Goal: Task Accomplishment & Management: Manage account settings

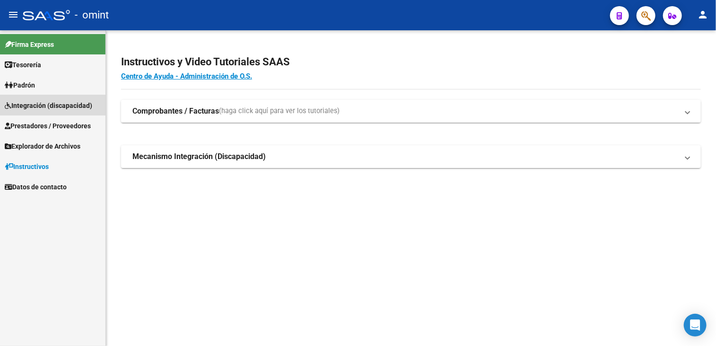
click at [48, 104] on span "Integración (discapacidad)" at bounding box center [49, 105] width 88 height 10
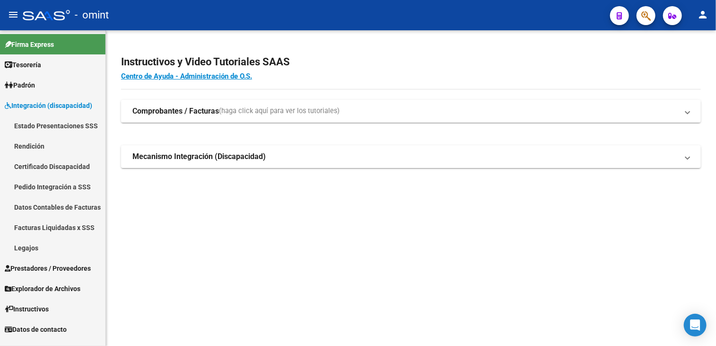
click at [39, 248] on link "Legajos" at bounding box center [52, 247] width 105 height 20
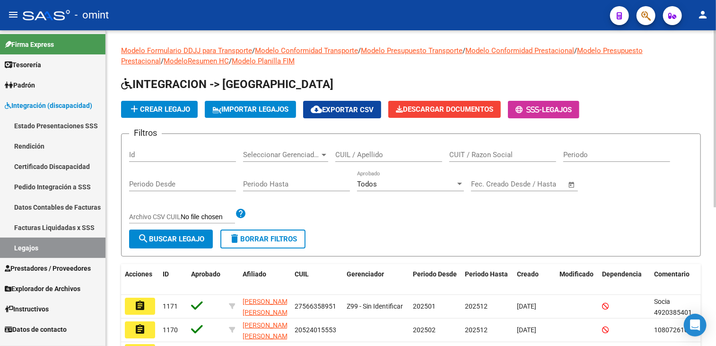
click at [360, 154] on input "CUIL / Apellido" at bounding box center [388, 154] width 107 height 9
type input "NAVARRETE RAMPI"
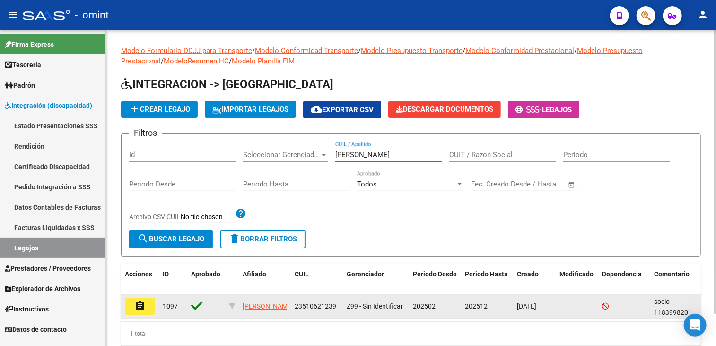
click at [145, 306] on mat-icon "assignment" at bounding box center [139, 305] width 11 height 11
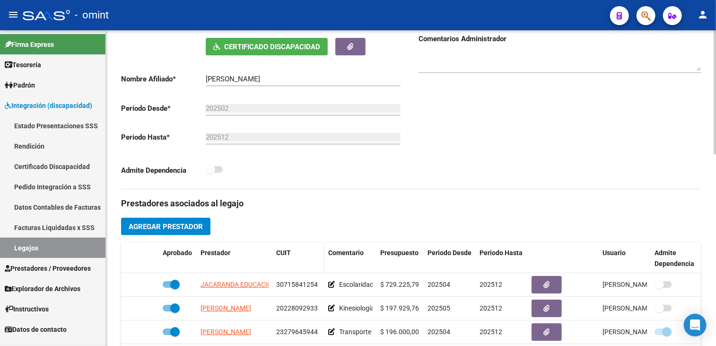
scroll to position [237, 0]
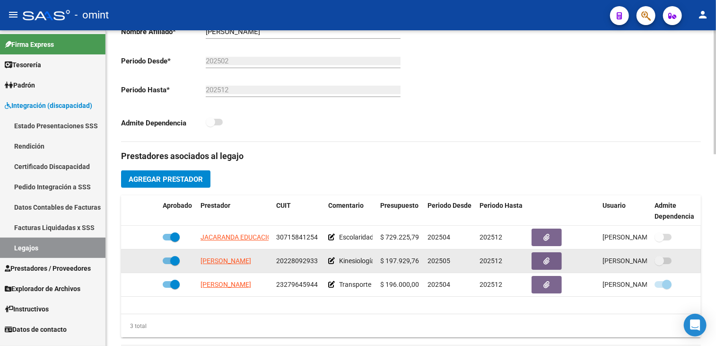
click at [239, 264] on app-link-go-to "[PERSON_NAME]" at bounding box center [226, 260] width 51 height 11
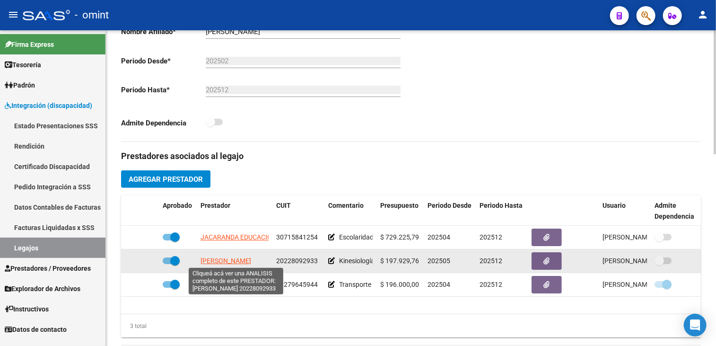
click at [239, 263] on span "[PERSON_NAME]" at bounding box center [226, 261] width 51 height 8
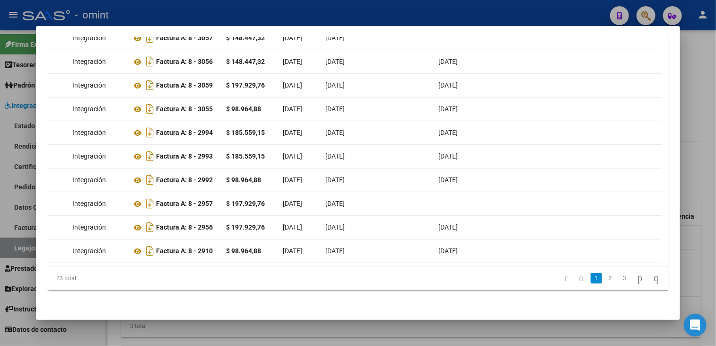
scroll to position [0, 0]
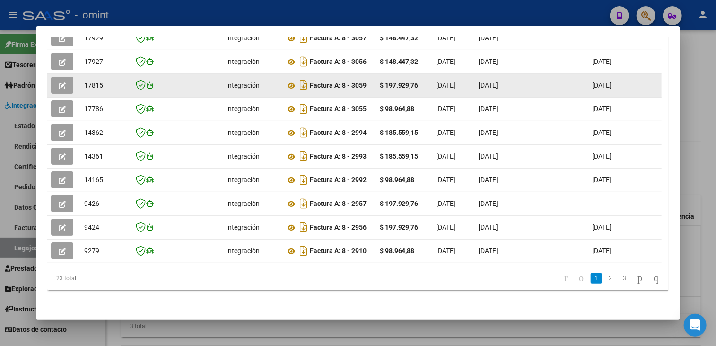
click at [59, 82] on icon "button" at bounding box center [62, 85] width 7 height 7
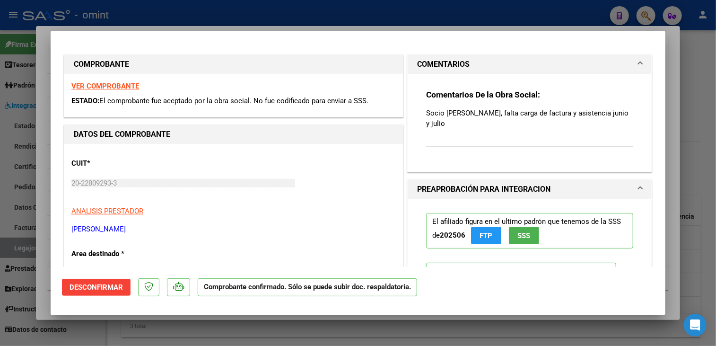
click at [93, 86] on strong "VER COMPROBANTE" at bounding box center [105, 86] width 68 height 9
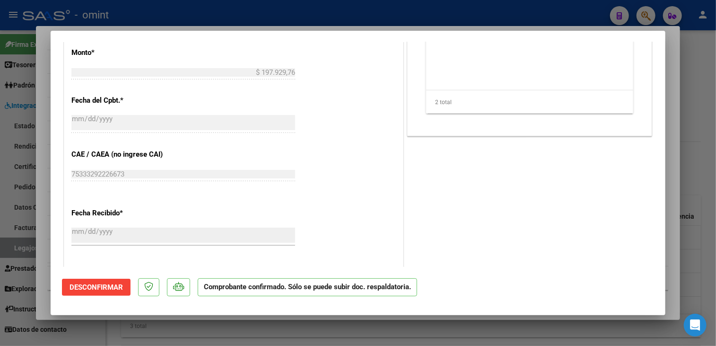
scroll to position [331, 0]
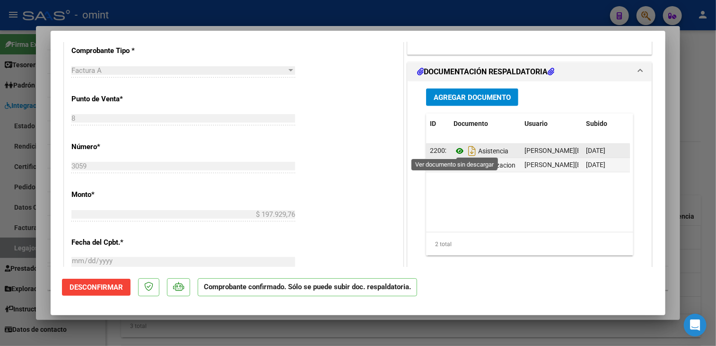
click at [456, 150] on icon at bounding box center [460, 150] width 12 height 11
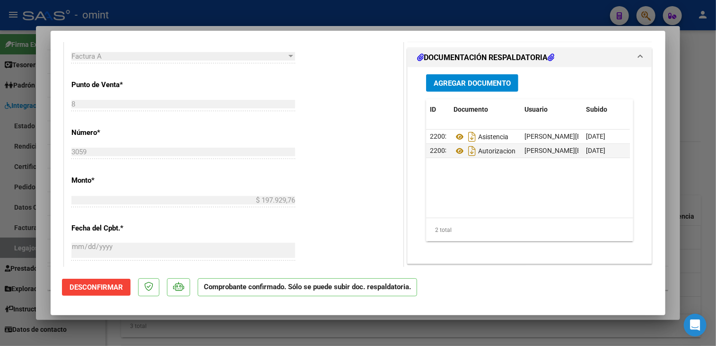
scroll to position [156, 0]
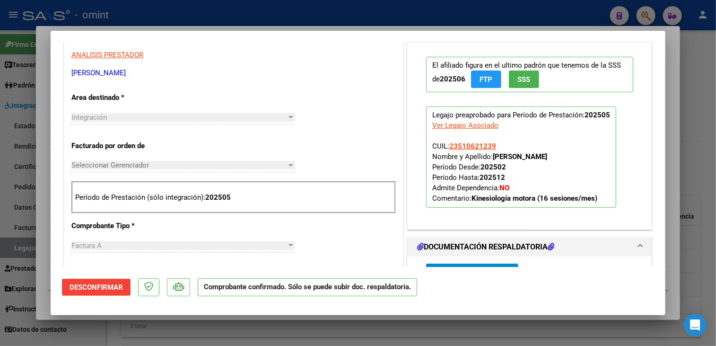
click at [262, 337] on div at bounding box center [358, 173] width 716 height 346
type input "$ 0,00"
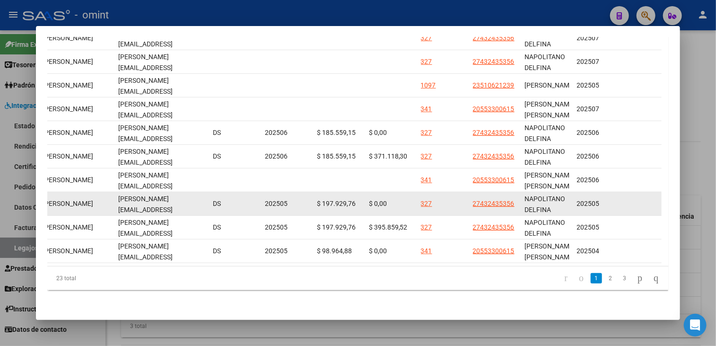
scroll to position [229, 0]
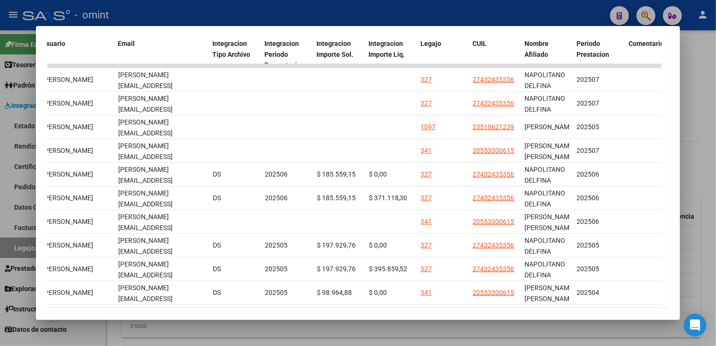
click at [437, 334] on div at bounding box center [358, 173] width 716 height 346
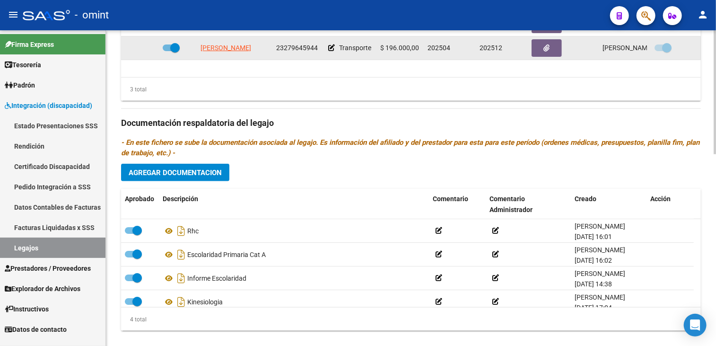
scroll to position [284, 0]
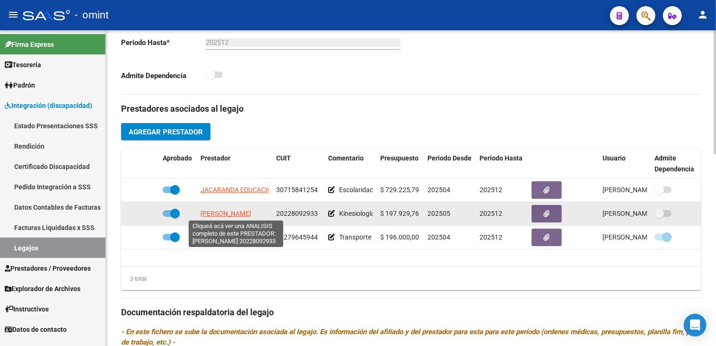
click at [242, 211] on span "GRZIC JAVIER ANTONIO" at bounding box center [226, 214] width 51 height 8
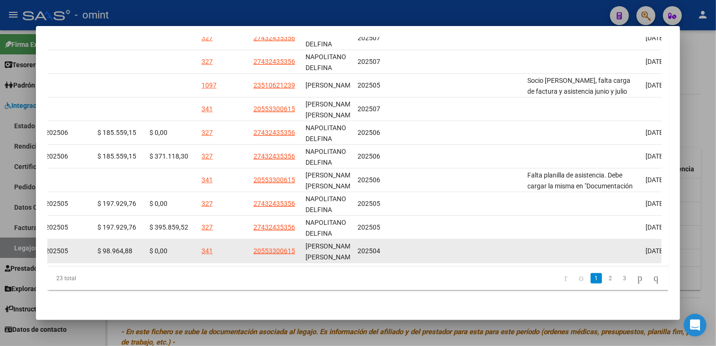
scroll to position [182, 0]
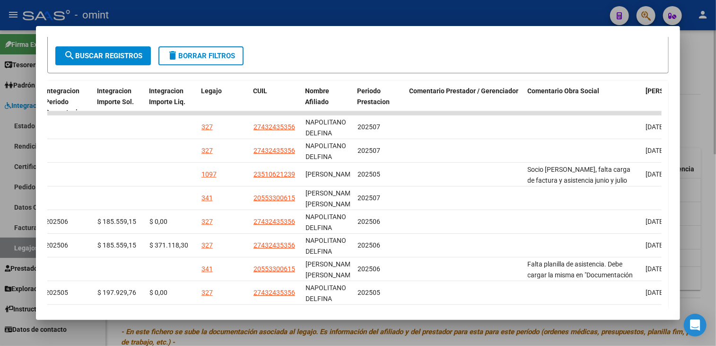
click at [267, 329] on div at bounding box center [358, 173] width 716 height 346
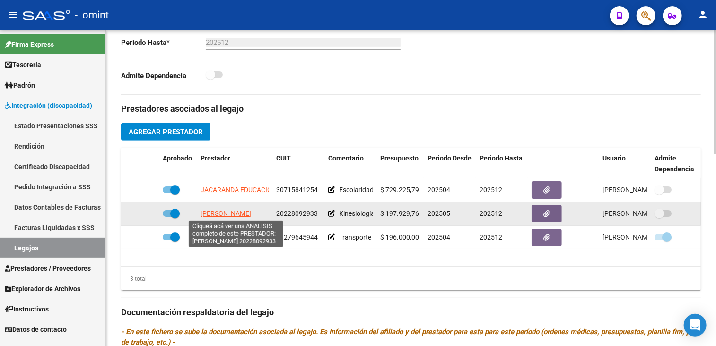
click at [236, 213] on span "GRZIC JAVIER ANTONIO" at bounding box center [226, 214] width 51 height 8
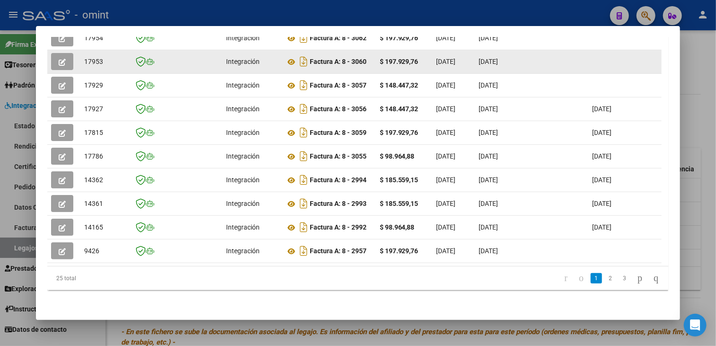
scroll to position [129, 0]
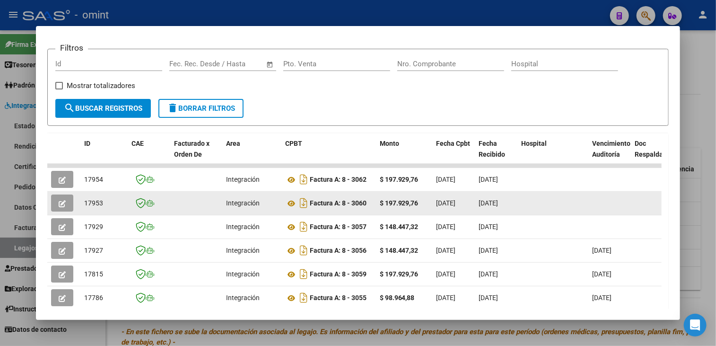
click at [62, 203] on button "button" at bounding box center [62, 202] width 22 height 17
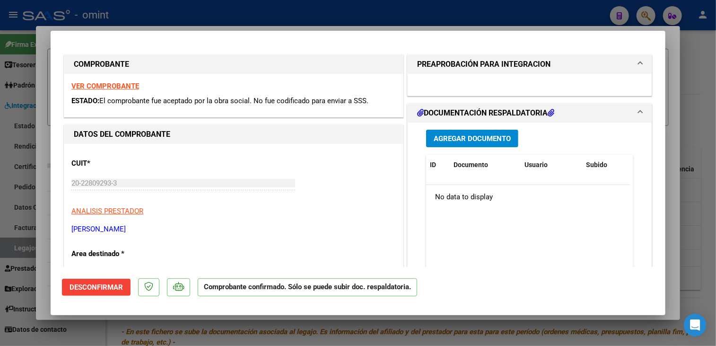
click at [498, 144] on button "Agregar Documento" at bounding box center [472, 139] width 92 height 18
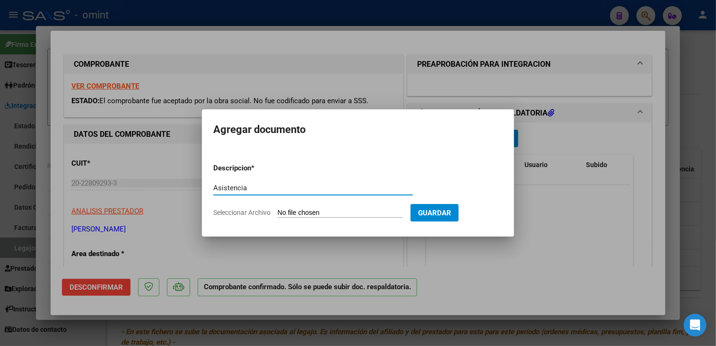
type input "Asistencia"
click at [229, 212] on span "Seleccionar Archivo" at bounding box center [241, 213] width 57 height 8
click at [278, 212] on input "Seleccionar Archivo" at bounding box center [340, 213] width 125 height 9
type input "C:\fakepath\ASISTENCIA_250814185025_1_0A0O60_IA_000800003060_1_14-08-2025.pdf"
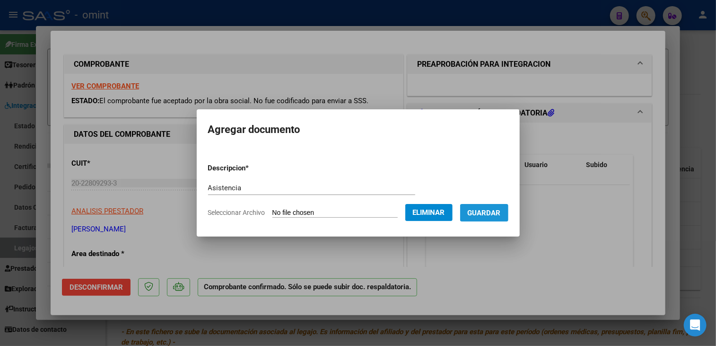
click at [488, 214] on span "Guardar" at bounding box center [484, 213] width 33 height 9
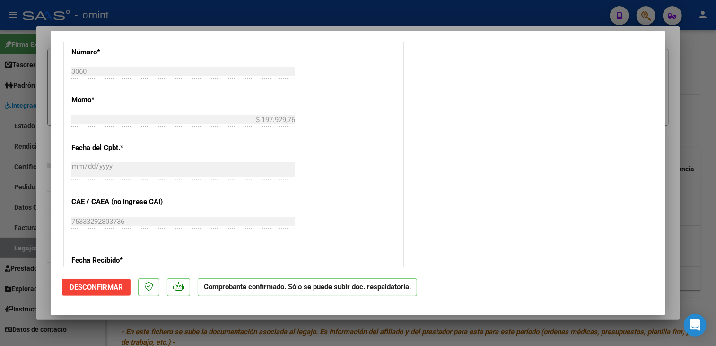
scroll to position [473, 0]
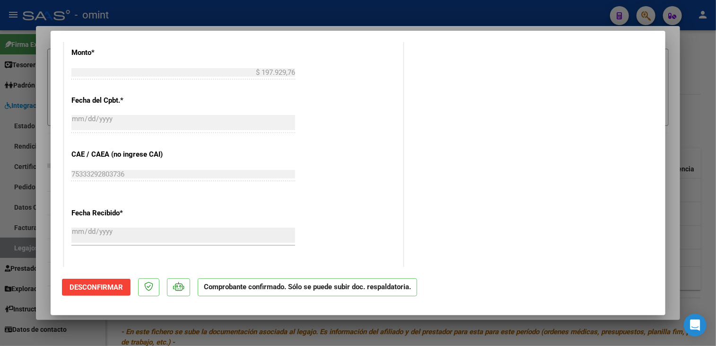
click at [226, 328] on div at bounding box center [358, 173] width 716 height 346
type input "$ 0,00"
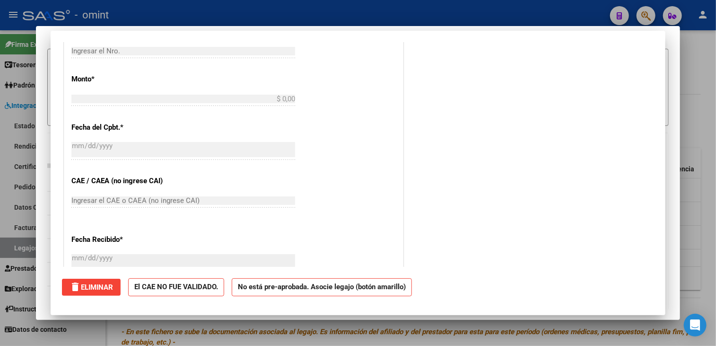
scroll to position [500, 0]
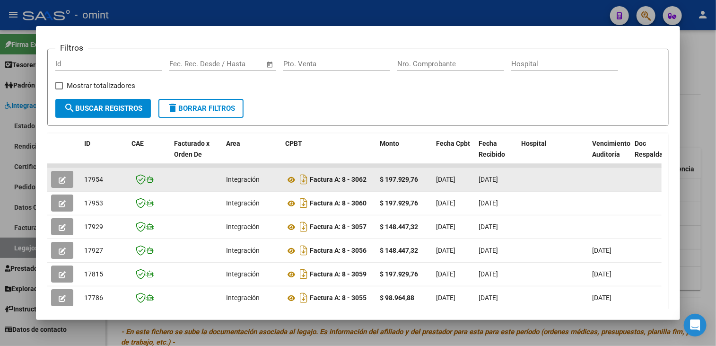
click at [59, 176] on icon "button" at bounding box center [62, 179] width 7 height 7
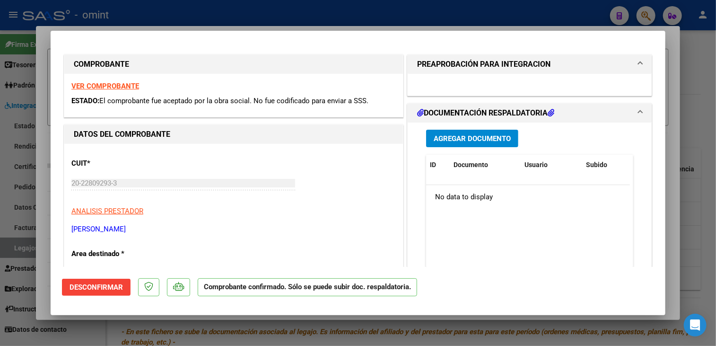
click at [483, 141] on span "Agregar Documento" at bounding box center [472, 138] width 77 height 9
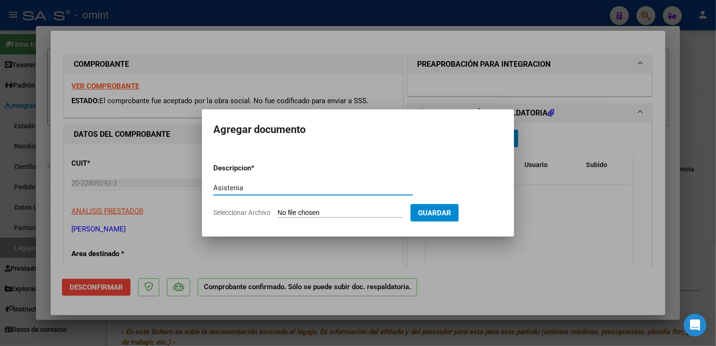
type input "Asistenia"
click at [259, 213] on span "Seleccionar Archivo" at bounding box center [241, 213] width 57 height 8
click at [278, 213] on input "Seleccionar Archivo" at bounding box center [340, 213] width 125 height 9
type input "C:\fakepath\ASISTENCIA_250814185620_1_0A0O60_IA_000800003062_1_14-08-2025.pdf"
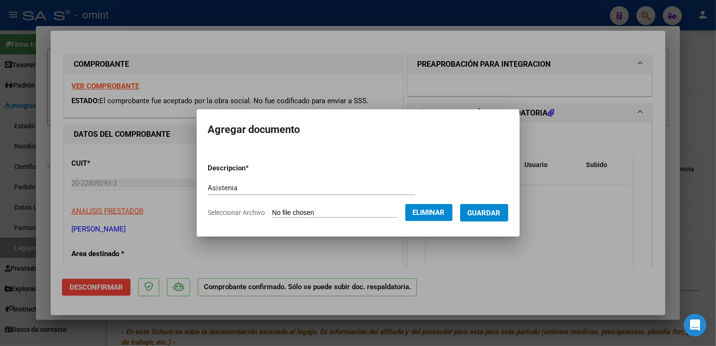
click at [329, 267] on div at bounding box center [358, 173] width 716 height 346
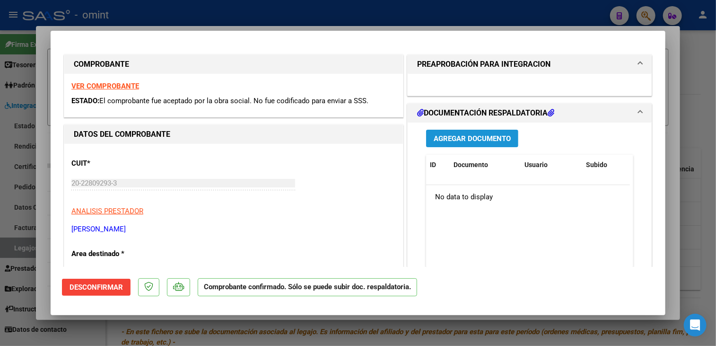
click at [481, 135] on span "Agregar Documento" at bounding box center [472, 138] width 77 height 9
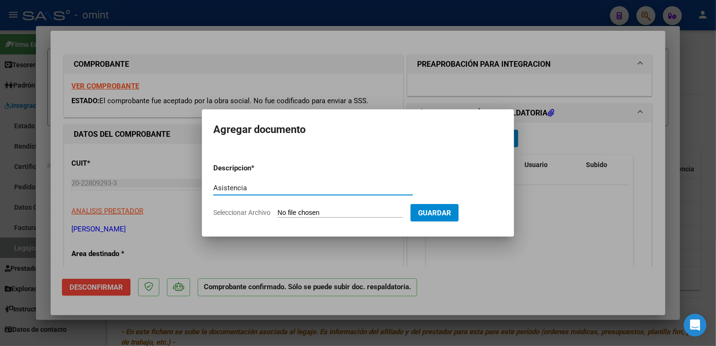
type input "Asistencia"
click at [263, 208] on app-file-uploader "Seleccionar Archivo" at bounding box center [311, 212] width 197 height 9
click at [252, 214] on span "Seleccionar Archivo" at bounding box center [241, 213] width 57 height 8
click at [278, 214] on input "Seleccionar Archivo" at bounding box center [340, 213] width 125 height 9
type input "C:\fakepath\ASISTENCIA_250814185620_1_0A0O60_IA_000800003062_1_14-08-2025.pdf"
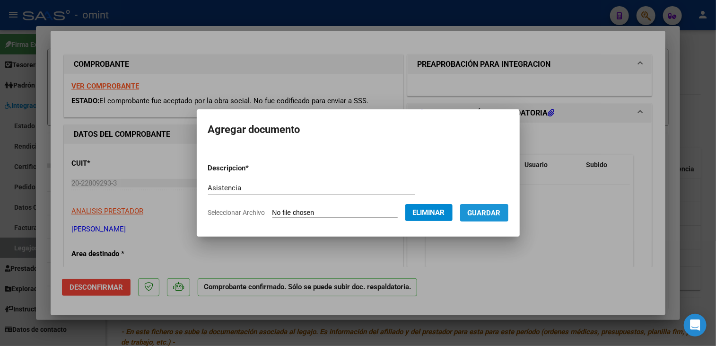
click at [502, 219] on button "Guardar" at bounding box center [484, 213] width 48 height 18
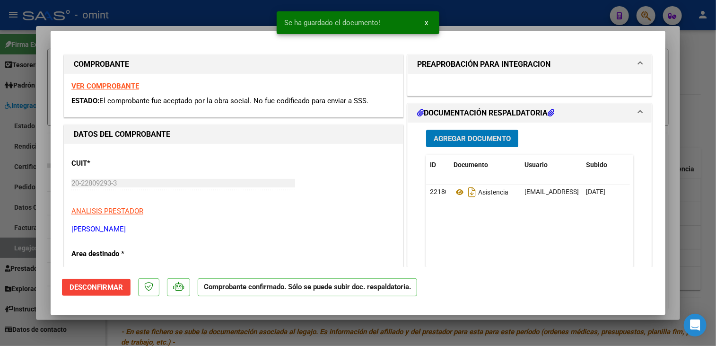
scroll to position [95, 0]
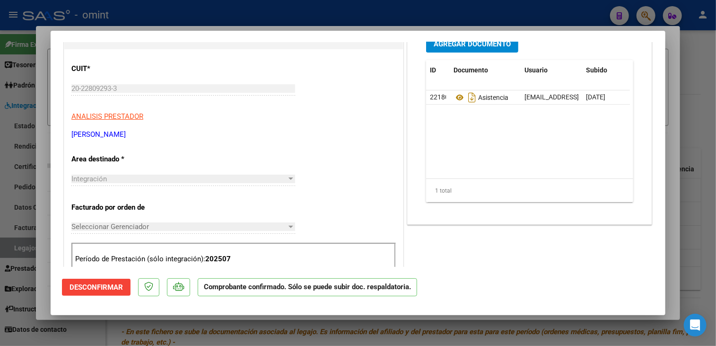
click at [412, 321] on div at bounding box center [358, 173] width 716 height 346
type input "$ 0,00"
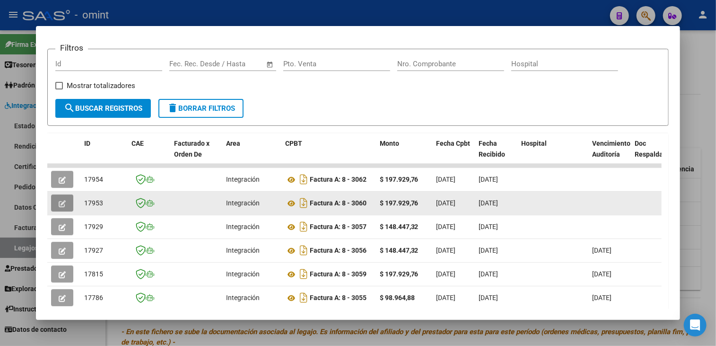
click at [59, 202] on button "button" at bounding box center [62, 202] width 22 height 17
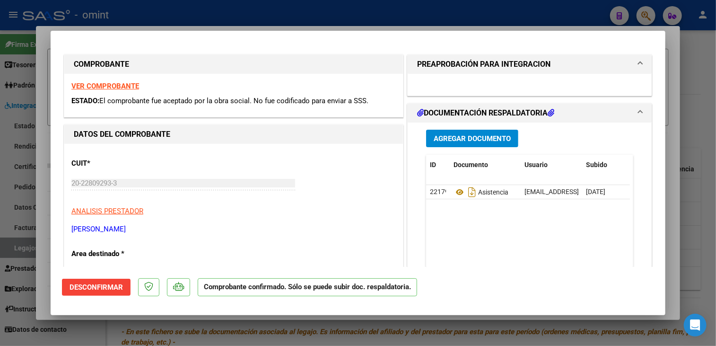
scroll to position [47, 0]
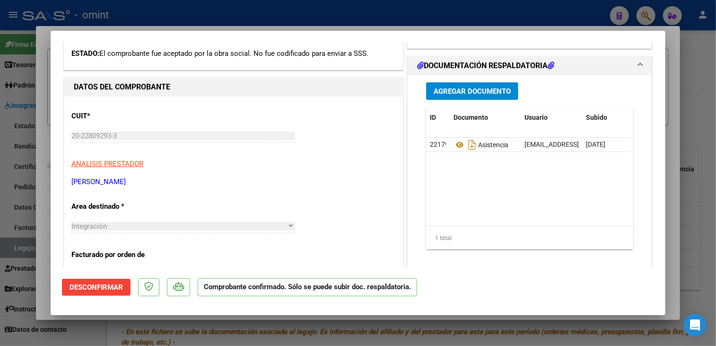
click at [392, 339] on div at bounding box center [358, 173] width 716 height 346
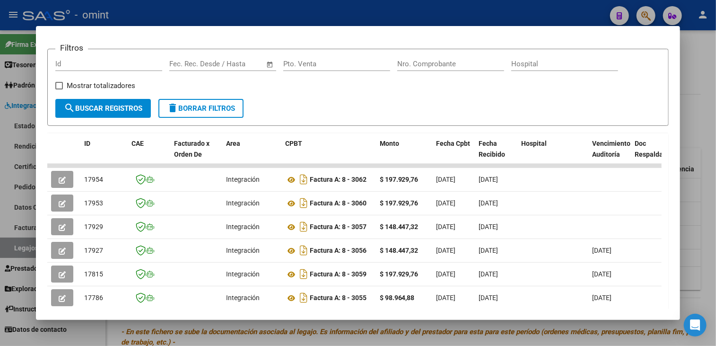
click at [392, 339] on div at bounding box center [358, 173] width 716 height 346
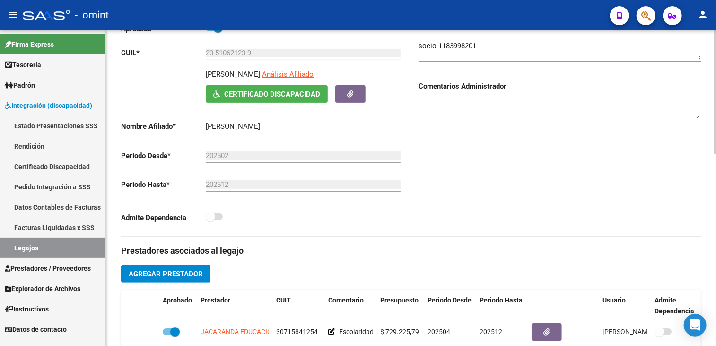
scroll to position [0, 0]
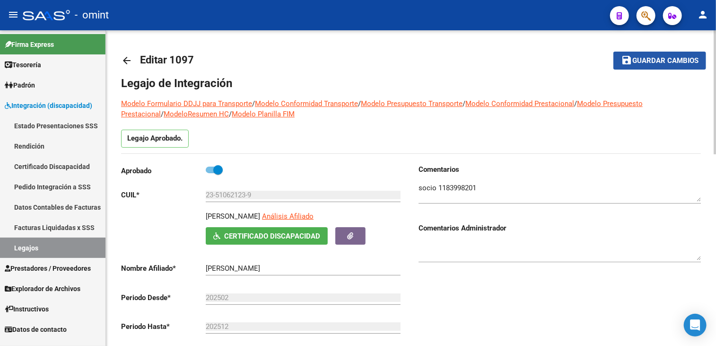
click at [645, 65] on button "save Guardar cambios" at bounding box center [660, 61] width 93 height 18
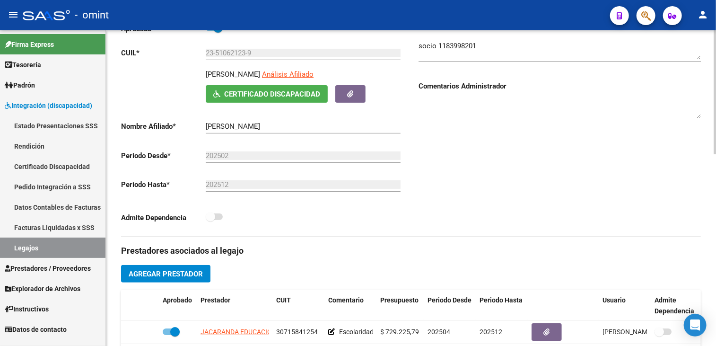
scroll to position [284, 0]
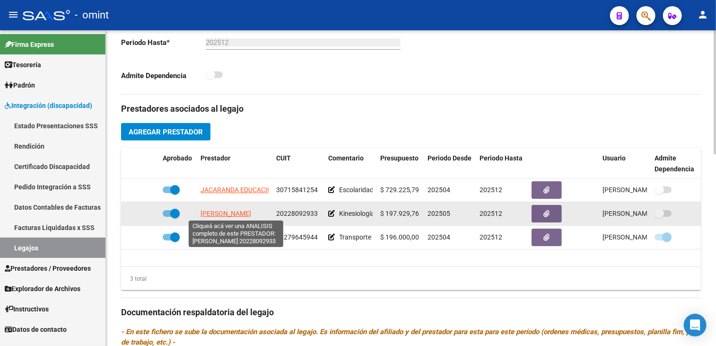
click at [247, 216] on span "GRZIC JAVIER ANTONIO" at bounding box center [226, 214] width 51 height 8
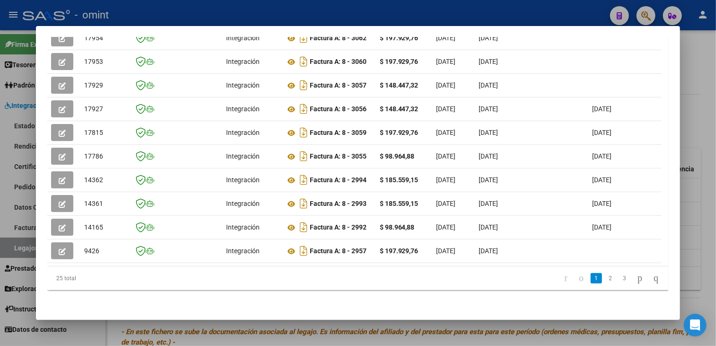
scroll to position [129, 0]
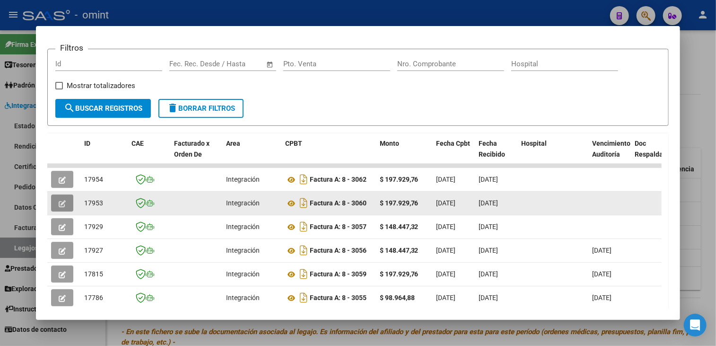
click at [58, 198] on button "button" at bounding box center [62, 202] width 22 height 17
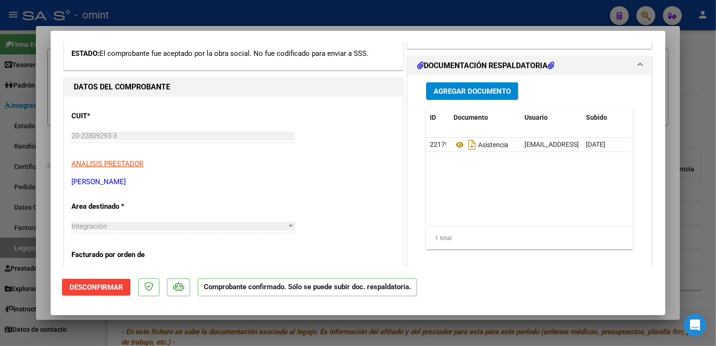
scroll to position [0, 0]
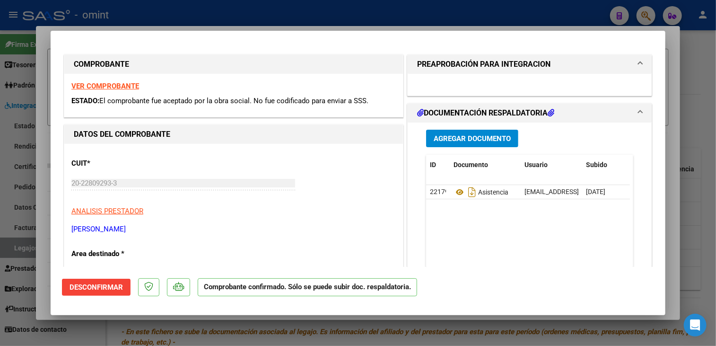
click at [265, 333] on div at bounding box center [358, 173] width 716 height 346
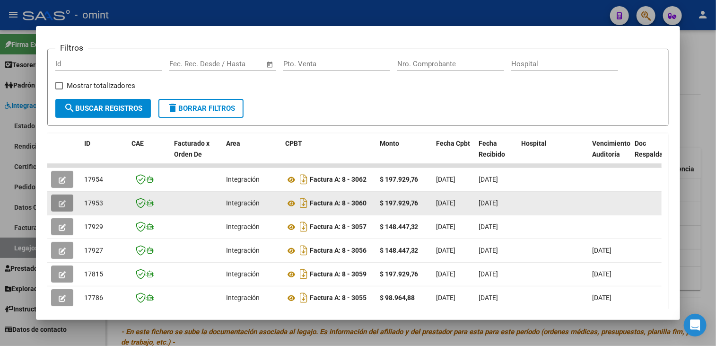
click at [59, 200] on icon "button" at bounding box center [62, 203] width 7 height 7
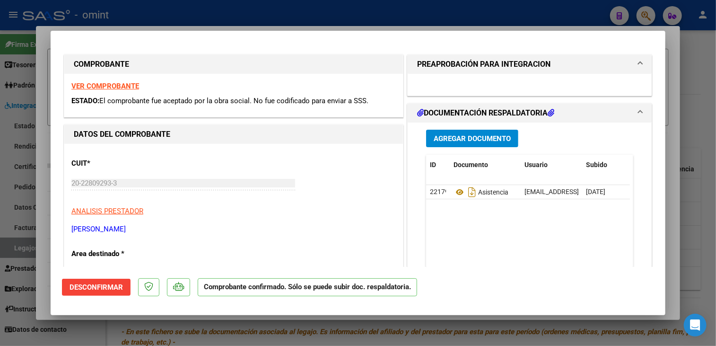
click at [99, 288] on span "Desconfirmar" at bounding box center [96, 287] width 53 height 9
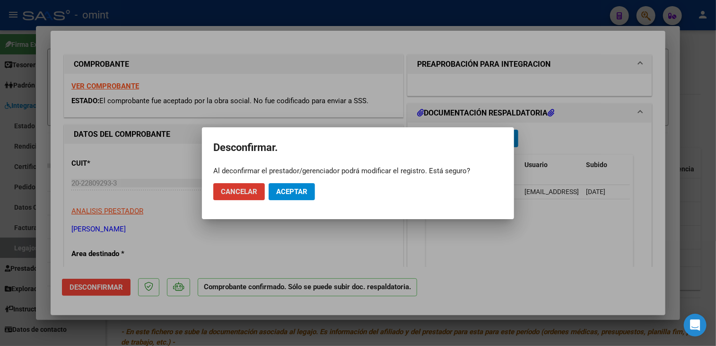
click at [281, 194] on span "Aceptar" at bounding box center [291, 191] width 31 height 9
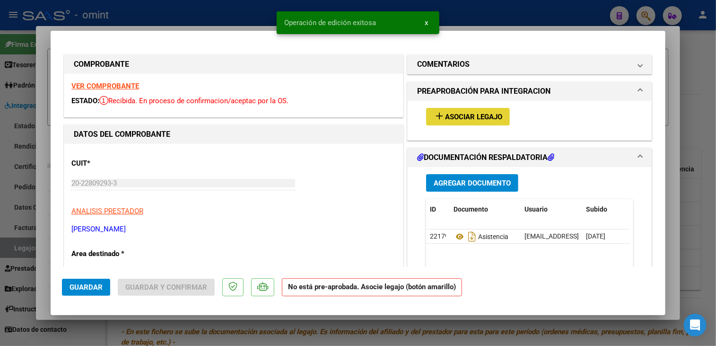
click at [471, 116] on span "Asociar Legajo" at bounding box center [473, 117] width 57 height 9
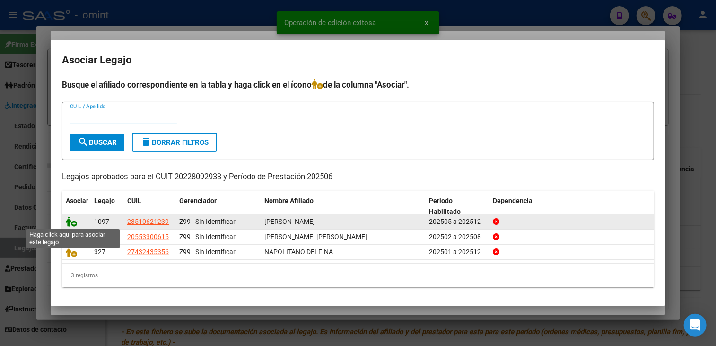
click at [70, 220] on icon at bounding box center [71, 221] width 11 height 10
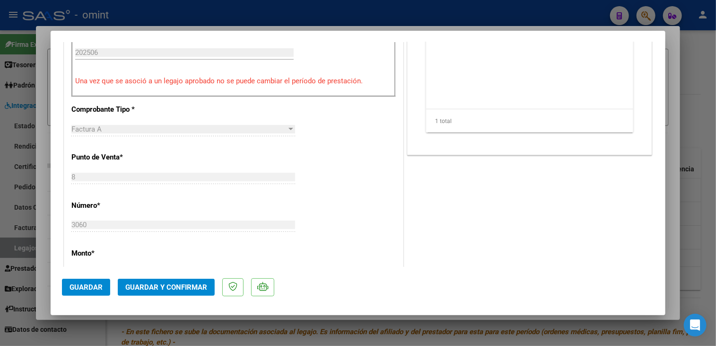
scroll to position [189, 0]
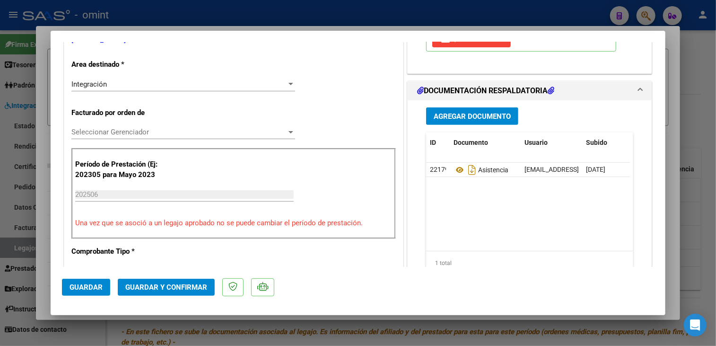
click at [167, 135] on span "Seleccionar Gerenciador" at bounding box center [178, 132] width 215 height 9
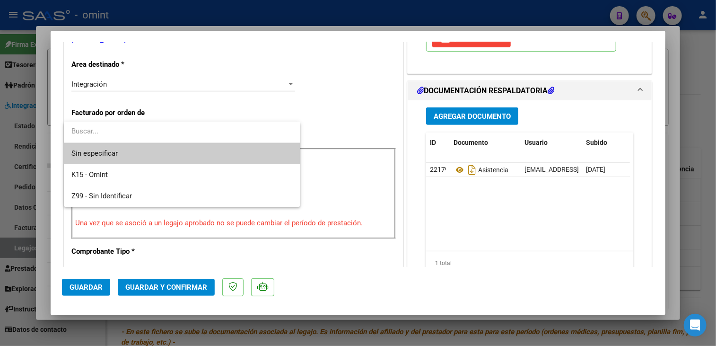
click at [126, 156] on span "Sin especificar" at bounding box center [181, 153] width 221 height 21
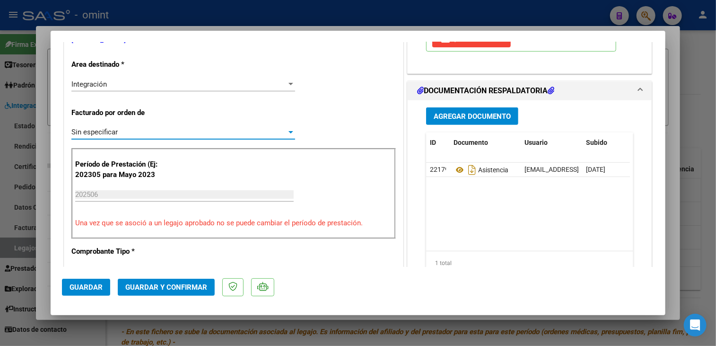
scroll to position [331, 0]
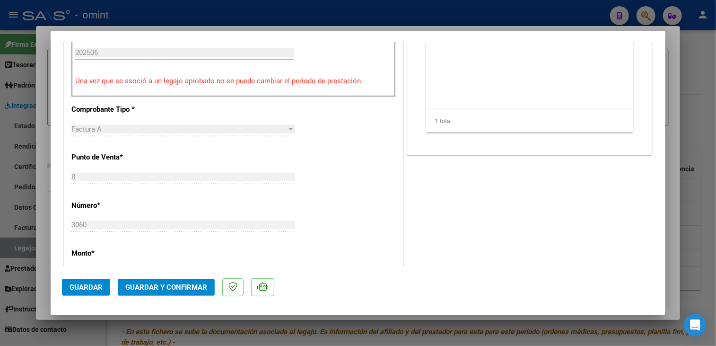
click at [145, 287] on span "Guardar y Confirmar" at bounding box center [166, 287] width 82 height 9
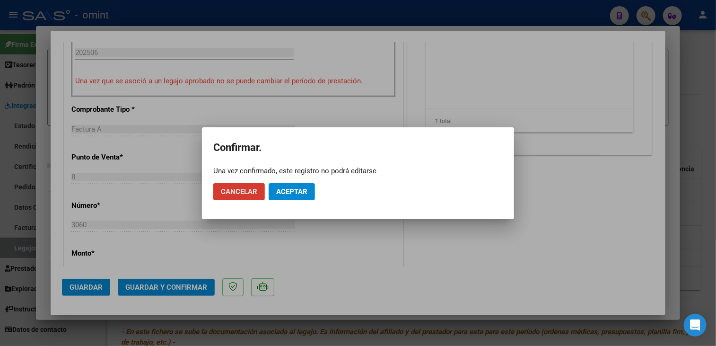
click at [290, 194] on span "Aceptar" at bounding box center [291, 191] width 31 height 9
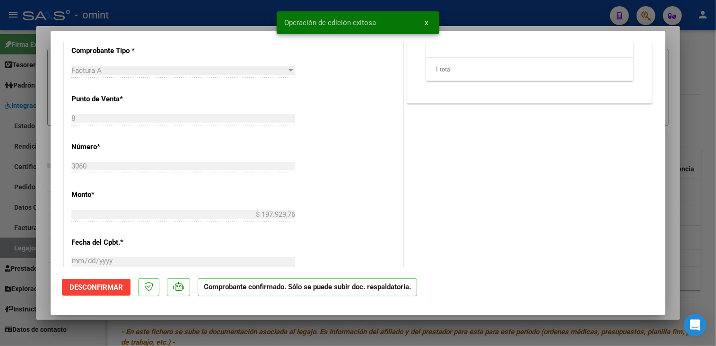
click at [171, 333] on div at bounding box center [358, 173] width 716 height 346
type input "$ 0,00"
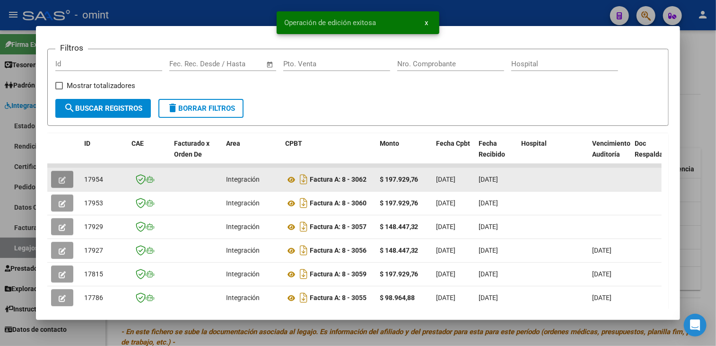
click at [66, 181] on button "button" at bounding box center [62, 179] width 22 height 17
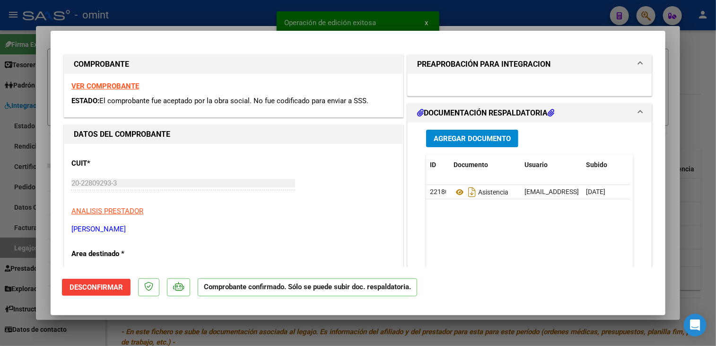
click at [121, 288] on span "Desconfirmar" at bounding box center [96, 287] width 53 height 9
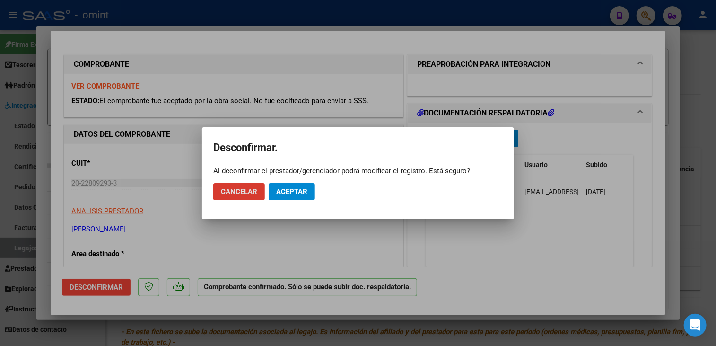
click at [289, 195] on span "Aceptar" at bounding box center [291, 191] width 31 height 9
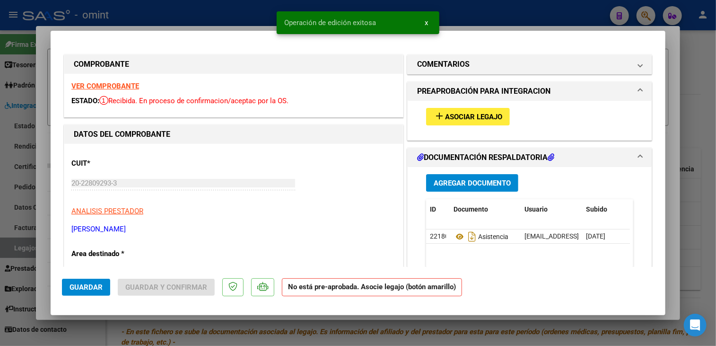
click at [481, 114] on span "Asociar Legajo" at bounding box center [473, 117] width 57 height 9
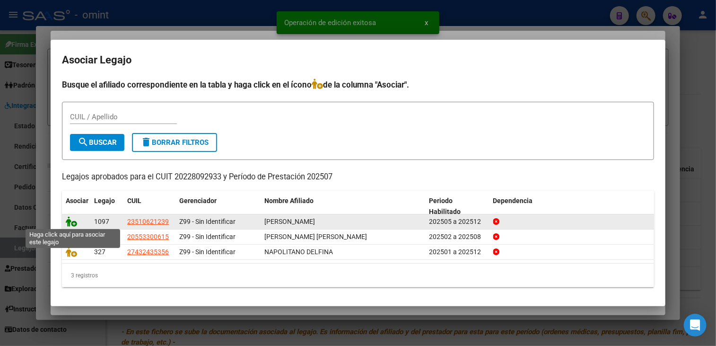
click at [70, 221] on icon at bounding box center [71, 221] width 11 height 10
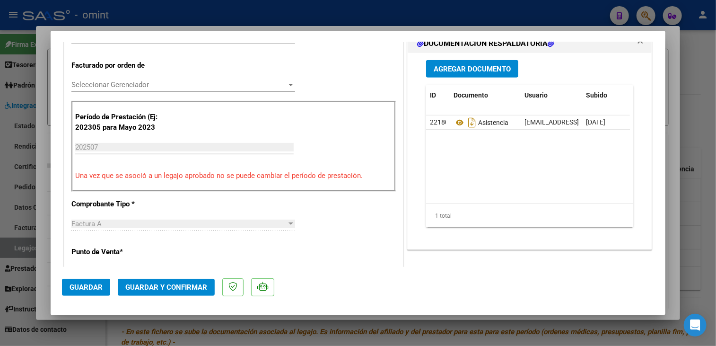
scroll to position [95, 0]
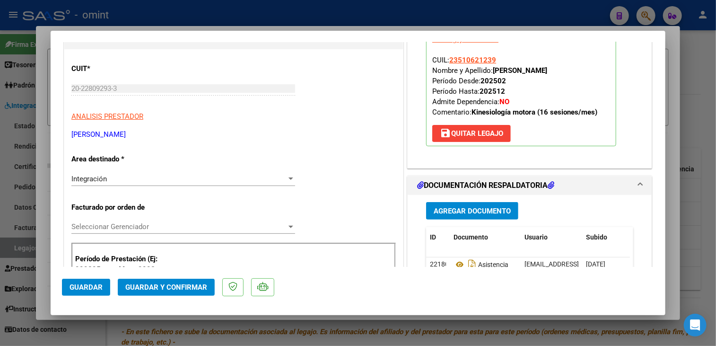
click at [121, 223] on span "Seleccionar Gerenciador" at bounding box center [178, 226] width 215 height 9
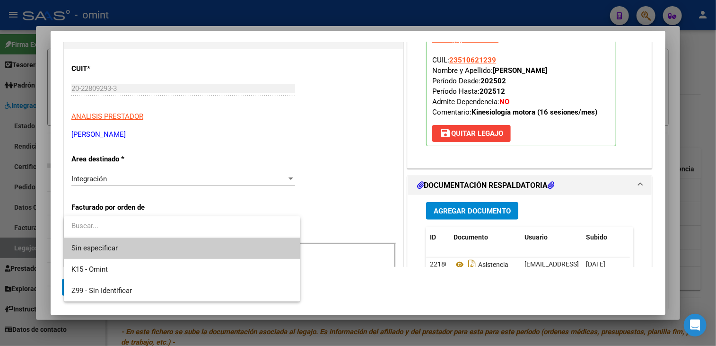
click at [104, 249] on span "Sin especificar" at bounding box center [181, 247] width 221 height 21
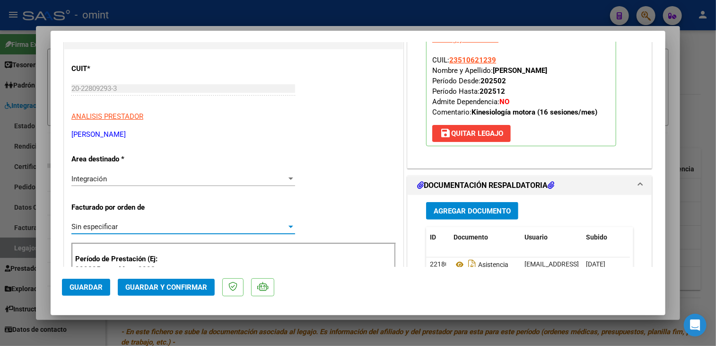
click at [143, 291] on button "Guardar y Confirmar" at bounding box center [166, 287] width 97 height 17
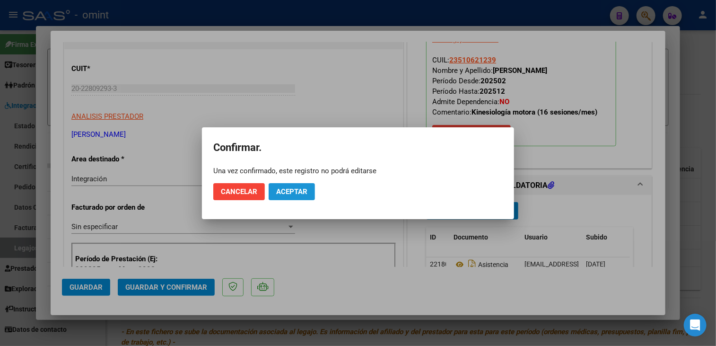
click at [295, 192] on span "Aceptar" at bounding box center [291, 191] width 31 height 9
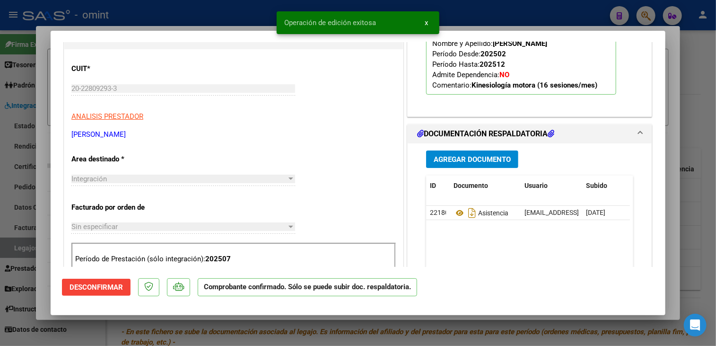
click at [263, 333] on div at bounding box center [358, 173] width 716 height 346
type input "$ 0,00"
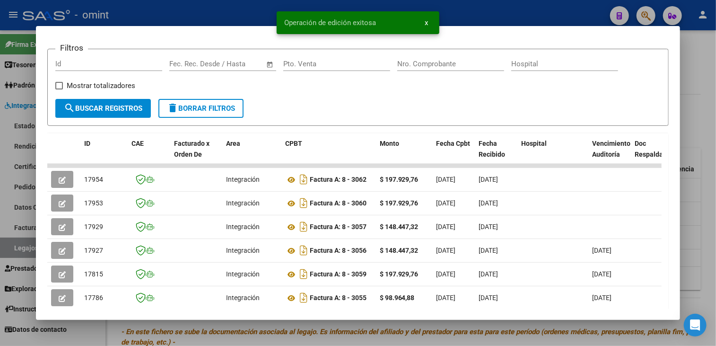
click at [263, 332] on div at bounding box center [358, 173] width 716 height 346
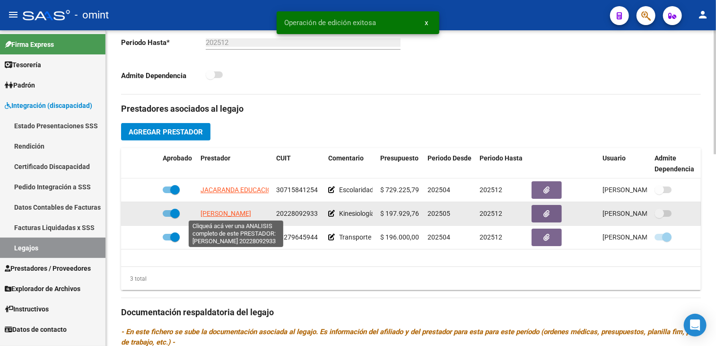
click at [228, 216] on span "GRZIC JAVIER ANTONIO" at bounding box center [226, 214] width 51 height 8
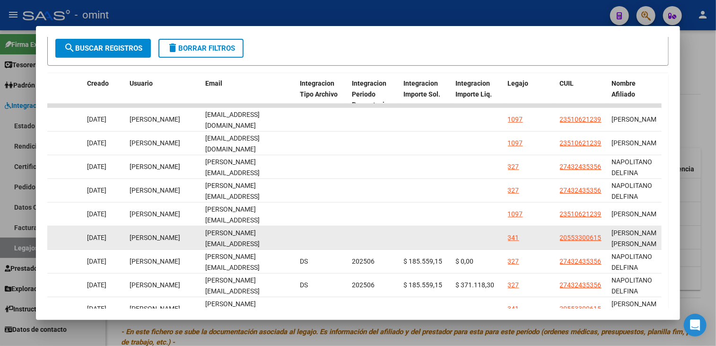
scroll to position [237, 0]
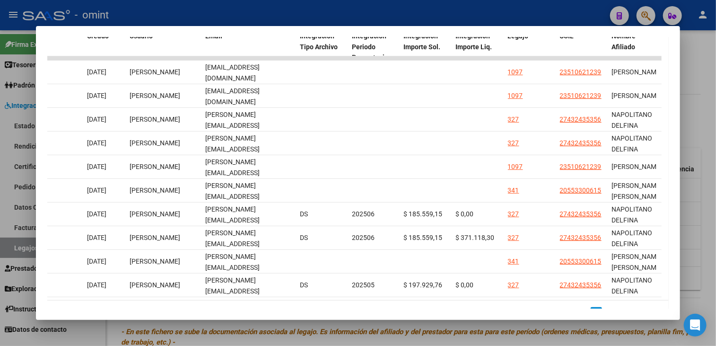
click at [401, 328] on div at bounding box center [358, 173] width 716 height 346
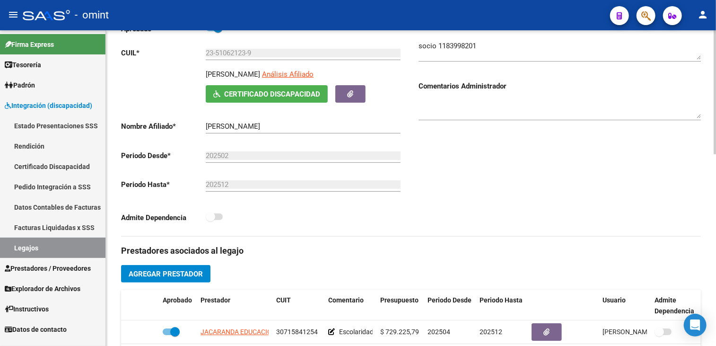
scroll to position [47, 0]
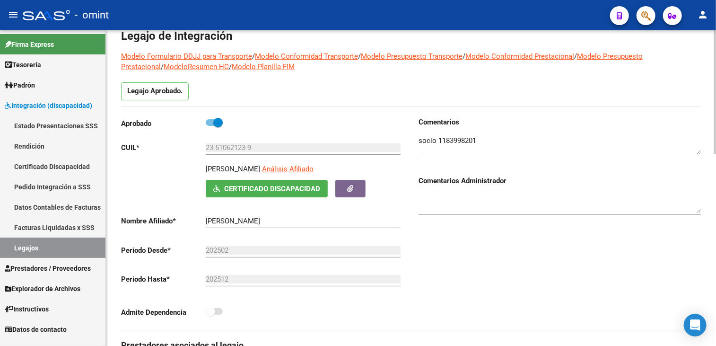
click at [468, 141] on textarea at bounding box center [560, 144] width 282 height 19
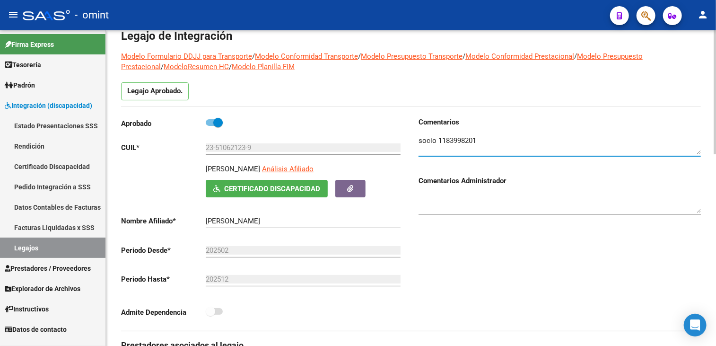
click at [468, 141] on textarea at bounding box center [560, 144] width 282 height 19
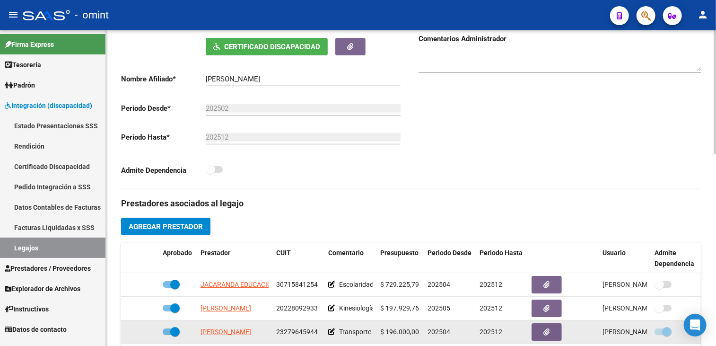
scroll to position [237, 0]
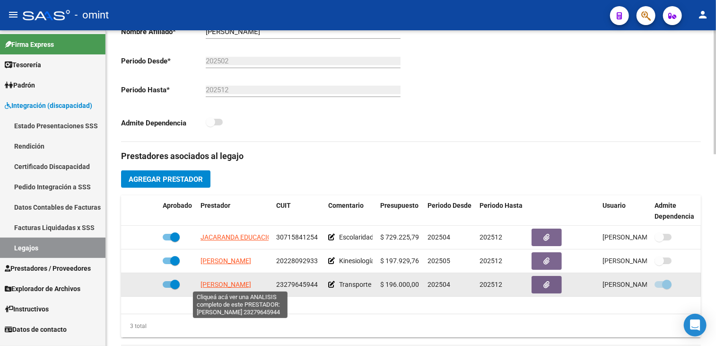
click at [251, 287] on span "SALVATI LORENA SOLEDAD" at bounding box center [226, 285] width 51 height 8
type textarea "23279645944"
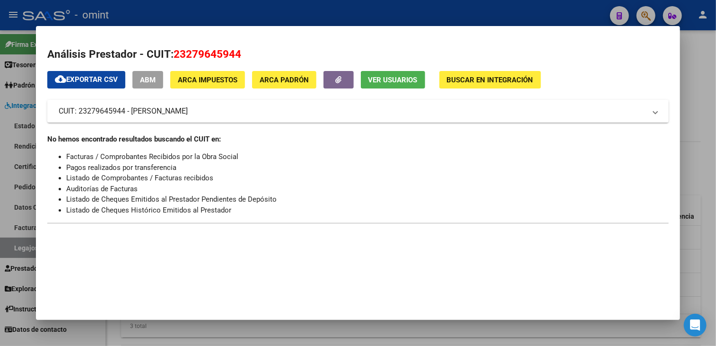
click at [269, 333] on div at bounding box center [358, 173] width 716 height 346
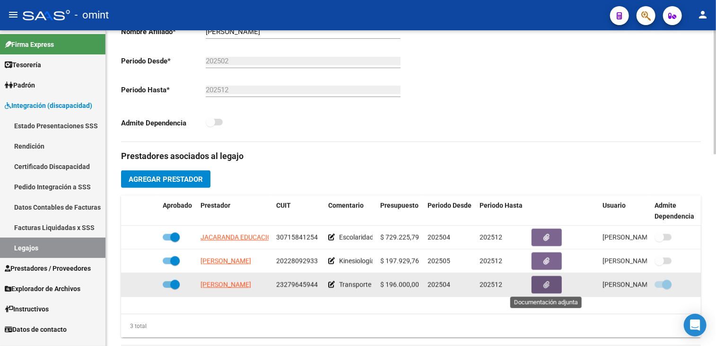
click at [544, 285] on icon "button" at bounding box center [547, 284] width 6 height 7
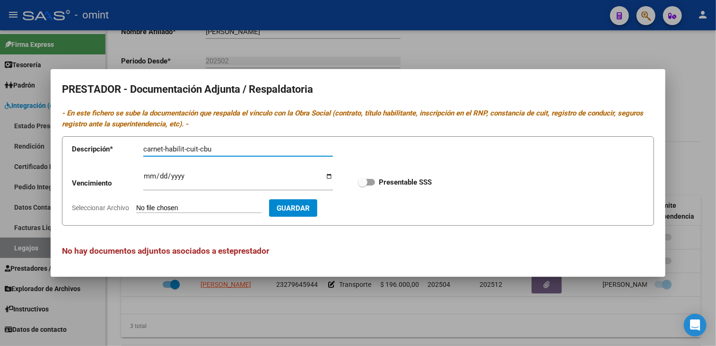
type input "carnet-habilit-cuit-cbu"
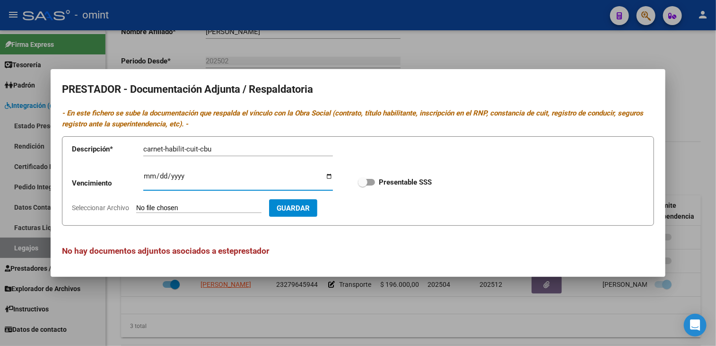
click at [144, 175] on input "Ingresar vencimiento" at bounding box center [238, 179] width 190 height 15
type input "2025-12-31"
click at [100, 209] on span "Seleccionar Archivo" at bounding box center [100, 208] width 57 height 8
click at [136, 209] on input "Seleccionar Archivo" at bounding box center [198, 208] width 125 height 9
type input "C:\fakepath\Transporte.pdf"
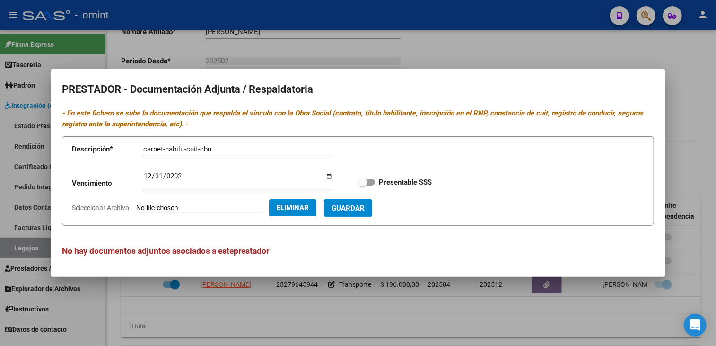
click at [365, 211] on span "Guardar" at bounding box center [348, 208] width 33 height 9
checkbox input "true"
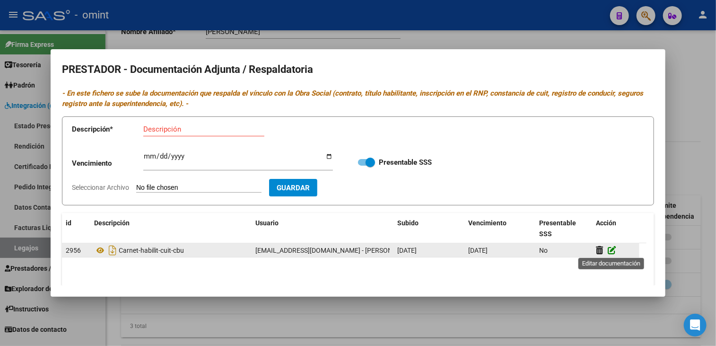
click at [610, 250] on icon at bounding box center [612, 250] width 9 height 9
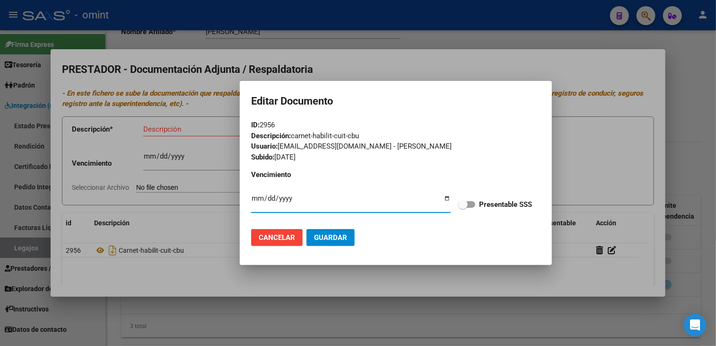
click at [474, 202] on span at bounding box center [466, 204] width 17 height 7
click at [463, 208] on input "Presentable SSS" at bounding box center [463, 208] width 0 height 0
checkbox input "true"
click at [354, 239] on button "Guardar" at bounding box center [331, 237] width 48 height 17
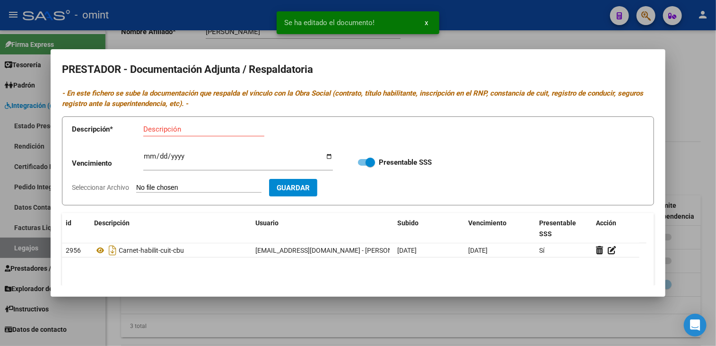
click at [381, 308] on div at bounding box center [358, 173] width 716 height 346
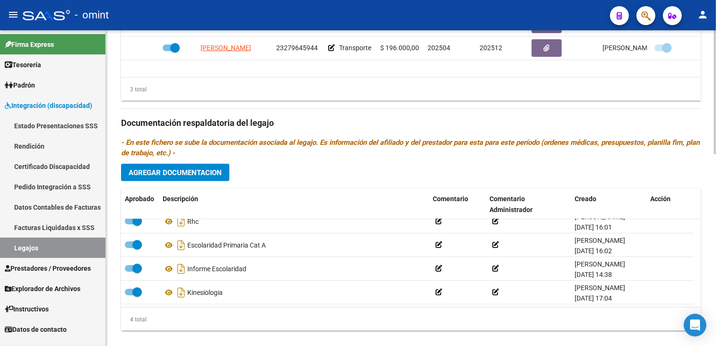
scroll to position [378, 0]
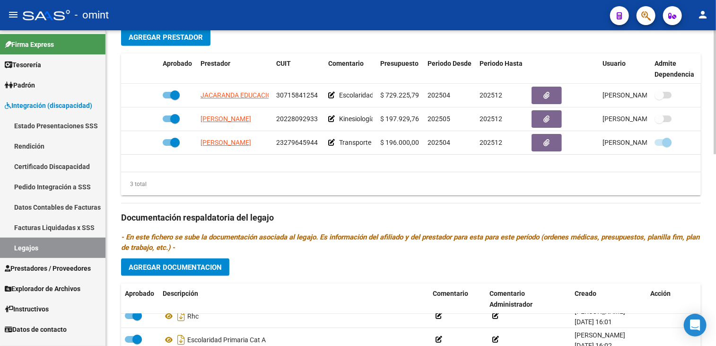
click at [199, 268] on span "Agregar Documentacion" at bounding box center [175, 267] width 93 height 9
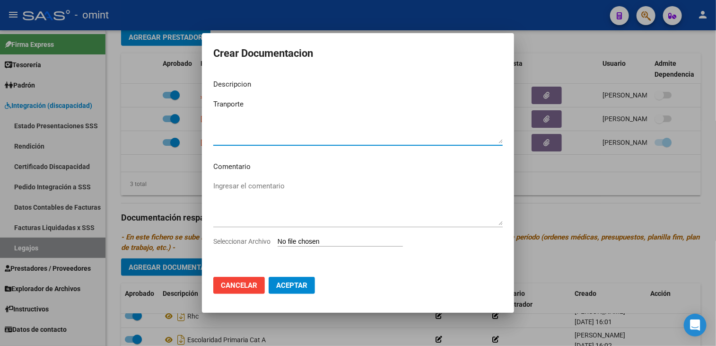
click at [227, 105] on textarea "Tranporte" at bounding box center [357, 121] width 289 height 44
type textarea "Transporte"
click at [230, 238] on span "Seleccionar Archivo" at bounding box center [241, 241] width 57 height 8
click at [278, 238] on input "Seleccionar Archivo" at bounding box center [340, 241] width 125 height 9
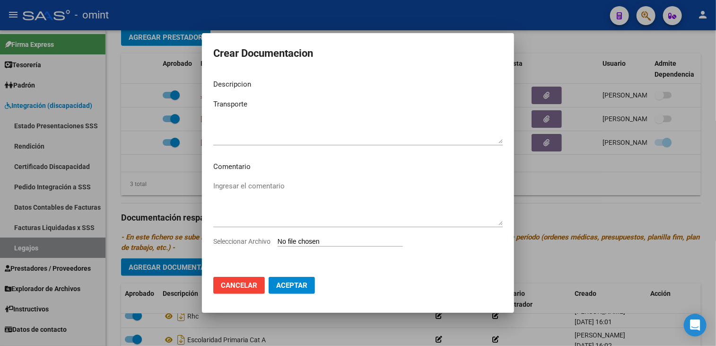
type input "C:\fakepath\transport.pdf"
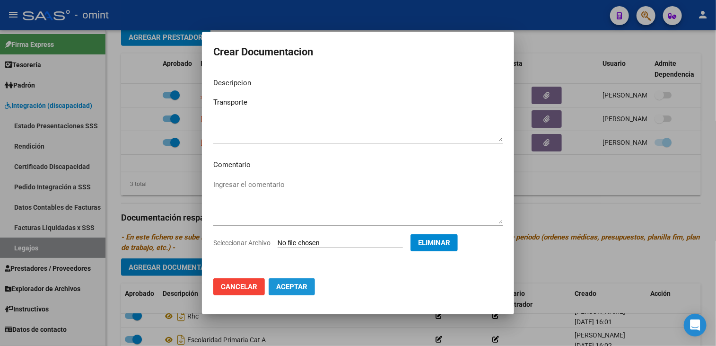
click at [308, 291] on button "Aceptar" at bounding box center [292, 286] width 46 height 17
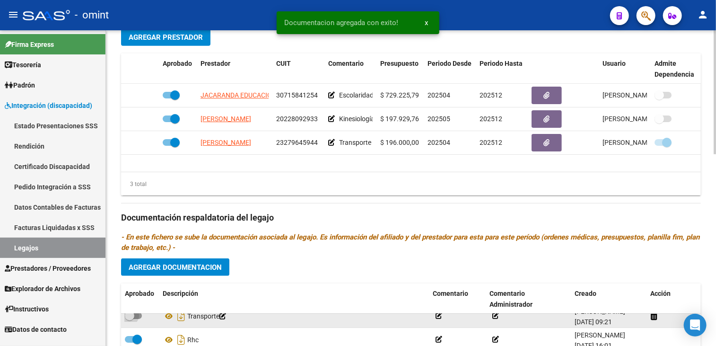
click at [137, 317] on span at bounding box center [133, 315] width 17 height 7
click at [130, 319] on input "checkbox" at bounding box center [129, 319] width 0 height 0
checkbox input "true"
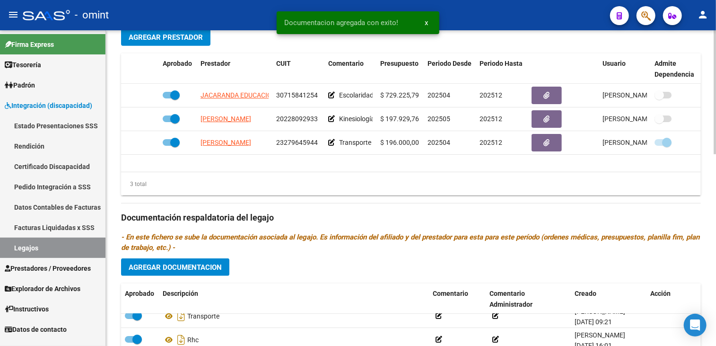
click at [346, 272] on div "Prestadores asociados al legajo Agregar Prestador Aprobado Prestador CUIT Comen…" at bounding box center [411, 216] width 580 height 433
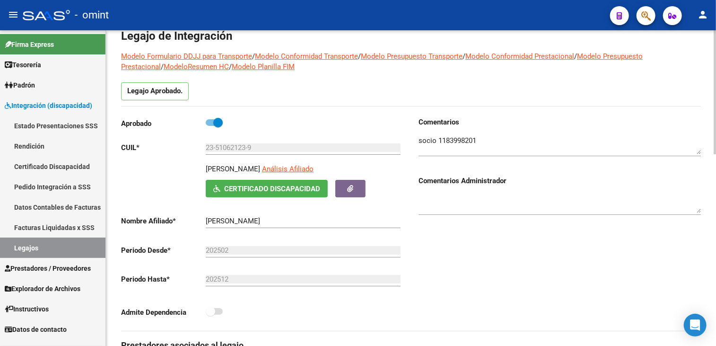
scroll to position [0, 0]
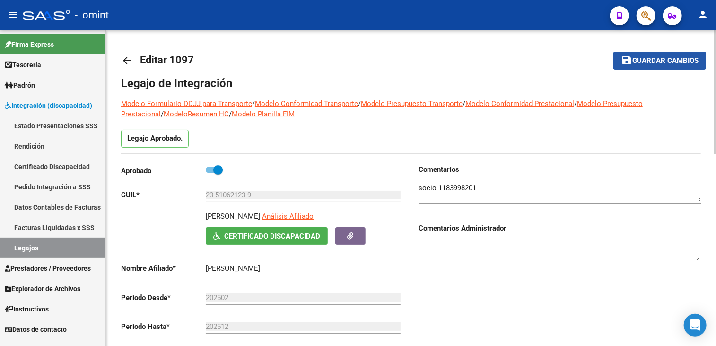
click at [626, 68] on button "save Guardar cambios" at bounding box center [660, 61] width 93 height 18
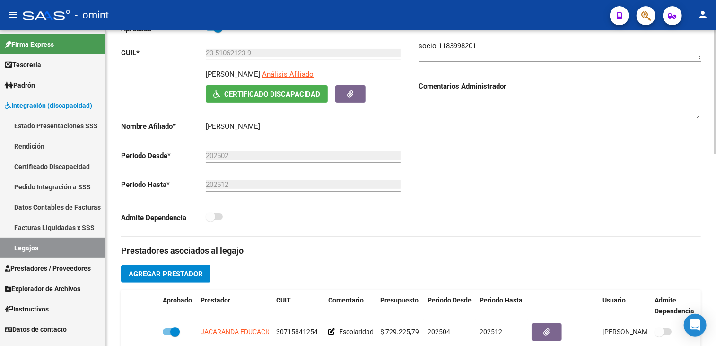
scroll to position [284, 0]
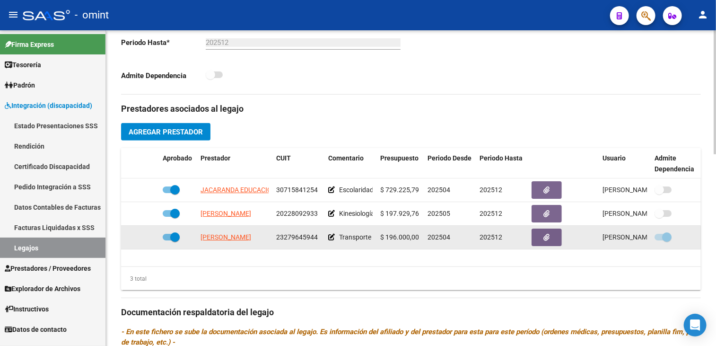
click at [302, 233] on span "23279645944" at bounding box center [297, 237] width 42 height 8
click at [293, 237] on span "23279645944" at bounding box center [297, 237] width 42 height 8
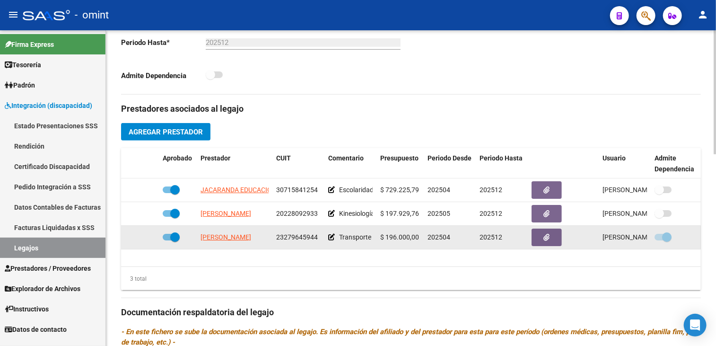
click at [293, 237] on span "23279645944" at bounding box center [297, 237] width 42 height 8
copy span "23279645944"
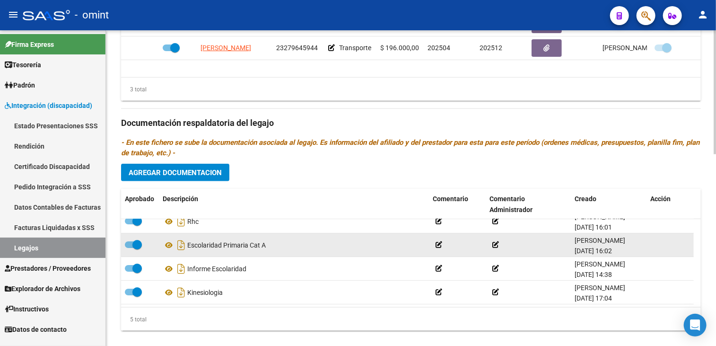
scroll to position [0, 0]
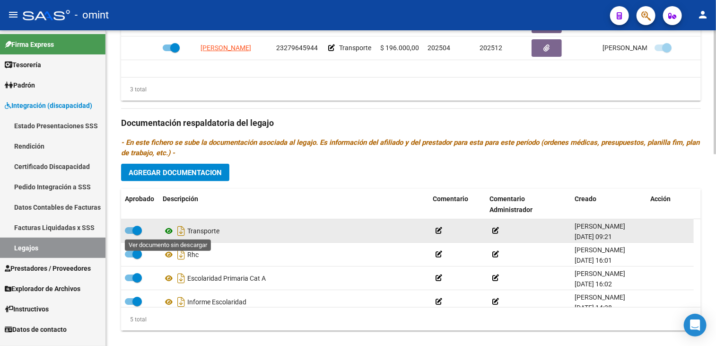
click at [167, 228] on icon at bounding box center [169, 230] width 12 height 11
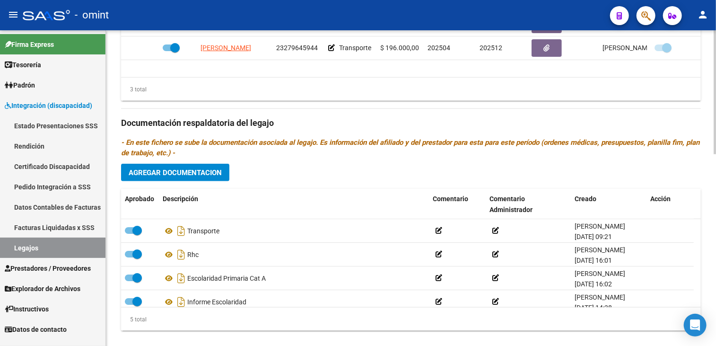
scroll to position [378, 0]
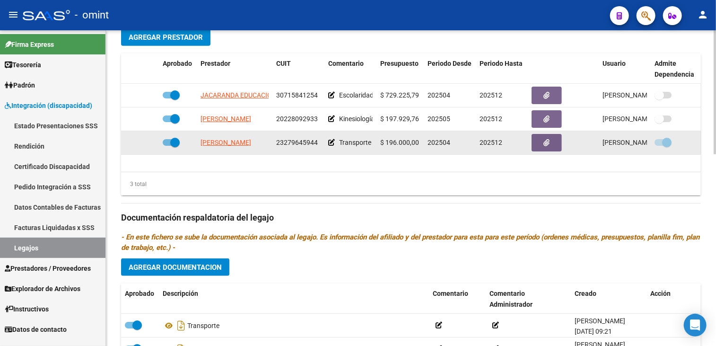
copy span "23279645944"
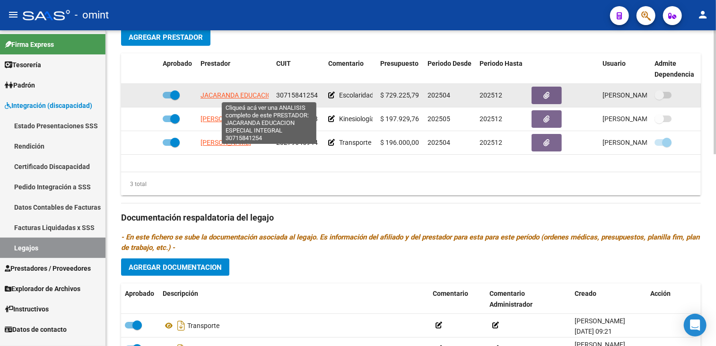
click at [229, 98] on span "JACARANDA EDUCACION ESPECIAL INTEGRAL" at bounding box center [271, 95] width 140 height 8
type textarea "30715841254"
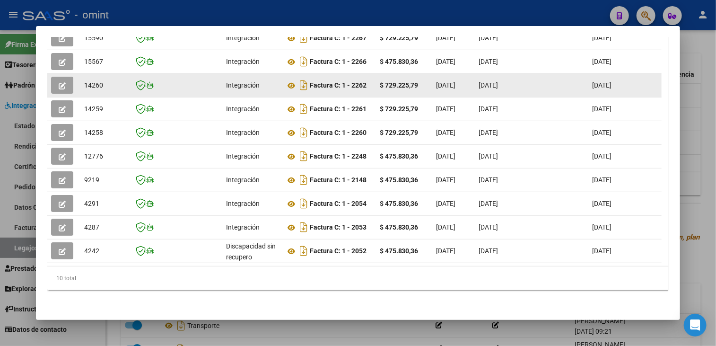
scroll to position [182, 0]
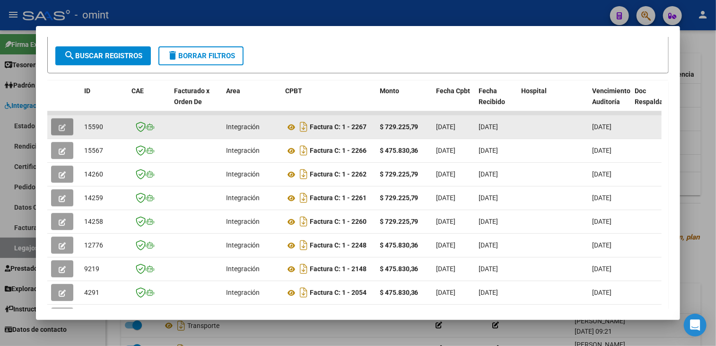
click at [66, 127] on button "button" at bounding box center [62, 126] width 22 height 17
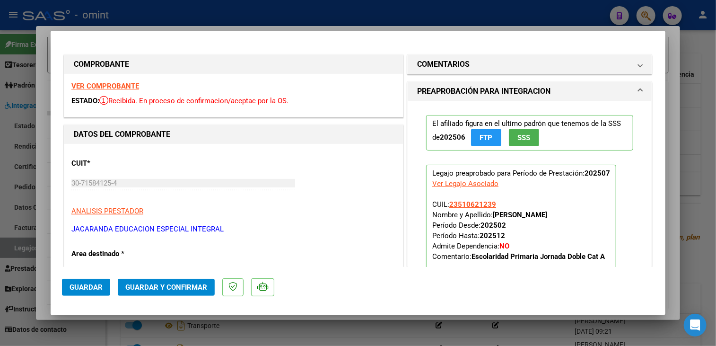
click at [114, 87] on strong "VER COMPROBANTE" at bounding box center [105, 86] width 68 height 9
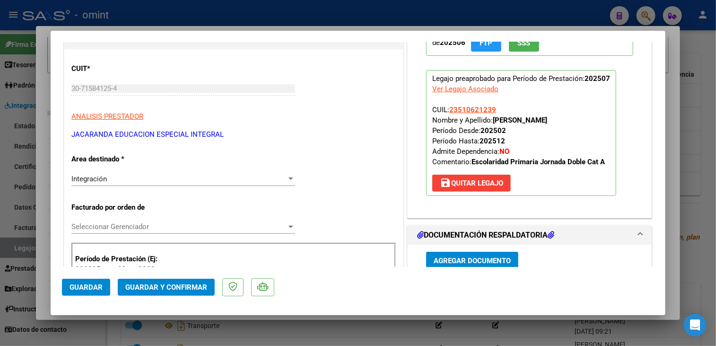
scroll to position [189, 0]
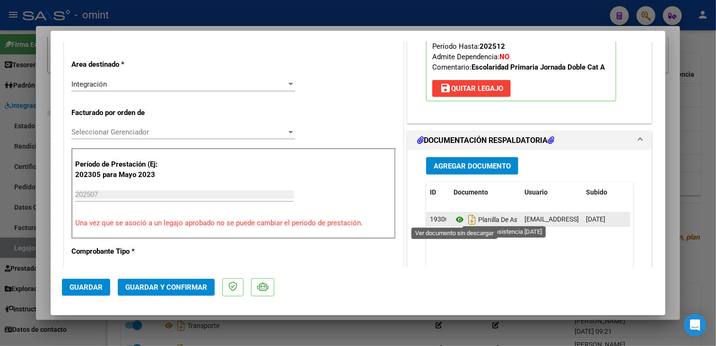
click at [454, 219] on icon at bounding box center [460, 219] width 12 height 11
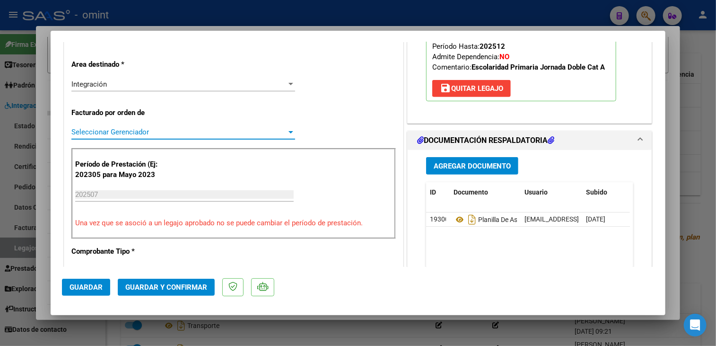
click at [155, 130] on span "Seleccionar Gerenciador" at bounding box center [178, 132] width 215 height 9
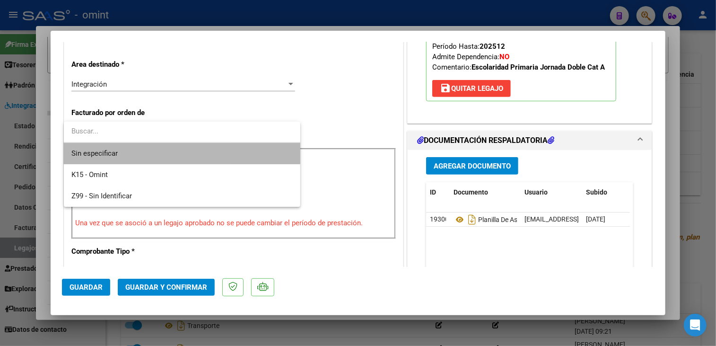
click at [145, 147] on span "Sin especificar" at bounding box center [181, 153] width 221 height 21
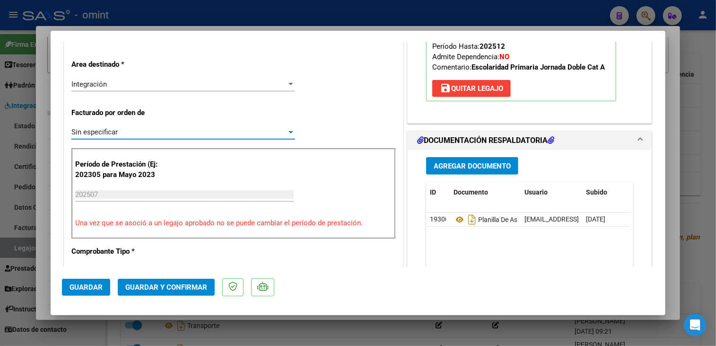
click at [170, 293] on button "Guardar y Confirmar" at bounding box center [166, 287] width 97 height 17
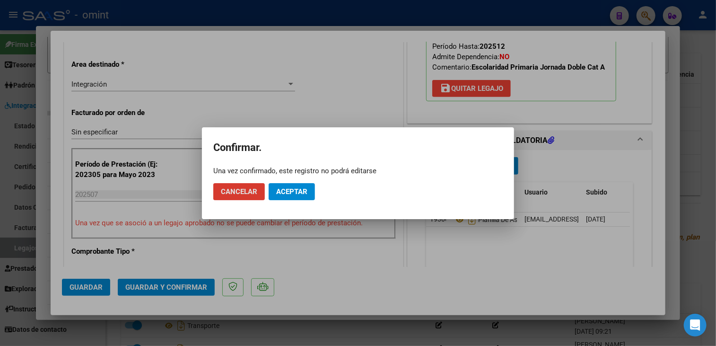
click at [289, 195] on span "Aceptar" at bounding box center [291, 191] width 31 height 9
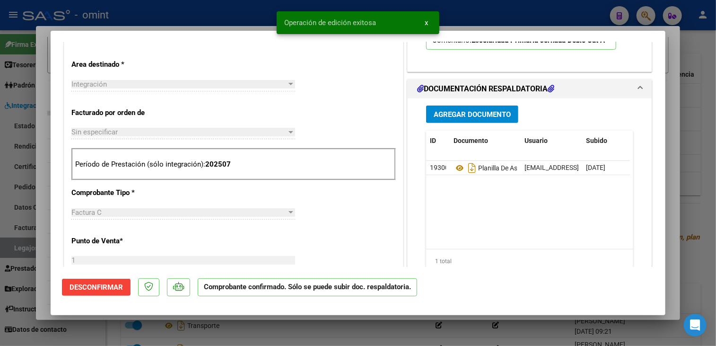
click at [236, 333] on div at bounding box center [358, 173] width 716 height 346
type input "$ 0,00"
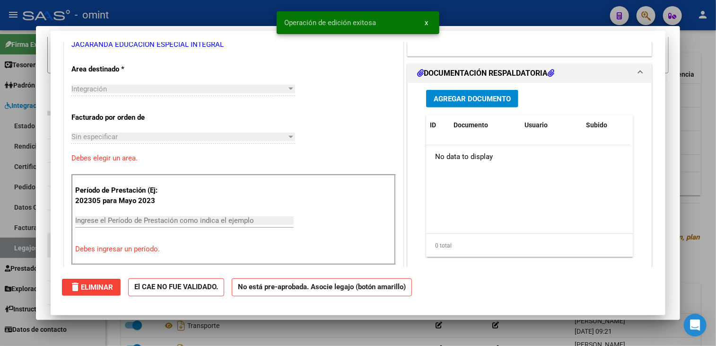
scroll to position [0, 0]
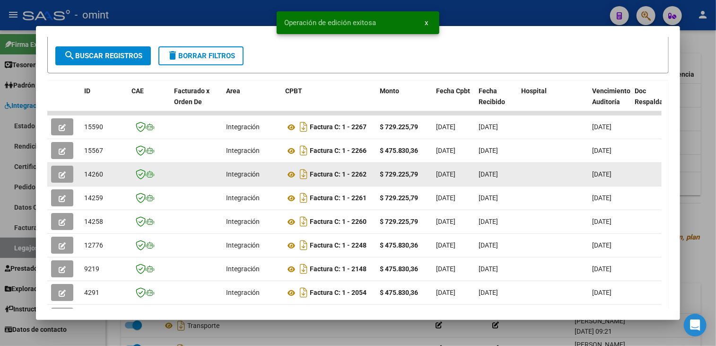
click at [61, 175] on icon "button" at bounding box center [62, 174] width 7 height 7
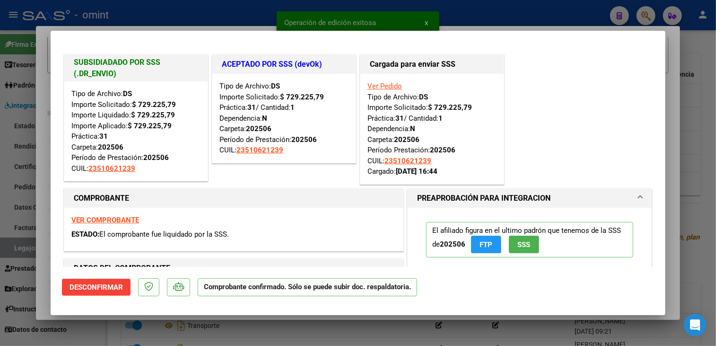
click at [206, 324] on div at bounding box center [358, 173] width 716 height 346
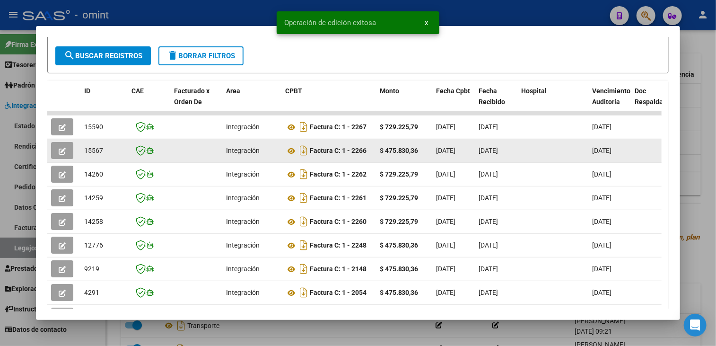
click at [62, 151] on icon "button" at bounding box center [62, 151] width 7 height 7
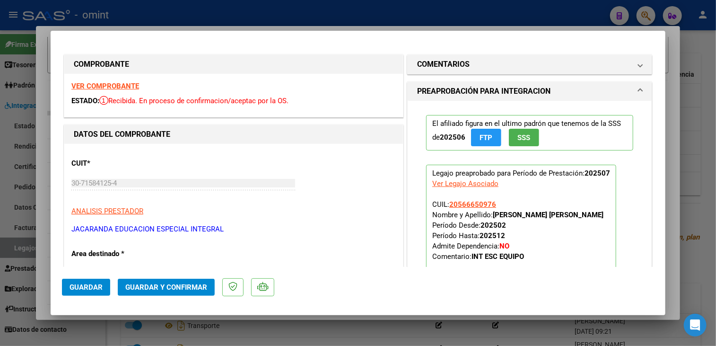
click at [114, 85] on strong "VER COMPROBANTE" at bounding box center [105, 86] width 68 height 9
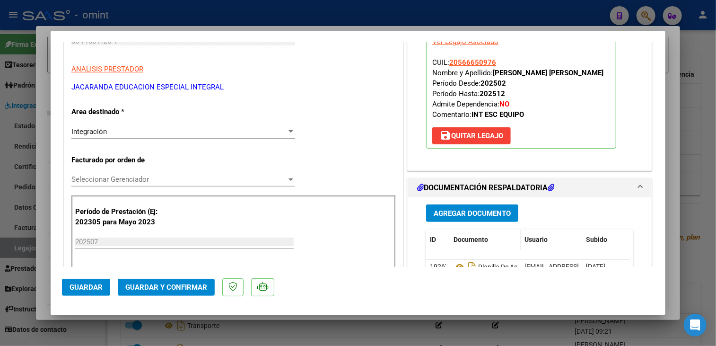
scroll to position [284, 0]
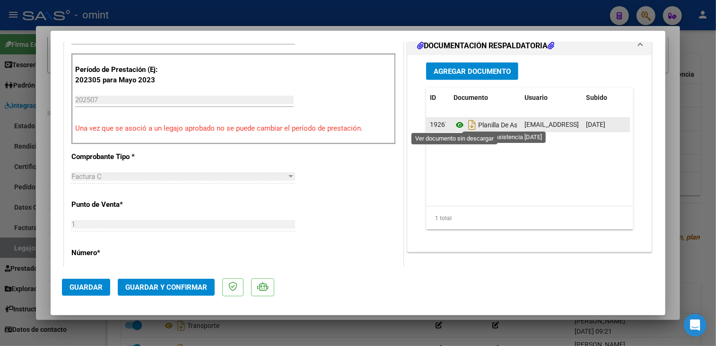
click at [458, 120] on icon at bounding box center [460, 124] width 12 height 11
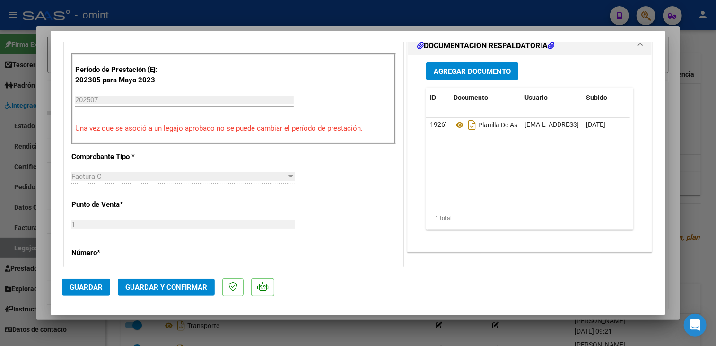
click at [311, 330] on div at bounding box center [358, 173] width 716 height 346
type input "$ 0,00"
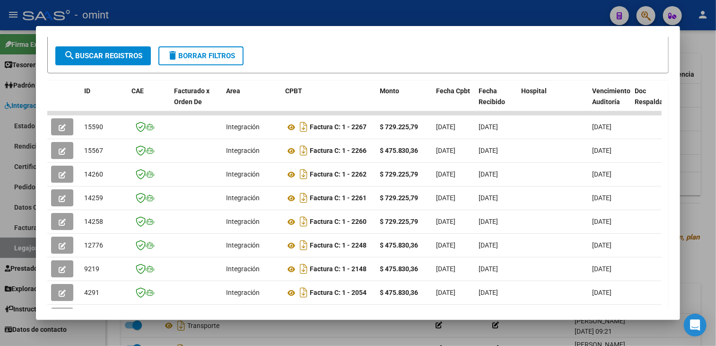
click at [287, 322] on div at bounding box center [358, 173] width 716 height 346
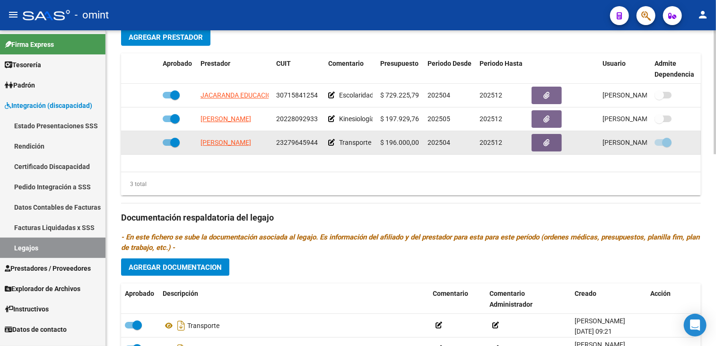
click at [291, 149] on datatable-body-cell "23279645944" at bounding box center [298, 142] width 52 height 23
click at [295, 141] on span "23279645944" at bounding box center [297, 143] width 42 height 8
copy span "23279645944"
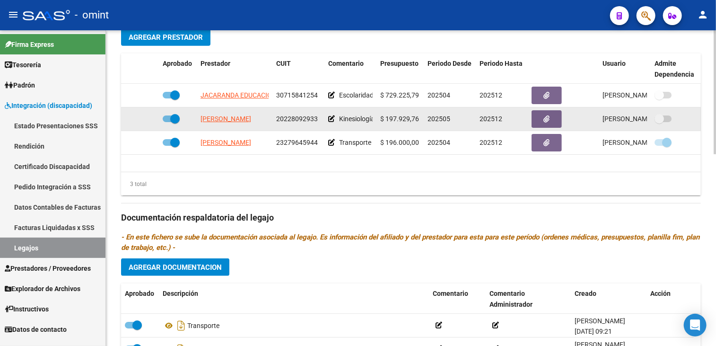
click at [293, 119] on span "20228092933" at bounding box center [297, 119] width 42 height 8
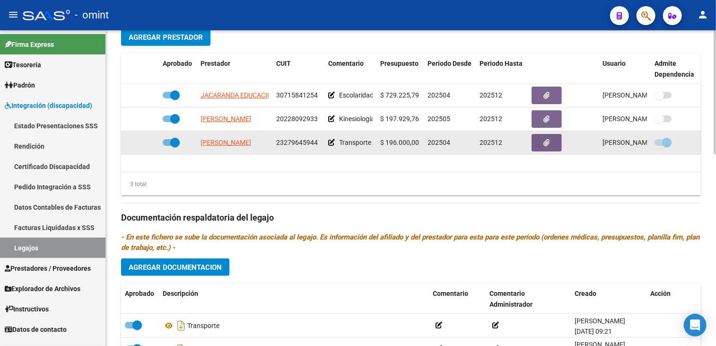
copy span "20228092933"
click at [174, 142] on span at bounding box center [174, 142] width 9 height 9
click at [167, 146] on input "checkbox" at bounding box center [167, 146] width 0 height 0
checkbox input "false"
click at [146, 143] on icon at bounding box center [145, 142] width 7 height 7
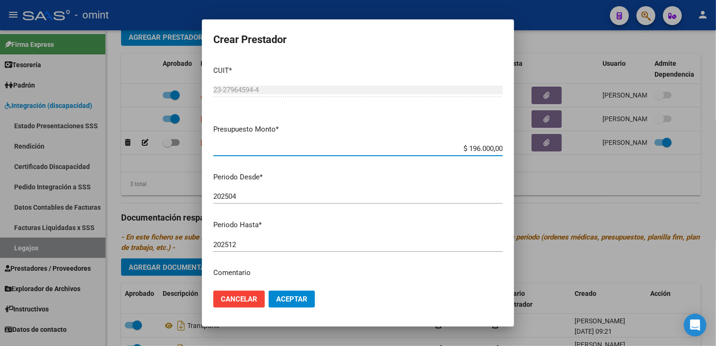
click at [238, 195] on input "202504" at bounding box center [357, 196] width 289 height 9
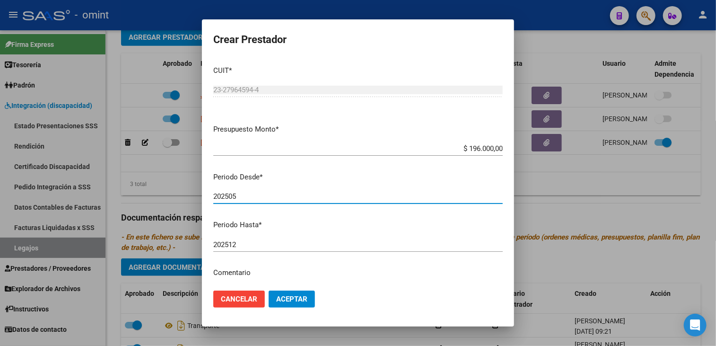
type input "202505"
click at [286, 298] on span "Aceptar" at bounding box center [291, 299] width 31 height 9
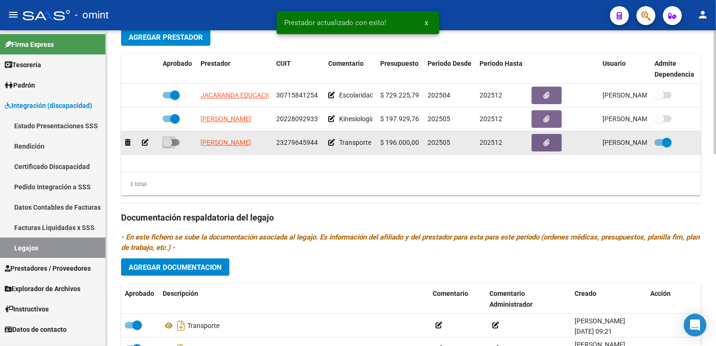
click at [174, 140] on span at bounding box center [171, 142] width 17 height 7
click at [167, 146] on input "checkbox" at bounding box center [167, 146] width 0 height 0
checkbox input "true"
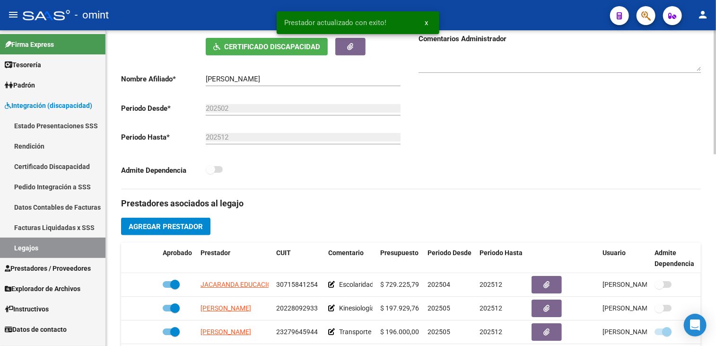
scroll to position [0, 0]
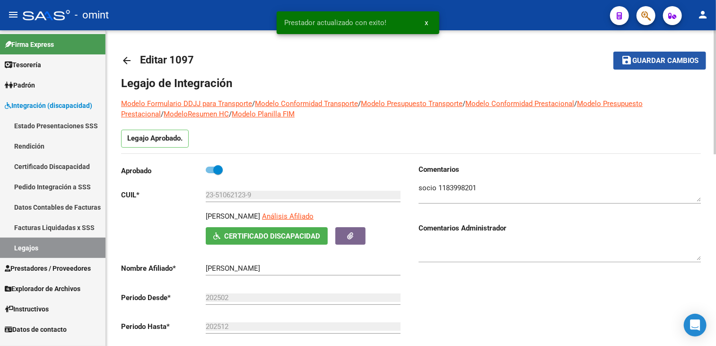
click at [640, 64] on span "Guardar cambios" at bounding box center [665, 61] width 66 height 9
click at [458, 187] on textarea at bounding box center [560, 192] width 282 height 19
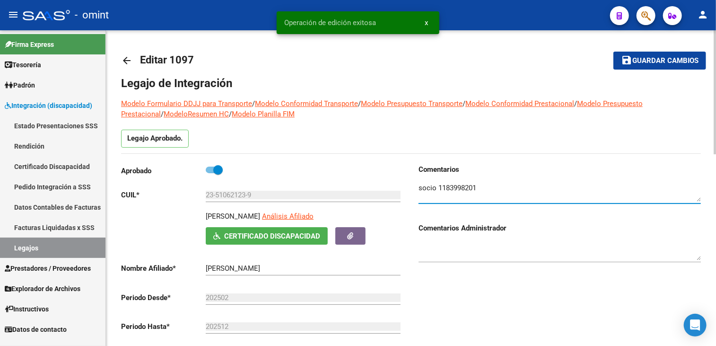
click at [458, 187] on textarea at bounding box center [560, 192] width 282 height 19
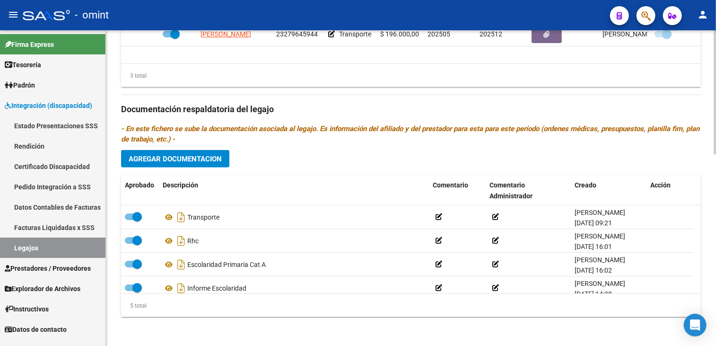
scroll to position [33, 0]
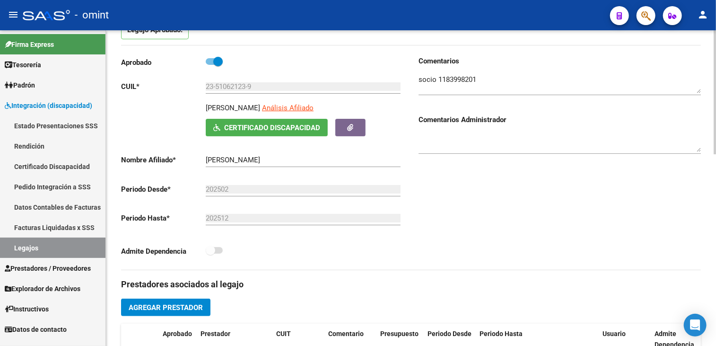
scroll to position [14, 0]
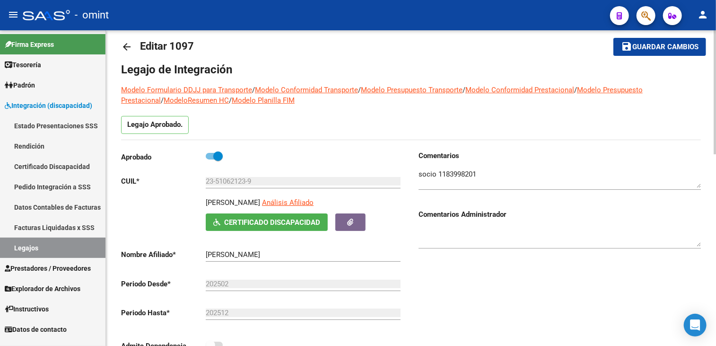
click at [646, 51] on button "save Guardar cambios" at bounding box center [660, 47] width 93 height 18
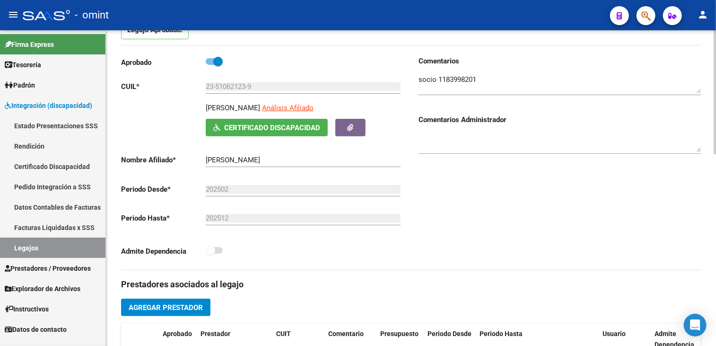
scroll to position [0, 0]
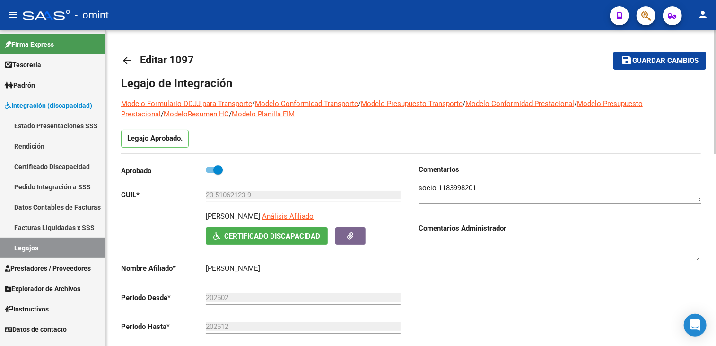
click at [644, 64] on span "Guardar cambios" at bounding box center [665, 61] width 66 height 9
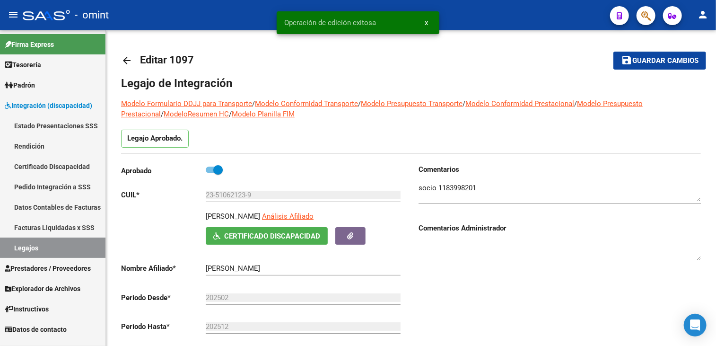
click at [35, 251] on link "Legajos" at bounding box center [52, 247] width 105 height 20
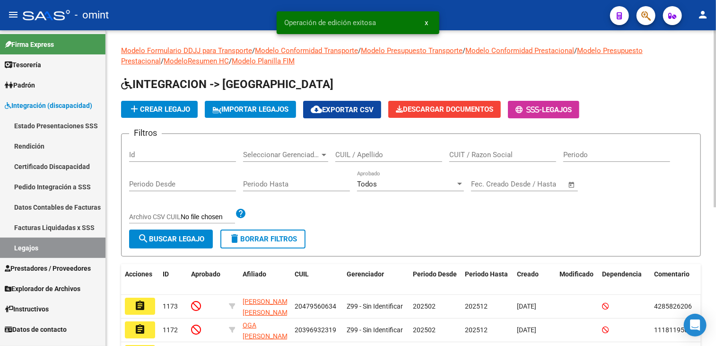
click at [388, 156] on input "CUIL / Apellido" at bounding box center [388, 154] width 107 height 9
click at [390, 153] on input "CUIL / Apellido" at bounding box center [388, 154] width 107 height 9
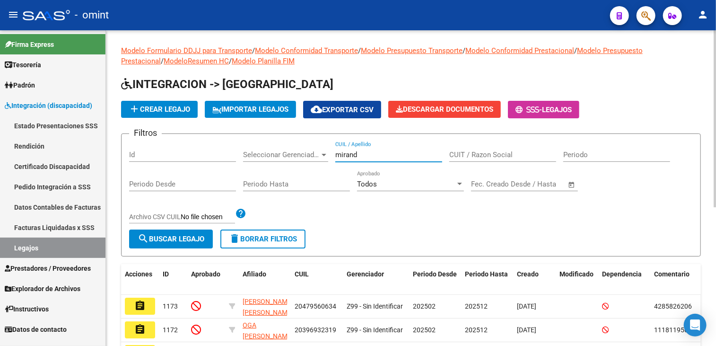
type input "miranda"
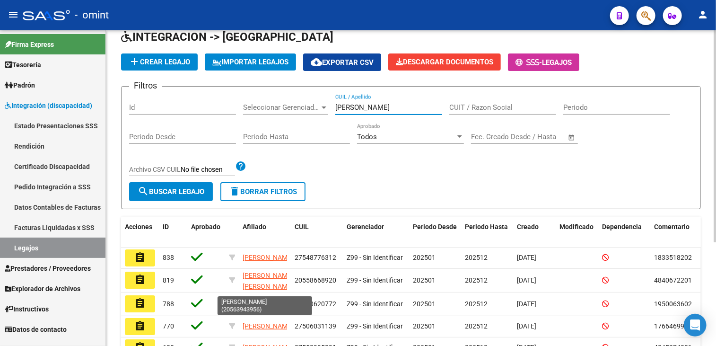
scroll to position [95, 0]
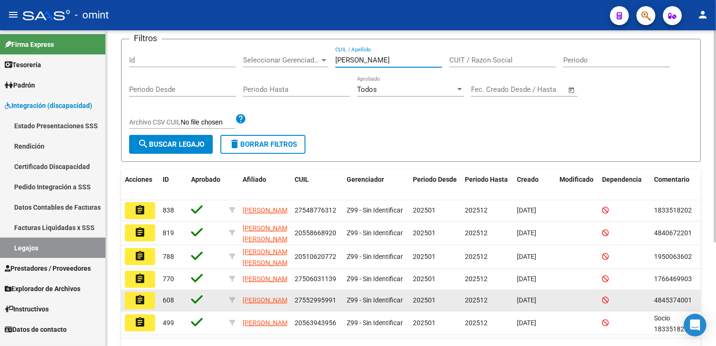
click at [135, 304] on mat-icon "assignment" at bounding box center [139, 299] width 11 height 11
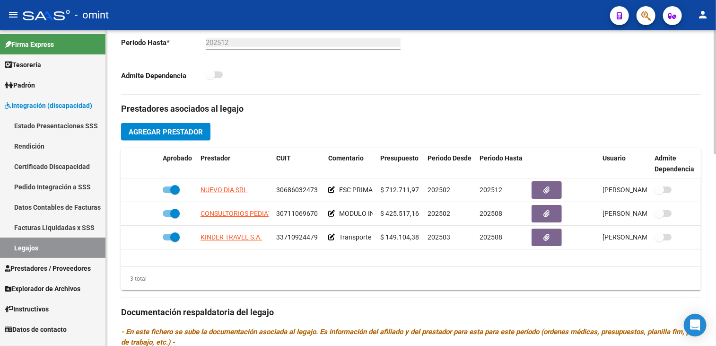
scroll to position [331, 0]
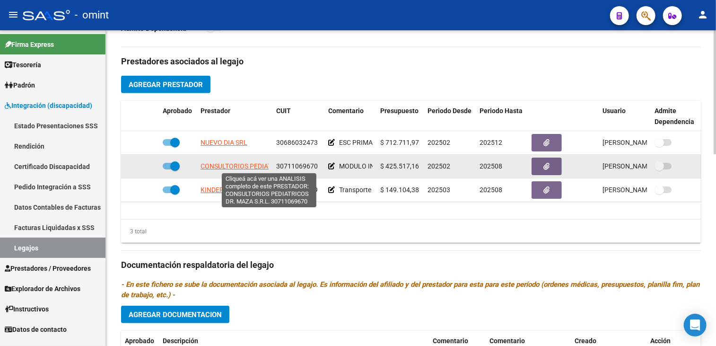
click at [235, 167] on span "CONSULTORIOS PEDIATRICOS DR. MAZA S.R.L." at bounding box center [271, 166] width 140 height 8
type textarea "30711069670"
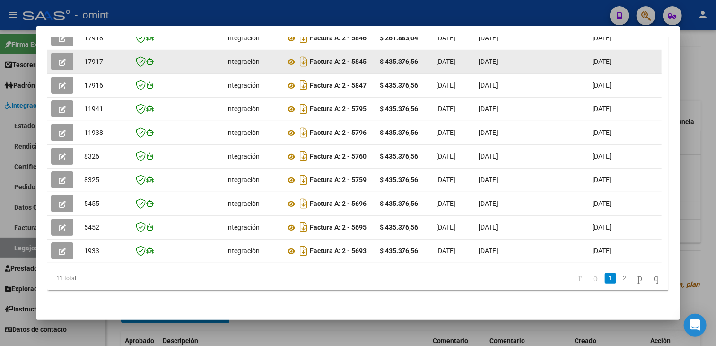
scroll to position [182, 0]
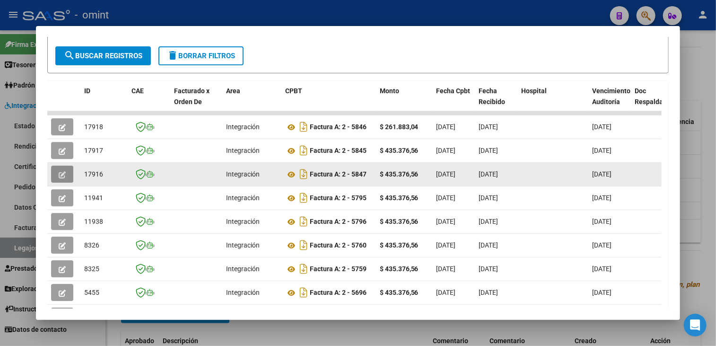
click at [59, 177] on button "button" at bounding box center [62, 174] width 22 height 17
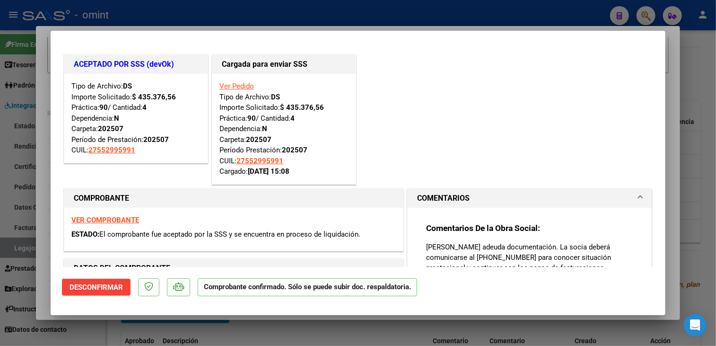
click at [497, 253] on p "Socia Miranda Lucero Susana adeuda documentación. La socia deberá comunicarse a…" at bounding box center [529, 257] width 207 height 31
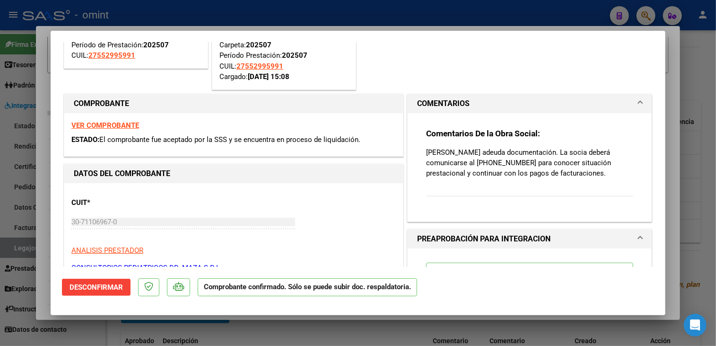
click at [411, 326] on div at bounding box center [358, 173] width 716 height 346
type input "$ 0,00"
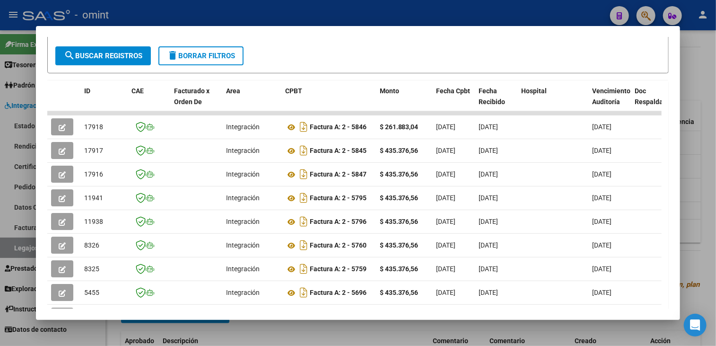
click at [395, 331] on div at bounding box center [358, 173] width 716 height 346
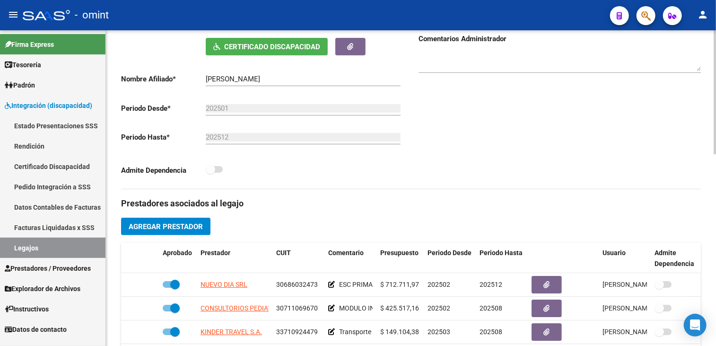
scroll to position [47, 0]
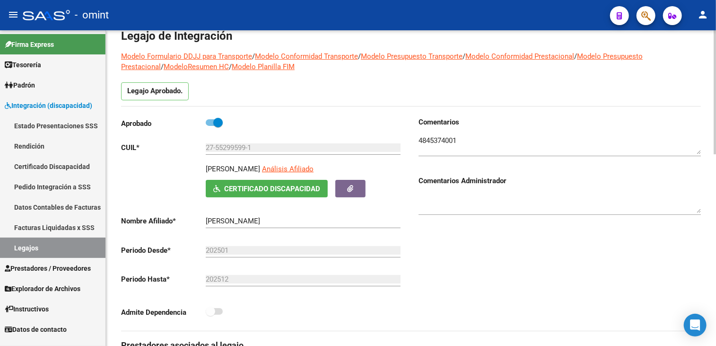
click at [444, 140] on textarea at bounding box center [560, 144] width 282 height 19
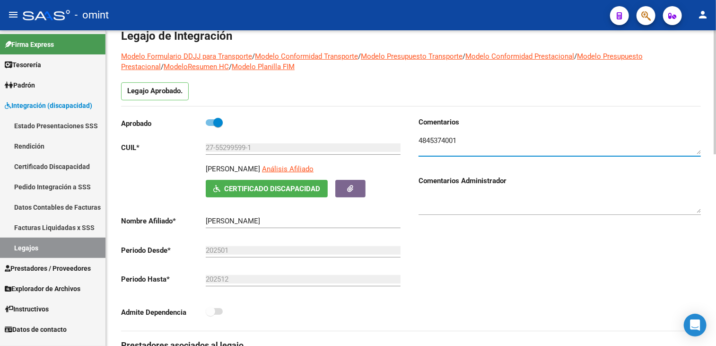
click at [444, 140] on textarea at bounding box center [560, 144] width 282 height 19
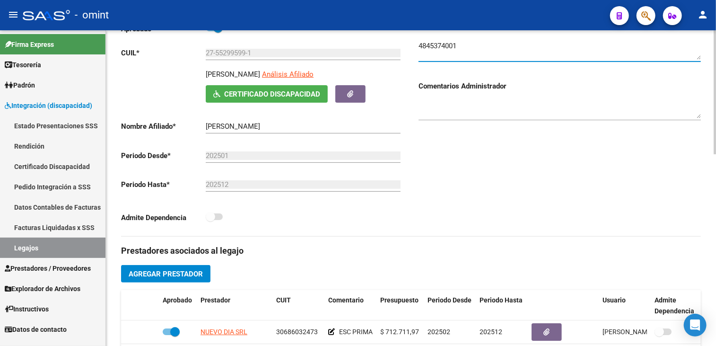
scroll to position [237, 0]
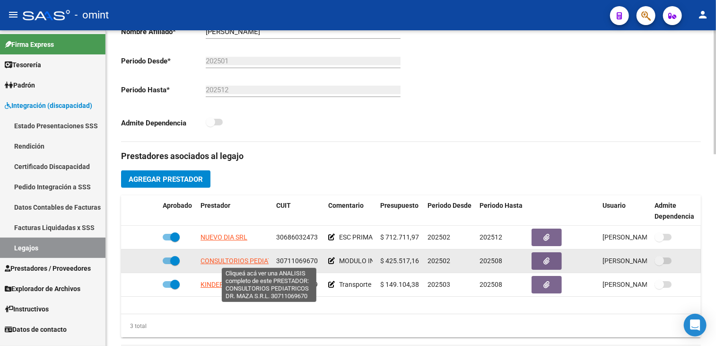
click at [222, 259] on span "CONSULTORIOS PEDIATRICOS DR. MAZA S.R.L." at bounding box center [271, 261] width 140 height 8
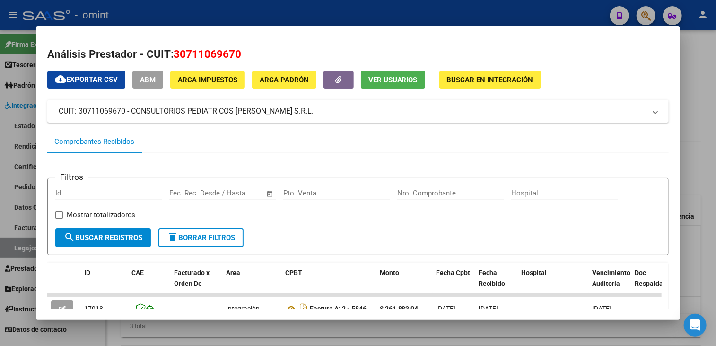
scroll to position [95, 0]
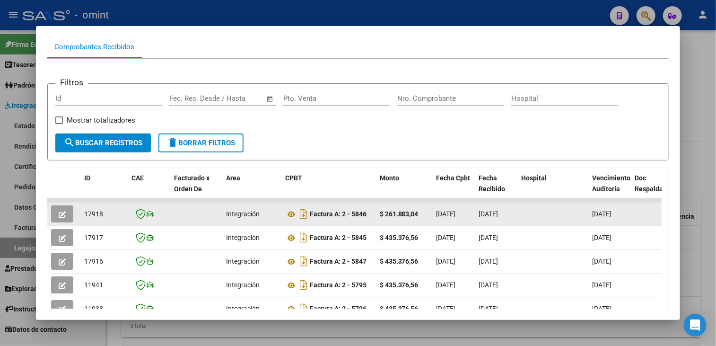
click at [61, 211] on icon "button" at bounding box center [62, 214] width 7 height 7
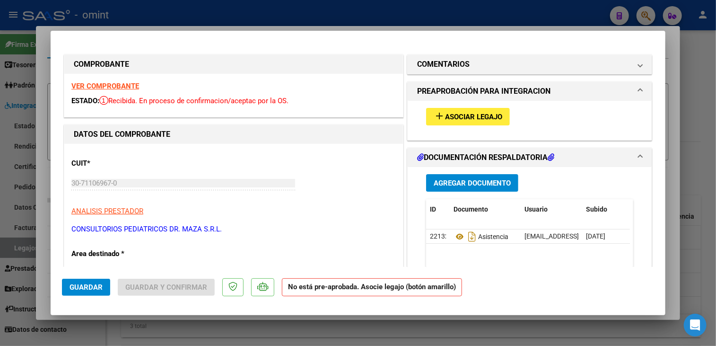
click at [301, 328] on div at bounding box center [358, 173] width 716 height 346
type input "$ 0,00"
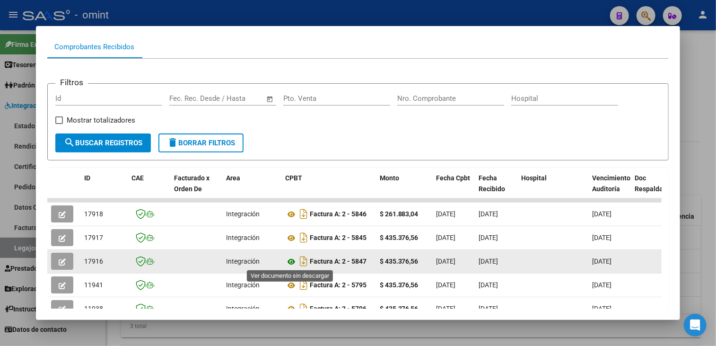
click at [291, 261] on icon at bounding box center [291, 261] width 12 height 11
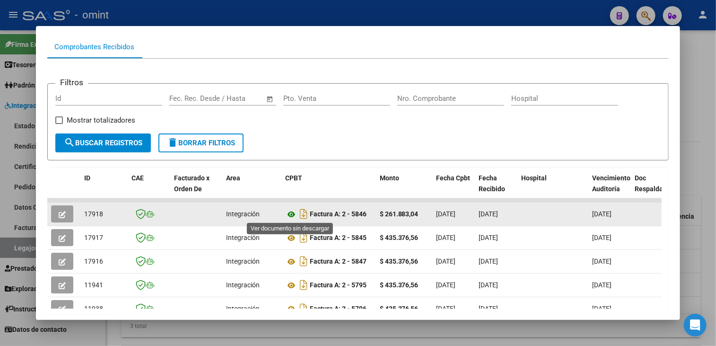
click at [288, 211] on icon at bounding box center [291, 214] width 12 height 11
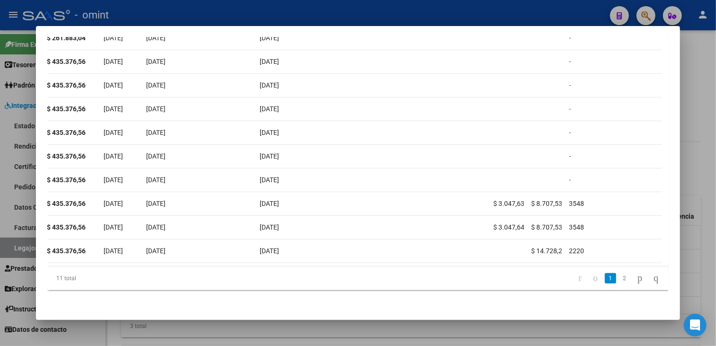
scroll to position [0, 0]
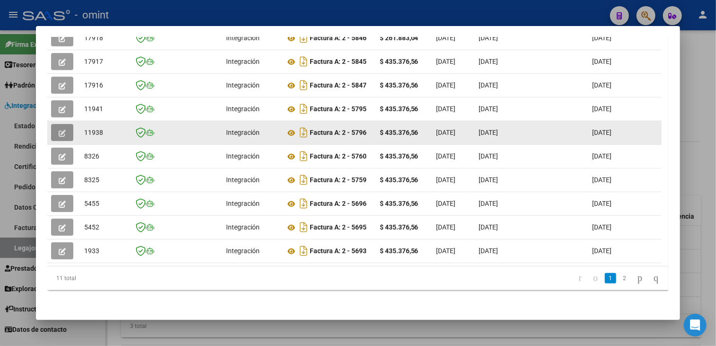
click at [59, 132] on button "button" at bounding box center [62, 132] width 22 height 17
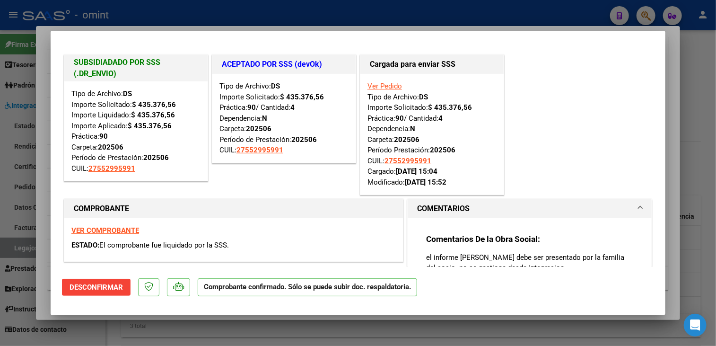
click at [192, 330] on div at bounding box center [358, 173] width 716 height 346
type input "$ 0,00"
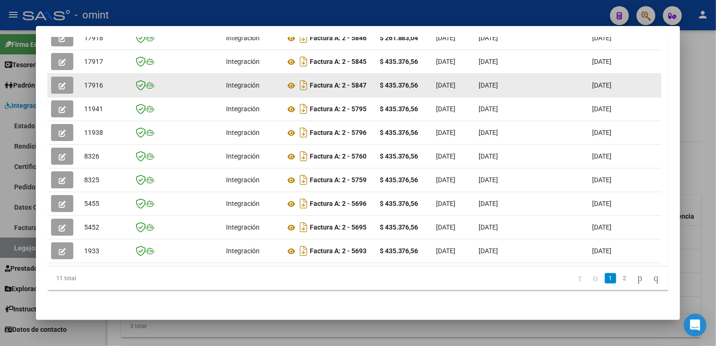
drag, startPoint x: 310, startPoint y: 79, endPoint x: 368, endPoint y: 80, distance: 57.7
click at [368, 80] on div "Factura A: 2 - 5847" at bounding box center [328, 85] width 87 height 15
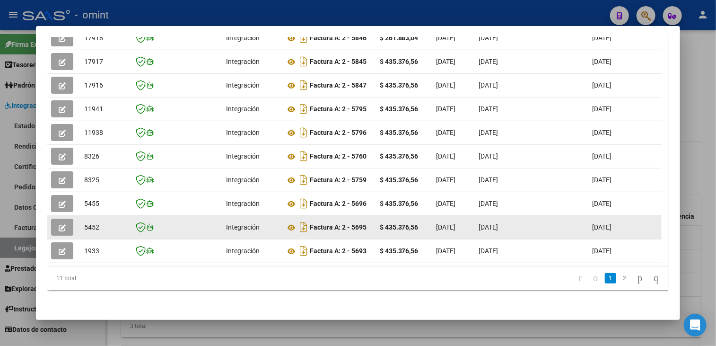
copy strong "Factura A: 2 - 5847"
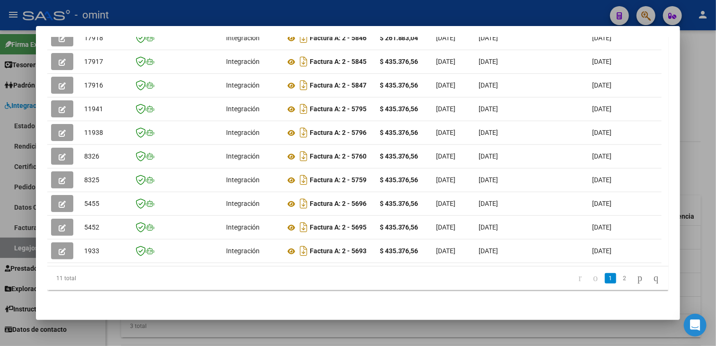
click at [323, 330] on div at bounding box center [358, 173] width 716 height 346
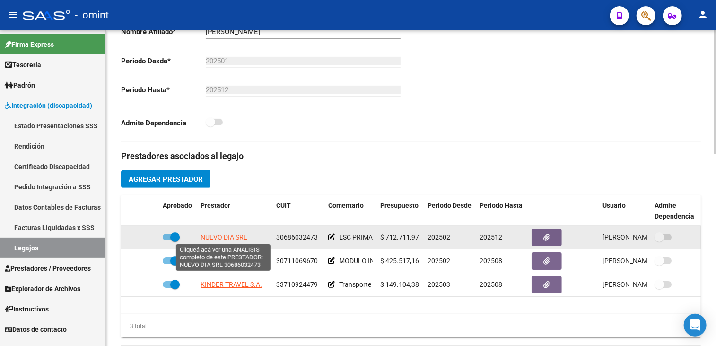
click at [219, 237] on span "NUEVO DIA SRL" at bounding box center [224, 237] width 47 height 8
type textarea "30686032473"
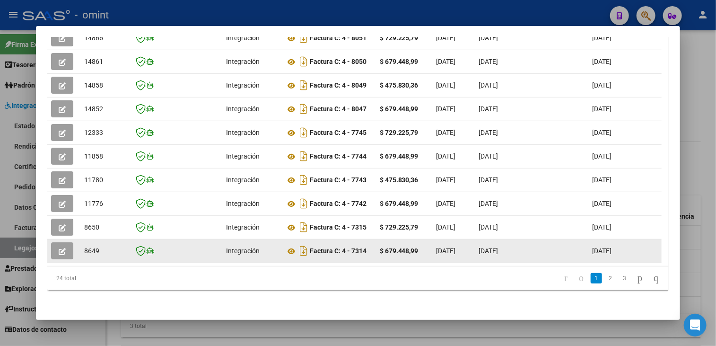
scroll to position [229, 0]
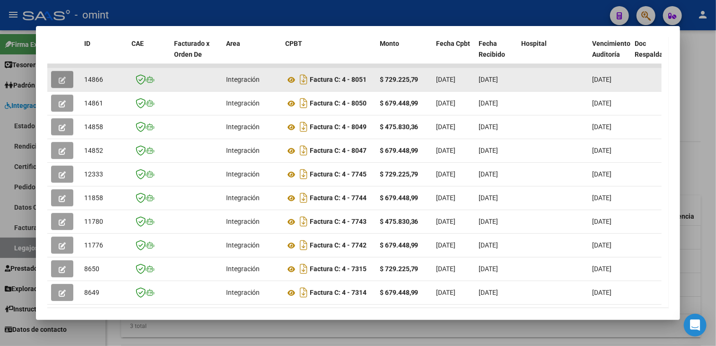
click at [61, 77] on icon "button" at bounding box center [62, 80] width 7 height 7
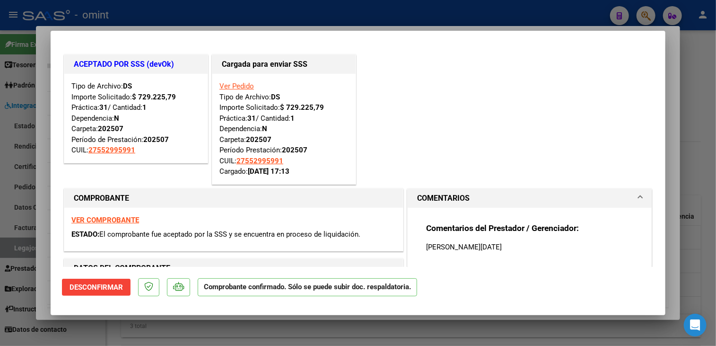
click at [138, 333] on div at bounding box center [358, 173] width 716 height 346
type input "$ 0,00"
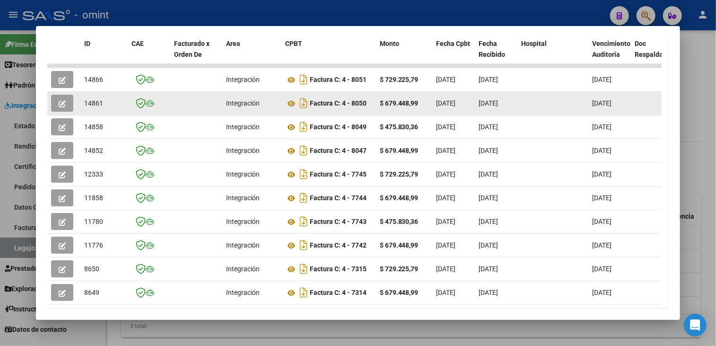
click at [69, 105] on button "button" at bounding box center [62, 103] width 22 height 17
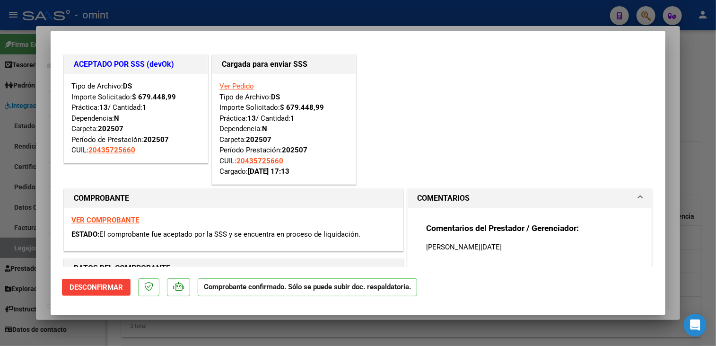
click at [123, 321] on div at bounding box center [358, 173] width 716 height 346
type input "$ 0,00"
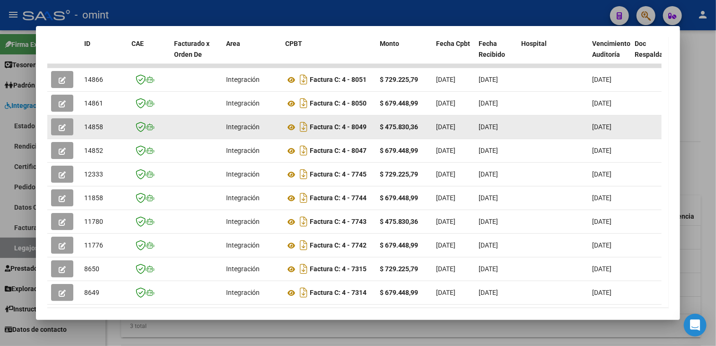
click at [63, 128] on icon "button" at bounding box center [62, 127] width 7 height 7
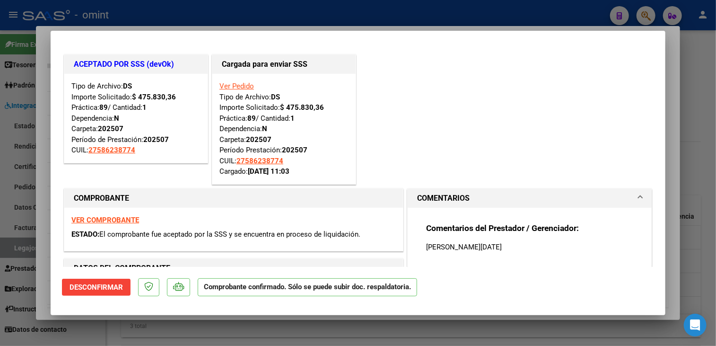
click at [112, 322] on div at bounding box center [358, 173] width 716 height 346
type input "$ 0,00"
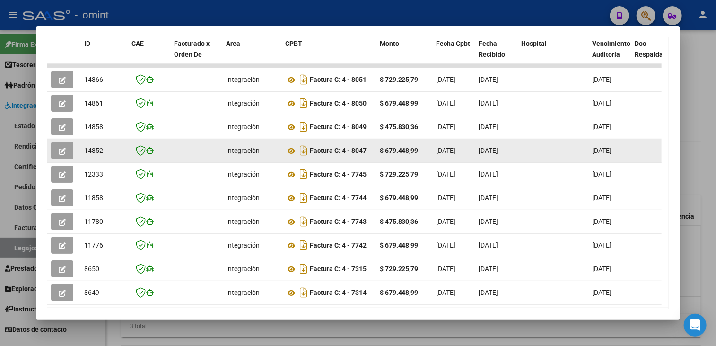
click at [64, 152] on icon "button" at bounding box center [62, 151] width 7 height 7
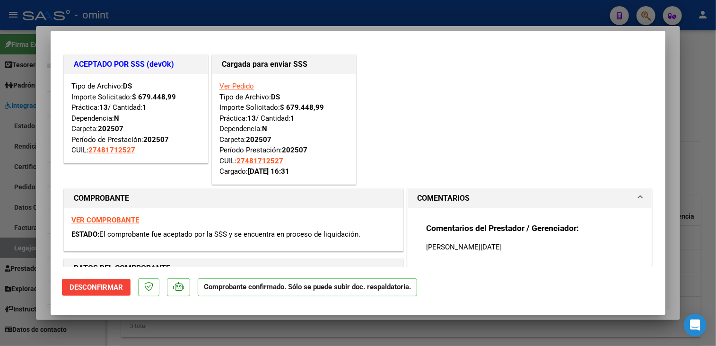
click at [119, 326] on div at bounding box center [358, 173] width 716 height 346
type input "$ 0,00"
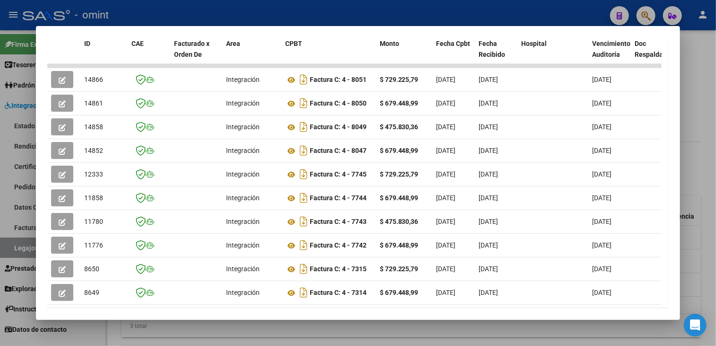
click at [119, 326] on div at bounding box center [358, 173] width 716 height 346
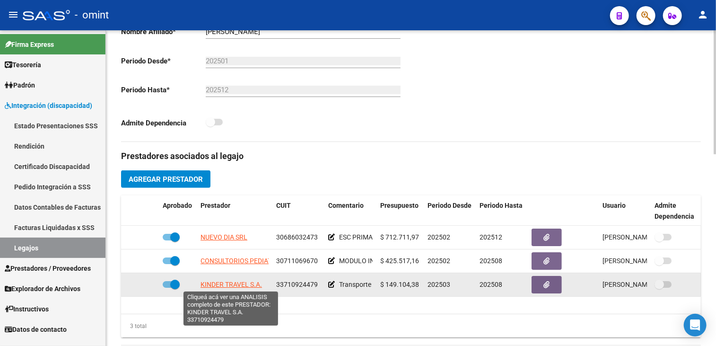
click at [223, 283] on span "KINDER TRAVEL S.A." at bounding box center [231, 285] width 61 height 8
type textarea "33710924479"
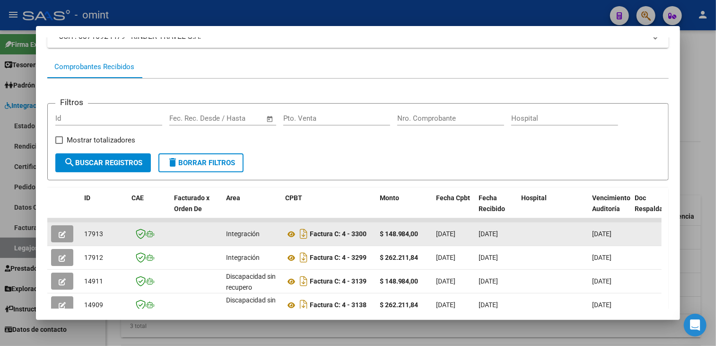
scroll to position [122, 0]
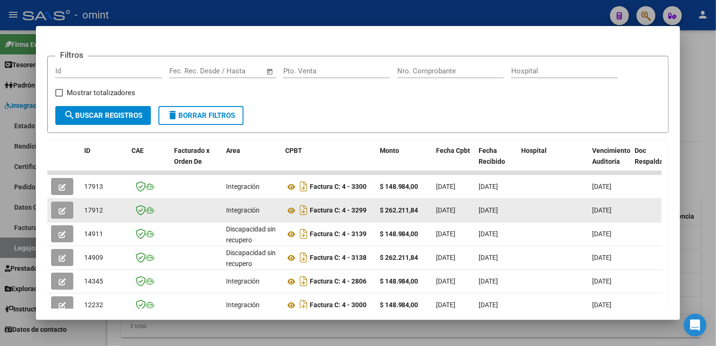
click at [62, 210] on icon "button" at bounding box center [62, 210] width 7 height 7
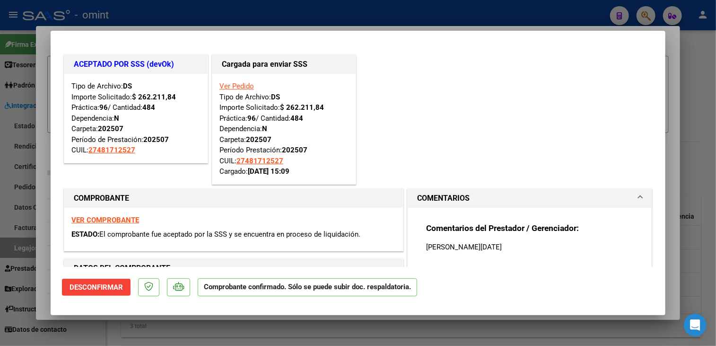
click at [100, 322] on div at bounding box center [358, 173] width 716 height 346
type input "$ 0,00"
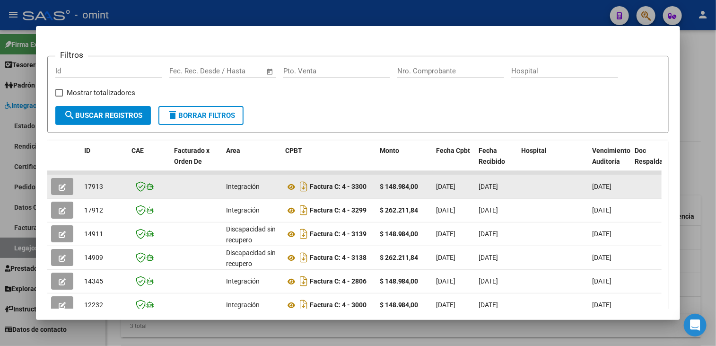
click at [68, 191] on button "button" at bounding box center [62, 186] width 22 height 17
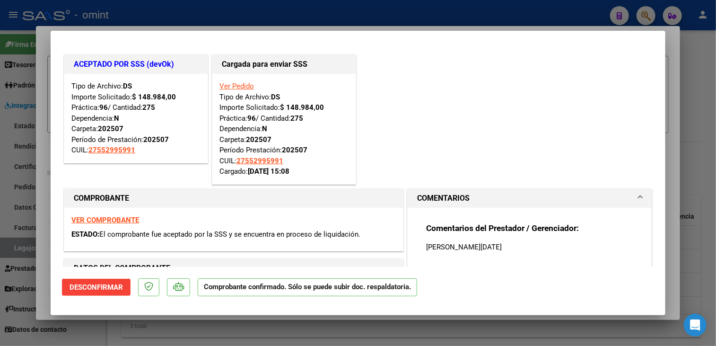
click at [82, 327] on div at bounding box center [358, 173] width 716 height 346
type input "$ 0,00"
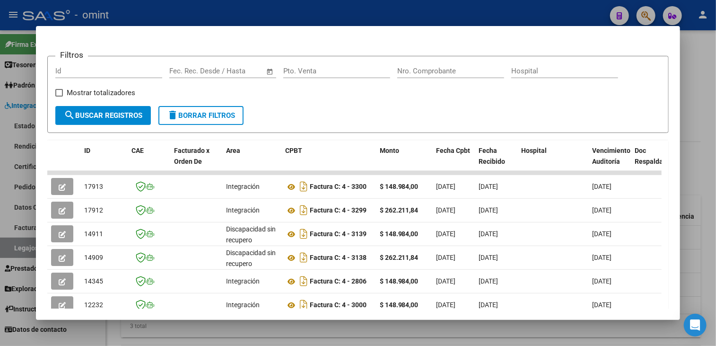
click at [82, 327] on div at bounding box center [358, 173] width 716 height 346
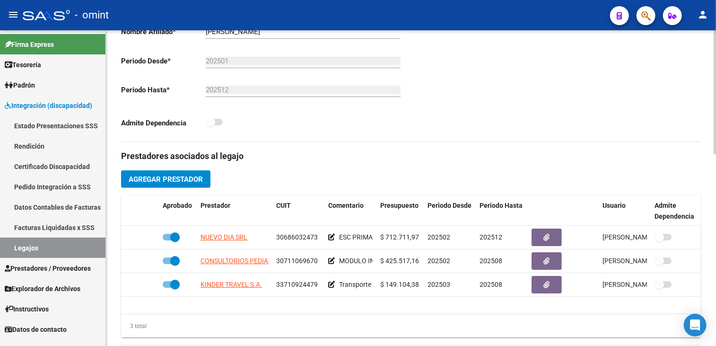
scroll to position [0, 0]
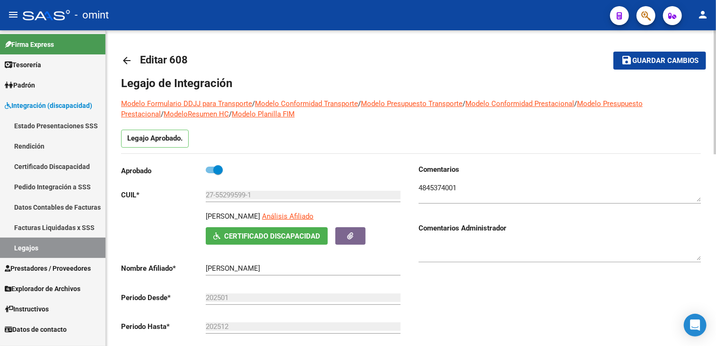
click at [642, 70] on mat-toolbar-row "save Guardar cambios" at bounding box center [645, 60] width 123 height 30
click at [645, 64] on button "save Guardar cambios" at bounding box center [660, 61] width 93 height 18
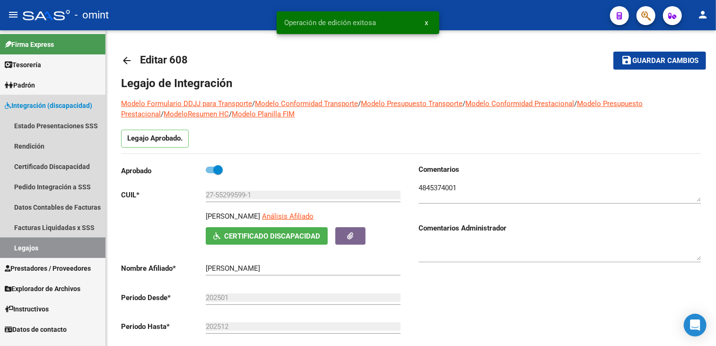
click at [26, 251] on link "Legajos" at bounding box center [52, 247] width 105 height 20
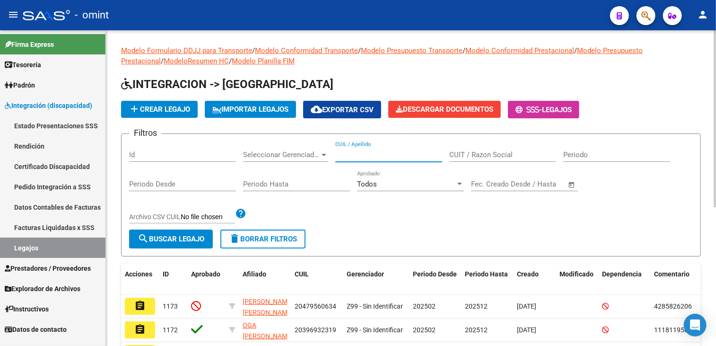
click at [372, 152] on input "CUIL / Apellido" at bounding box center [388, 154] width 107 height 9
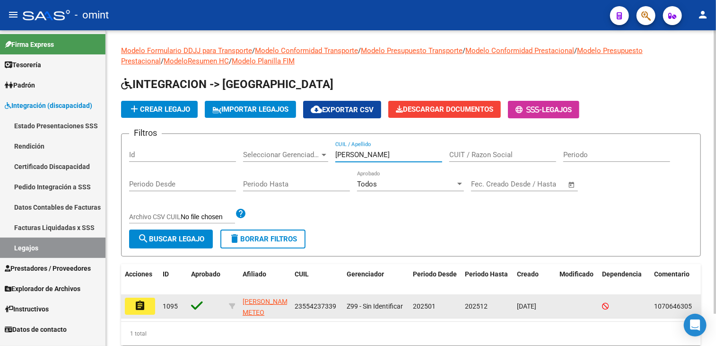
type input "medancich"
click at [150, 309] on button "assignment" at bounding box center [140, 306] width 30 height 17
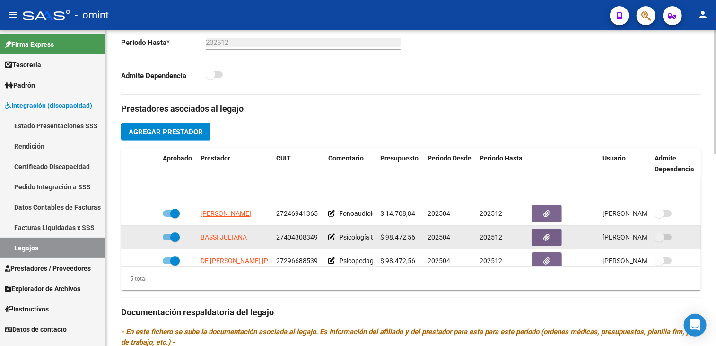
scroll to position [40, 0]
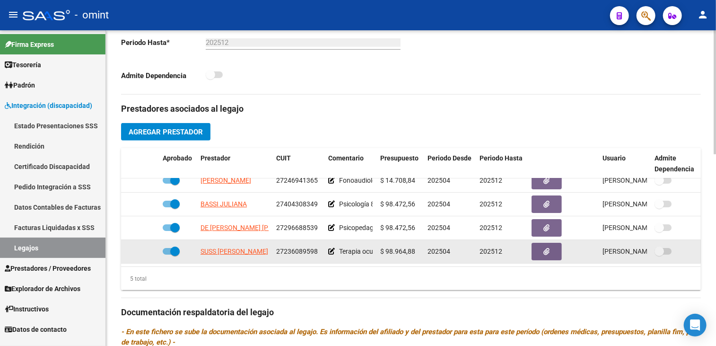
click at [303, 247] on span "27236089598" at bounding box center [297, 251] width 42 height 8
copy span "27236089598"
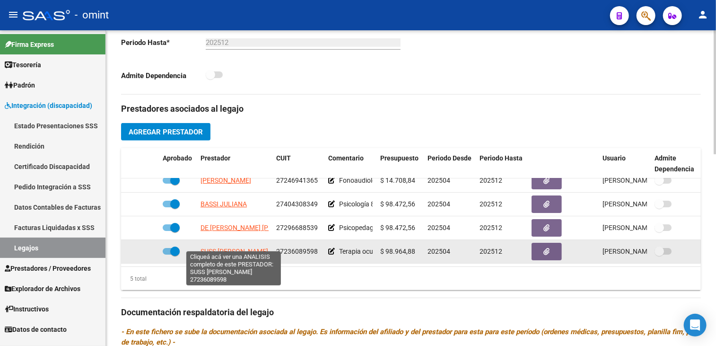
click at [242, 247] on span "SUSS AMALIA LORENA" at bounding box center [235, 251] width 68 height 8
type textarea "27236089598"
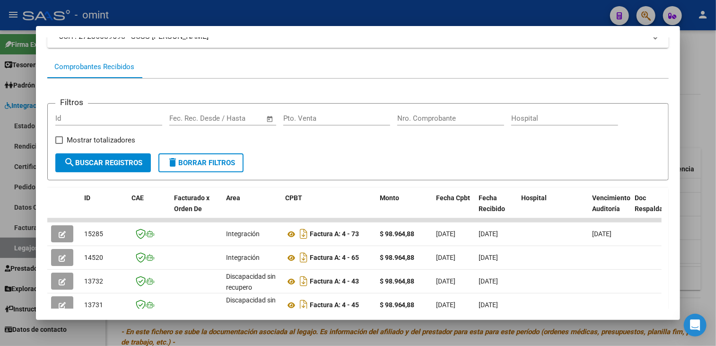
scroll to position [169, 0]
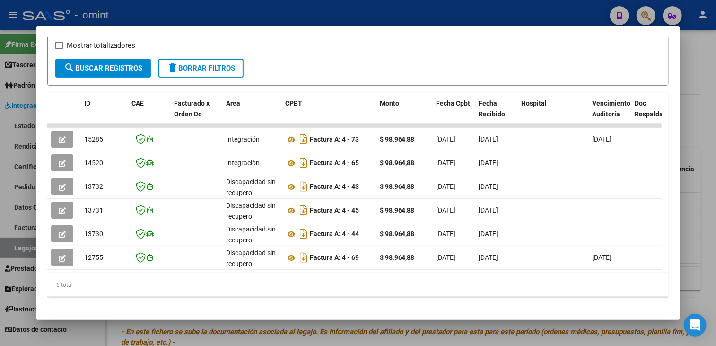
click at [431, 344] on div at bounding box center [358, 173] width 716 height 346
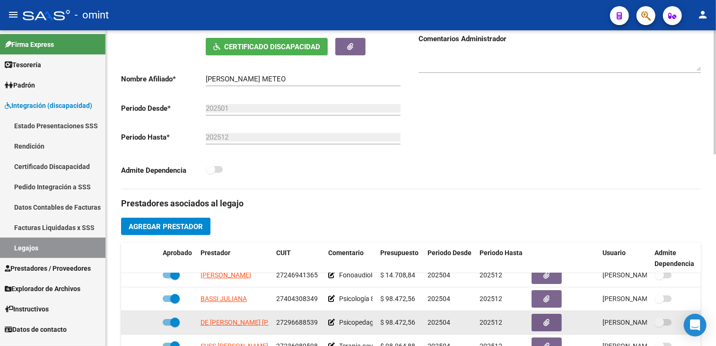
scroll to position [237, 0]
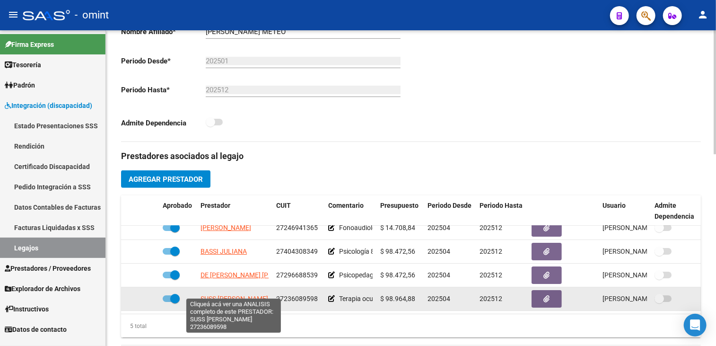
click at [247, 295] on span "SUSS AMALIA LORENA" at bounding box center [235, 299] width 68 height 8
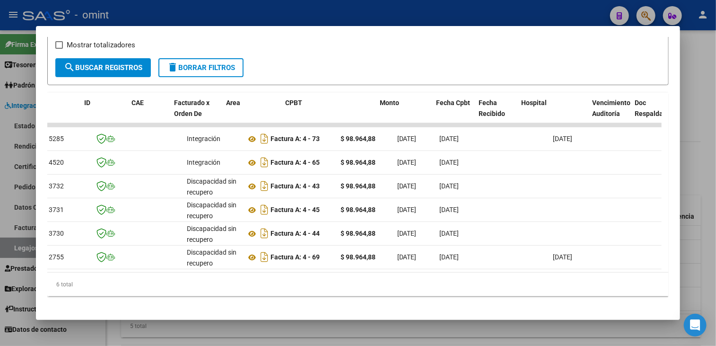
scroll to position [0, 0]
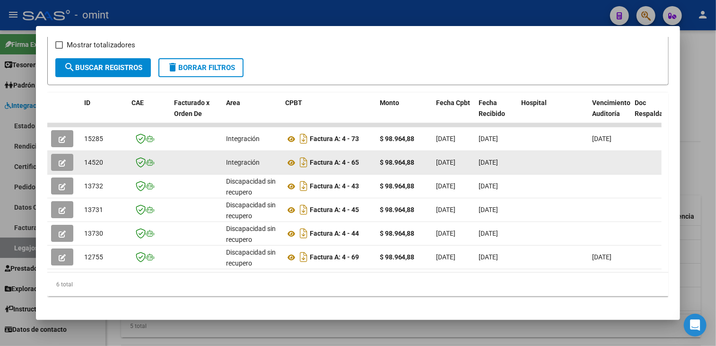
click at [59, 164] on icon "button" at bounding box center [62, 162] width 7 height 7
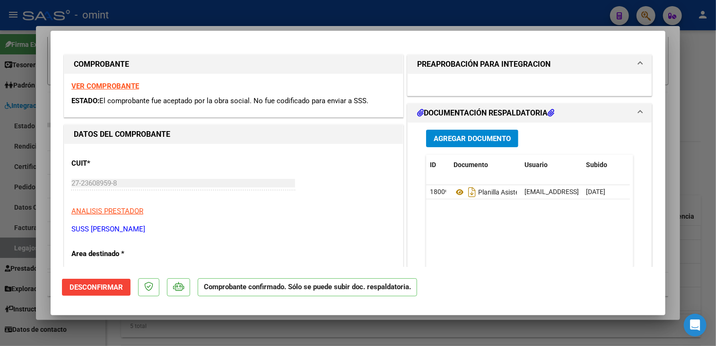
click at [72, 323] on div at bounding box center [358, 173] width 716 height 346
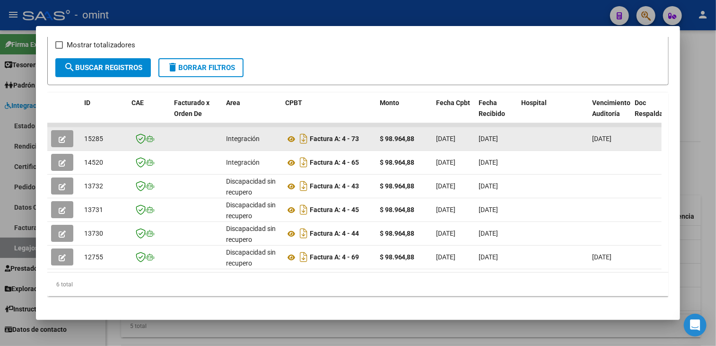
click at [66, 135] on button "button" at bounding box center [62, 138] width 22 height 17
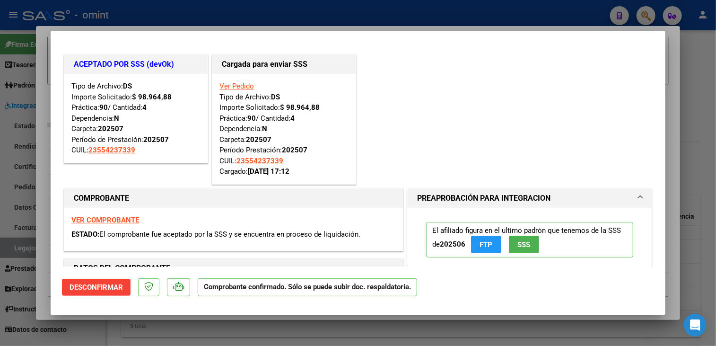
click at [110, 330] on div at bounding box center [358, 173] width 716 height 346
type input "$ 0,00"
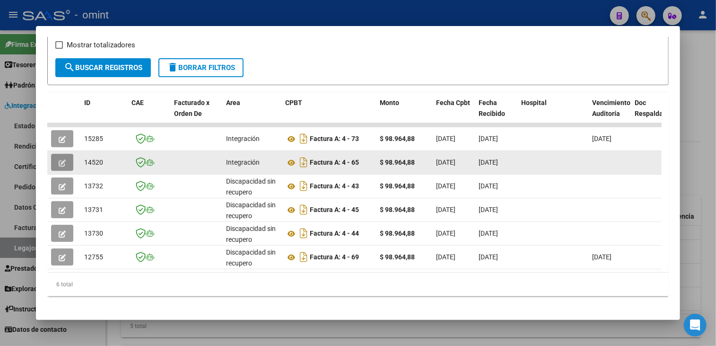
click at [63, 162] on icon "button" at bounding box center [62, 162] width 7 height 7
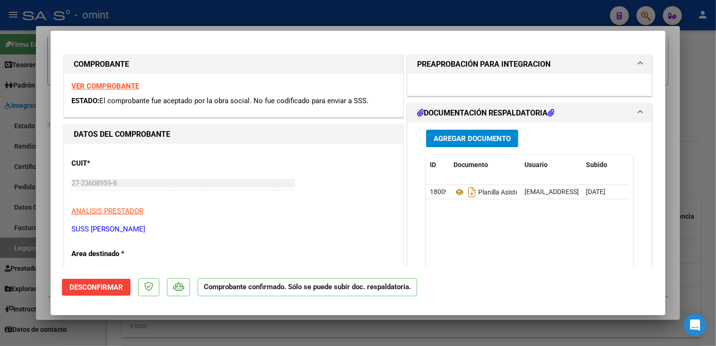
scroll to position [95, 0]
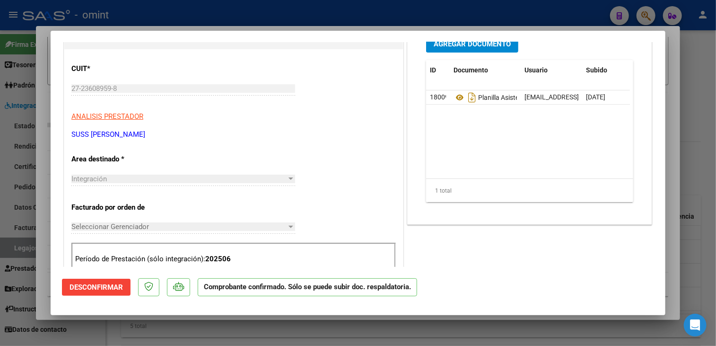
click at [253, 324] on div at bounding box center [358, 173] width 716 height 346
type input "$ 0,00"
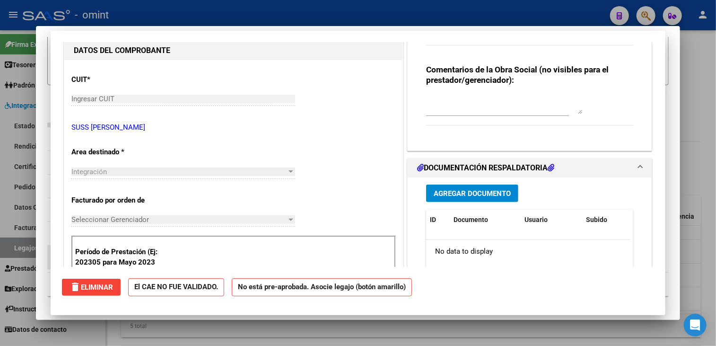
scroll to position [0, 0]
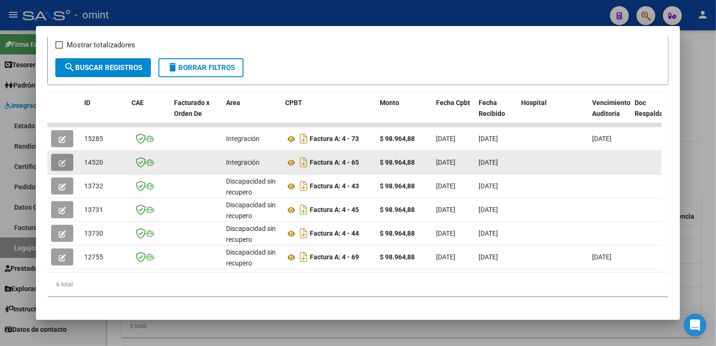
click at [64, 163] on icon "button" at bounding box center [62, 162] width 7 height 7
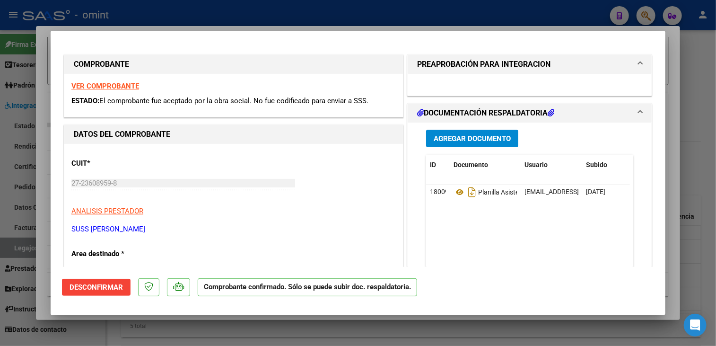
click at [409, 336] on div at bounding box center [358, 173] width 716 height 346
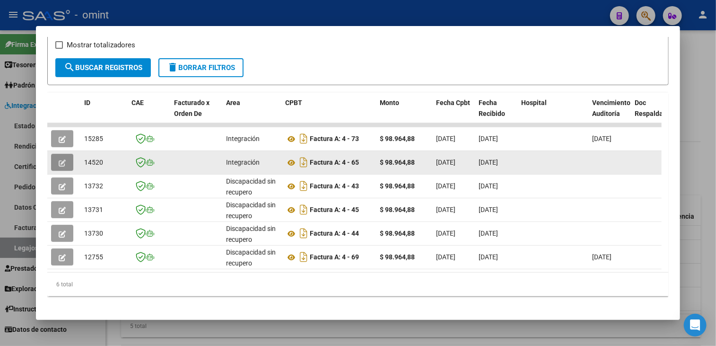
click at [61, 167] on button "button" at bounding box center [62, 162] width 22 height 17
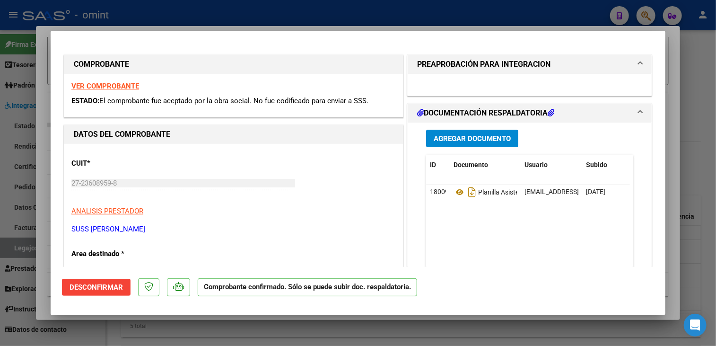
drag, startPoint x: 303, startPoint y: 328, endPoint x: 299, endPoint y: 322, distance: 7.6
click at [303, 328] on div at bounding box center [358, 173] width 716 height 346
type input "$ 0,00"
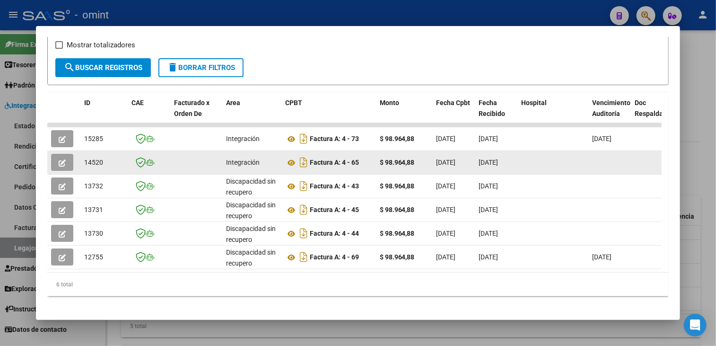
click at [90, 160] on span "14520" at bounding box center [93, 162] width 19 height 8
copy span "14520"
click at [63, 161] on icon "button" at bounding box center [62, 162] width 7 height 7
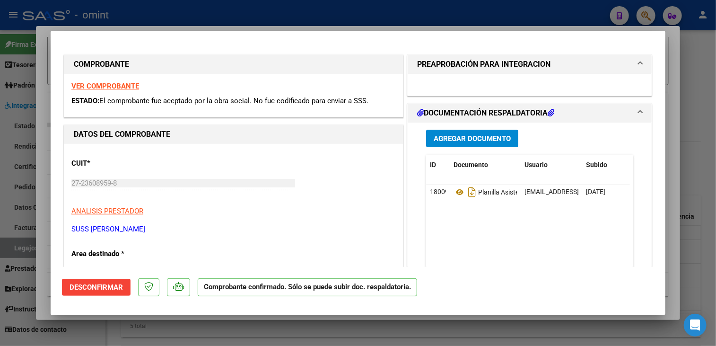
click at [280, 333] on div at bounding box center [358, 173] width 716 height 346
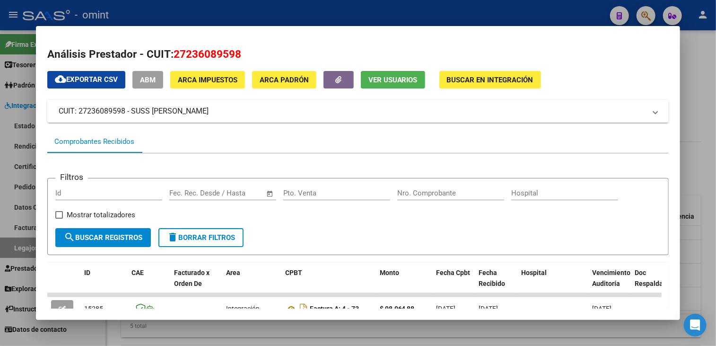
click at [203, 54] on span "27236089598" at bounding box center [208, 54] width 68 height 12
copy span "27236089598"
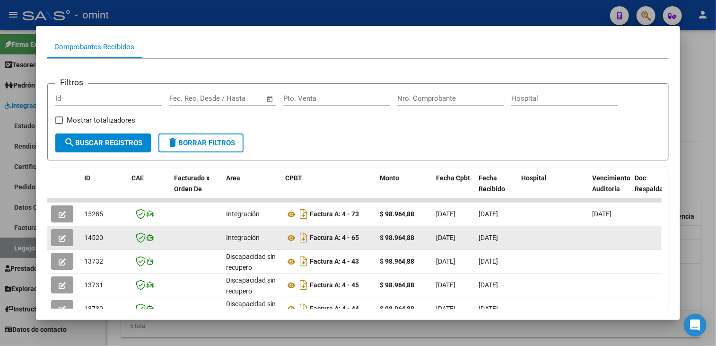
click at [61, 236] on icon "button" at bounding box center [62, 238] width 7 height 7
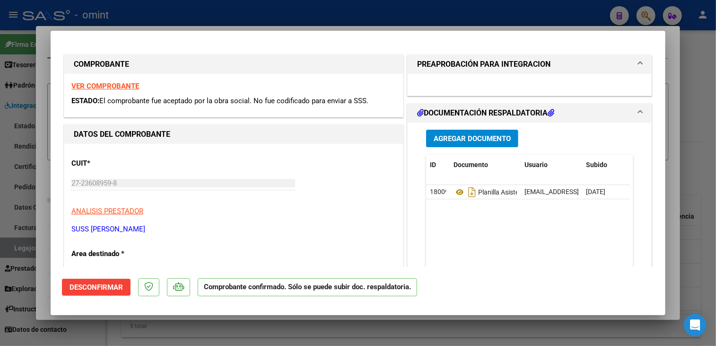
click at [97, 289] on span "Desconfirmar" at bounding box center [96, 287] width 53 height 9
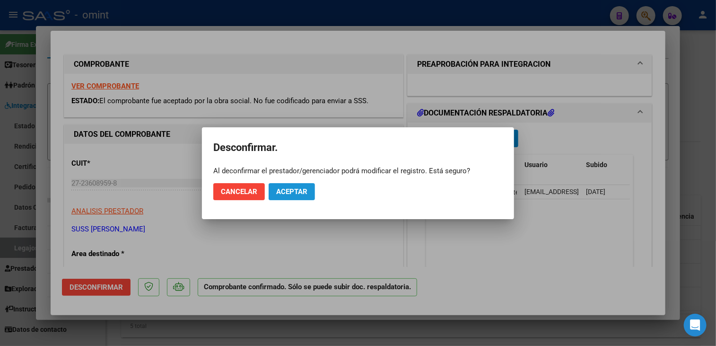
click at [294, 191] on span "Aceptar" at bounding box center [291, 191] width 31 height 9
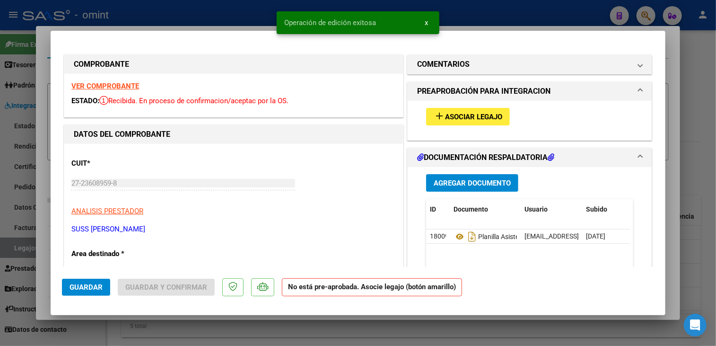
click at [449, 119] on span "Asociar Legajo" at bounding box center [473, 117] width 57 height 9
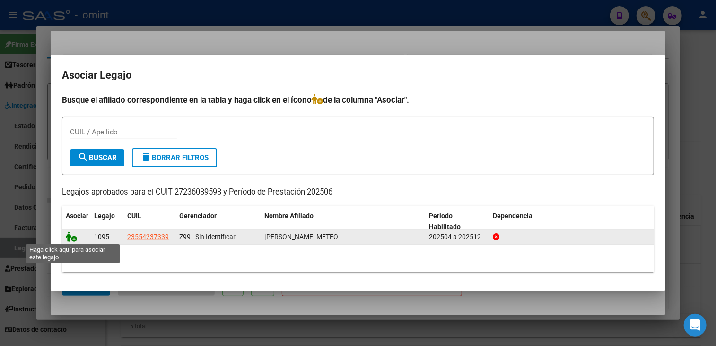
click at [70, 237] on icon at bounding box center [71, 236] width 11 height 10
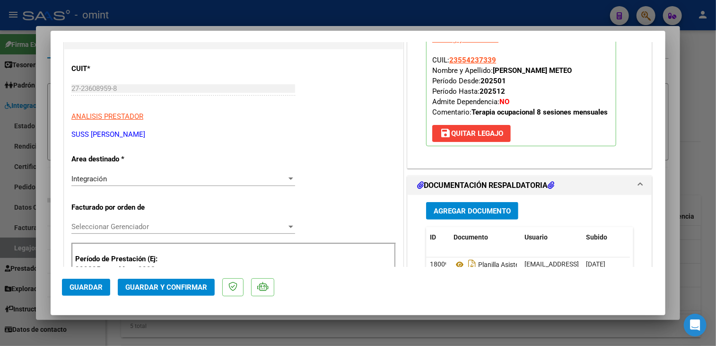
scroll to position [189, 0]
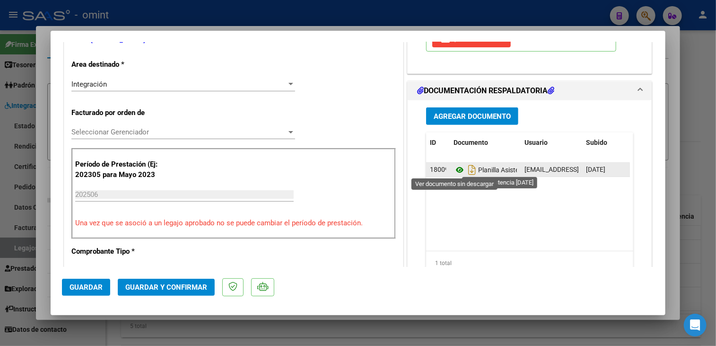
click at [456, 170] on icon at bounding box center [460, 169] width 12 height 11
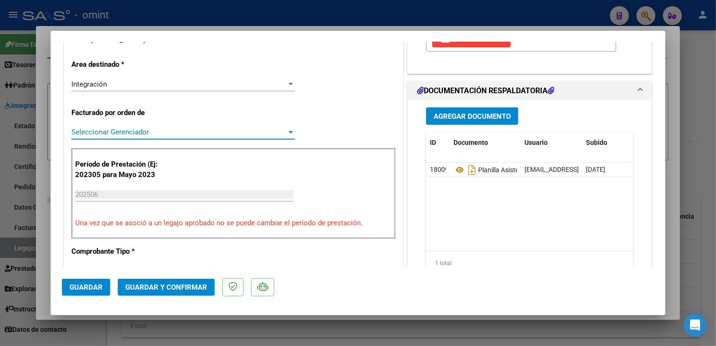
click at [181, 133] on span "Seleccionar Gerenciador" at bounding box center [178, 132] width 215 height 9
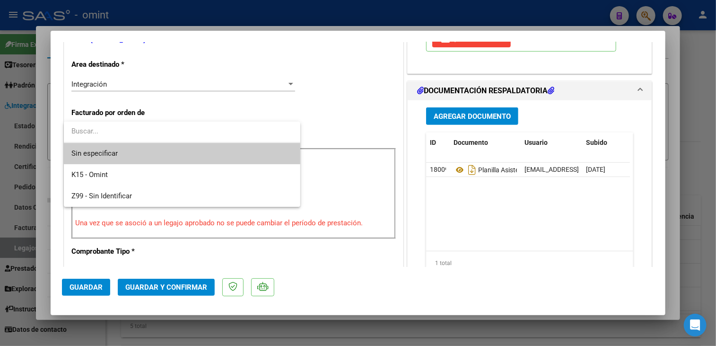
click at [158, 149] on span "Sin especificar" at bounding box center [181, 153] width 221 height 21
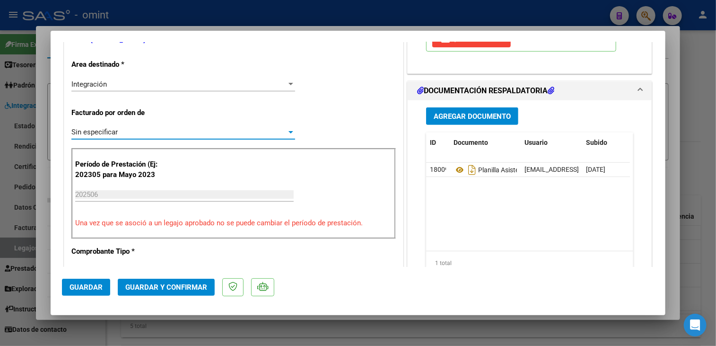
click at [172, 287] on span "Guardar y Confirmar" at bounding box center [166, 287] width 82 height 9
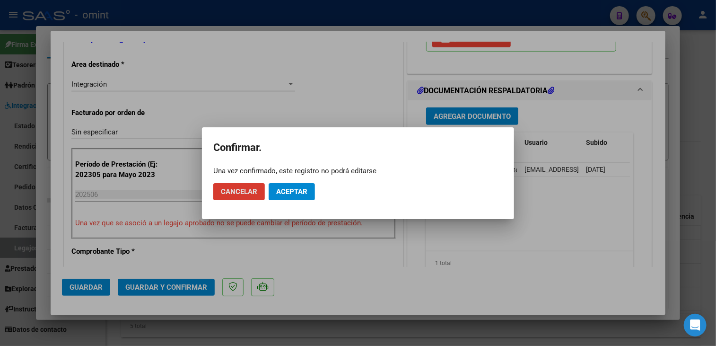
click at [289, 194] on span "Aceptar" at bounding box center [291, 191] width 31 height 9
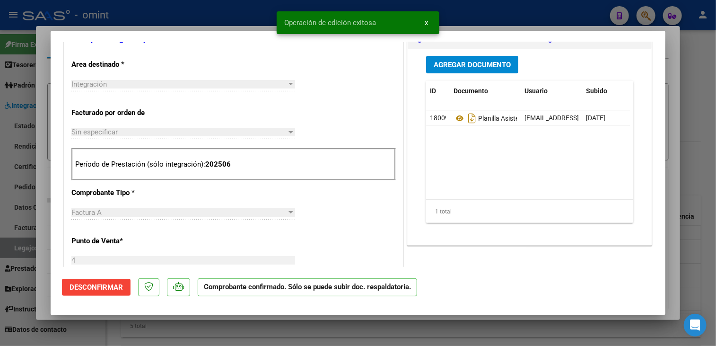
scroll to position [284, 0]
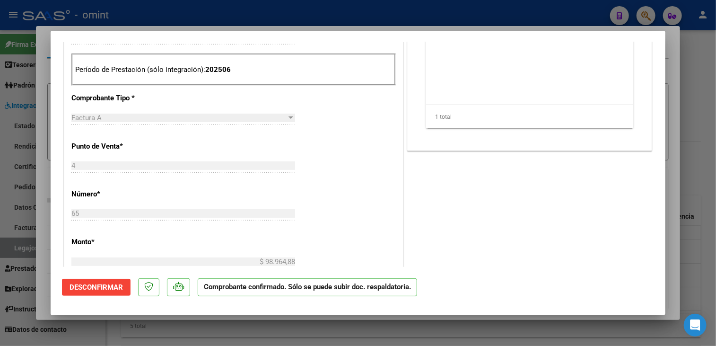
click at [317, 323] on div at bounding box center [358, 173] width 716 height 346
type input "$ 0,00"
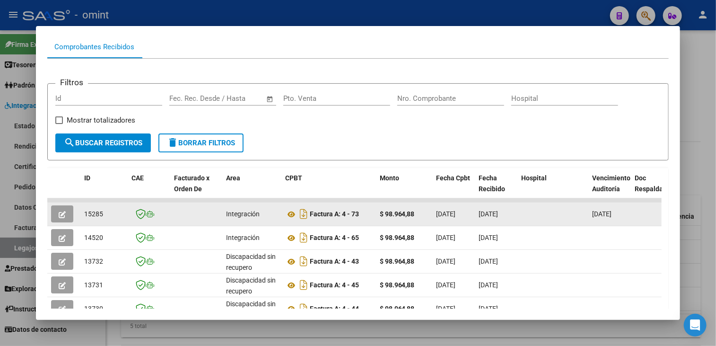
click at [61, 211] on icon "button" at bounding box center [62, 214] width 7 height 7
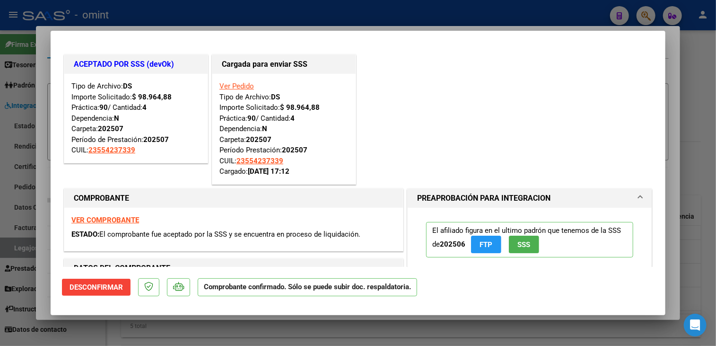
click at [108, 333] on div at bounding box center [358, 173] width 716 height 346
type input "$ 0,00"
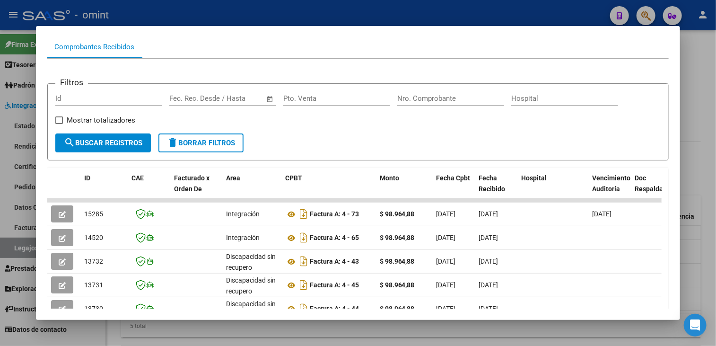
click at [108, 333] on div at bounding box center [358, 173] width 716 height 346
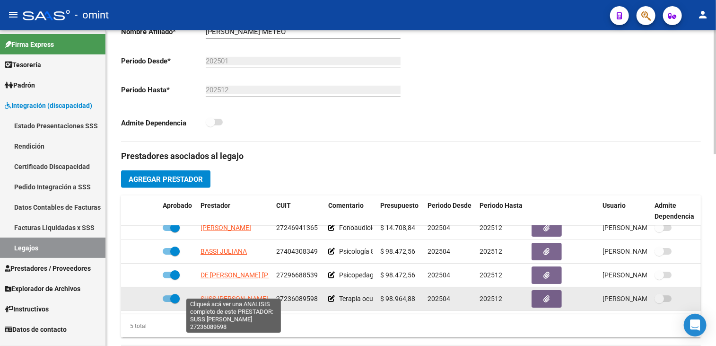
click at [227, 295] on span "SUSS AMALIA LORENA" at bounding box center [235, 299] width 68 height 8
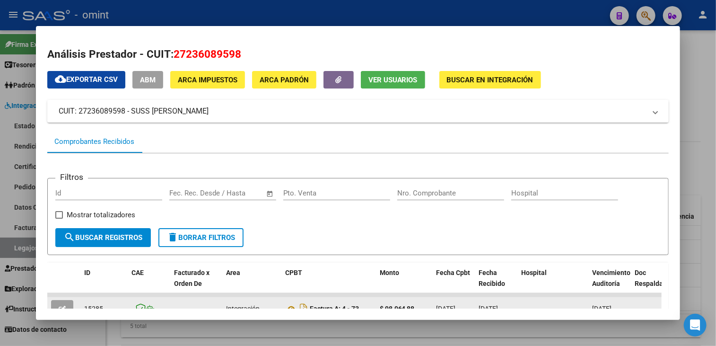
scroll to position [95, 0]
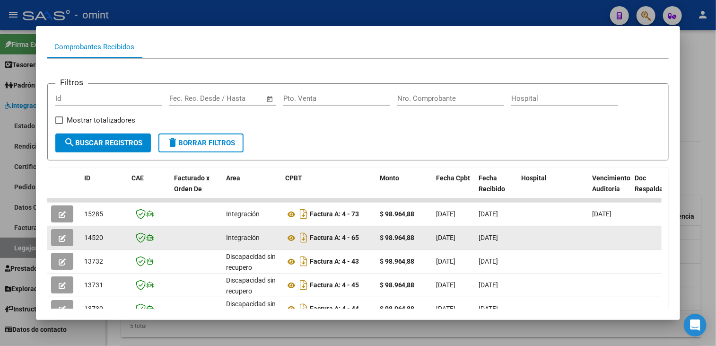
click at [63, 229] on button "button" at bounding box center [62, 237] width 22 height 17
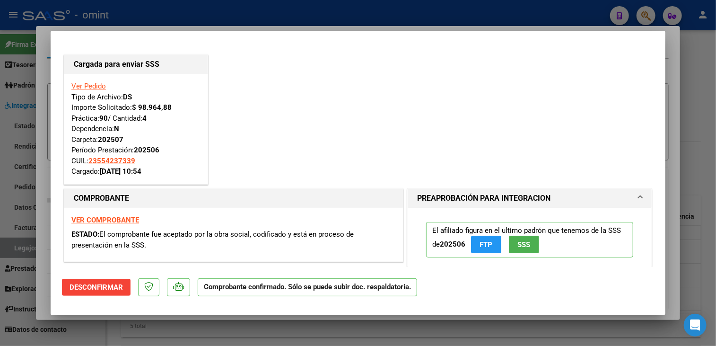
click at [118, 339] on div at bounding box center [358, 173] width 716 height 346
type input "$ 0,00"
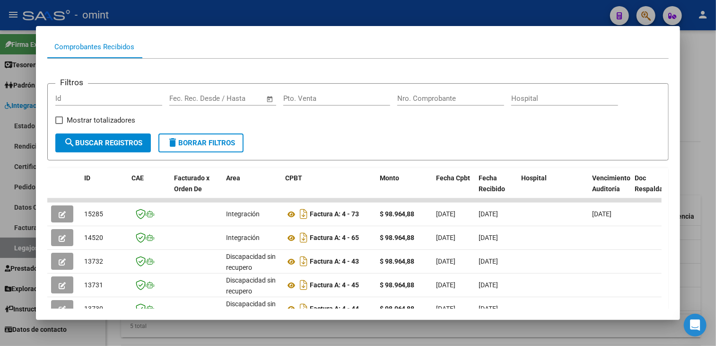
click at [118, 339] on div at bounding box center [358, 173] width 716 height 346
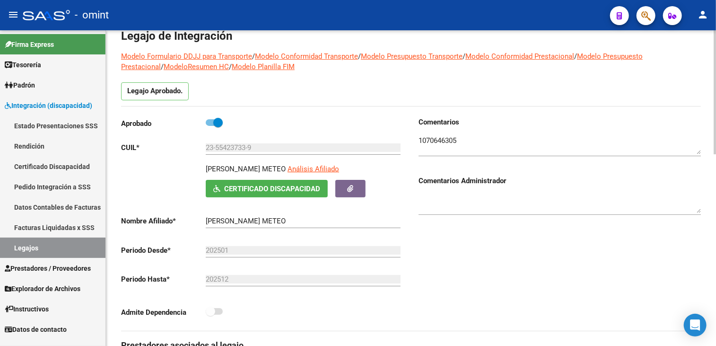
scroll to position [0, 0]
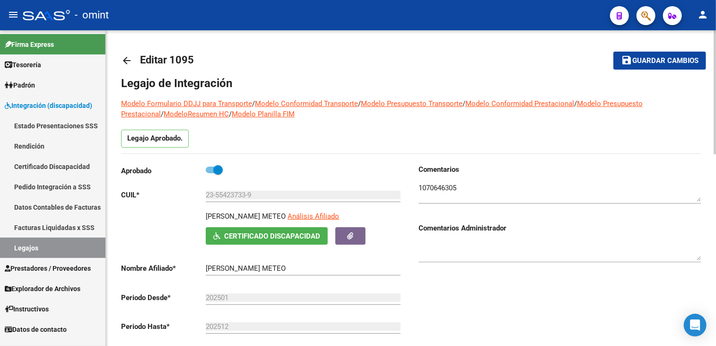
click at [633, 61] on span "Guardar cambios" at bounding box center [665, 61] width 66 height 9
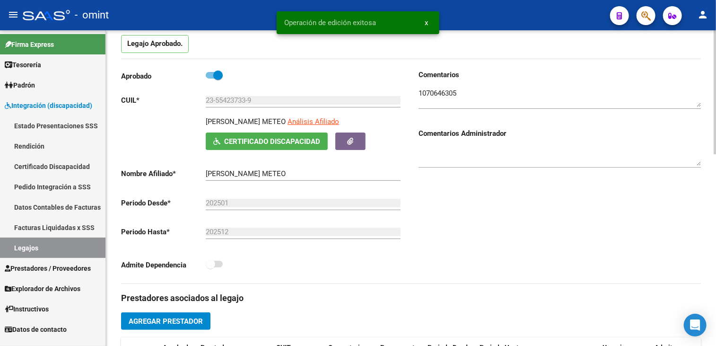
scroll to position [237, 0]
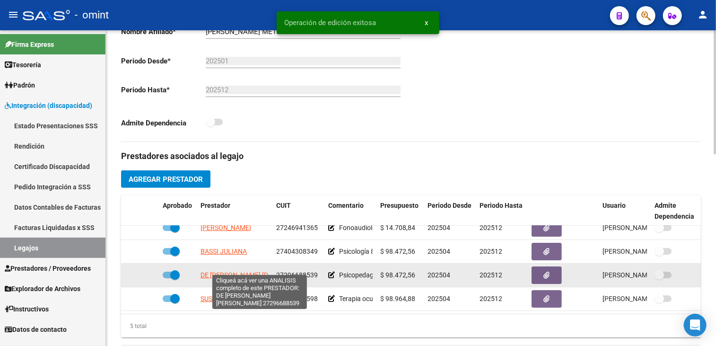
click at [221, 271] on span "DE MENDONCA SOUSA CECILIA ROMINA" at bounding box center [257, 275] width 112 height 8
type textarea "27296688539"
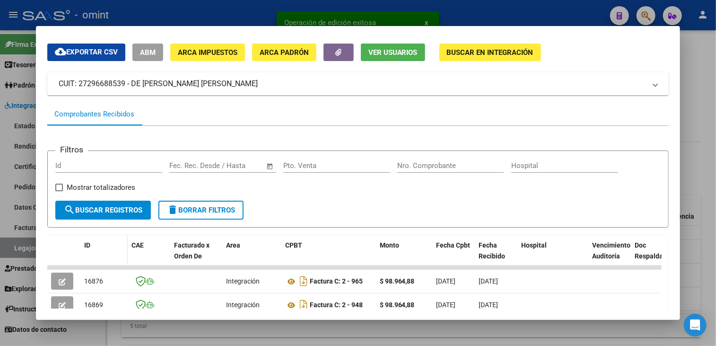
scroll to position [87, 0]
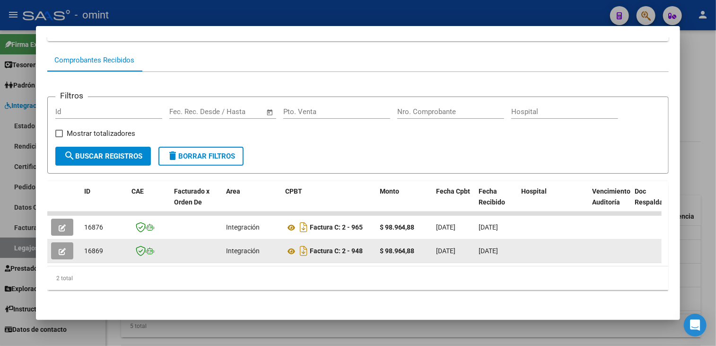
click at [63, 248] on icon "button" at bounding box center [62, 251] width 7 height 7
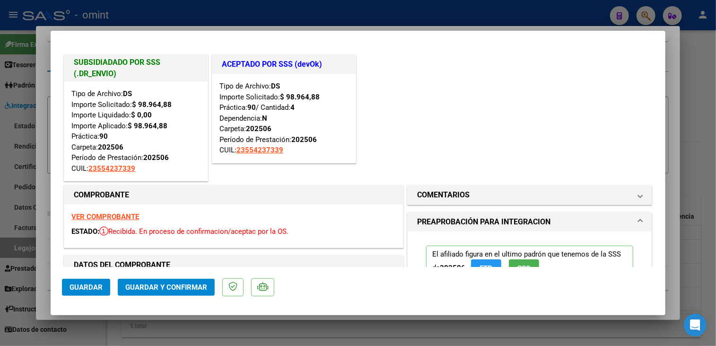
click at [74, 332] on div at bounding box center [358, 173] width 716 height 346
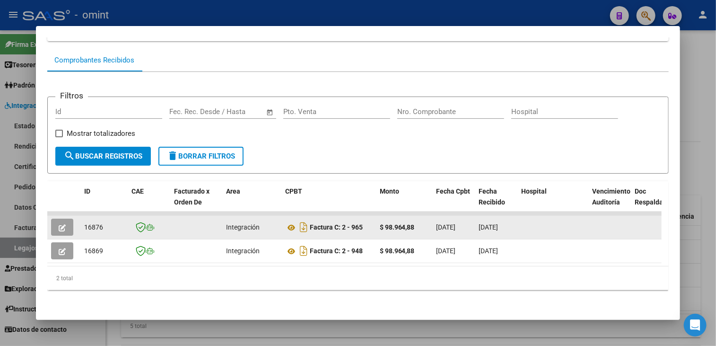
click at [61, 224] on icon "button" at bounding box center [62, 227] width 7 height 7
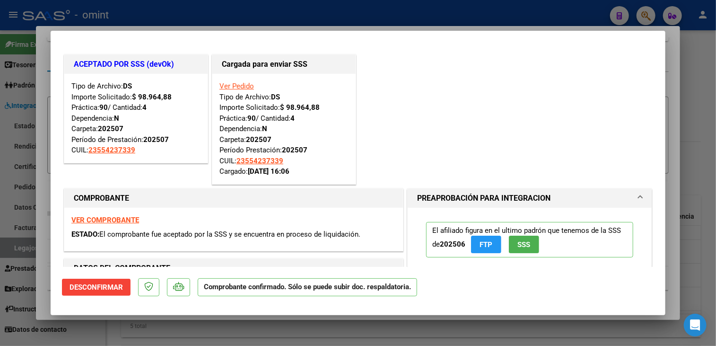
click at [87, 316] on div at bounding box center [358, 173] width 716 height 346
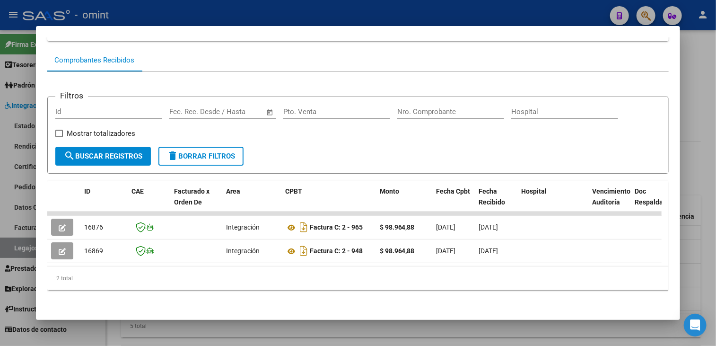
click at [87, 323] on div at bounding box center [358, 173] width 716 height 346
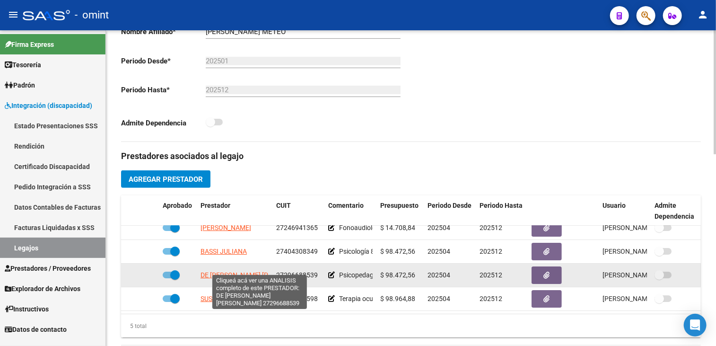
click at [230, 271] on span "DE MENDONCA SOUSA CECILIA ROMINA" at bounding box center [257, 275] width 112 height 8
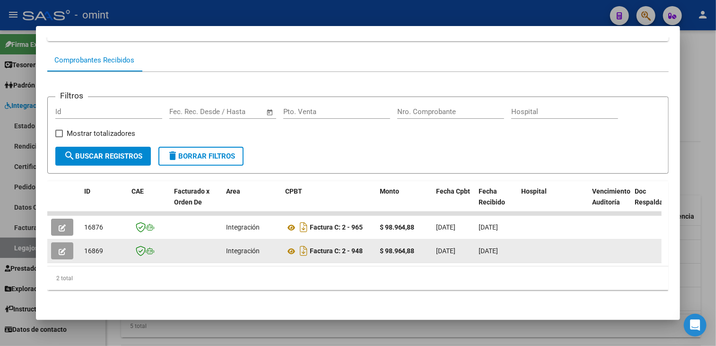
click at [63, 248] on icon "button" at bounding box center [62, 251] width 7 height 7
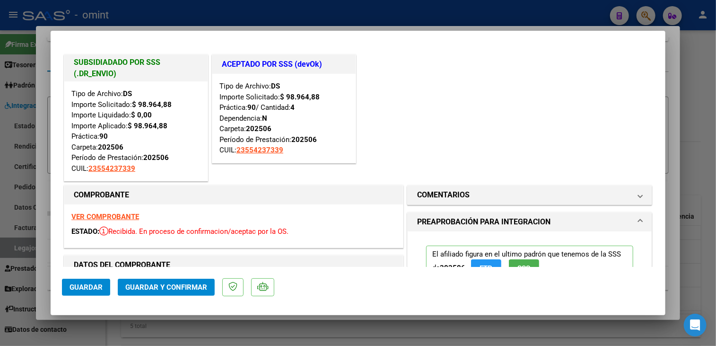
click at [99, 326] on div at bounding box center [358, 173] width 716 height 346
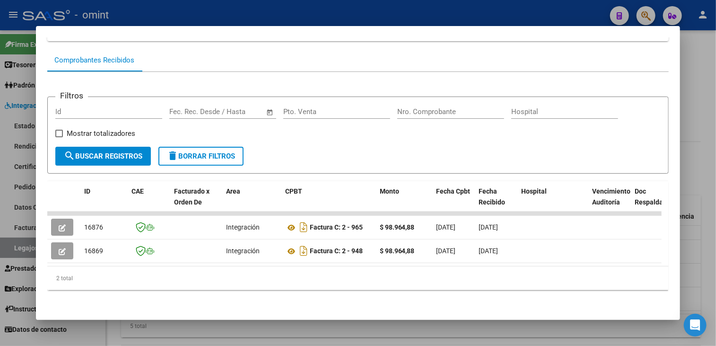
click at [99, 326] on div at bounding box center [358, 173] width 716 height 346
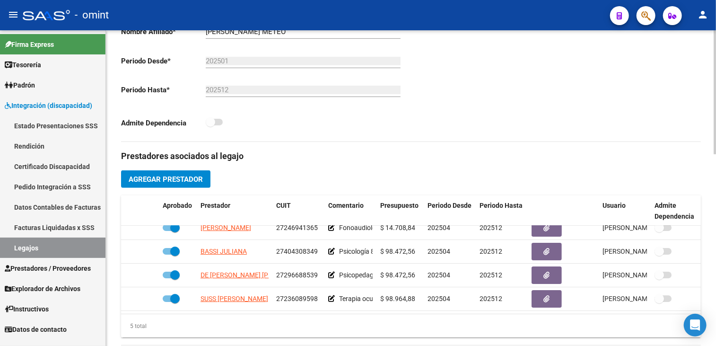
click at [260, 328] on div "5 total" at bounding box center [411, 326] width 580 height 24
click at [163, 327] on div "5 total" at bounding box center [411, 326] width 580 height 24
click at [260, 328] on div "5 total" at bounding box center [411, 326] width 580 height 24
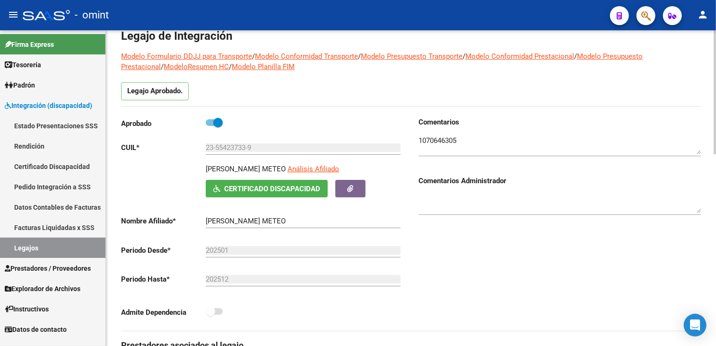
scroll to position [0, 0]
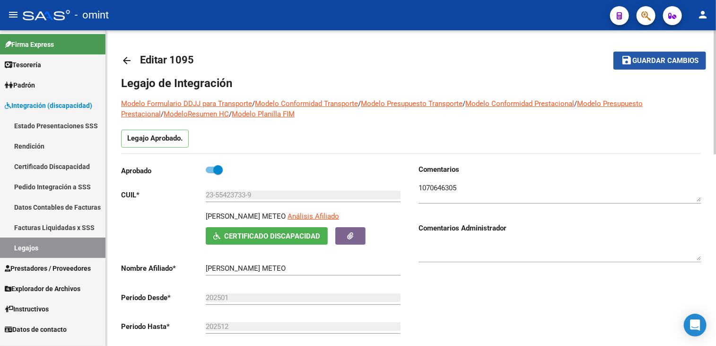
click at [643, 60] on span "Guardar cambios" at bounding box center [665, 61] width 66 height 9
click at [77, 245] on link "Legajos" at bounding box center [52, 247] width 105 height 20
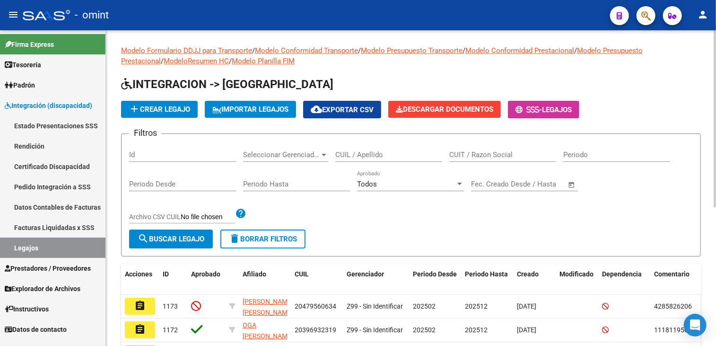
click at [379, 158] on input "CUIL / Apellido" at bounding box center [388, 154] width 107 height 9
paste input "MAFFIOLI"
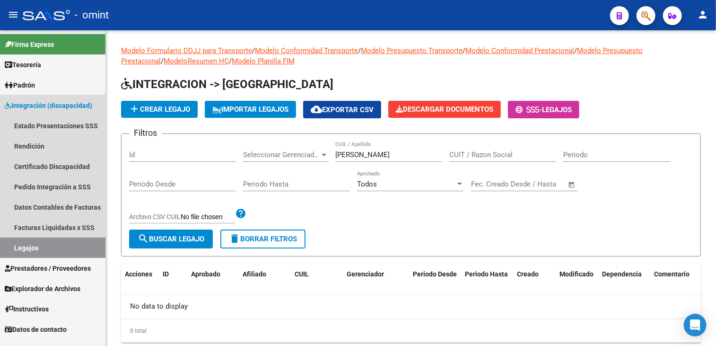
click at [45, 103] on span "Integración (discapacidad)" at bounding box center [49, 105] width 88 height 10
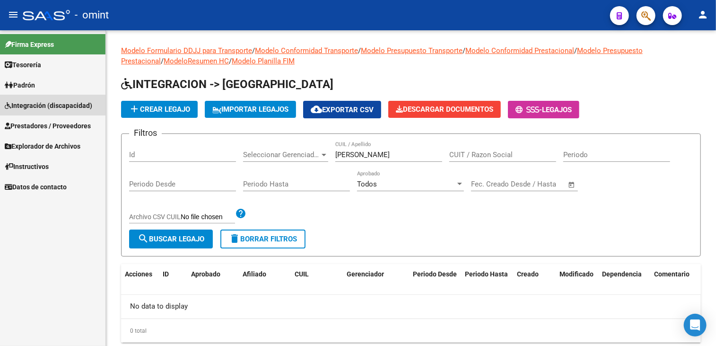
click at [47, 108] on span "Integración (discapacidad)" at bounding box center [49, 105] width 88 height 10
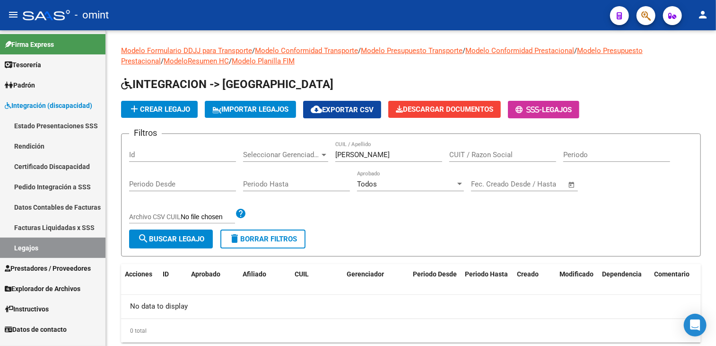
click at [47, 170] on link "Certificado Discapacidad" at bounding box center [52, 166] width 105 height 20
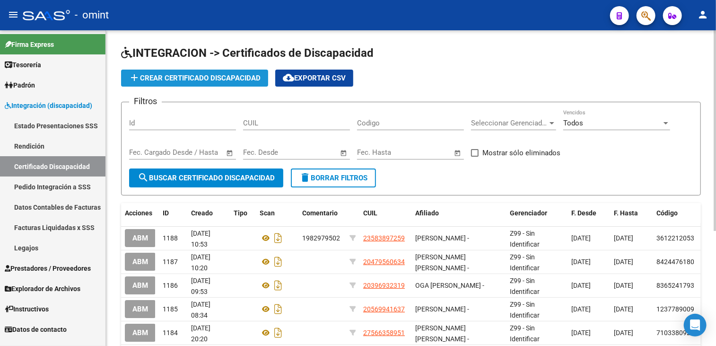
click at [190, 74] on span "add Crear Certificado Discapacidad" at bounding box center [195, 78] width 132 height 9
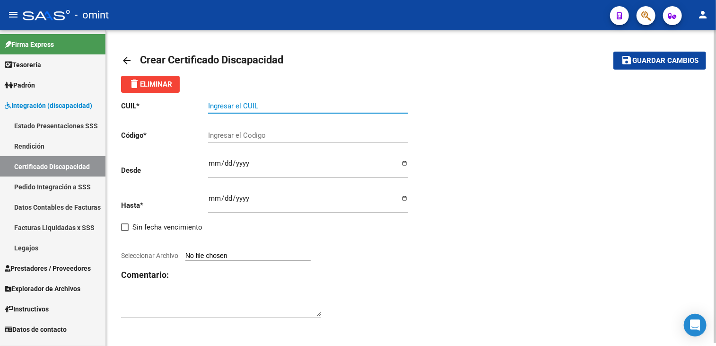
click at [237, 107] on input "Ingresar el CUIL" at bounding box center [308, 106] width 200 height 9
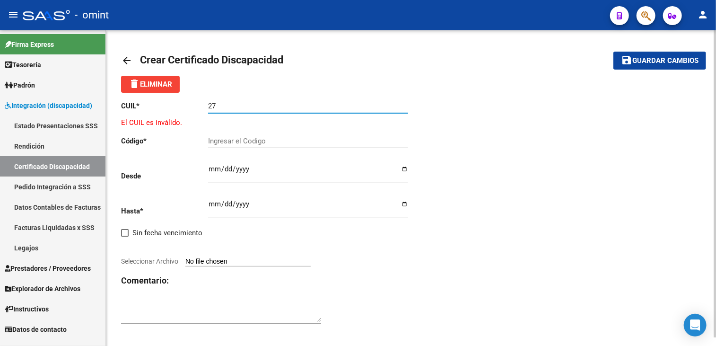
paste input "-50537897-"
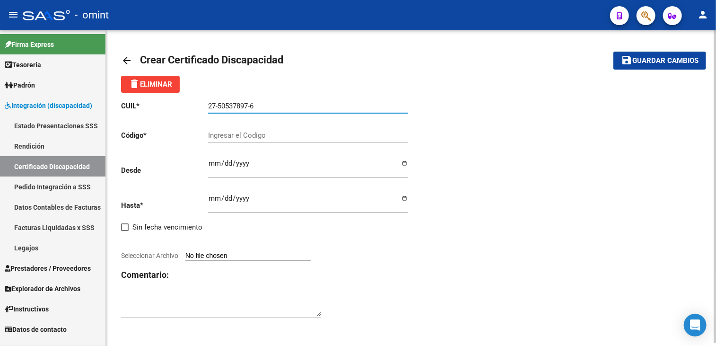
click at [249, 134] on input "Ingresar el Codigo" at bounding box center [308, 135] width 200 height 9
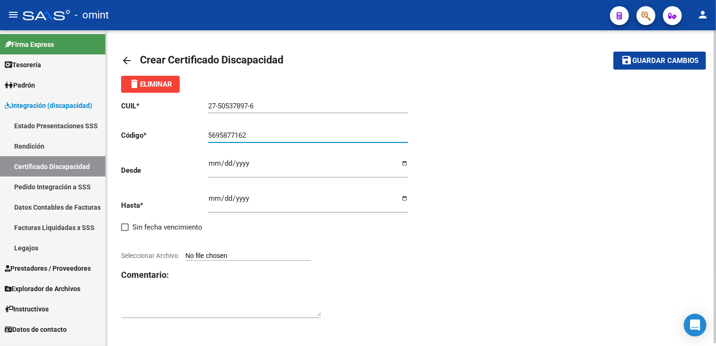
click at [211, 163] on input "Ingresar fec. Desde" at bounding box center [308, 166] width 200 height 15
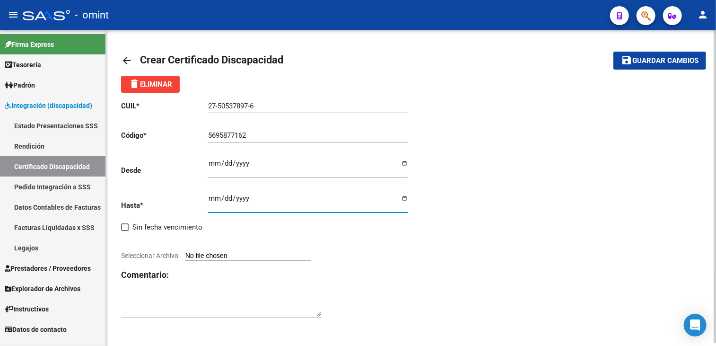
click at [214, 197] on input "Ingresar fec. Hasta" at bounding box center [308, 201] width 200 height 15
click at [138, 256] on span "Seleccionar Archivo" at bounding box center [149, 256] width 57 height 8
click at [185, 256] on input "Seleccionar Archivo" at bounding box center [247, 256] width 125 height 9
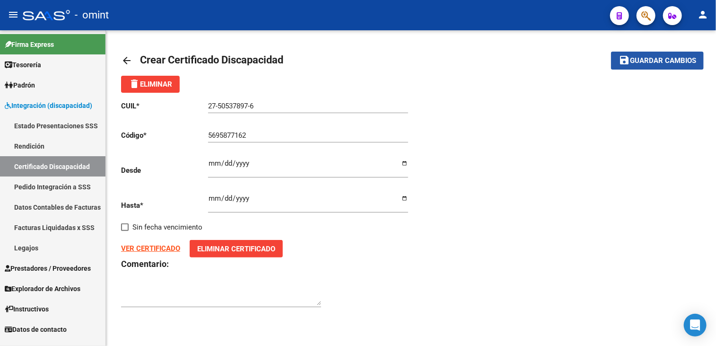
click at [654, 64] on span "Guardar cambios" at bounding box center [663, 61] width 66 height 9
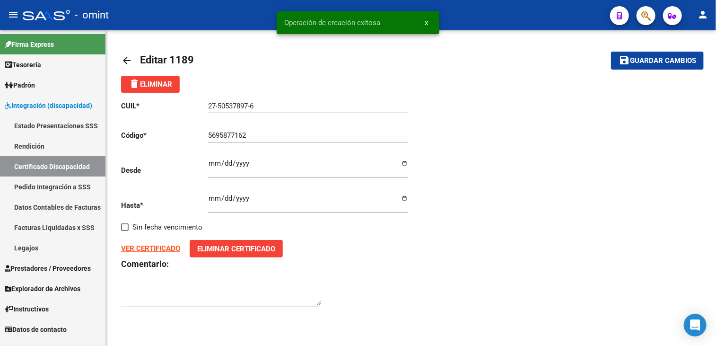
click at [62, 162] on link "Certificado Discapacidad" at bounding box center [52, 166] width 105 height 20
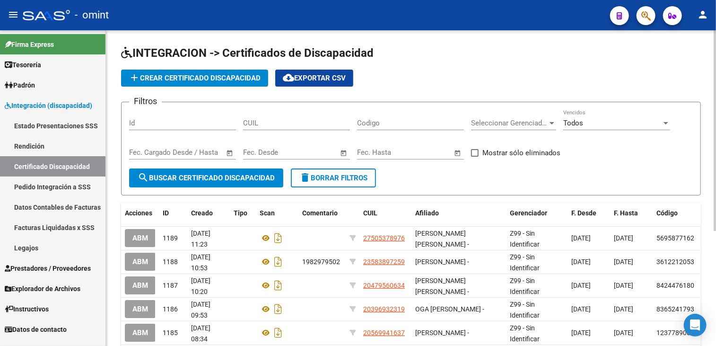
click at [35, 252] on link "Legajos" at bounding box center [52, 247] width 105 height 20
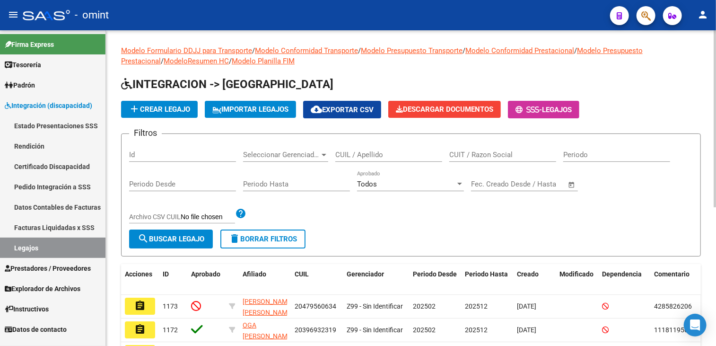
click at [169, 113] on span "add Crear Legajo" at bounding box center [159, 109] width 61 height 9
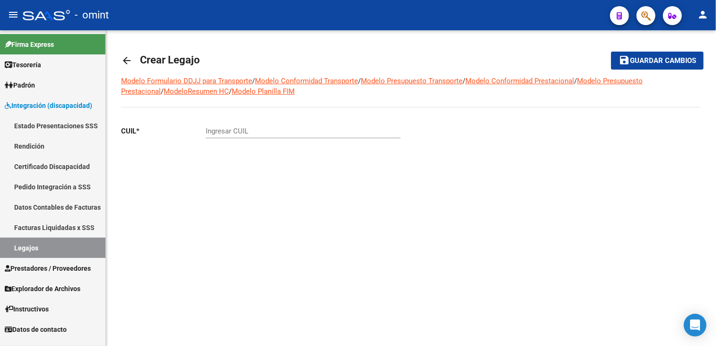
click at [244, 134] on input "Ingresar CUIL" at bounding box center [303, 131] width 195 height 9
paste input "-50537897-"
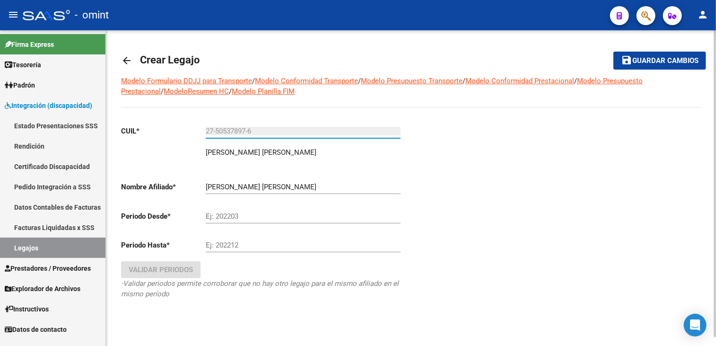
click at [241, 215] on input "Ej: 202203" at bounding box center [303, 216] width 195 height 9
click at [226, 238] on div "Ej: 202212" at bounding box center [303, 242] width 195 height 20
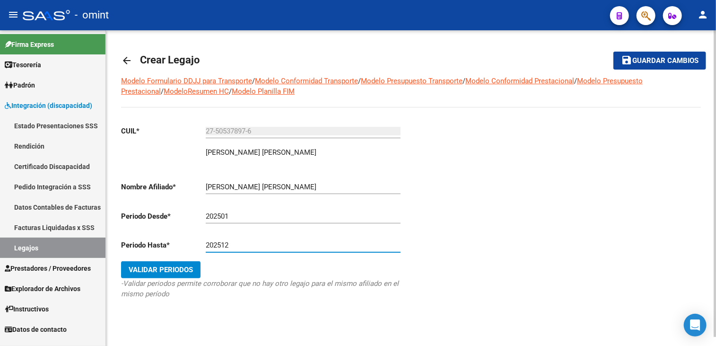
click at [164, 270] on span "Validar Periodos" at bounding box center [161, 269] width 64 height 9
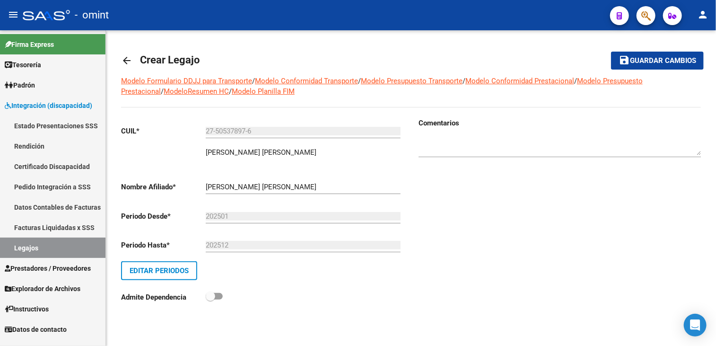
click at [492, 151] on textarea at bounding box center [560, 145] width 282 height 19
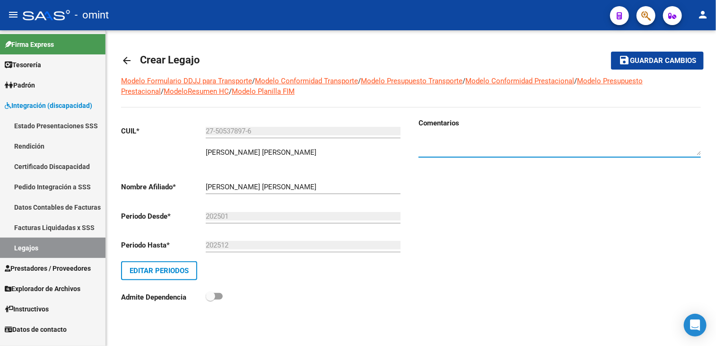
paste textarea "1089596902"
click at [639, 55] on button "save Guardar cambios" at bounding box center [657, 61] width 93 height 18
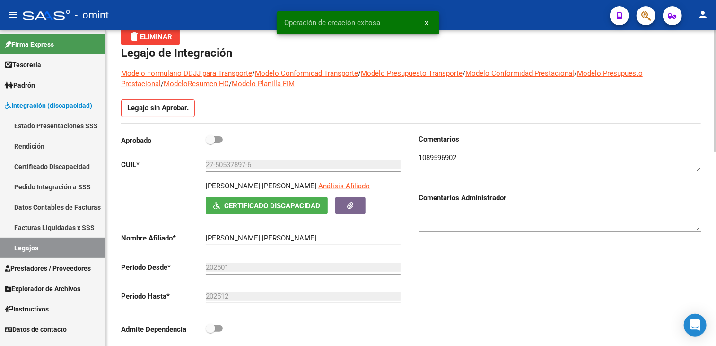
scroll to position [95, 0]
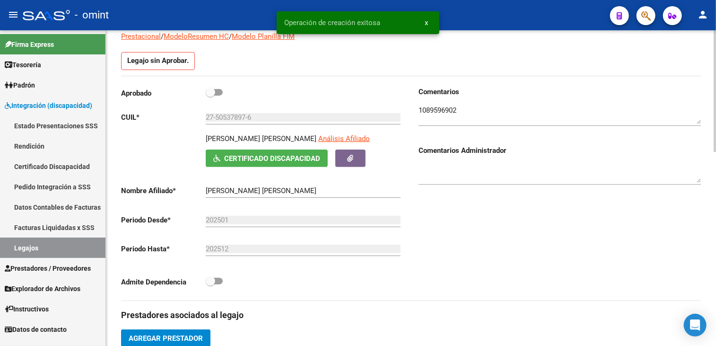
click at [215, 90] on span at bounding box center [210, 92] width 9 height 9
click at [210, 96] on input "checkbox" at bounding box center [210, 96] width 0 height 0
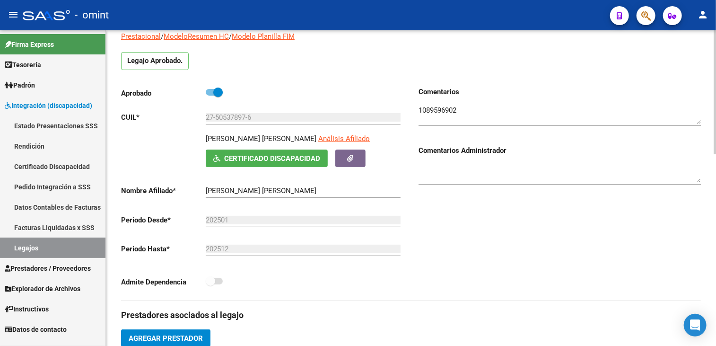
scroll to position [125, 0]
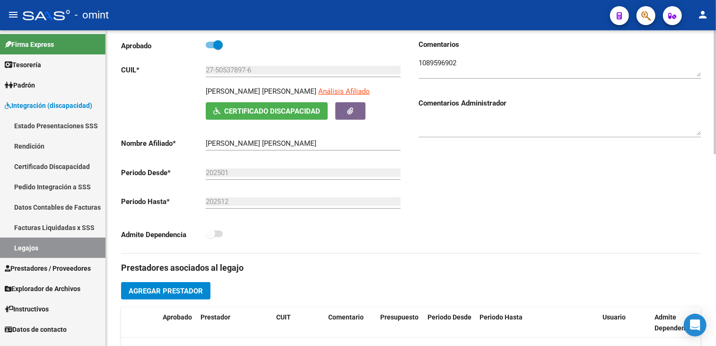
click at [193, 293] on span "Agregar Prestador" at bounding box center [166, 291] width 74 height 9
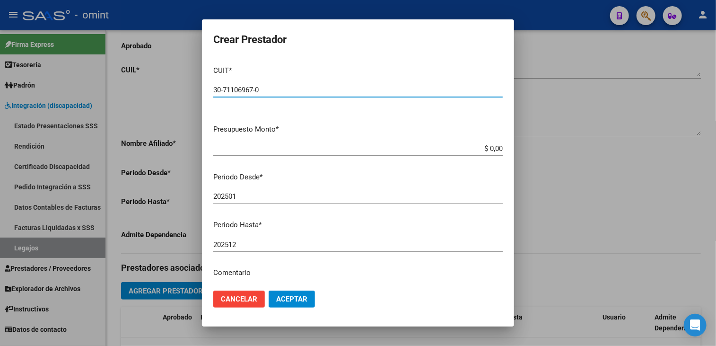
click at [492, 146] on input "$ 0,00" at bounding box center [357, 148] width 289 height 9
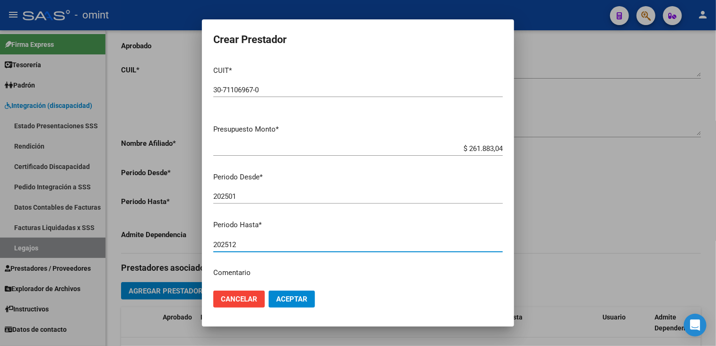
click at [272, 247] on input "202512" at bounding box center [357, 244] width 289 height 9
click at [247, 197] on input "202501" at bounding box center [357, 196] width 289 height 9
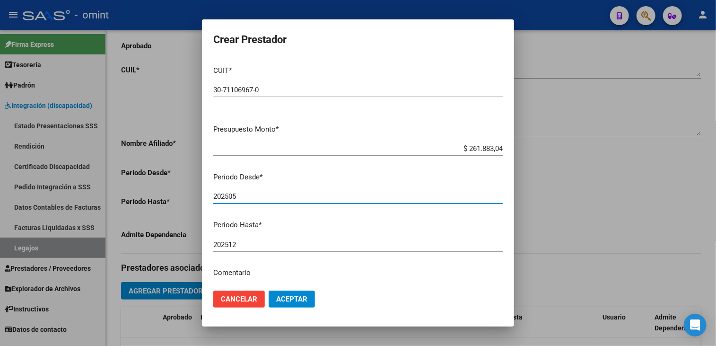
click at [263, 272] on p "Comentario" at bounding box center [357, 272] width 289 height 11
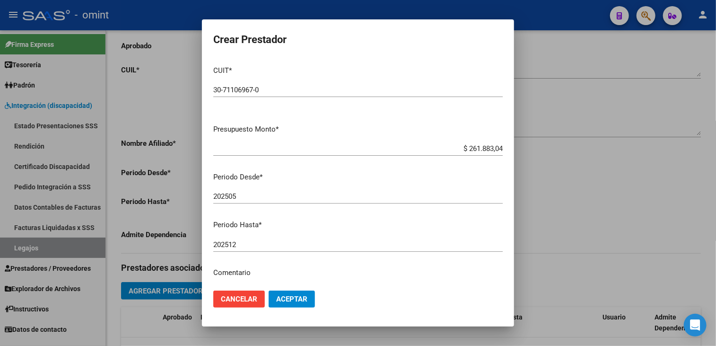
click at [262, 270] on p "Comentario" at bounding box center [357, 272] width 289 height 11
click at [244, 272] on p "Comentario" at bounding box center [357, 272] width 289 height 11
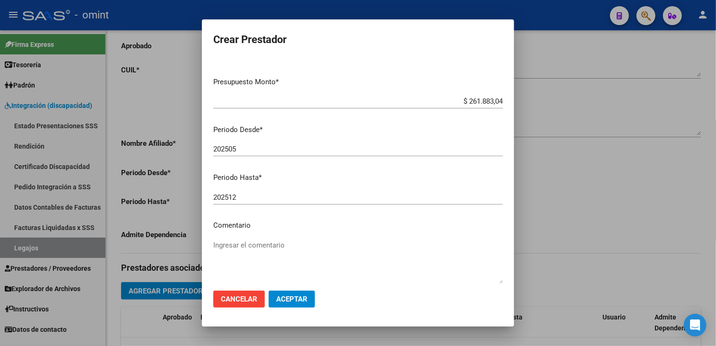
click at [243, 272] on textarea "Ingresar el comentario" at bounding box center [357, 262] width 289 height 44
paste textarea "Rehabilitación Módulo Integral Simple"
click at [297, 298] on span "Aceptar" at bounding box center [291, 299] width 31 height 9
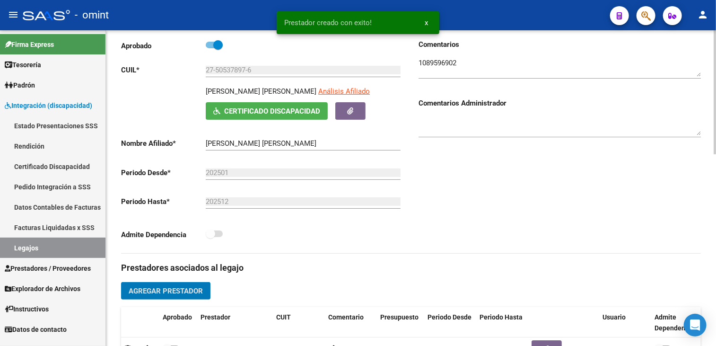
scroll to position [219, 0]
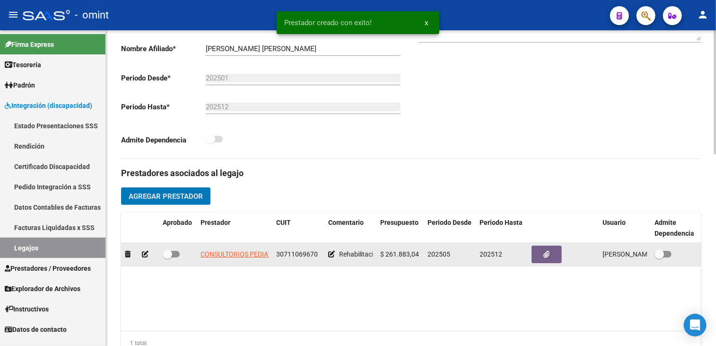
click at [562, 254] on div at bounding box center [563, 255] width 63 height 18
click at [556, 254] on button "button" at bounding box center [547, 255] width 30 height 18
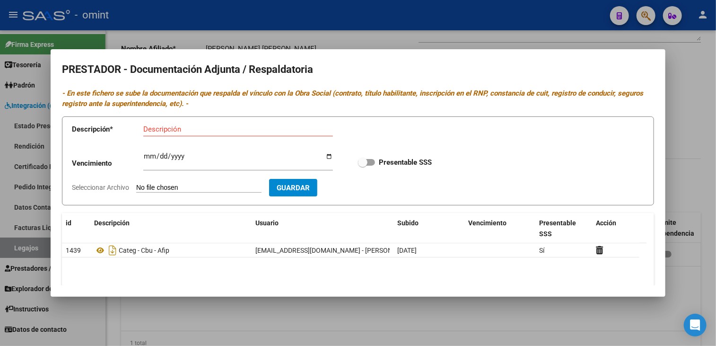
click at [403, 303] on div at bounding box center [358, 173] width 716 height 346
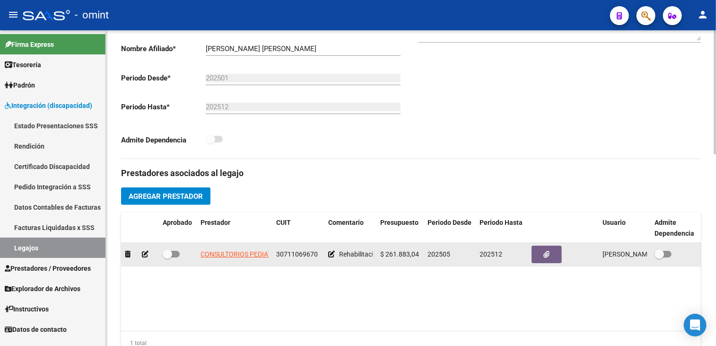
click at [171, 253] on span at bounding box center [167, 253] width 9 height 9
click at [167, 257] on input "checkbox" at bounding box center [167, 257] width 0 height 0
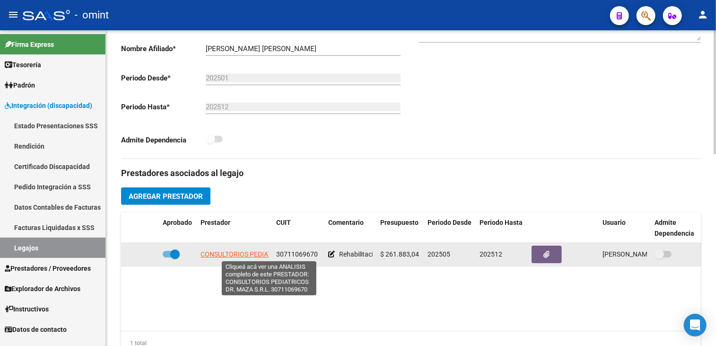
click at [221, 253] on span "CONSULTORIOS PEDIATRICOS DR. MAZA S.R.L." at bounding box center [271, 254] width 140 height 8
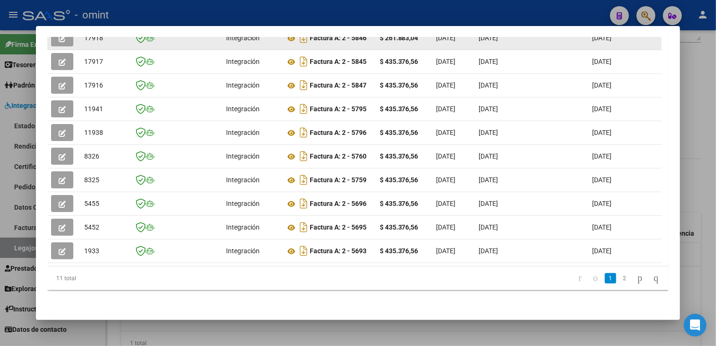
scroll to position [182, 0]
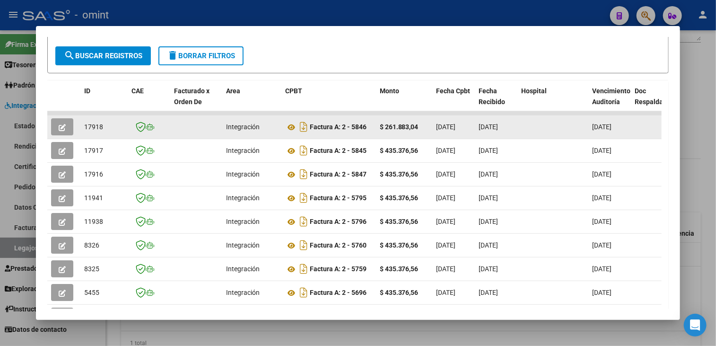
click at [64, 128] on icon "button" at bounding box center [62, 127] width 7 height 7
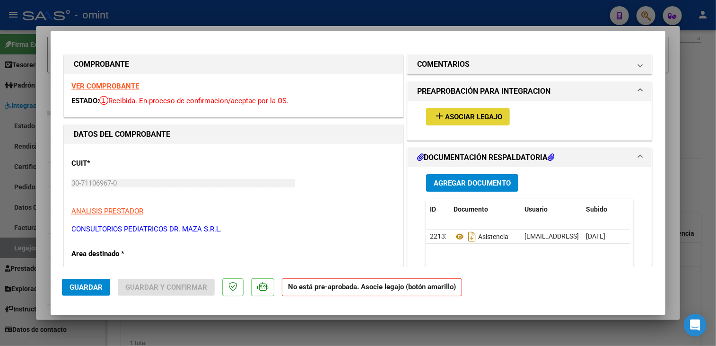
click at [467, 116] on span "Asociar Legajo" at bounding box center [473, 117] width 57 height 9
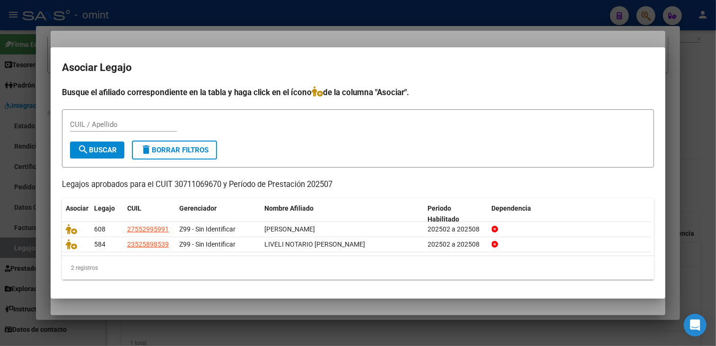
click at [273, 316] on div at bounding box center [358, 173] width 716 height 346
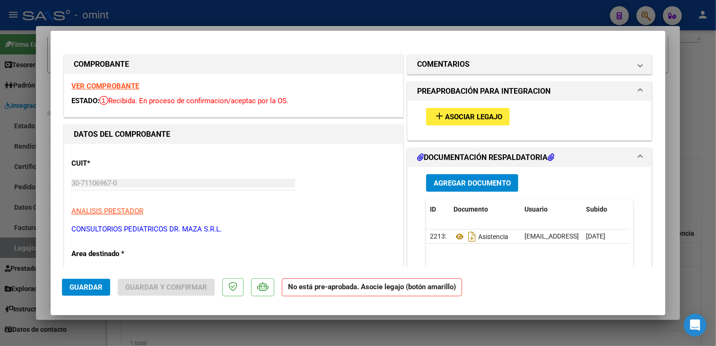
click at [273, 316] on div at bounding box center [358, 173] width 716 height 346
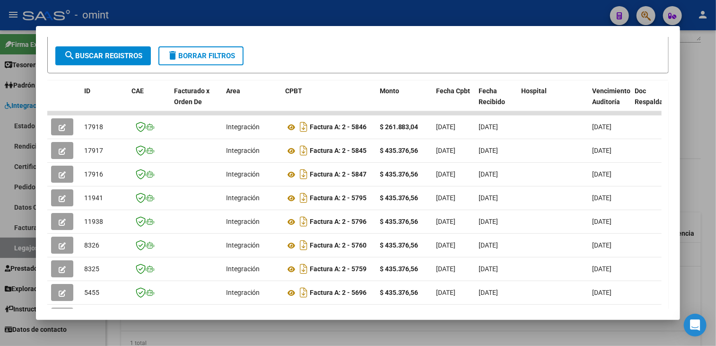
click at [269, 324] on div at bounding box center [358, 173] width 716 height 346
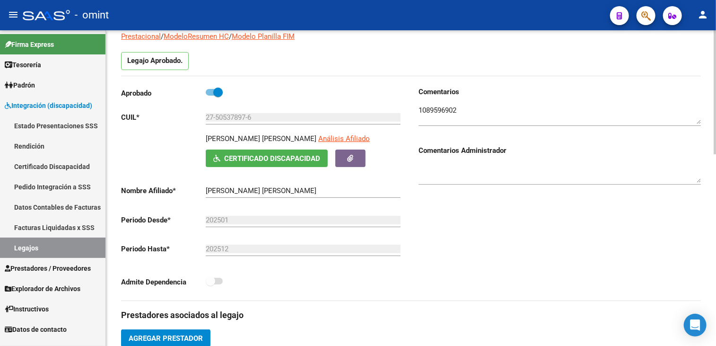
scroll to position [0, 0]
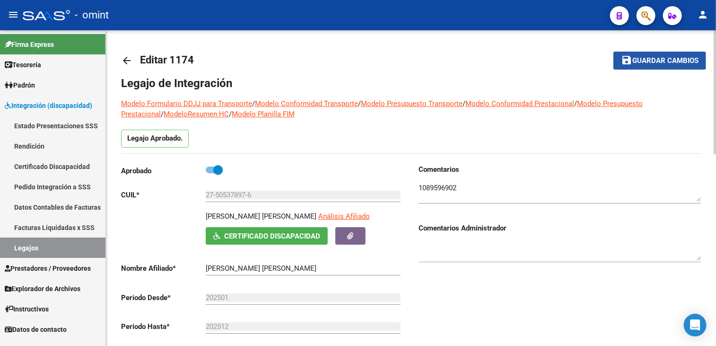
click at [653, 60] on span "Guardar cambios" at bounding box center [665, 61] width 66 height 9
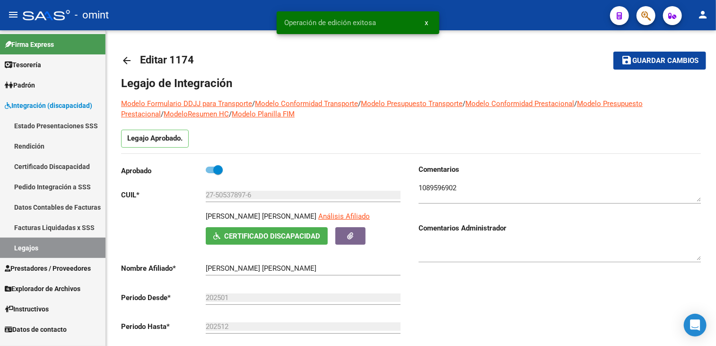
click at [62, 251] on link "Legajos" at bounding box center [52, 247] width 105 height 20
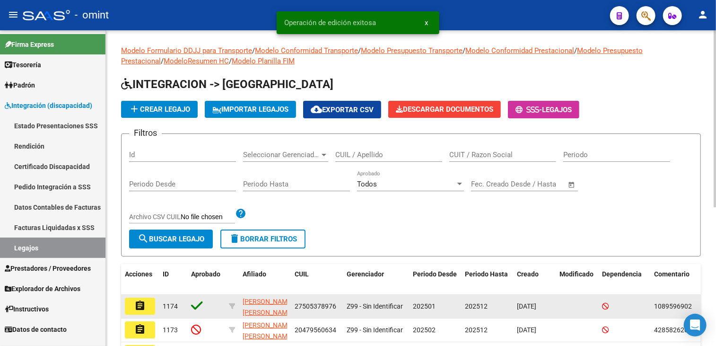
scroll to position [95, 0]
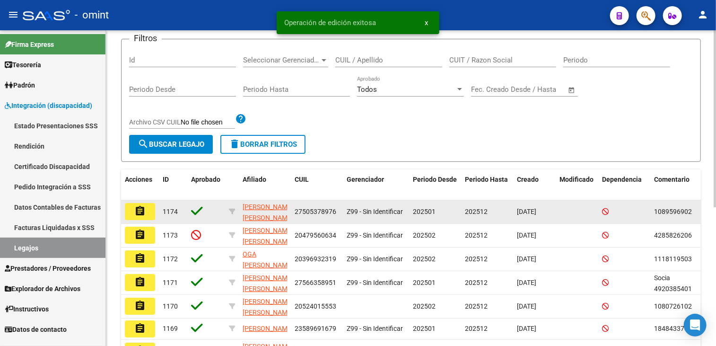
click at [138, 206] on mat-icon "assignment" at bounding box center [139, 210] width 11 height 11
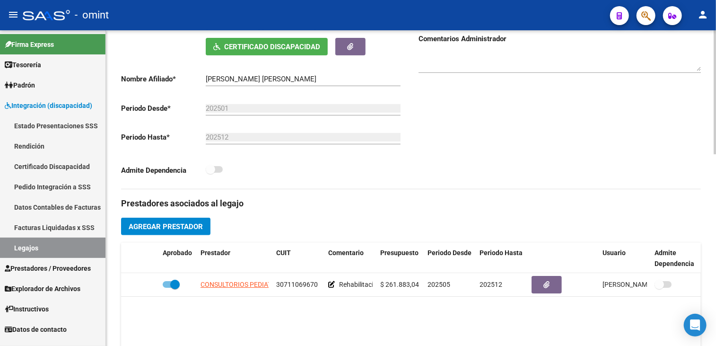
scroll to position [237, 0]
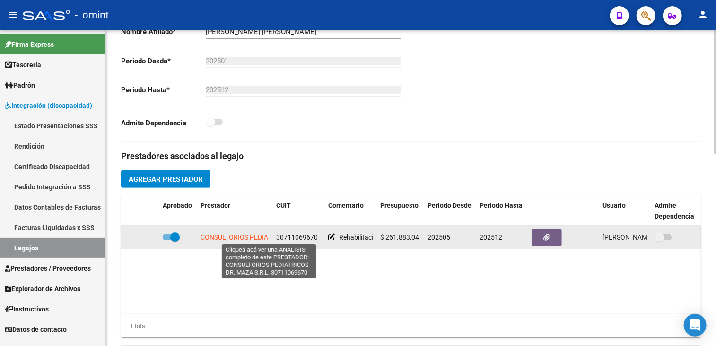
click at [235, 239] on span "CONSULTORIOS PEDIATRICOS DR. MAZA S.R.L." at bounding box center [271, 237] width 140 height 8
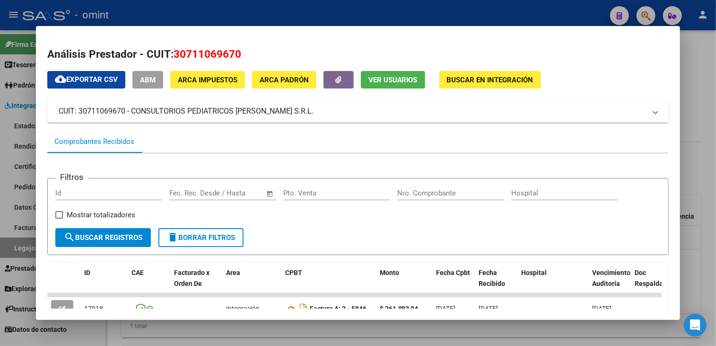
scroll to position [142, 0]
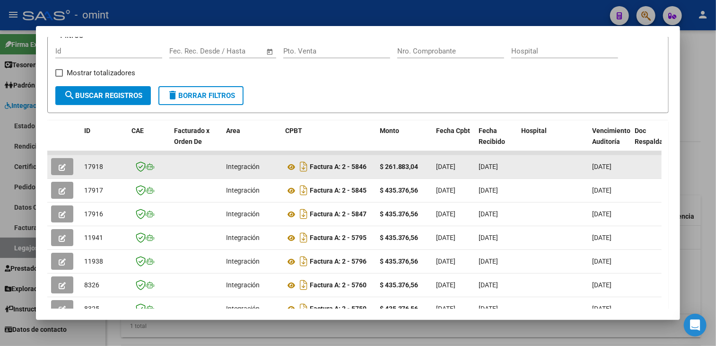
click at [57, 158] on button "button" at bounding box center [62, 166] width 22 height 17
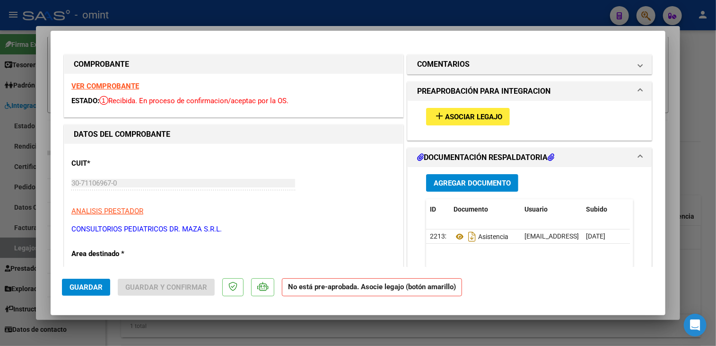
click at [445, 119] on span "Asociar Legajo" at bounding box center [473, 117] width 57 height 9
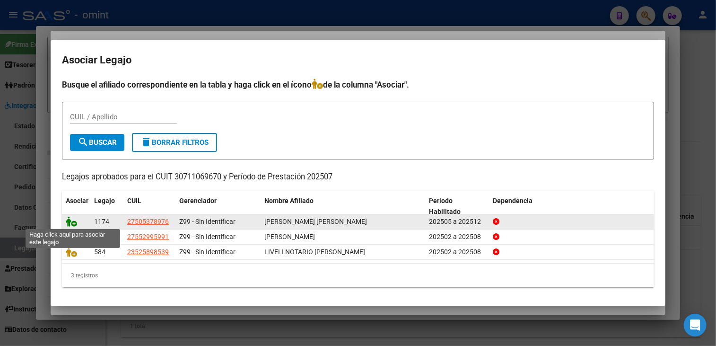
click at [69, 223] on icon at bounding box center [71, 221] width 11 height 10
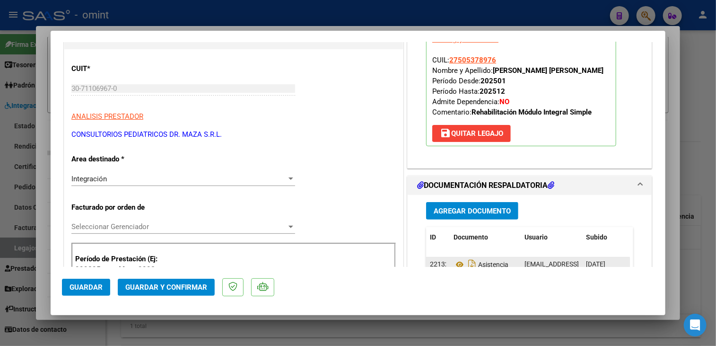
scroll to position [189, 0]
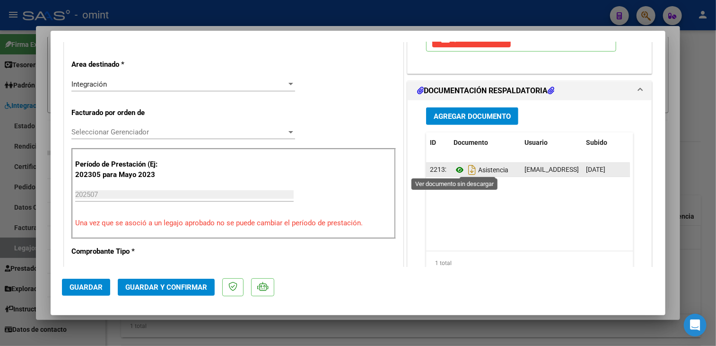
click at [456, 172] on icon at bounding box center [460, 169] width 12 height 11
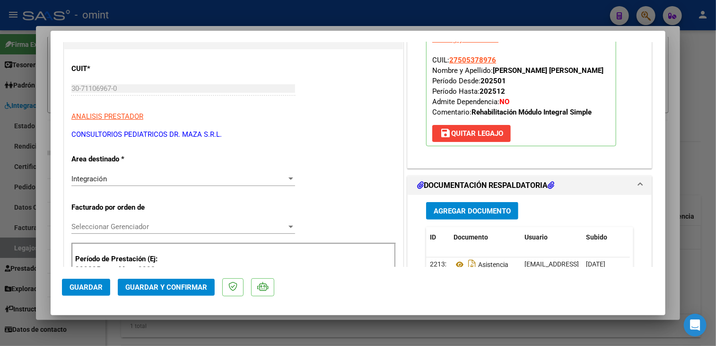
scroll to position [0, 0]
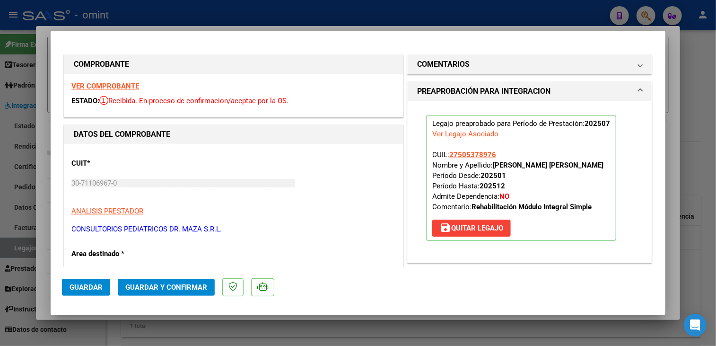
click at [115, 88] on strong "VER COMPROBANTE" at bounding box center [105, 86] width 68 height 9
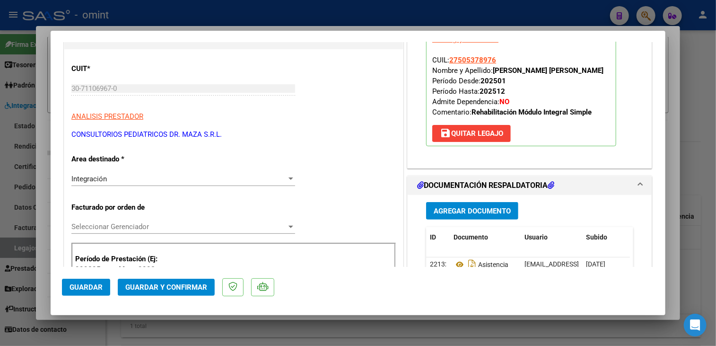
scroll to position [142, 0]
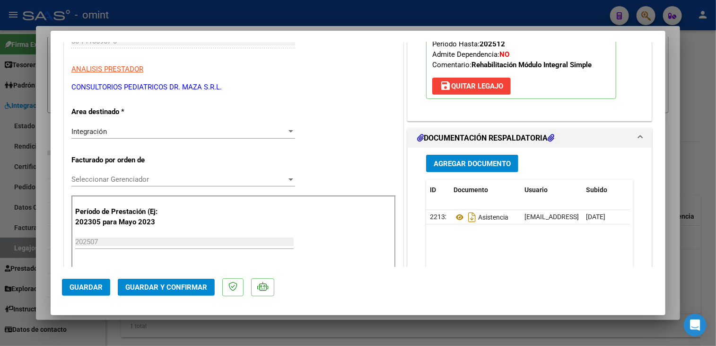
click at [149, 178] on span "Seleccionar Gerenciador" at bounding box center [178, 179] width 215 height 9
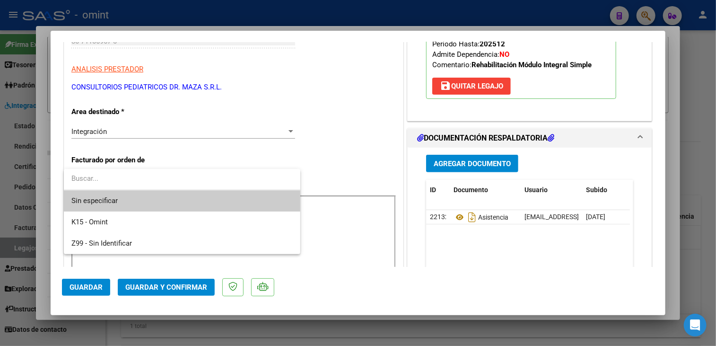
click at [136, 199] on span "Sin especificar" at bounding box center [181, 200] width 221 height 21
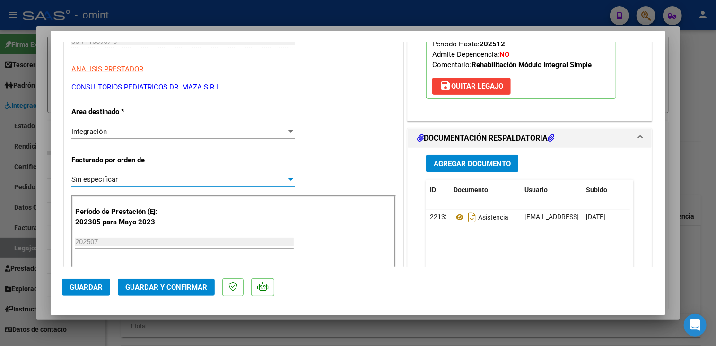
click at [154, 285] on span "Guardar y Confirmar" at bounding box center [166, 287] width 82 height 9
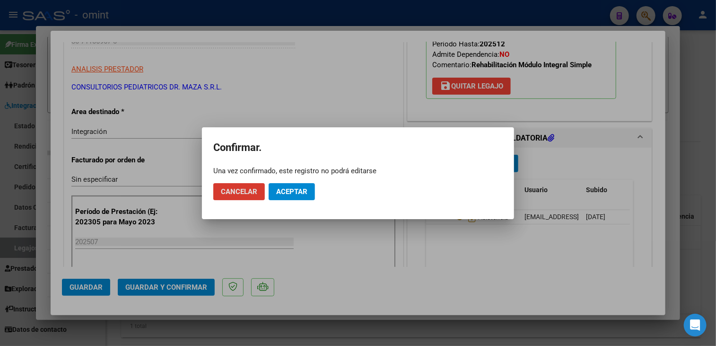
click at [298, 191] on span "Aceptar" at bounding box center [291, 191] width 31 height 9
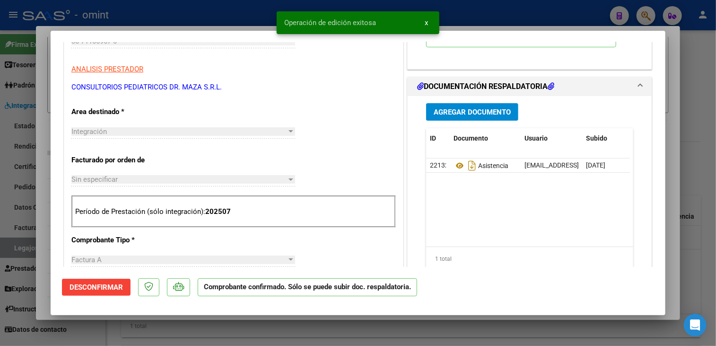
click at [254, 317] on div at bounding box center [358, 173] width 716 height 346
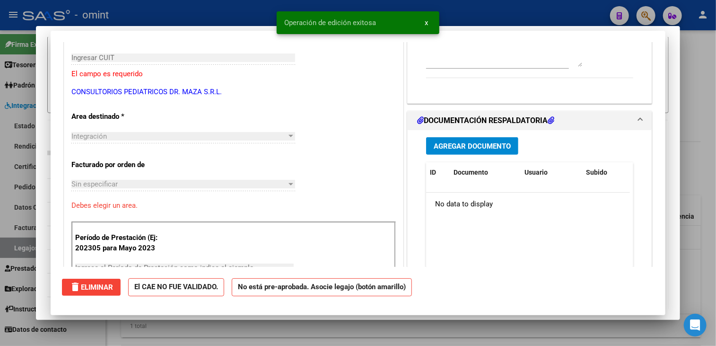
scroll to position [0, 0]
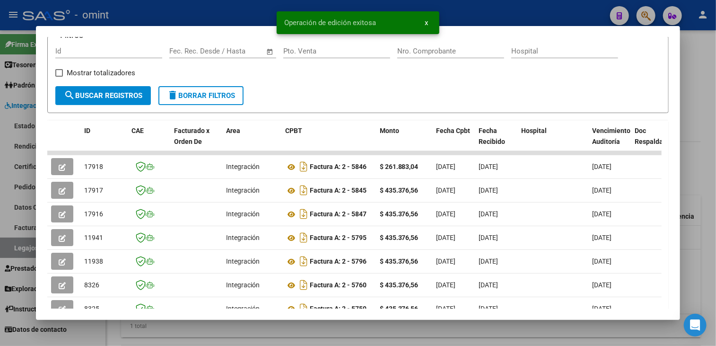
click at [248, 327] on div at bounding box center [358, 173] width 716 height 346
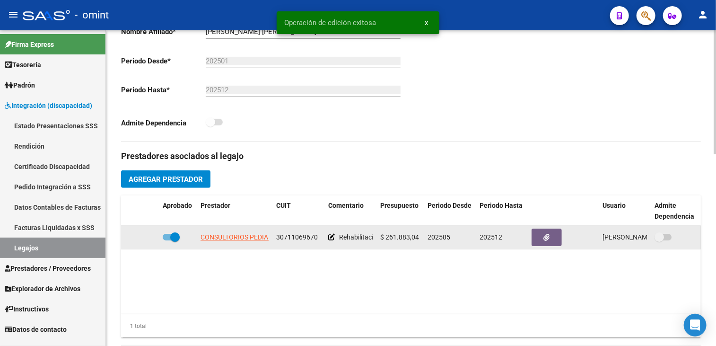
click at [243, 232] on app-link-go-to "CONSULTORIOS PEDIATRICOS DR. MAZA S.R.L." at bounding box center [271, 237] width 140 height 11
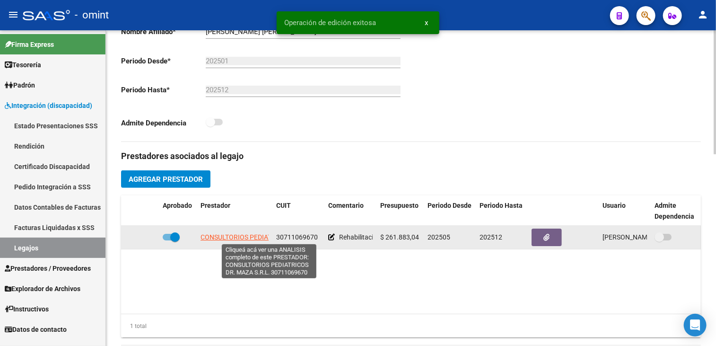
click at [241, 233] on span "CONSULTORIOS PEDIATRICOS DR. MAZA S.R.L." at bounding box center [271, 237] width 140 height 8
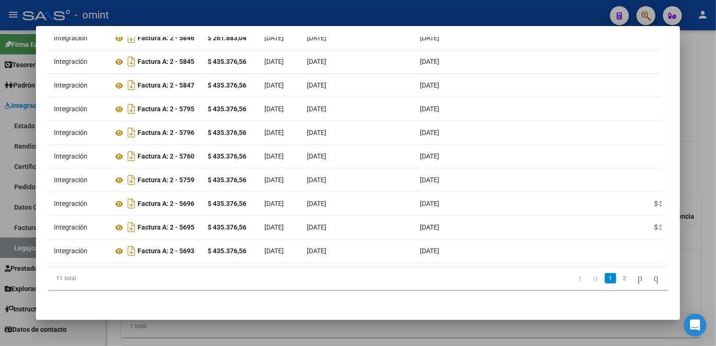
scroll to position [0, 124]
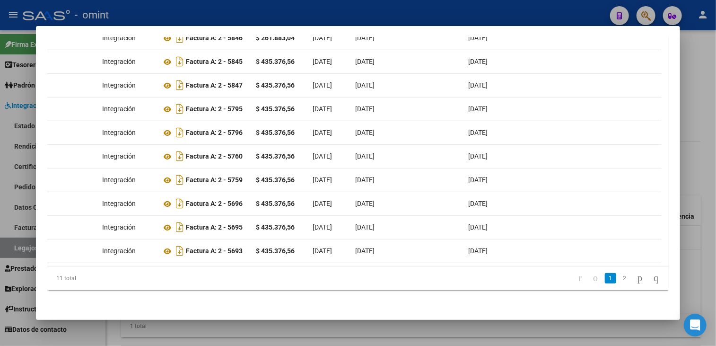
click at [180, 328] on div at bounding box center [358, 173] width 716 height 346
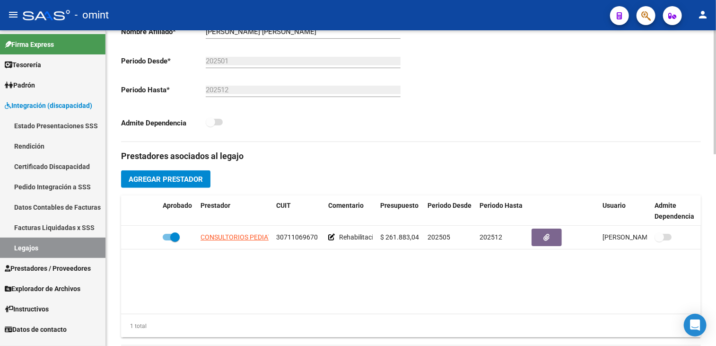
scroll to position [331, 0]
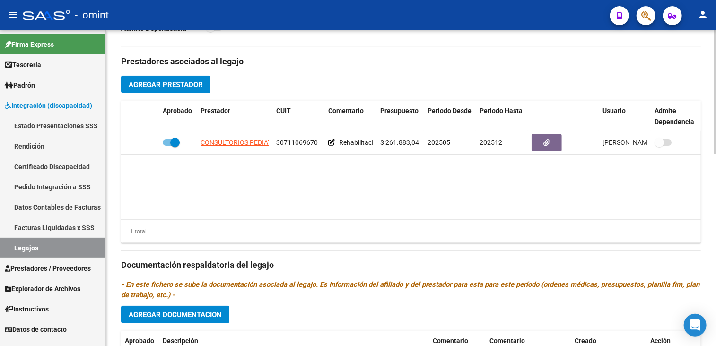
click at [177, 314] on span "Agregar Documentacion" at bounding box center [175, 314] width 93 height 9
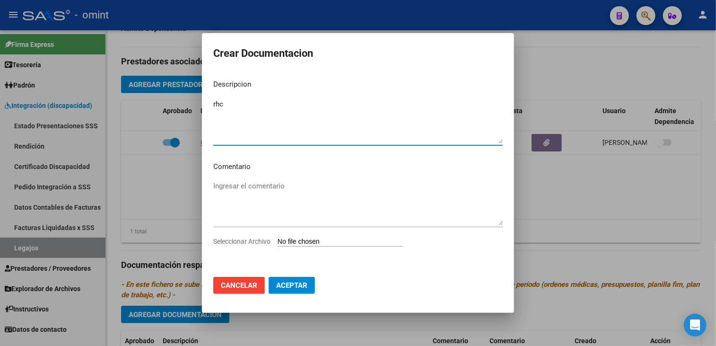
click at [241, 243] on span "Seleccionar Archivo" at bounding box center [241, 241] width 57 height 8
click at [278, 243] on input "Seleccionar Archivo" at bounding box center [340, 241] width 125 height 9
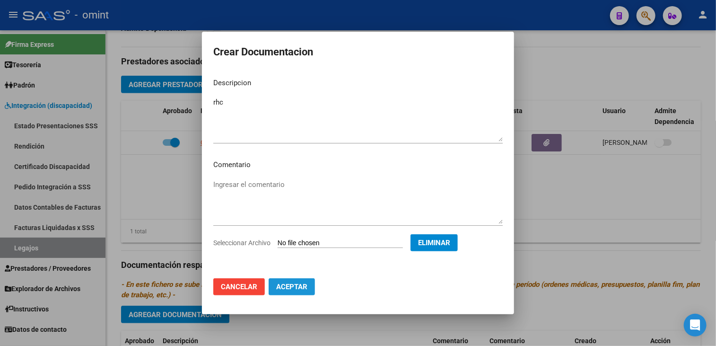
click at [299, 287] on span "Aceptar" at bounding box center [291, 286] width 31 height 9
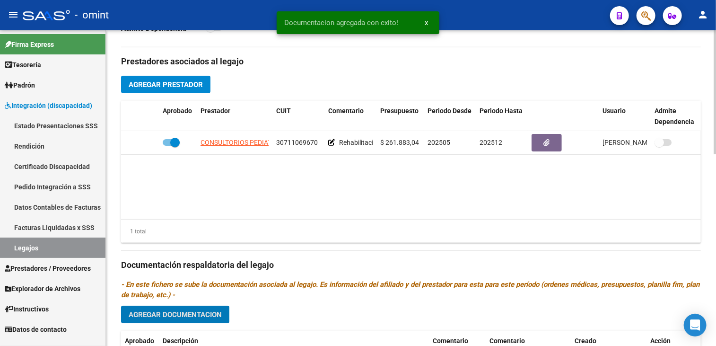
scroll to position [473, 0]
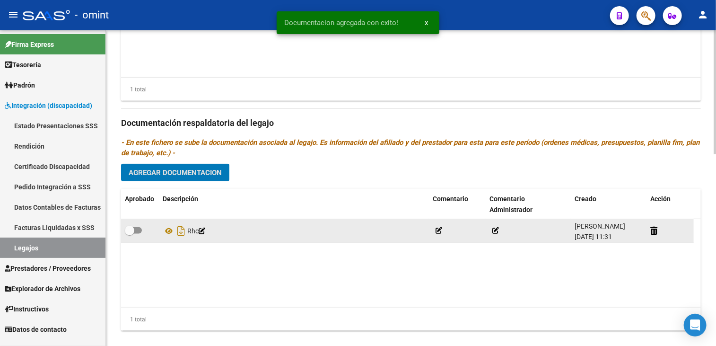
click at [132, 226] on span at bounding box center [129, 230] width 9 height 9
click at [130, 234] on input "checkbox" at bounding box center [129, 234] width 0 height 0
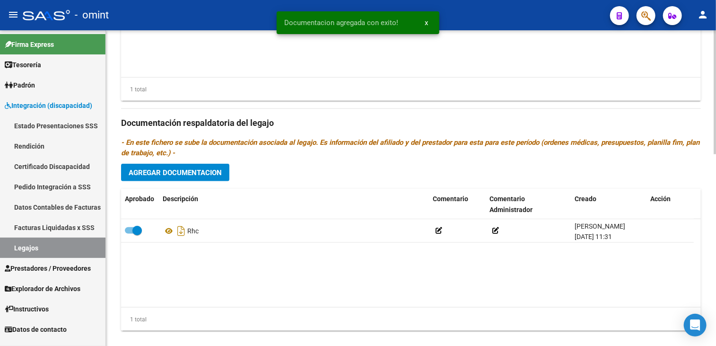
click at [159, 171] on span "Agregar Documentacion" at bounding box center [175, 172] width 93 height 9
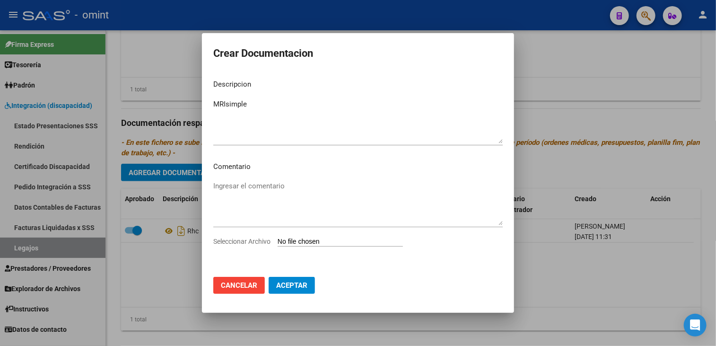
click at [260, 238] on span "Seleccionar Archivo" at bounding box center [241, 241] width 57 height 8
click at [278, 238] on input "Seleccionar Archivo" at bounding box center [340, 241] width 125 height 9
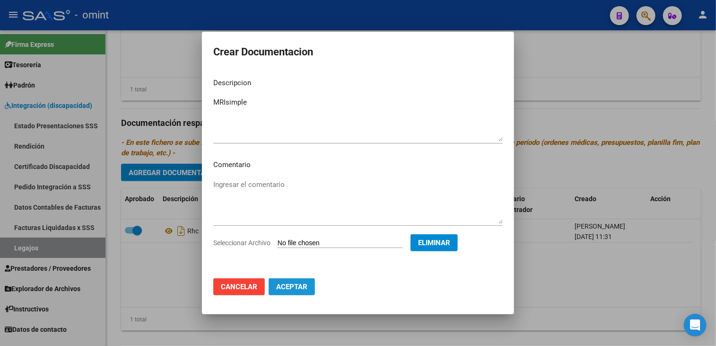
click at [301, 281] on button "Aceptar" at bounding box center [292, 286] width 46 height 17
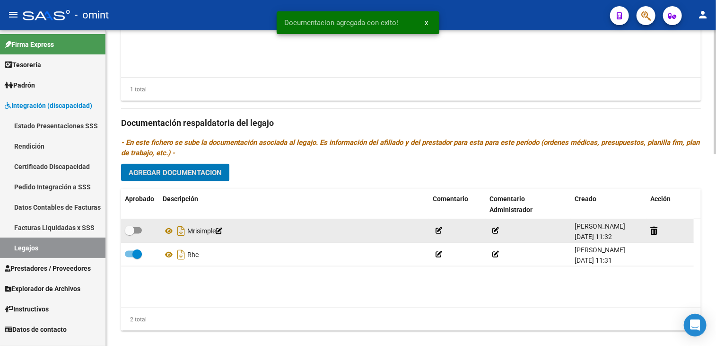
click at [135, 227] on span at bounding box center [133, 230] width 17 height 7
click at [130, 234] on input "checkbox" at bounding box center [129, 234] width 0 height 0
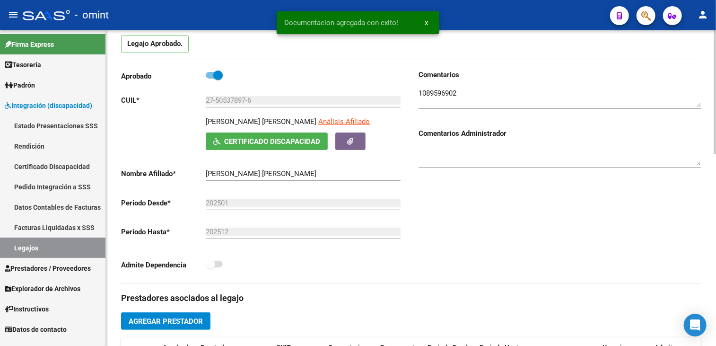
scroll to position [0, 0]
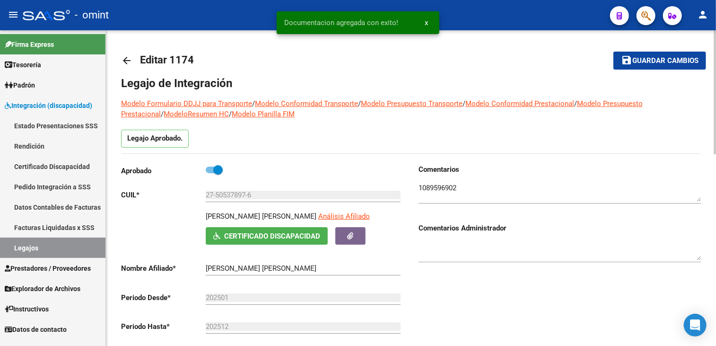
click at [657, 64] on span "Guardar cambios" at bounding box center [665, 61] width 66 height 9
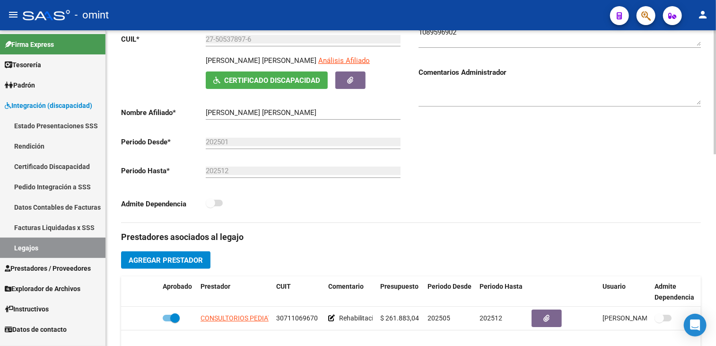
scroll to position [61, 0]
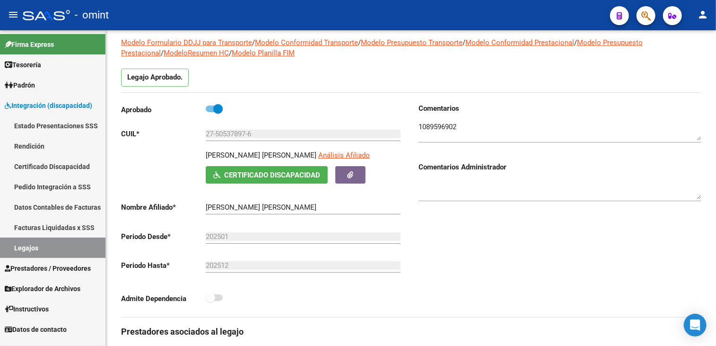
click at [23, 247] on link "Legajos" at bounding box center [52, 247] width 105 height 20
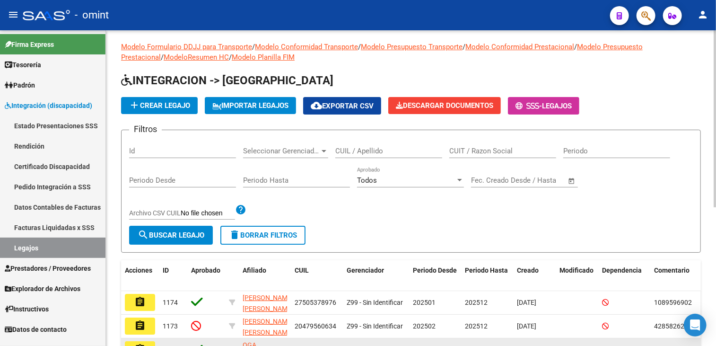
scroll to position [61, 0]
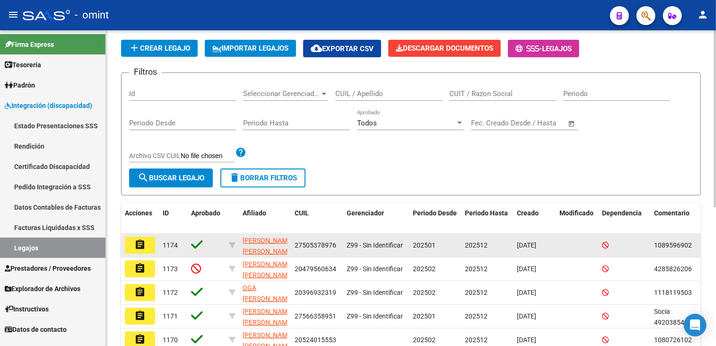
click at [149, 244] on button "assignment" at bounding box center [140, 245] width 30 height 17
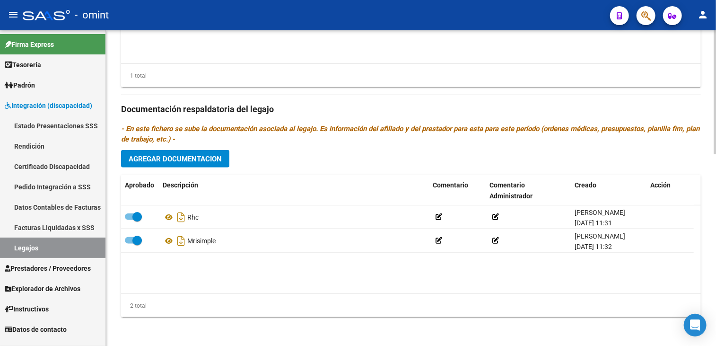
scroll to position [298, 0]
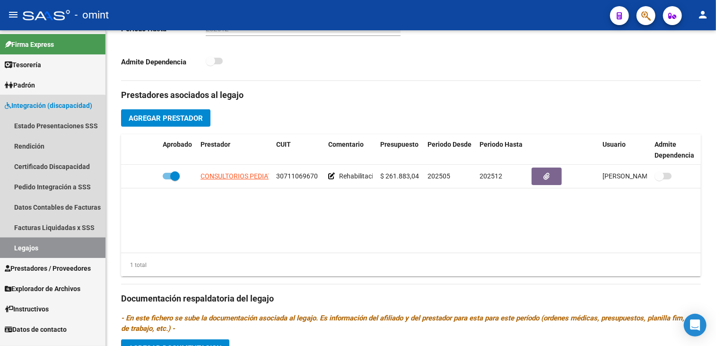
click at [50, 247] on link "Legajos" at bounding box center [52, 247] width 105 height 20
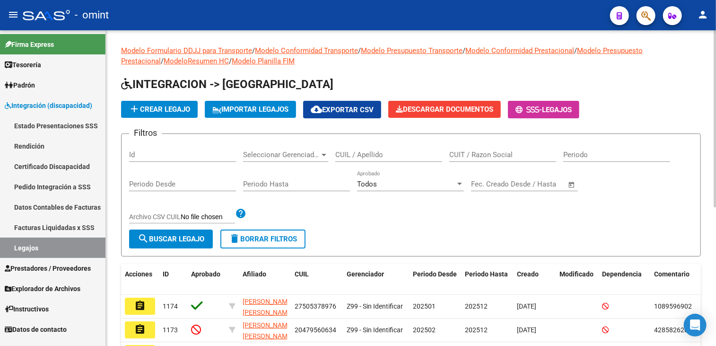
click at [377, 157] on input "CUIL / Apellido" at bounding box center [388, 154] width 107 height 9
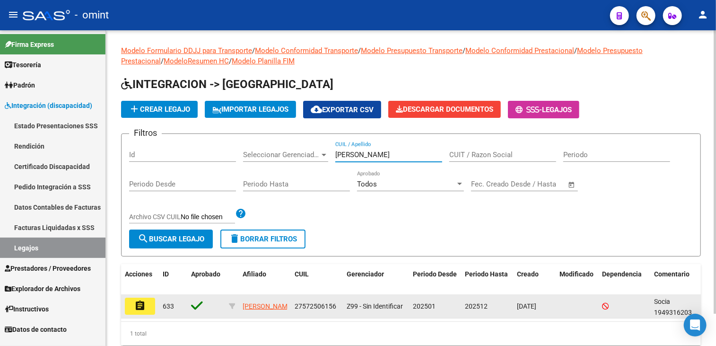
scroll to position [36, 0]
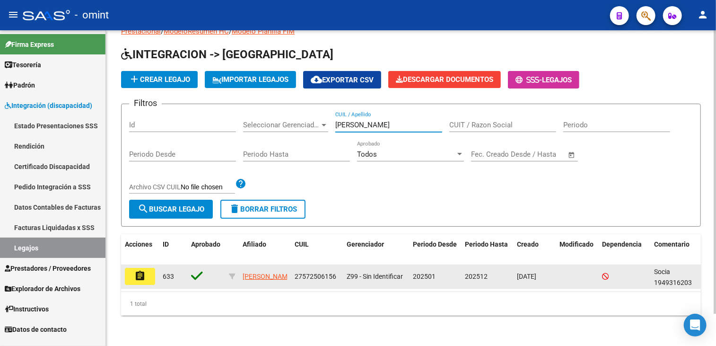
click at [144, 270] on mat-icon "assignment" at bounding box center [139, 275] width 11 height 11
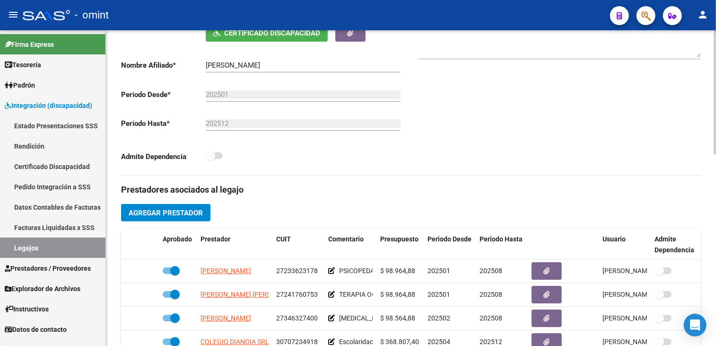
scroll to position [156, 0]
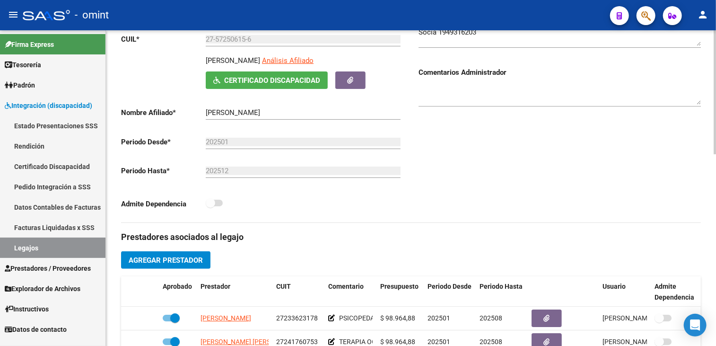
click at [465, 106] on div at bounding box center [560, 97] width 282 height 38
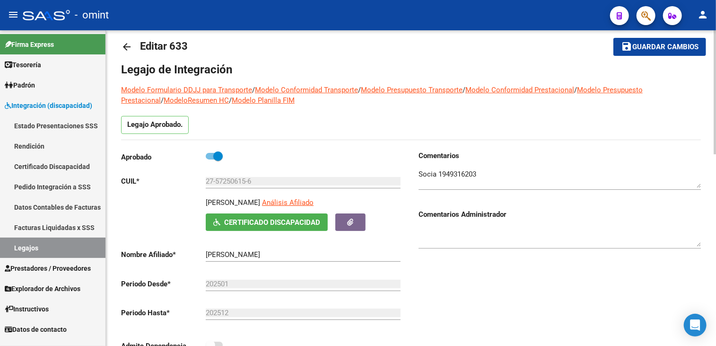
scroll to position [0, 0]
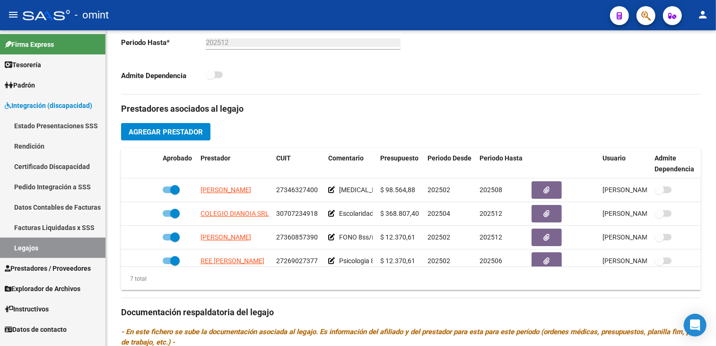
scroll to position [88, 0]
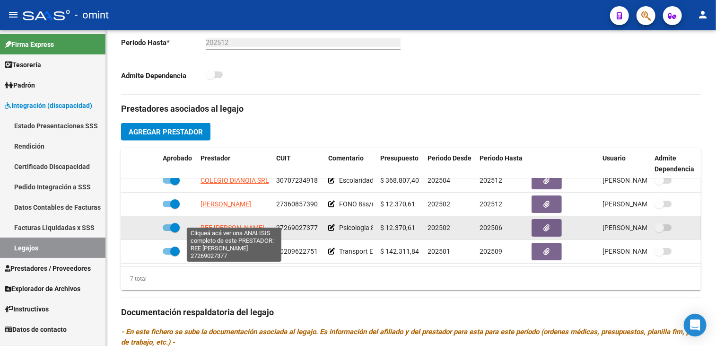
click at [240, 224] on span "REE NATALIA FABIANA" at bounding box center [233, 228] width 64 height 8
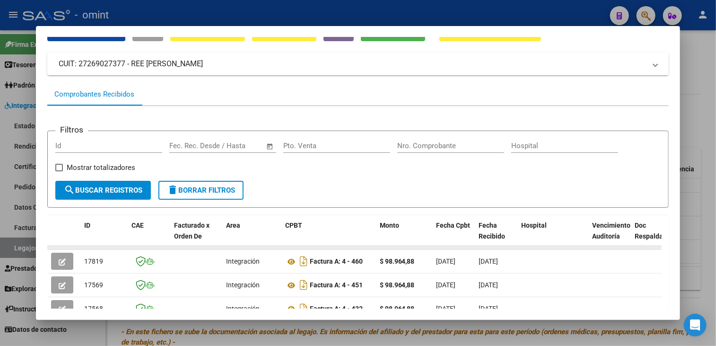
scroll to position [95, 0]
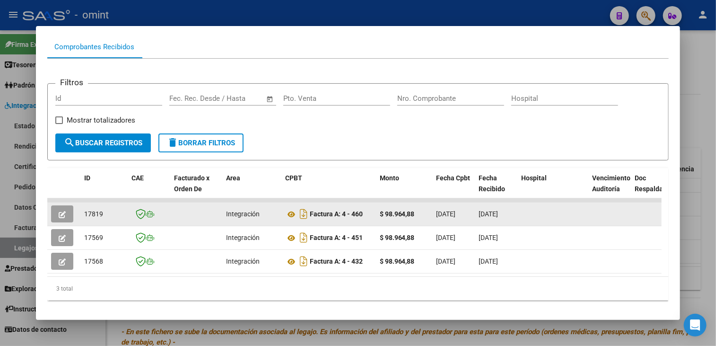
click at [61, 211] on icon "button" at bounding box center [62, 214] width 7 height 7
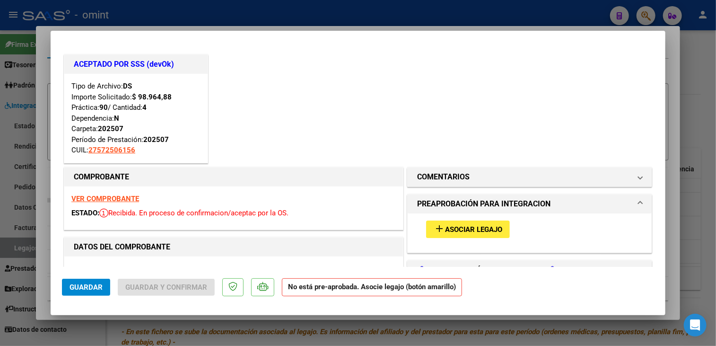
click at [87, 324] on div at bounding box center [358, 173] width 716 height 346
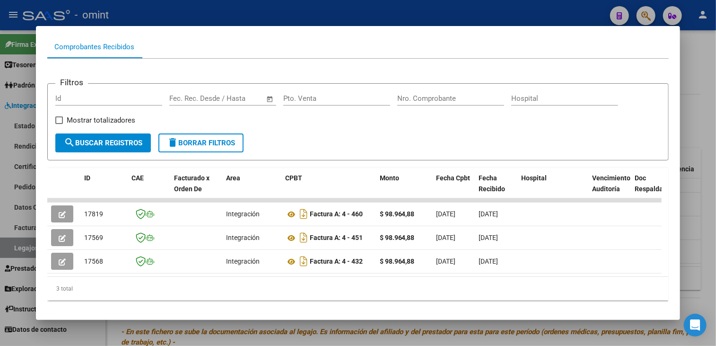
click at [88, 328] on div at bounding box center [358, 173] width 716 height 346
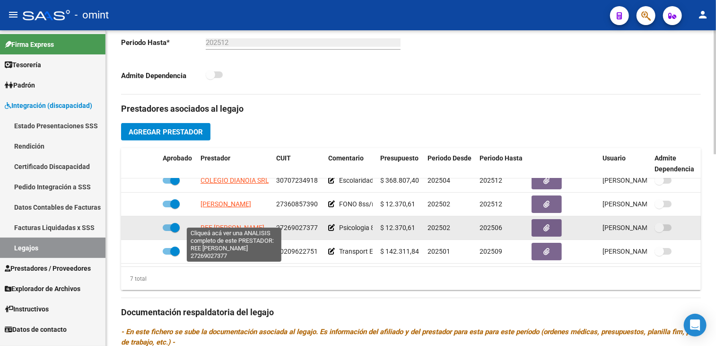
click at [238, 224] on span "REE NATALIA FABIANA" at bounding box center [233, 228] width 64 height 8
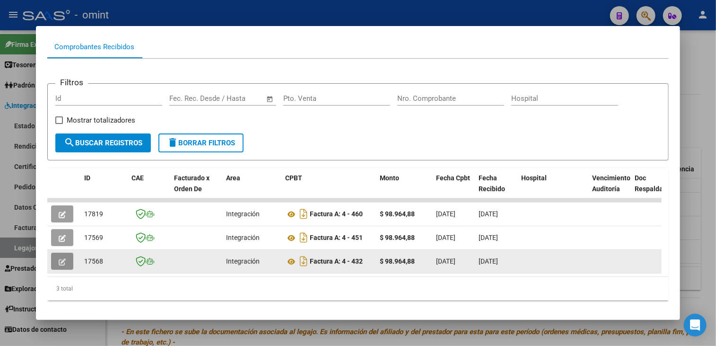
click at [58, 263] on button "button" at bounding box center [62, 261] width 22 height 17
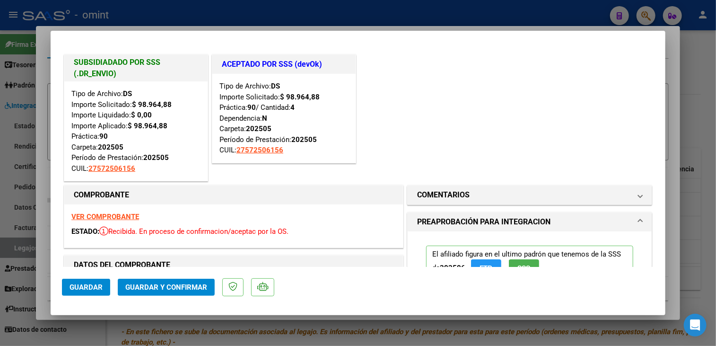
click at [94, 319] on div at bounding box center [358, 173] width 716 height 346
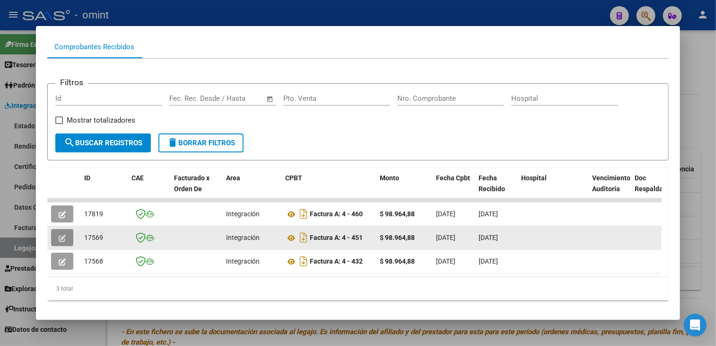
click at [60, 236] on icon "button" at bounding box center [62, 238] width 7 height 7
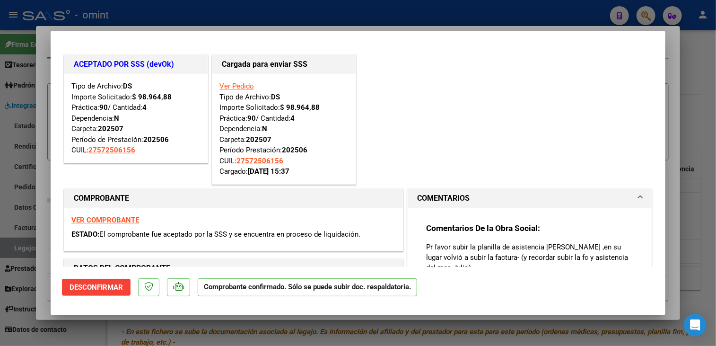
click at [69, 330] on div at bounding box center [358, 173] width 716 height 346
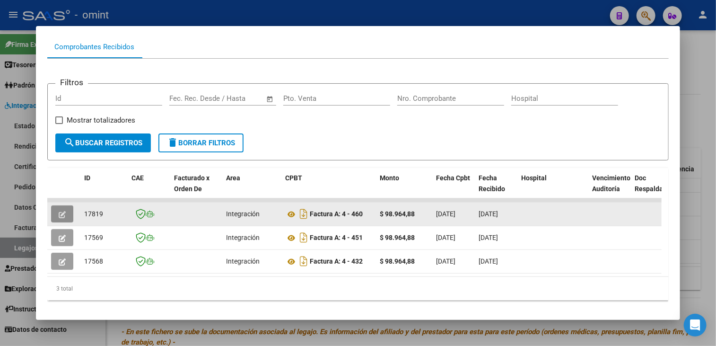
click at [59, 211] on icon "button" at bounding box center [62, 214] width 7 height 7
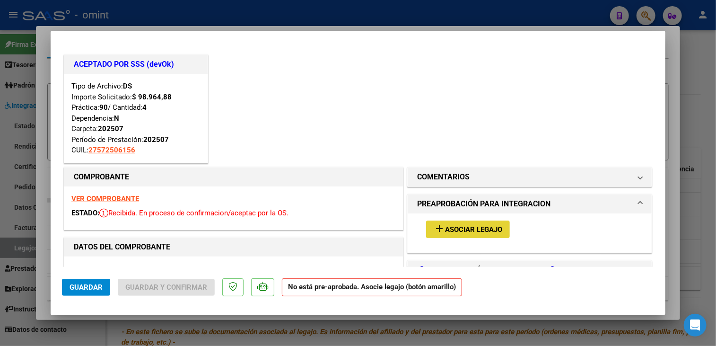
click at [456, 234] on button "add Asociar Legajo" at bounding box center [468, 229] width 84 height 18
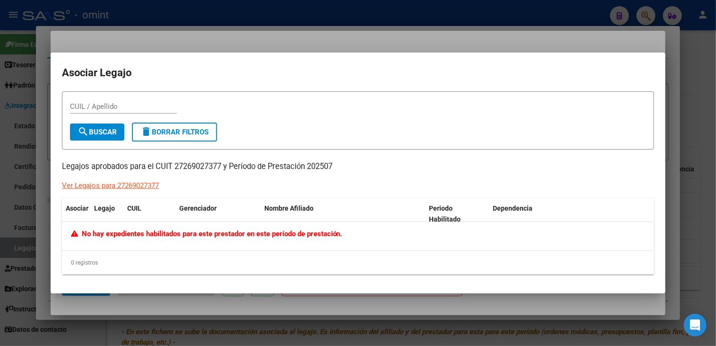
click at [157, 301] on div at bounding box center [358, 173] width 716 height 346
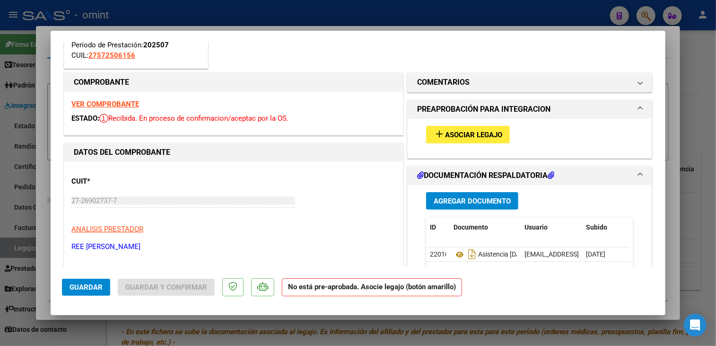
click at [212, 328] on div at bounding box center [358, 173] width 716 height 346
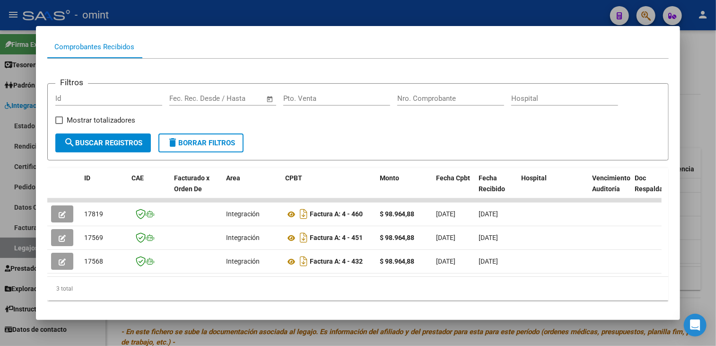
scroll to position [0, 0]
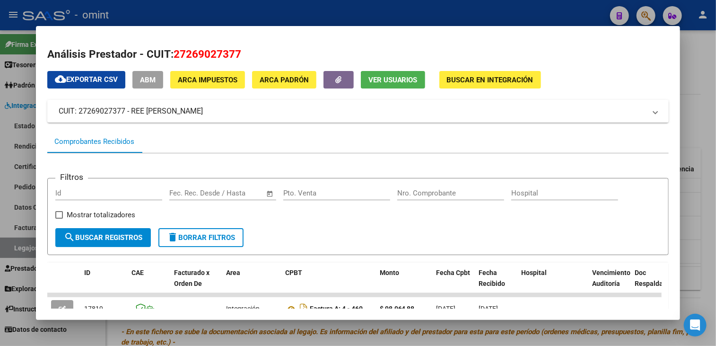
click at [196, 331] on div at bounding box center [358, 173] width 716 height 346
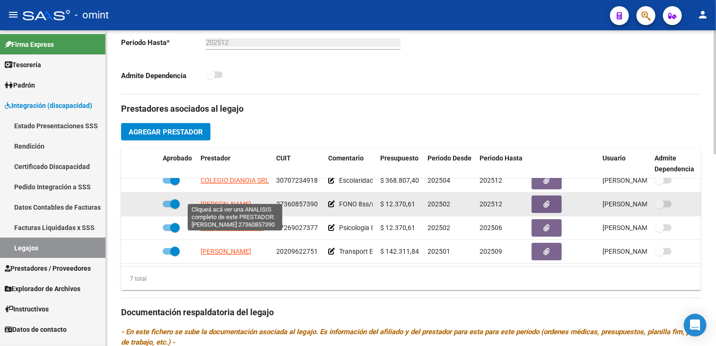
click at [240, 200] on span "FRACCHIA GUADALUPE" at bounding box center [226, 204] width 51 height 8
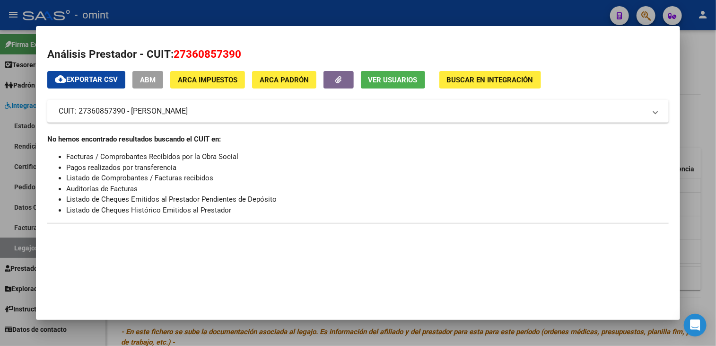
click at [214, 53] on span "27360857390" at bounding box center [208, 54] width 68 height 12
copy span "27360857390"
click at [251, 329] on div at bounding box center [358, 173] width 716 height 346
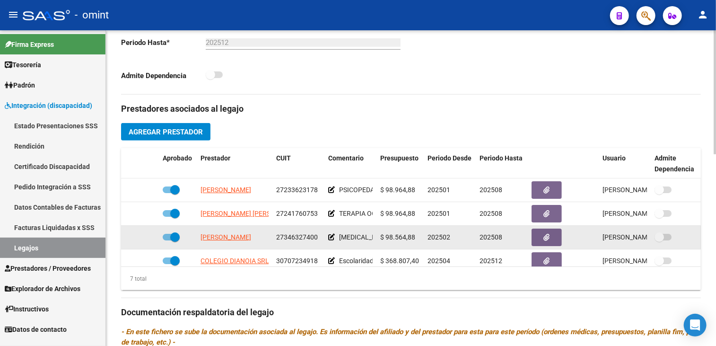
click at [288, 233] on span "27346327400" at bounding box center [297, 237] width 42 height 8
copy span "27346327400"
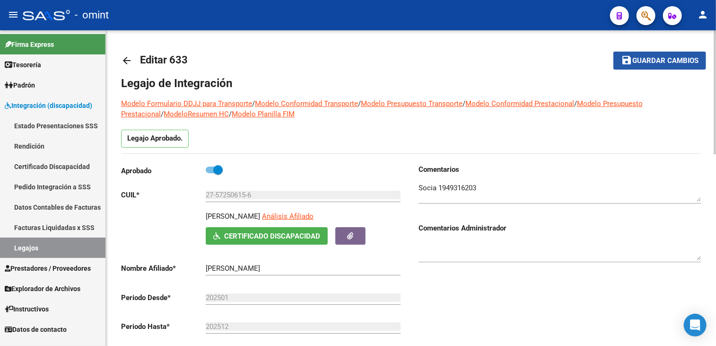
click at [662, 60] on span "Guardar cambios" at bounding box center [665, 61] width 66 height 9
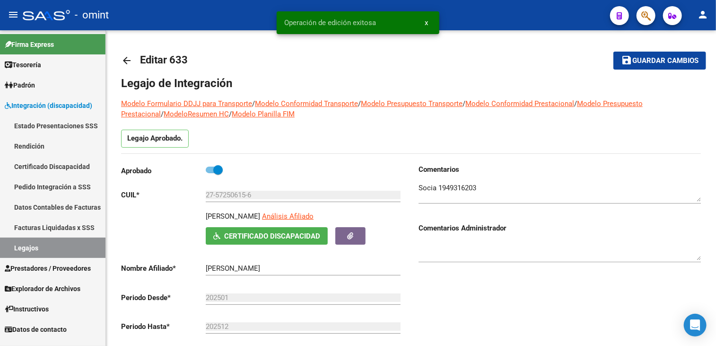
click at [64, 247] on link "Legajos" at bounding box center [52, 247] width 105 height 20
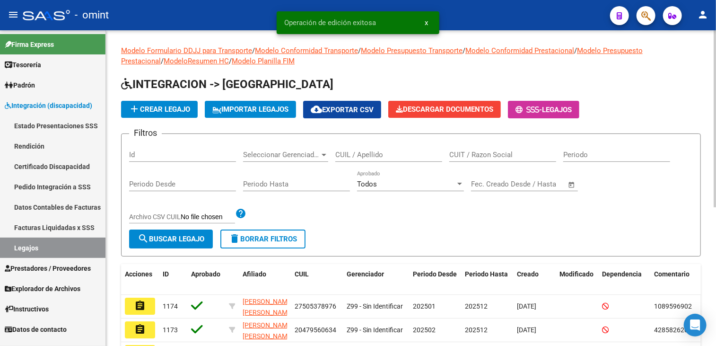
click at [375, 152] on input "CUIL / Apellido" at bounding box center [388, 154] width 107 height 9
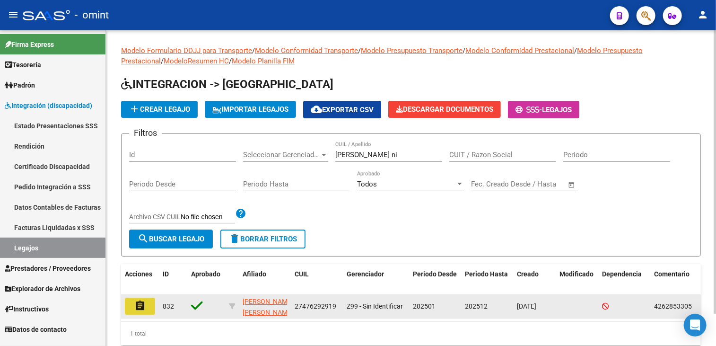
click at [145, 300] on mat-icon "assignment" at bounding box center [139, 305] width 11 height 11
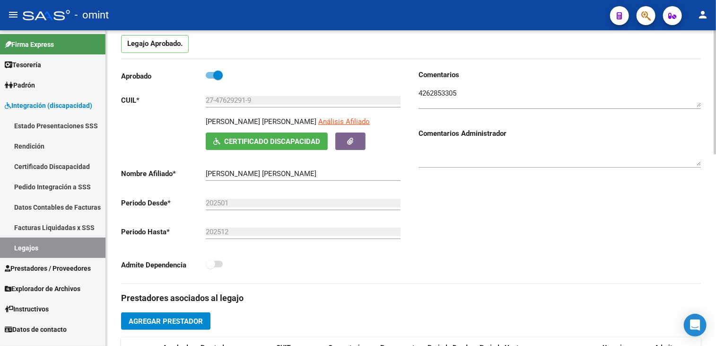
scroll to position [189, 0]
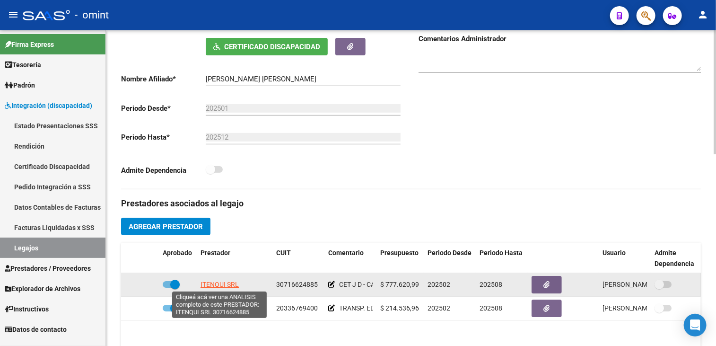
click at [215, 286] on span "ITENQUI SRL" at bounding box center [220, 285] width 38 height 8
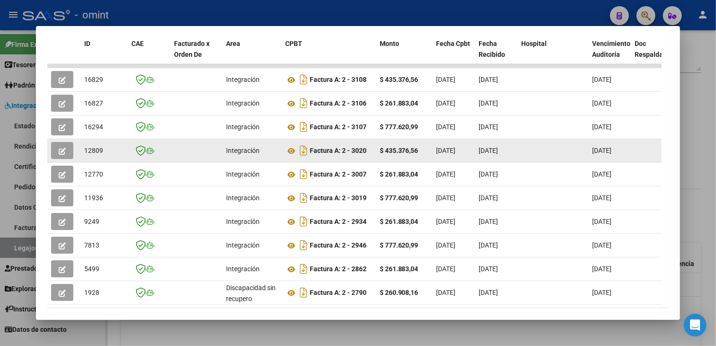
scroll to position [134, 0]
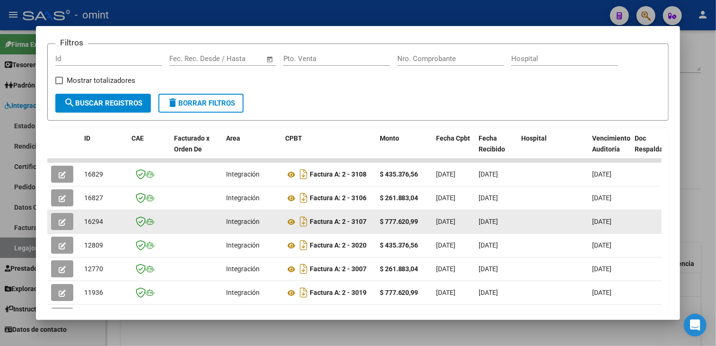
click at [62, 228] on button "button" at bounding box center [62, 221] width 22 height 17
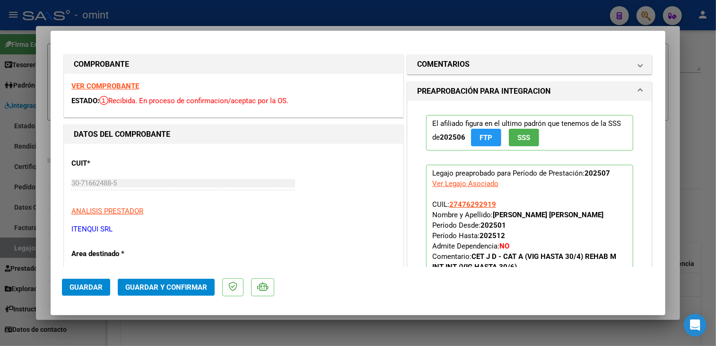
click at [127, 82] on strong "VER COMPROBANTE" at bounding box center [105, 86] width 68 height 9
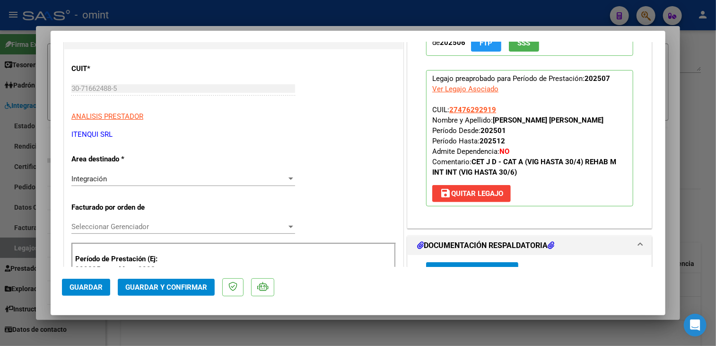
scroll to position [237, 0]
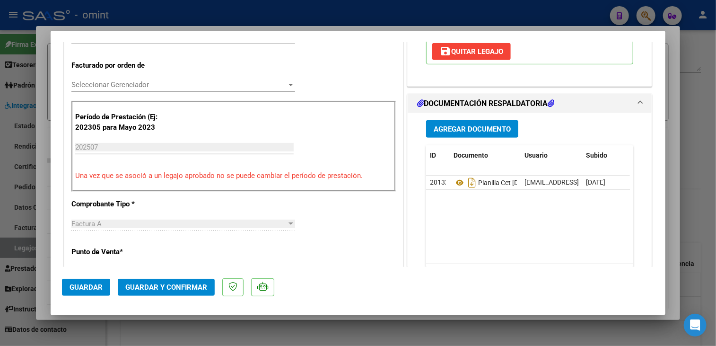
click at [285, 328] on div at bounding box center [358, 173] width 716 height 346
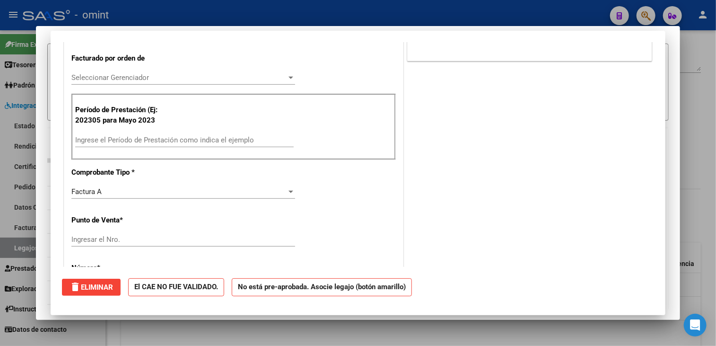
scroll to position [0, 0]
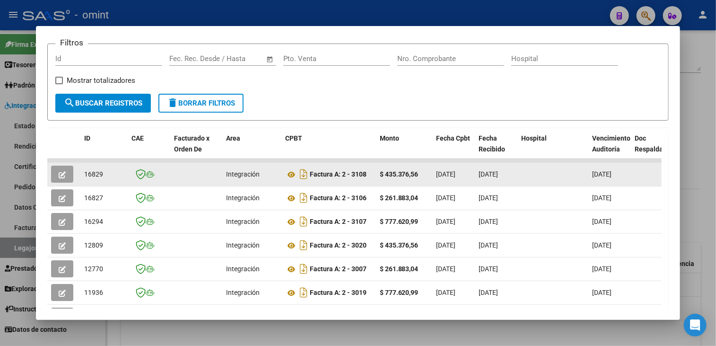
click at [57, 174] on button "button" at bounding box center [62, 174] width 22 height 17
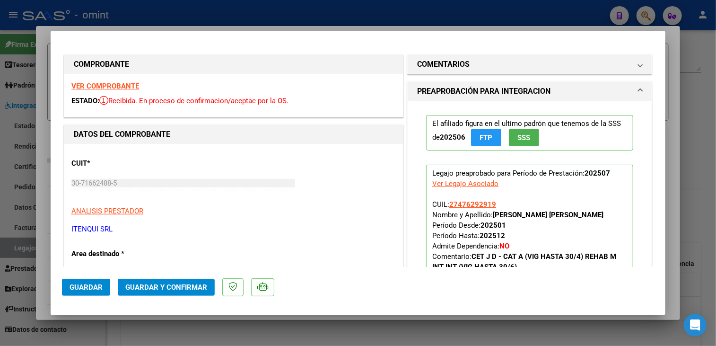
click at [123, 87] on strong "VER COMPROBANTE" at bounding box center [105, 86] width 68 height 9
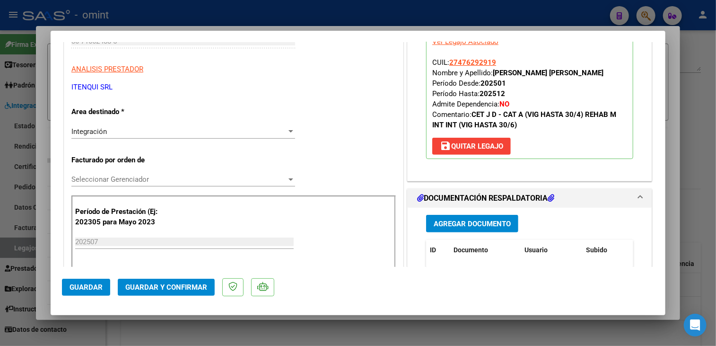
scroll to position [284, 0]
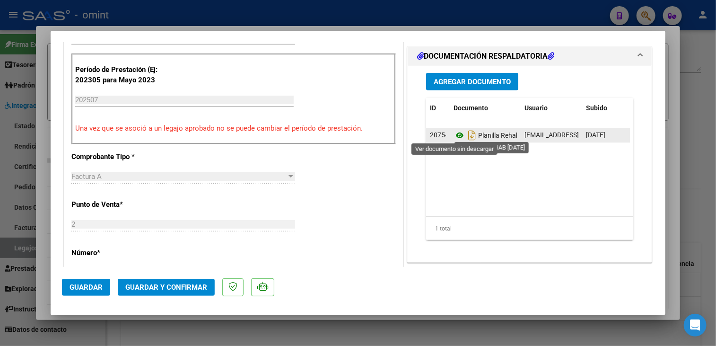
click at [458, 135] on icon at bounding box center [460, 135] width 12 height 11
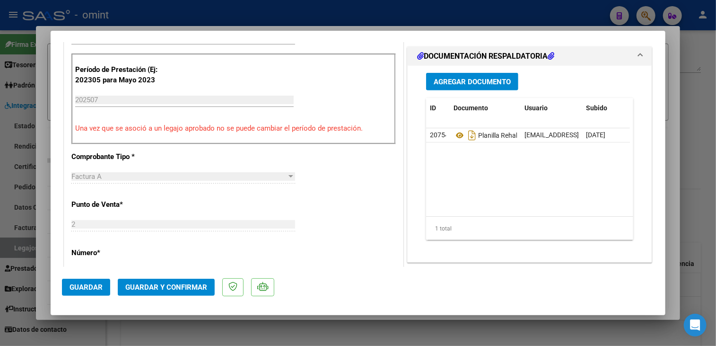
scroll to position [189, 0]
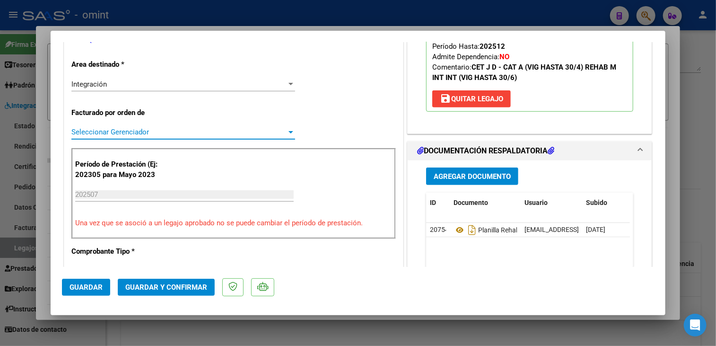
click at [162, 132] on span "Seleccionar Gerenciador" at bounding box center [178, 132] width 215 height 9
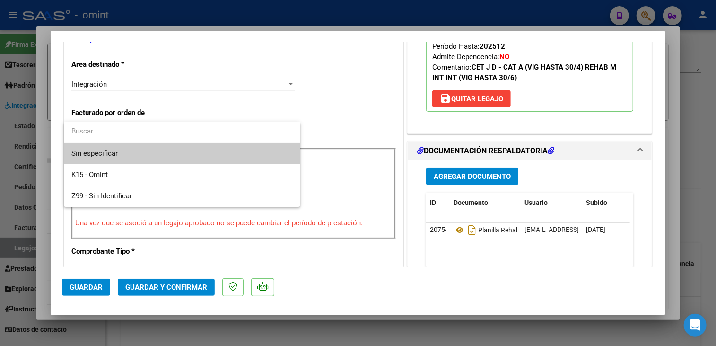
click at [140, 150] on span "Sin especificar" at bounding box center [181, 153] width 221 height 21
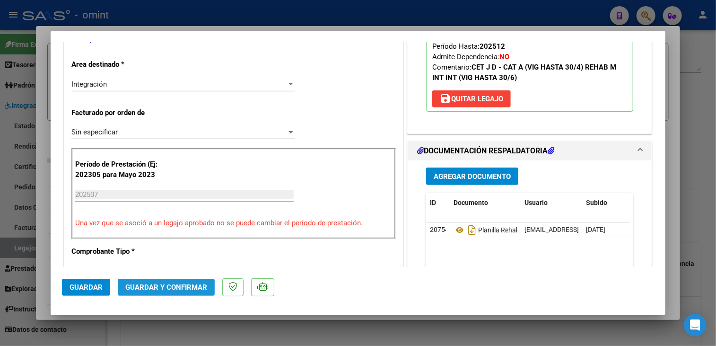
click at [167, 290] on span "Guardar y Confirmar" at bounding box center [166, 287] width 82 height 9
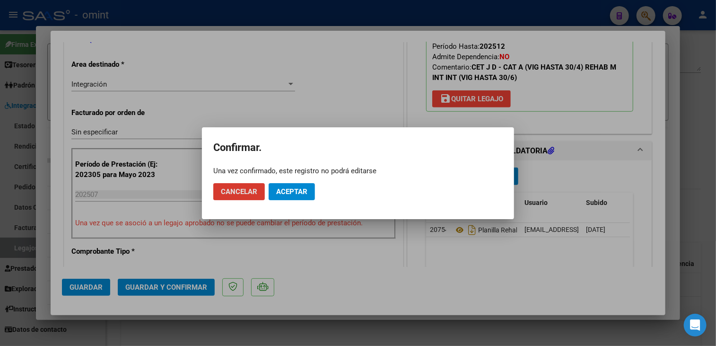
click at [295, 193] on span "Aceptar" at bounding box center [291, 191] width 31 height 9
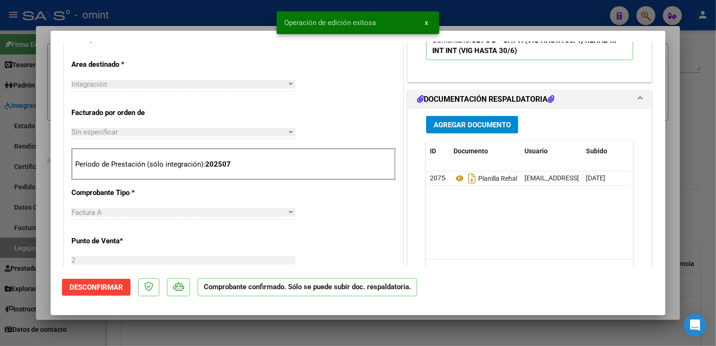
click at [256, 329] on div at bounding box center [358, 173] width 716 height 346
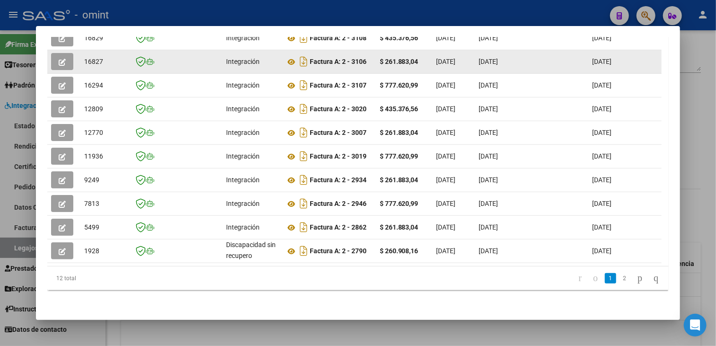
scroll to position [229, 0]
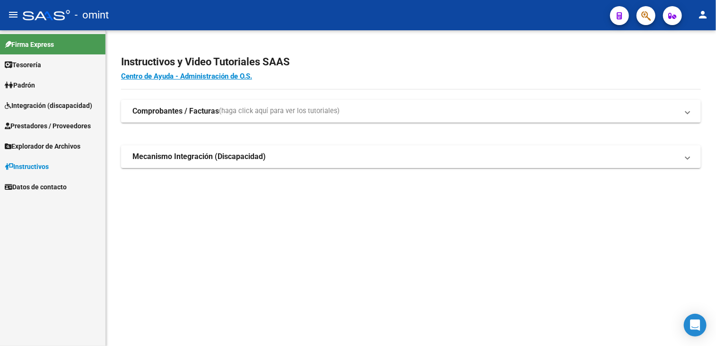
click at [35, 106] on span "Integración (discapacidad)" at bounding box center [49, 105] width 88 height 10
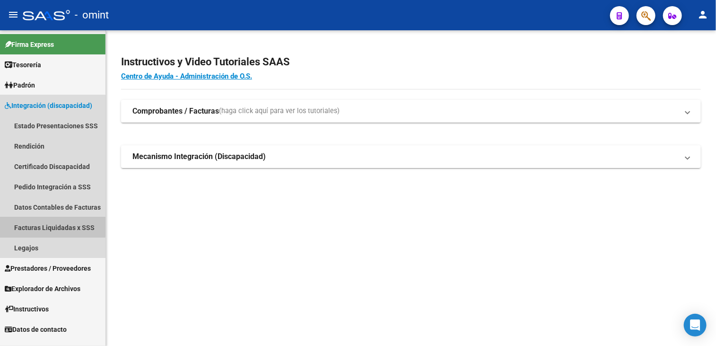
click at [37, 226] on link "Facturas Liquidadas x SSS" at bounding box center [52, 227] width 105 height 20
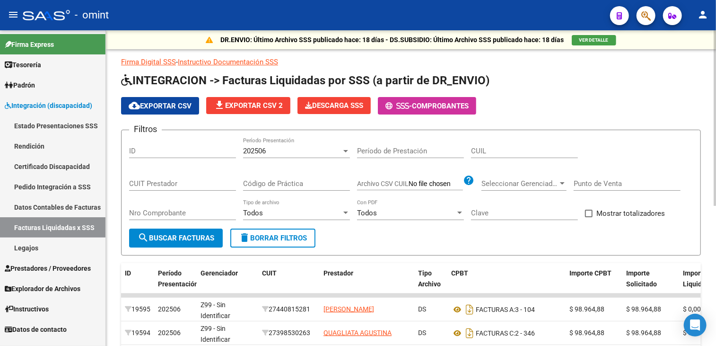
click at [291, 244] on button "delete Borrar Filtros" at bounding box center [272, 237] width 85 height 19
click at [46, 268] on span "Prestadores / Proveedores" at bounding box center [48, 268] width 86 height 10
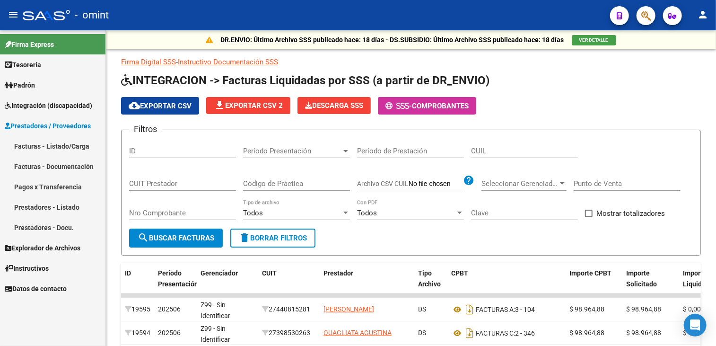
click at [72, 149] on link "Facturas - Listado/Carga" at bounding box center [52, 146] width 105 height 20
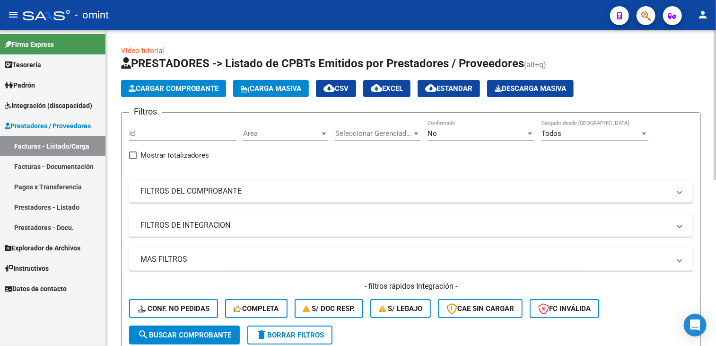
click at [178, 89] on span "Cargar Comprobante" at bounding box center [174, 88] width 90 height 9
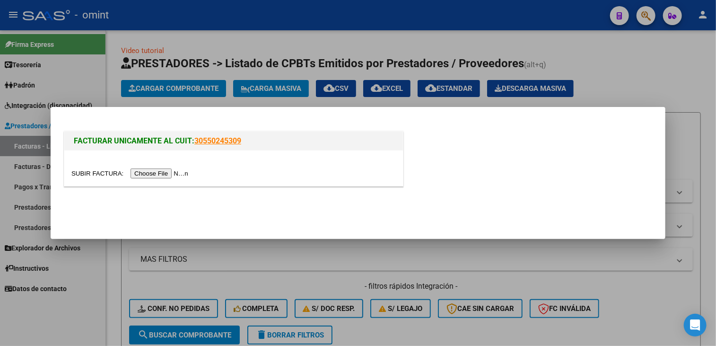
click at [151, 169] on input "file" at bounding box center [131, 173] width 120 height 10
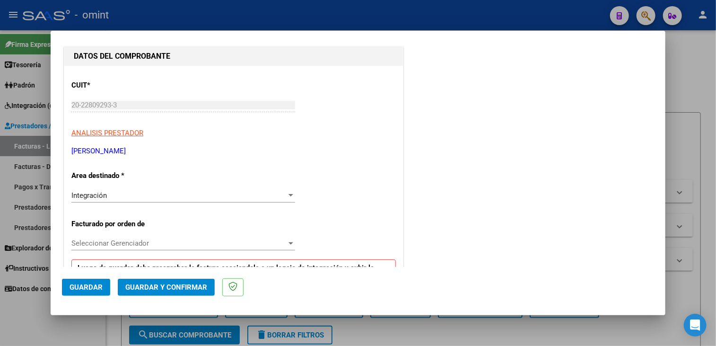
scroll to position [142, 0]
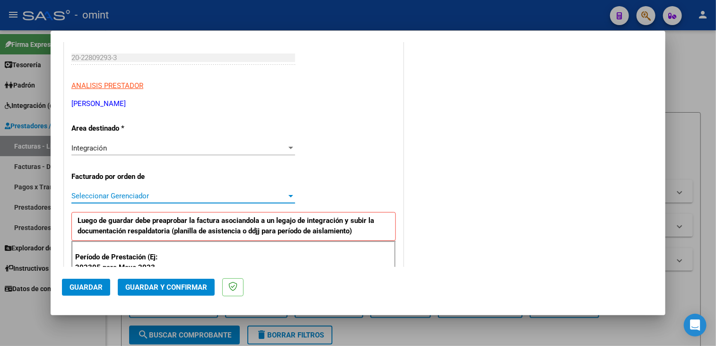
click at [150, 194] on span "Seleccionar Gerenciador" at bounding box center [178, 196] width 215 height 9
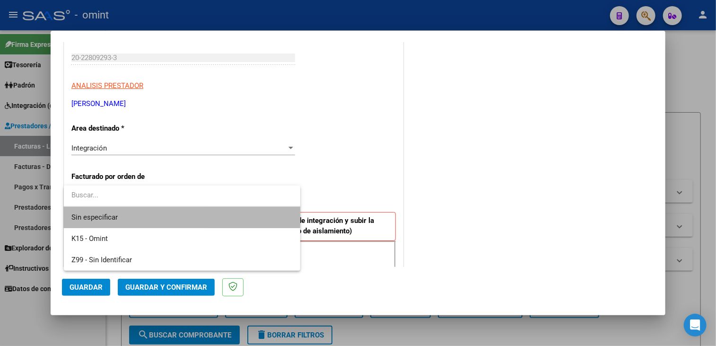
click at [132, 211] on span "Sin especificar" at bounding box center [181, 217] width 221 height 21
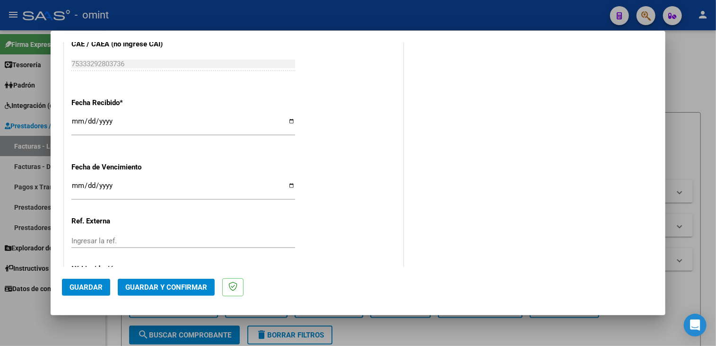
scroll to position [708, 0]
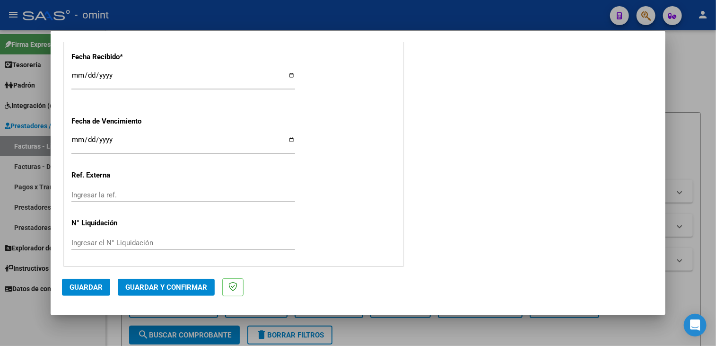
click at [170, 287] on span "Guardar y Confirmar" at bounding box center [166, 287] width 82 height 9
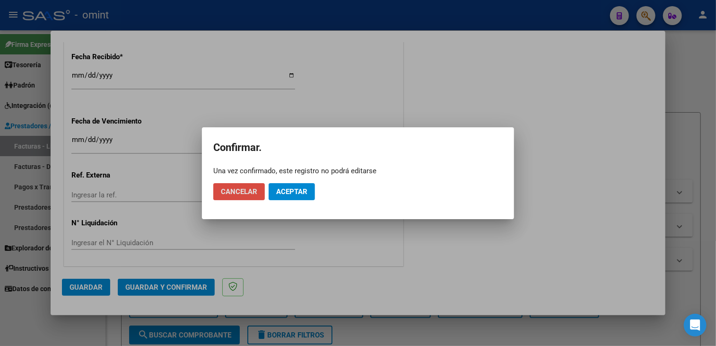
click at [253, 196] on button "Cancelar" at bounding box center [239, 191] width 52 height 17
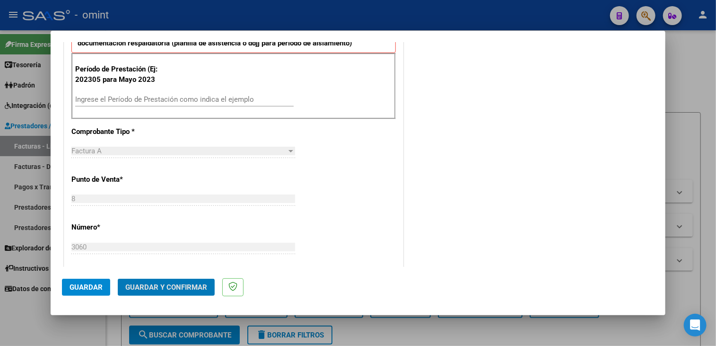
scroll to position [188, 0]
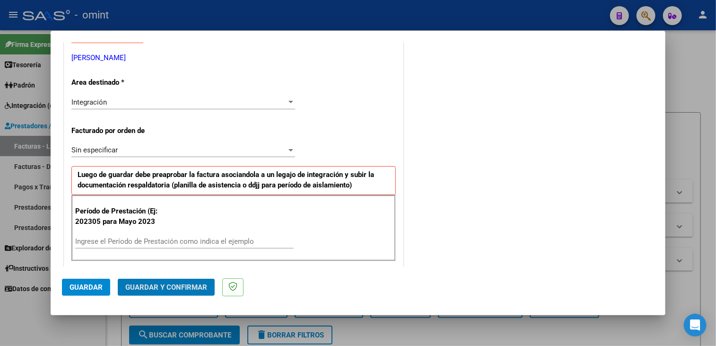
click at [202, 238] on input "Ingrese el Período de Prestación como indica el ejemplo" at bounding box center [184, 241] width 219 height 9
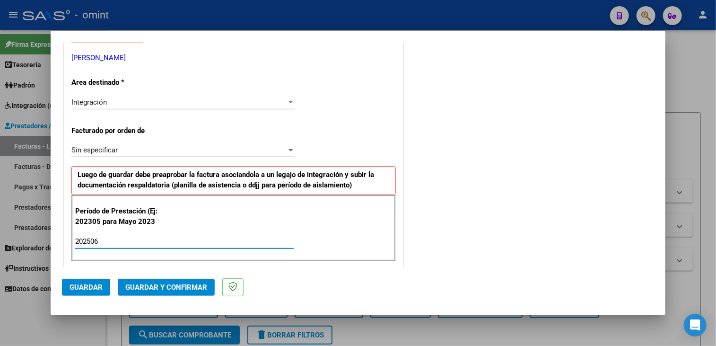
type input "202506"
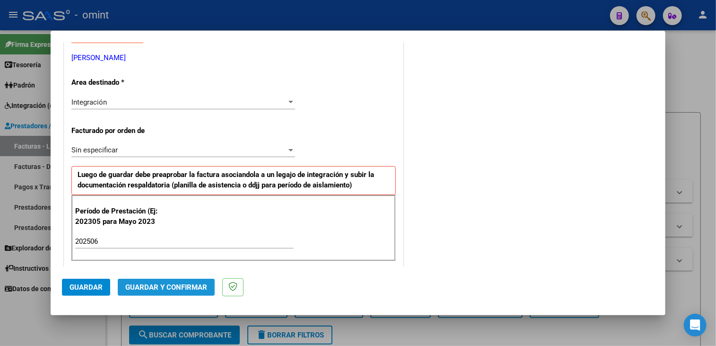
click at [158, 292] on button "Guardar y Confirmar" at bounding box center [166, 287] width 97 height 17
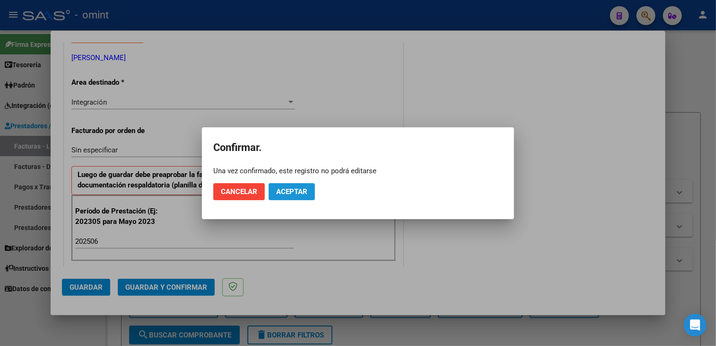
click at [300, 191] on span "Aceptar" at bounding box center [291, 191] width 31 height 9
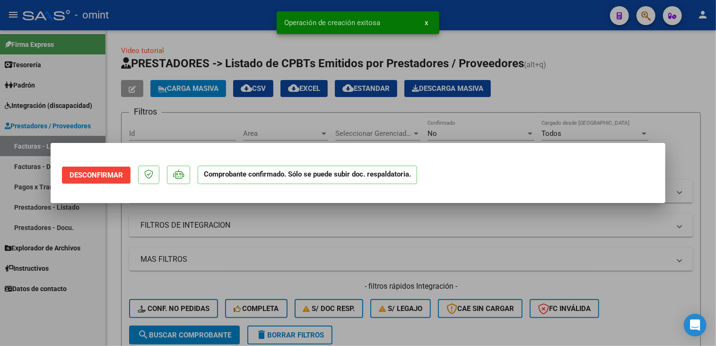
scroll to position [0, 0]
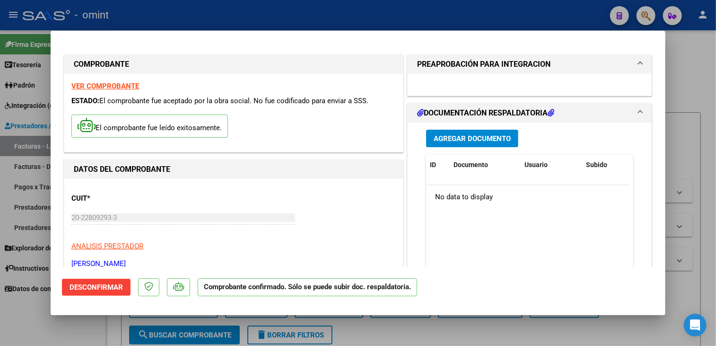
click at [372, 333] on div at bounding box center [358, 173] width 716 height 346
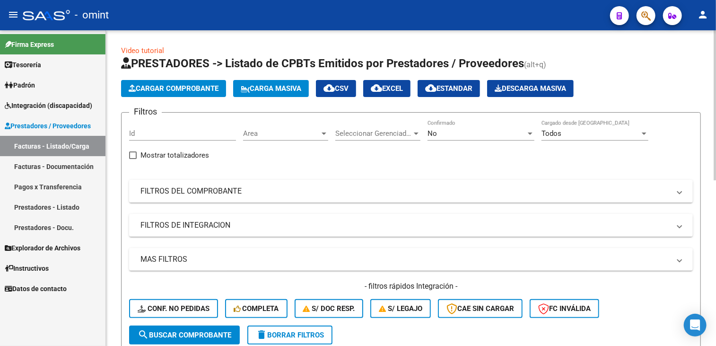
click at [162, 92] on button "Cargar Comprobante" at bounding box center [173, 88] width 105 height 17
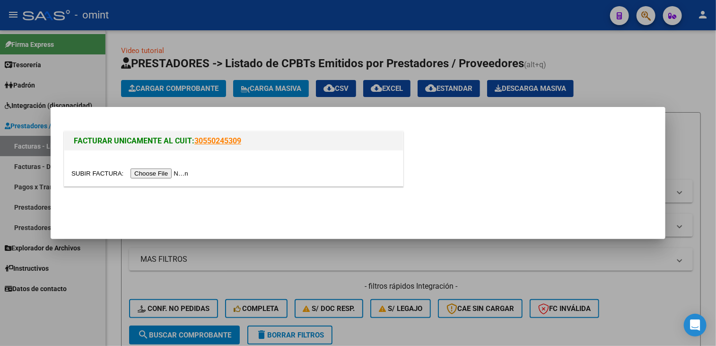
click at [149, 172] on input "file" at bounding box center [131, 173] width 120 height 10
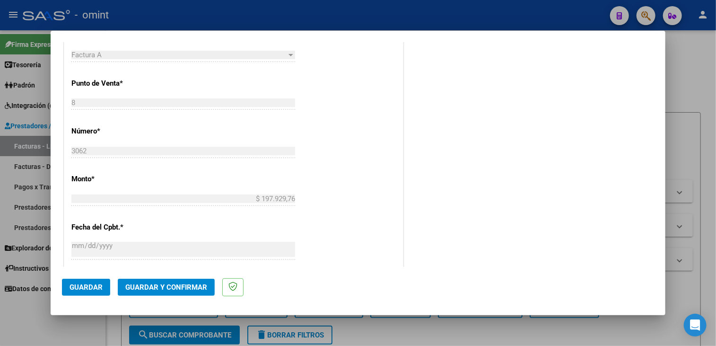
scroll to position [284, 0]
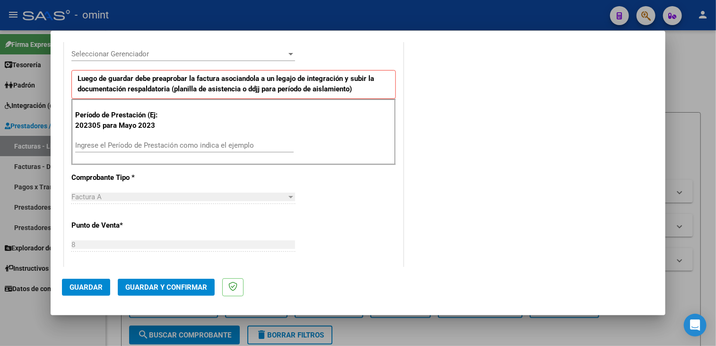
click at [162, 143] on input "Ingrese el Período de Prestación como indica el ejemplo" at bounding box center [184, 145] width 219 height 9
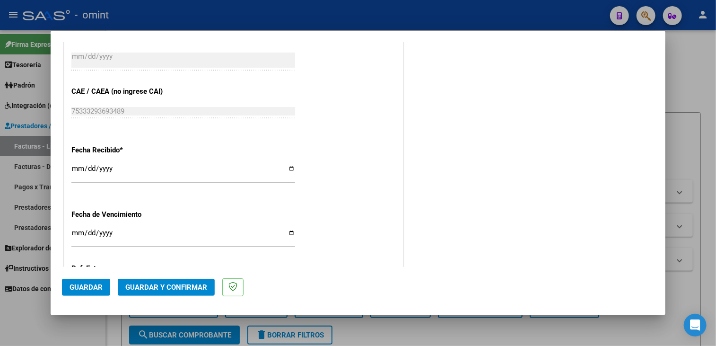
scroll to position [708, 0]
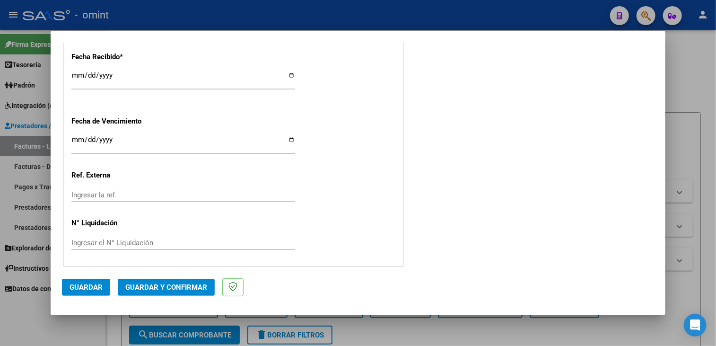
type input "202507"
click at [193, 285] on span "Guardar y Confirmar" at bounding box center [166, 287] width 82 height 9
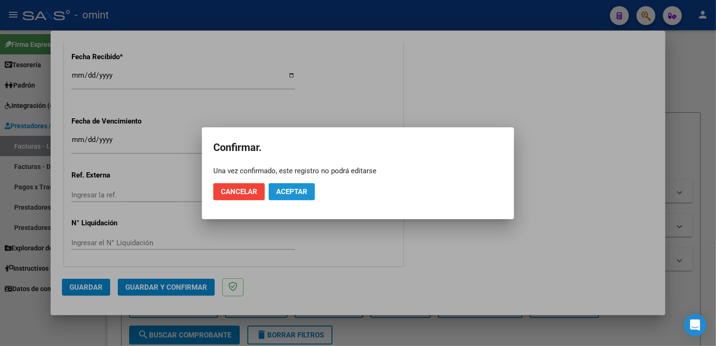
click at [291, 195] on button "Aceptar" at bounding box center [292, 191] width 46 height 17
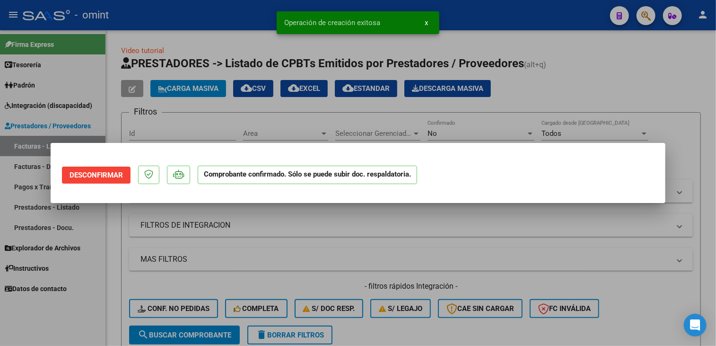
scroll to position [0, 0]
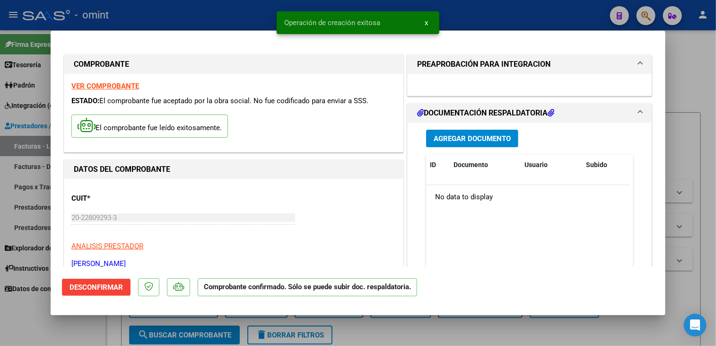
click at [251, 318] on div at bounding box center [358, 173] width 716 height 346
type input "$ 0,00"
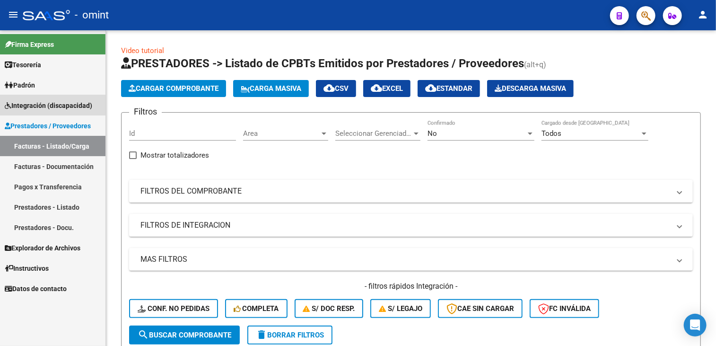
click at [51, 98] on link "Integración (discapacidad)" at bounding box center [52, 105] width 105 height 20
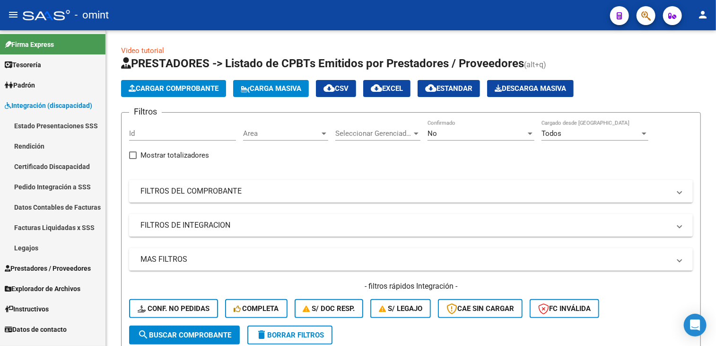
click at [53, 224] on link "Facturas Liquidadas x SSS" at bounding box center [52, 227] width 105 height 20
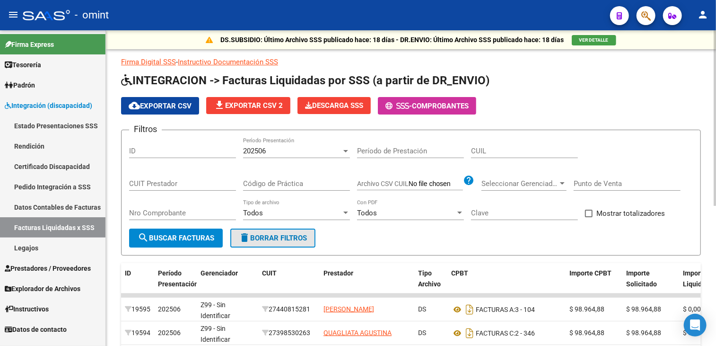
click at [267, 237] on span "delete Borrar Filtros" at bounding box center [273, 238] width 68 height 9
click at [174, 187] on div "CUIT Prestador" at bounding box center [182, 180] width 107 height 20
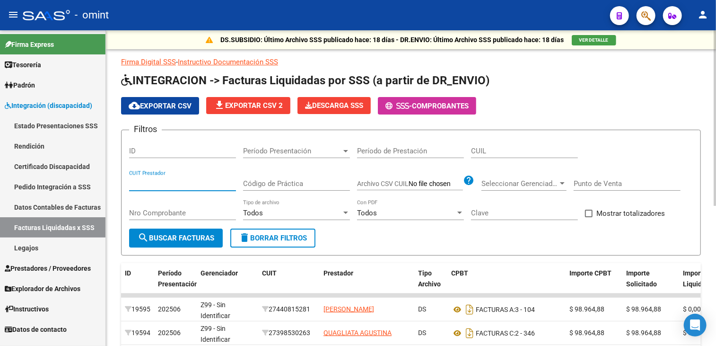
paste input "23-27964594-4"
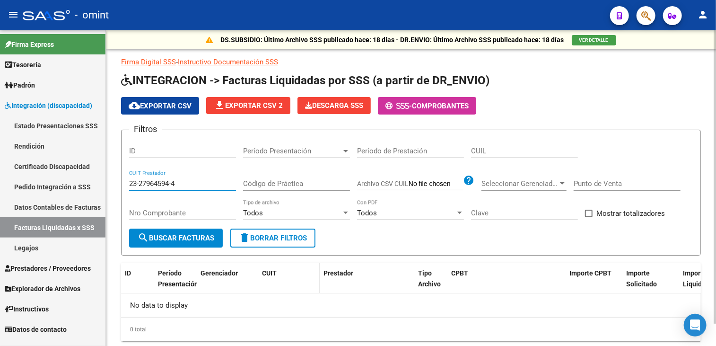
scroll to position [24, 0]
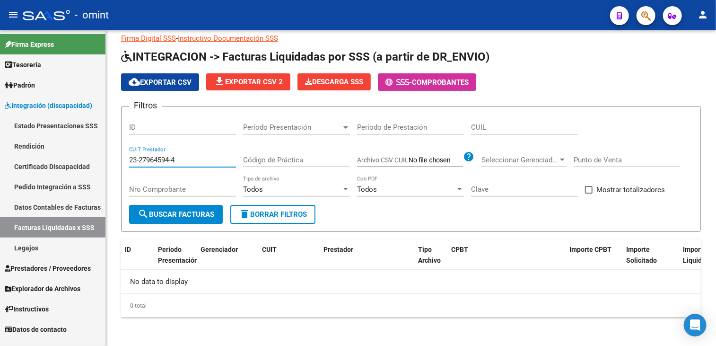
type input "23-27964594-4"
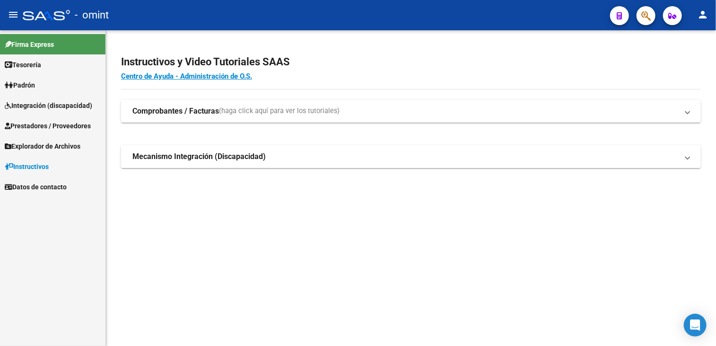
click at [43, 127] on span "Prestadores / Proveedores" at bounding box center [48, 126] width 86 height 10
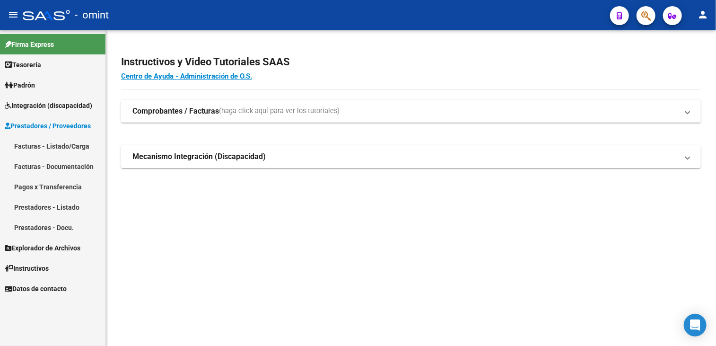
click at [53, 148] on link "Facturas - Listado/Carga" at bounding box center [52, 146] width 105 height 20
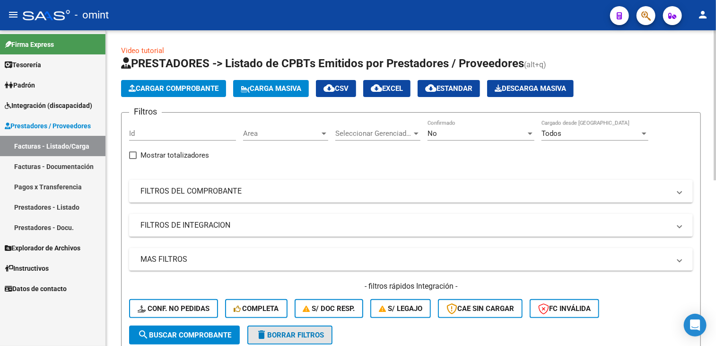
click at [273, 335] on span "delete Borrar Filtros" at bounding box center [290, 335] width 68 height 9
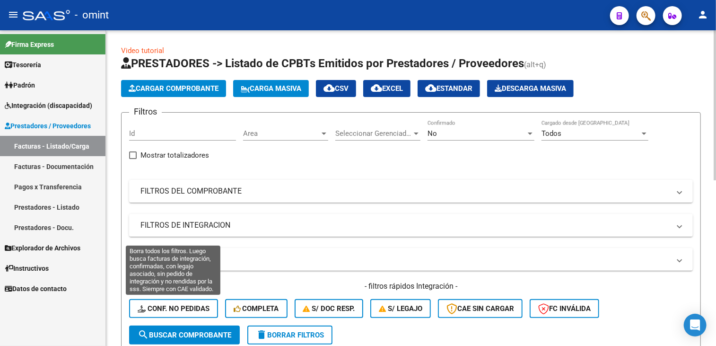
click at [191, 306] on span "Conf. no pedidas" at bounding box center [174, 308] width 72 height 9
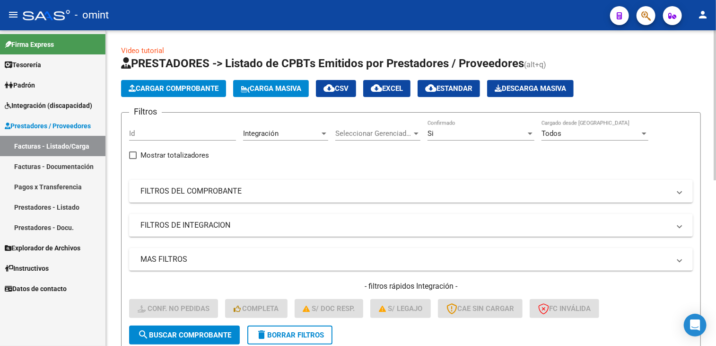
click at [154, 131] on input "Id" at bounding box center [182, 133] width 107 height 9
paste input "14520"
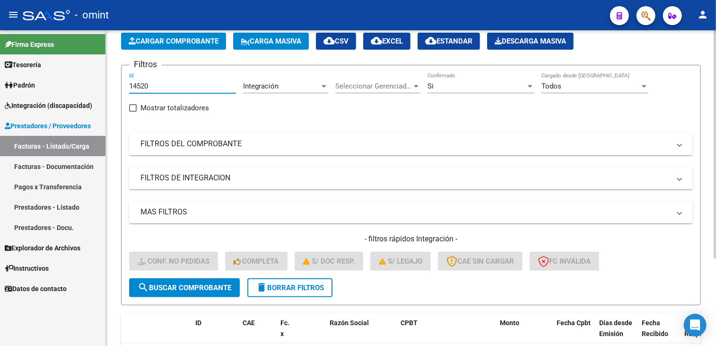
scroll to position [121, 0]
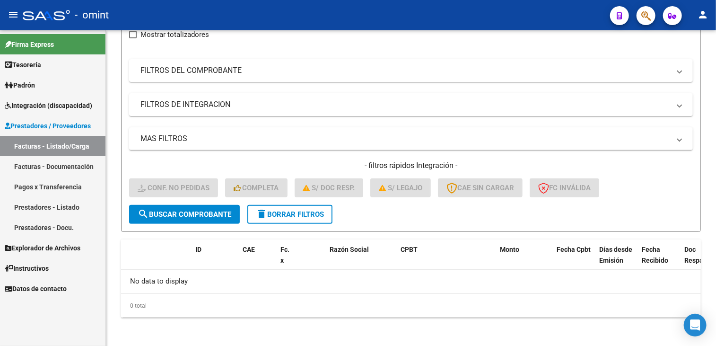
type input "14520"
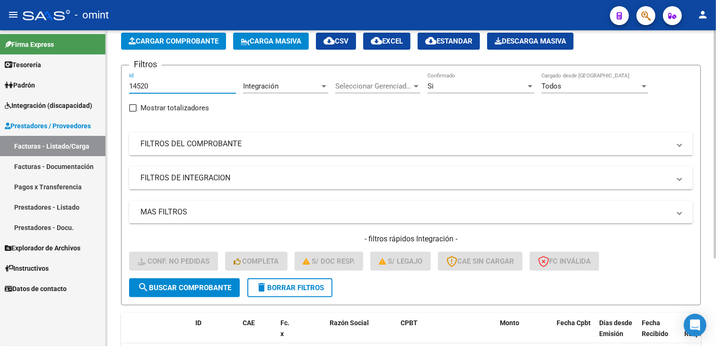
scroll to position [0, 0]
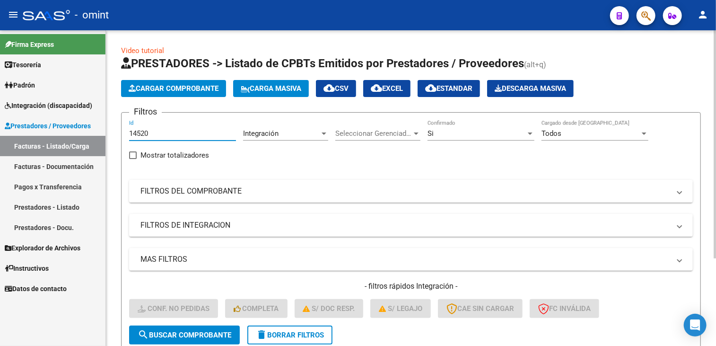
click at [281, 337] on span "delete Borrar Filtros" at bounding box center [290, 335] width 68 height 9
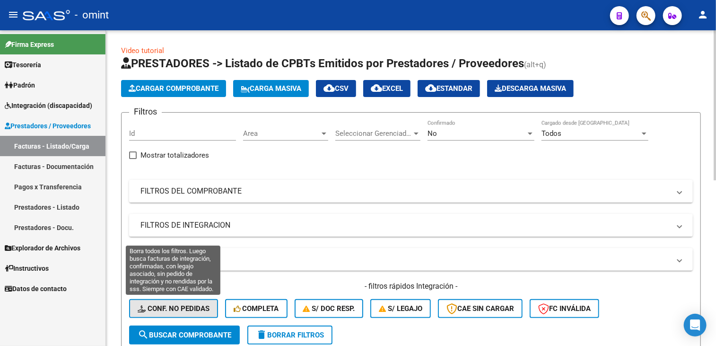
click at [188, 308] on span "Conf. no pedidas" at bounding box center [174, 308] width 72 height 9
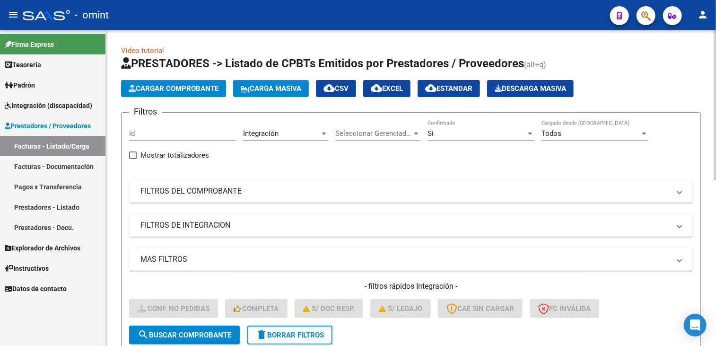
click at [157, 133] on input "Id" at bounding box center [182, 133] width 107 height 9
paste input "14520"
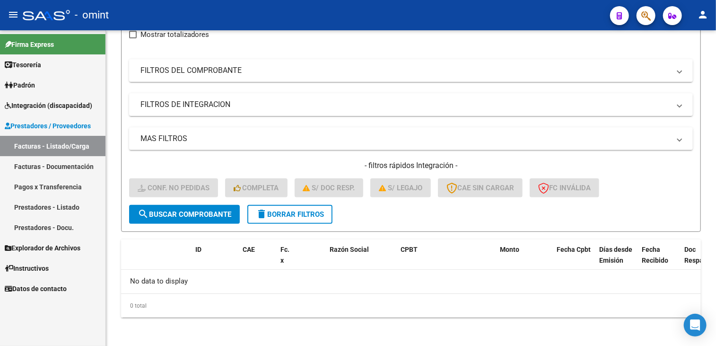
type input "14520"
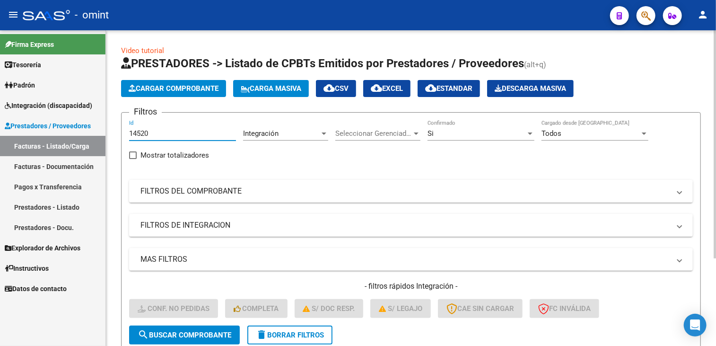
click at [274, 340] on button "delete Borrar Filtros" at bounding box center [289, 334] width 85 height 19
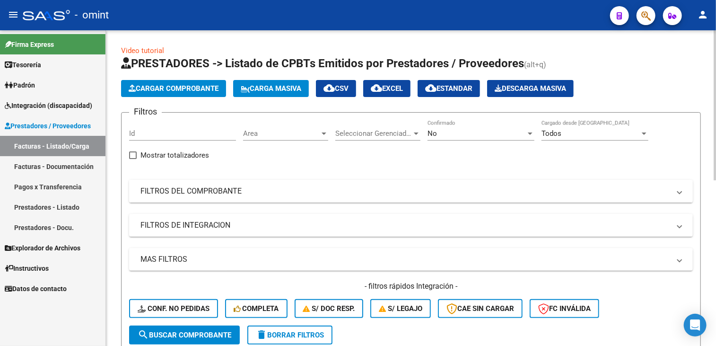
click at [191, 193] on mat-panel-title "FILTROS DEL COMPROBANTE" at bounding box center [405, 191] width 530 height 10
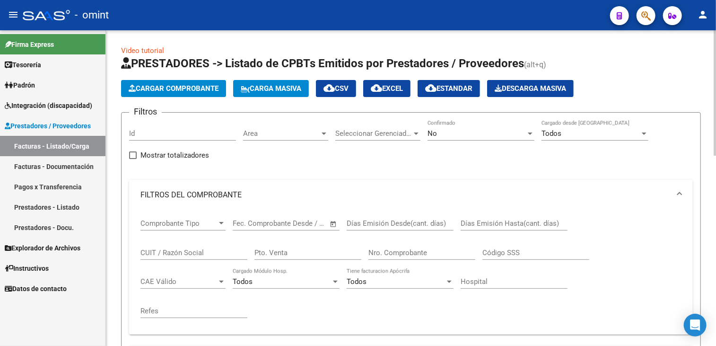
click at [179, 254] on input "CUIT / Razón Social" at bounding box center [193, 252] width 107 height 9
paste input "27236089598"
type input "27236089598"
click at [557, 128] on div "Todos Cargado desde Masivo" at bounding box center [595, 130] width 107 height 20
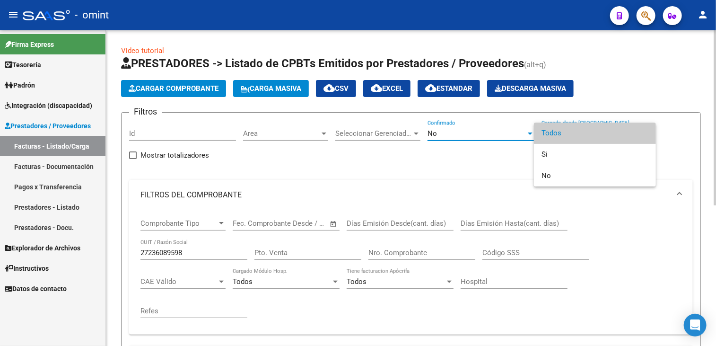
click at [490, 136] on body "menu - omint person Firma Express Tesorería Extractos Procesados (csv) Extracto…" at bounding box center [358, 173] width 716 height 346
click at [490, 136] on div at bounding box center [358, 173] width 716 height 346
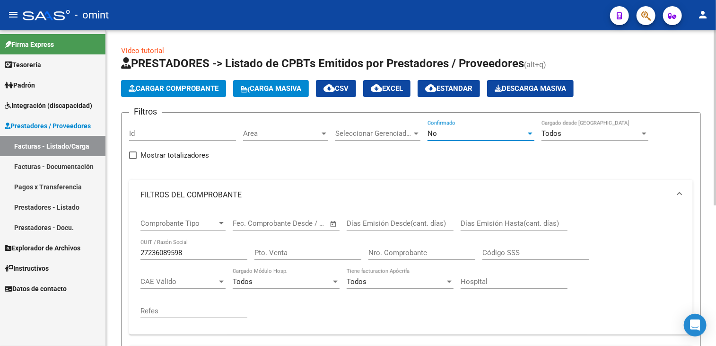
click at [490, 136] on div "No" at bounding box center [477, 133] width 98 height 9
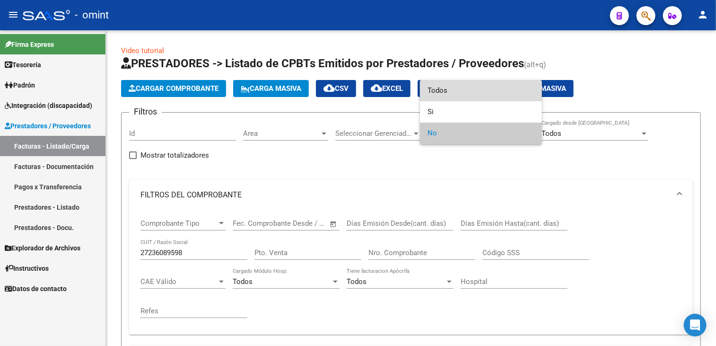
click at [480, 93] on span "Todos" at bounding box center [481, 90] width 107 height 21
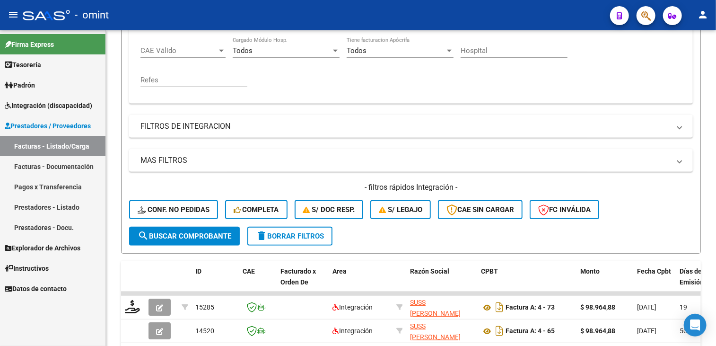
scroll to position [252, 0]
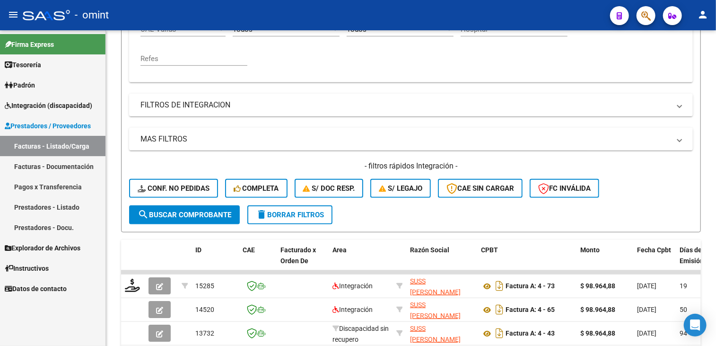
click at [630, 214] on div at bounding box center [358, 173] width 716 height 346
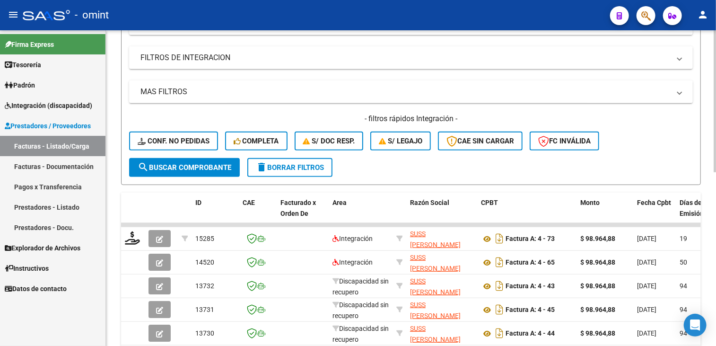
click at [208, 166] on span "search Buscar Comprobante" at bounding box center [185, 167] width 94 height 9
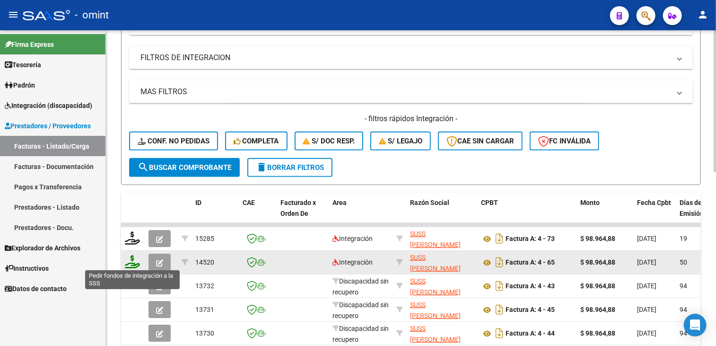
click at [127, 264] on icon at bounding box center [132, 261] width 15 height 13
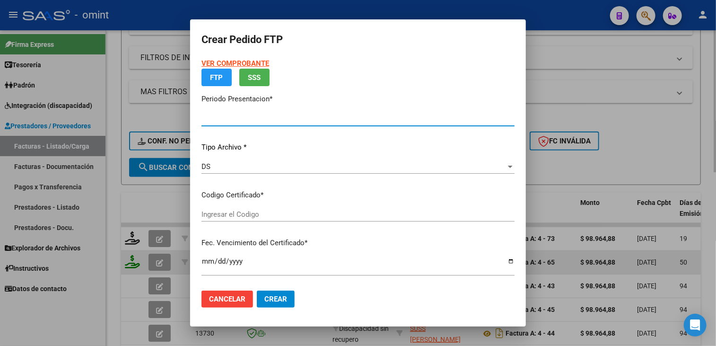
type input "202507"
type input "202506"
type input "$ 98.964,88"
type input "5168579538"
type input "2027-06-30"
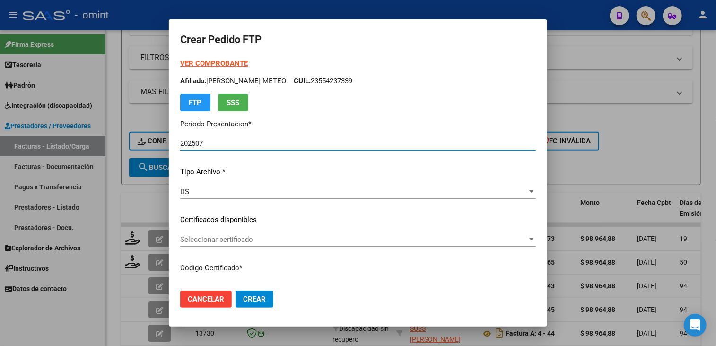
click at [222, 239] on span "Seleccionar certificado" at bounding box center [353, 239] width 347 height 9
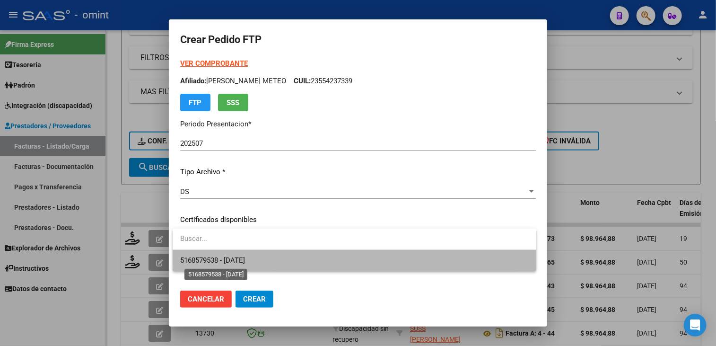
click at [226, 257] on span "5168579538 - 2027-06-30" at bounding box center [212, 260] width 65 height 9
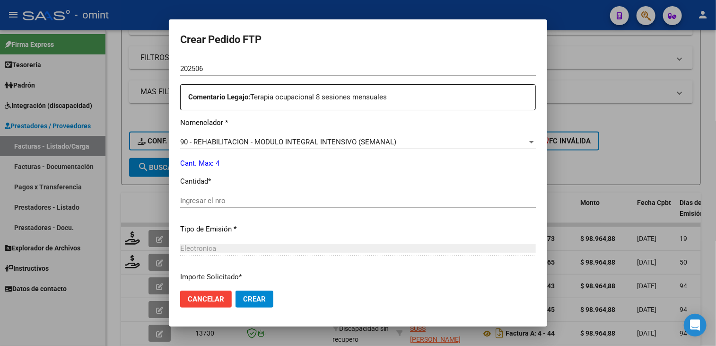
scroll to position [378, 0]
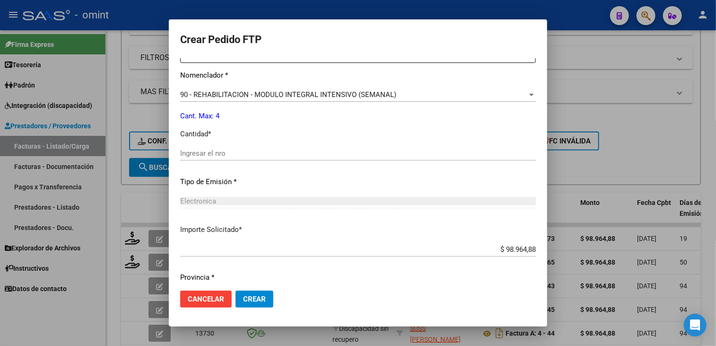
click at [213, 152] on input "Ingresar el nro" at bounding box center [358, 153] width 356 height 9
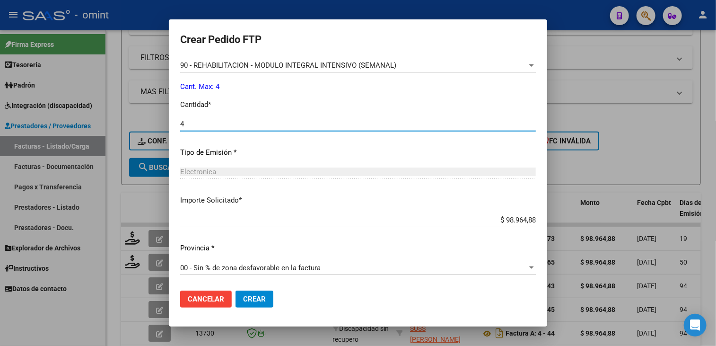
type input "4"
click at [259, 295] on span "Crear" at bounding box center [254, 299] width 23 height 9
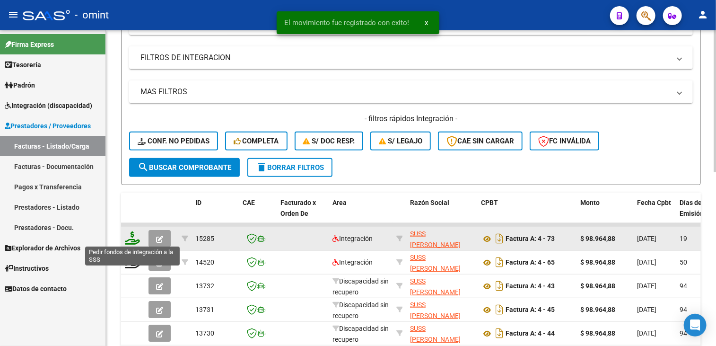
click at [128, 237] on icon at bounding box center [132, 237] width 15 height 13
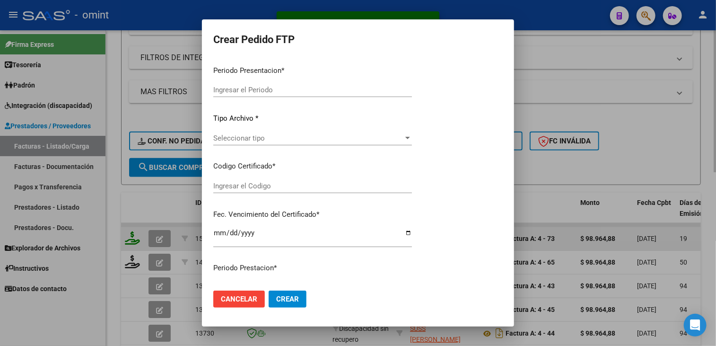
type input "202507"
type input "$ 98.964,88"
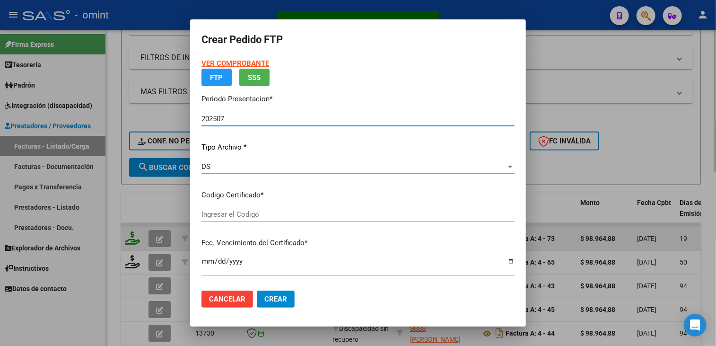
type input "5168579538"
type input "2027-06-30"
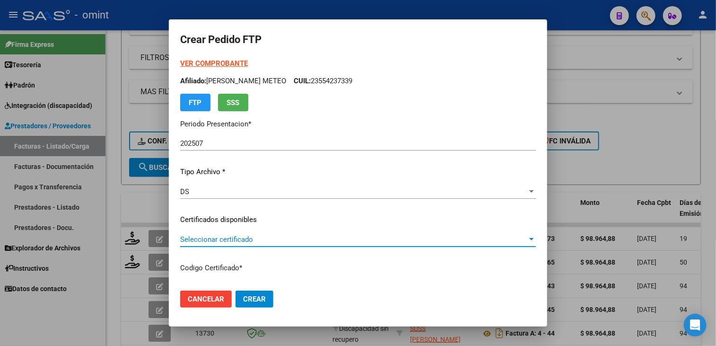
click at [245, 237] on span "Seleccionar certificado" at bounding box center [353, 239] width 347 height 9
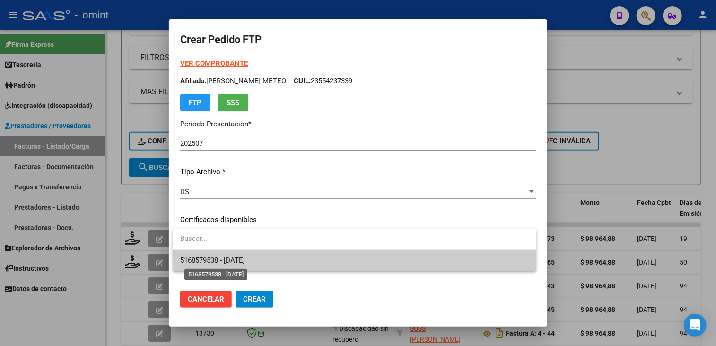
click at [234, 257] on span "5168579538 - 2027-06-30" at bounding box center [212, 260] width 65 height 9
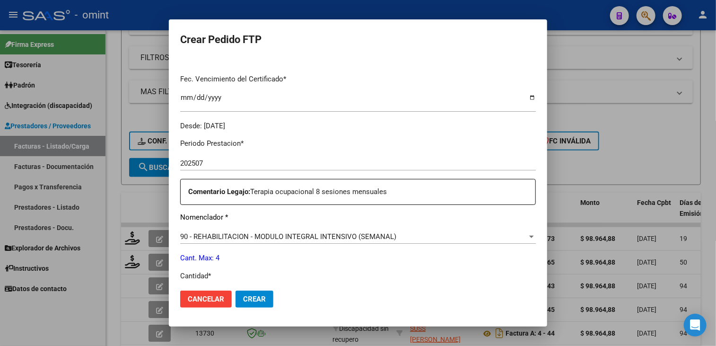
scroll to position [331, 0]
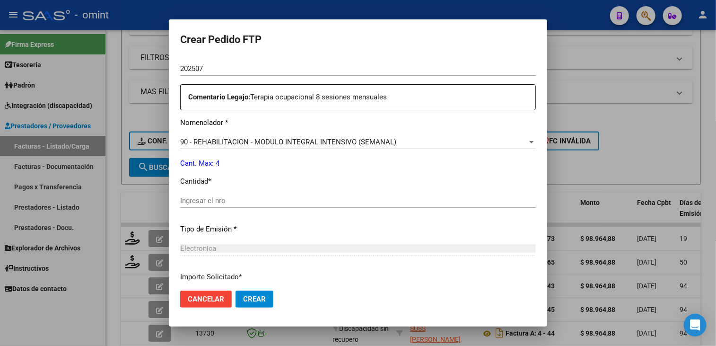
click at [227, 199] on input "Ingresar el nro" at bounding box center [358, 200] width 356 height 9
type input "4"
click at [264, 301] on span "Crear" at bounding box center [254, 299] width 23 height 9
click at [117, 321] on div at bounding box center [358, 173] width 716 height 346
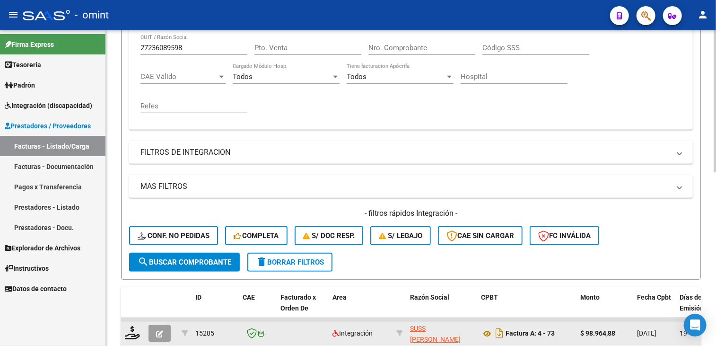
scroll to position [158, 0]
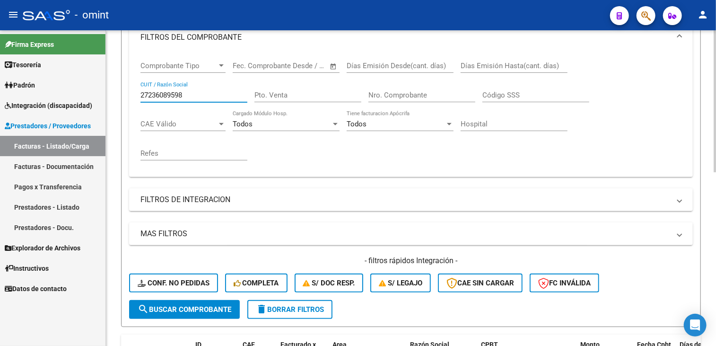
drag, startPoint x: 187, startPoint y: 96, endPoint x: 132, endPoint y: 96, distance: 54.9
click at [132, 96] on div "Comprobante Tipo Comprobante Tipo Start date – End date Fec. Comprobante Desde …" at bounding box center [411, 115] width 564 height 124
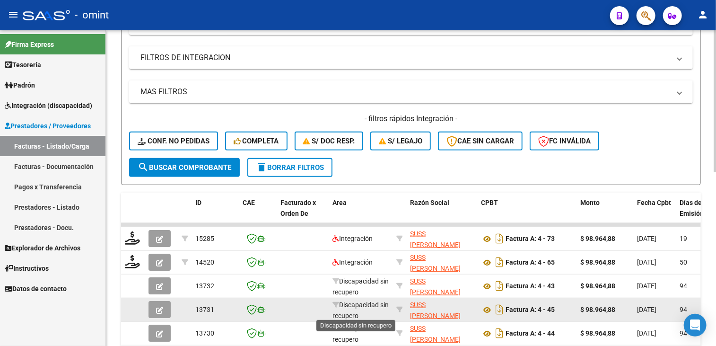
scroll to position [1, 0]
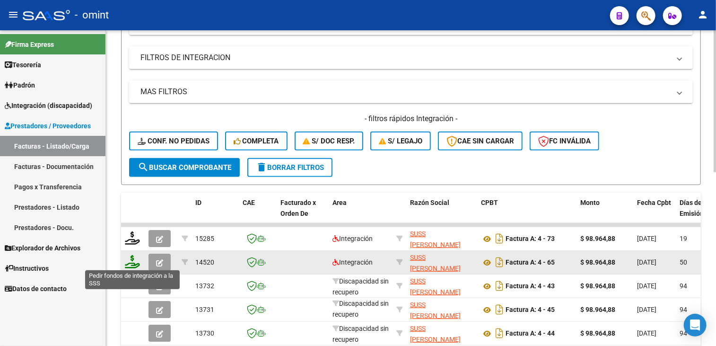
click at [131, 263] on icon at bounding box center [132, 261] width 15 height 13
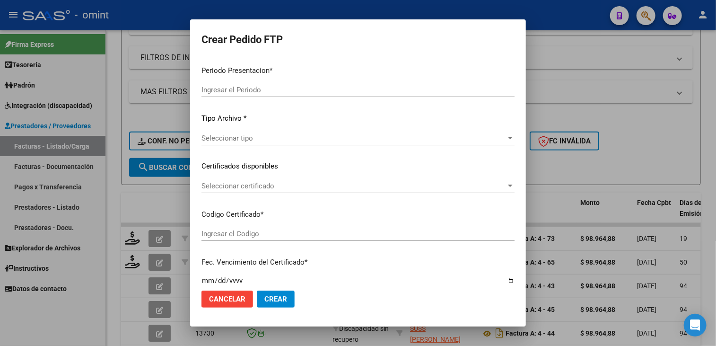
type input "202507"
type input "202506"
type input "$ 98.964,88"
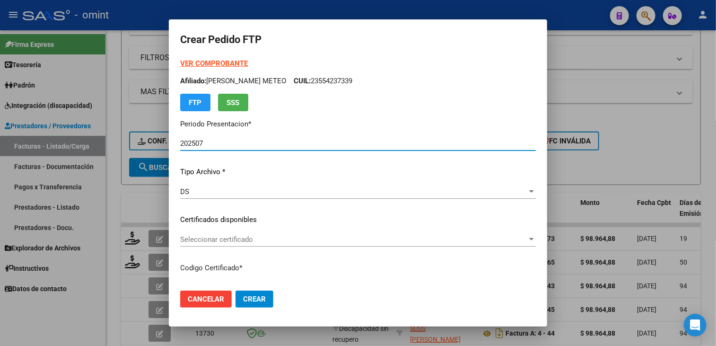
type input "5168579538"
type input "2027-06-30"
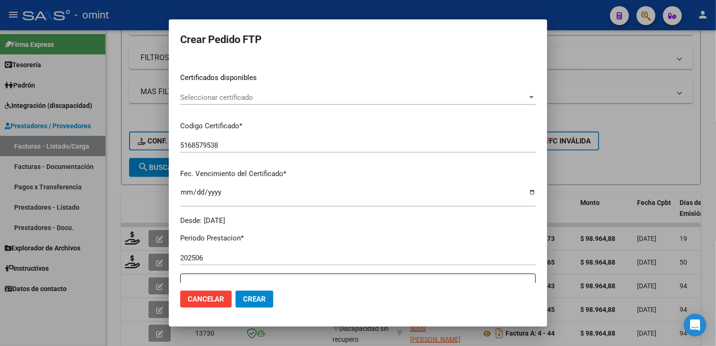
click at [127, 320] on div at bounding box center [358, 173] width 716 height 346
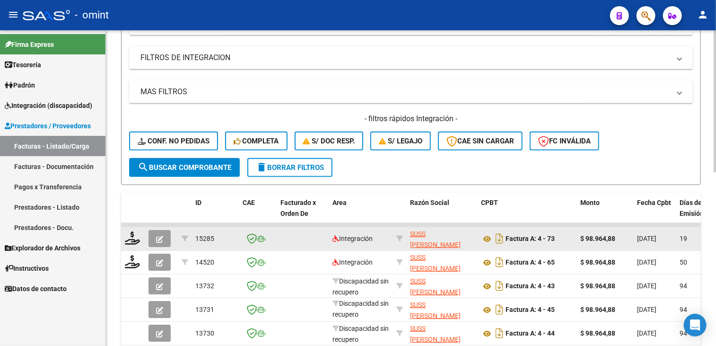
click at [134, 243] on div at bounding box center [133, 238] width 16 height 15
click at [134, 238] on icon at bounding box center [132, 237] width 15 height 13
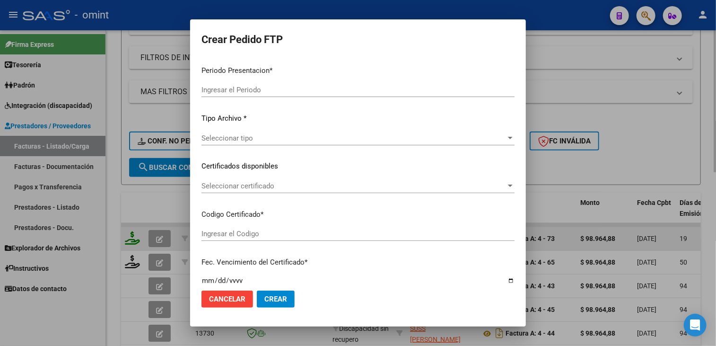
type input "202507"
type input "$ 98.964,88"
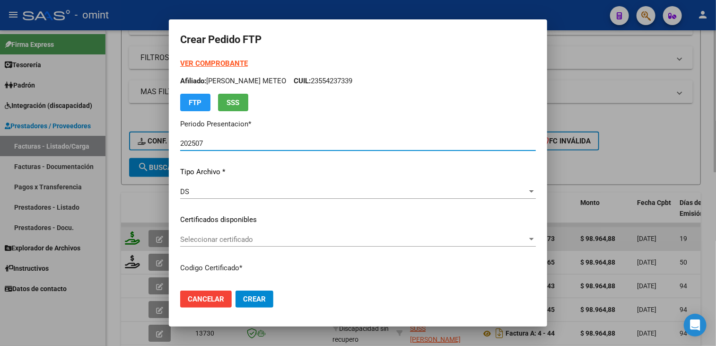
type input "5168579538"
type input "2027-06-30"
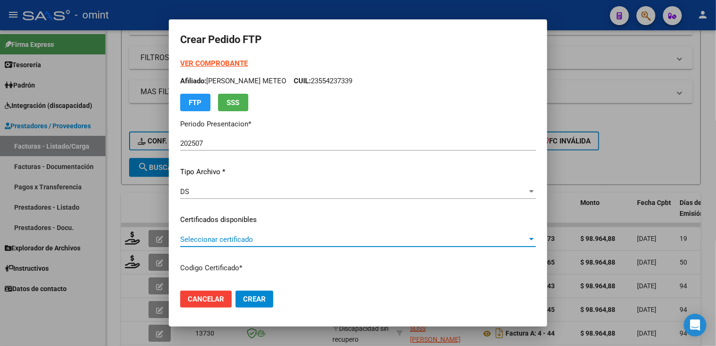
click at [216, 242] on span "Seleccionar certificado" at bounding box center [353, 239] width 347 height 9
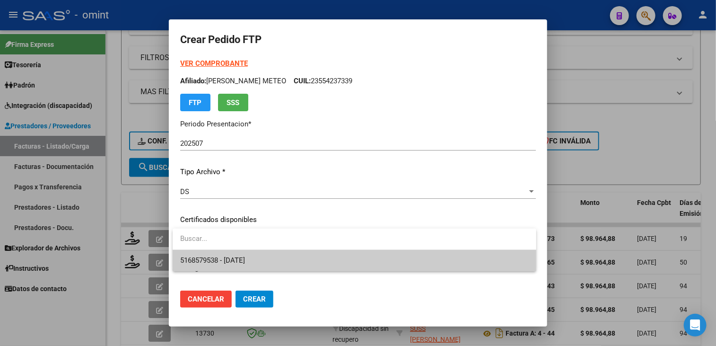
click at [217, 254] on span "5168579538 - 2027-06-30" at bounding box center [354, 260] width 349 height 21
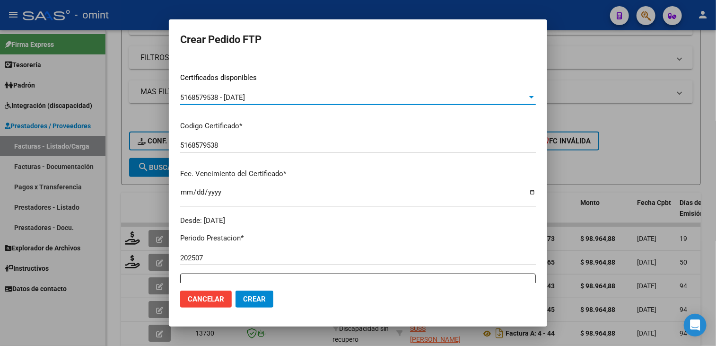
scroll to position [284, 0]
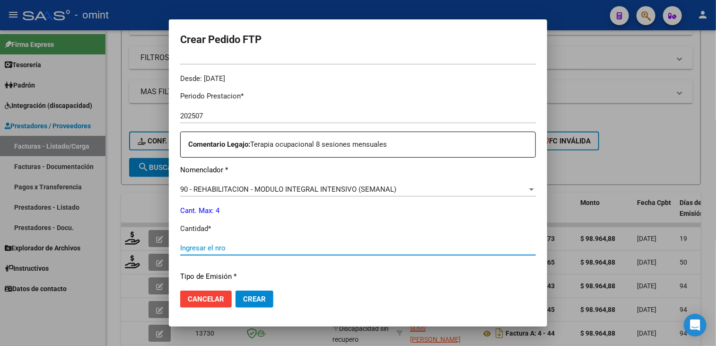
click at [210, 244] on input "Ingresar el nro" at bounding box center [358, 248] width 356 height 9
type input "4"
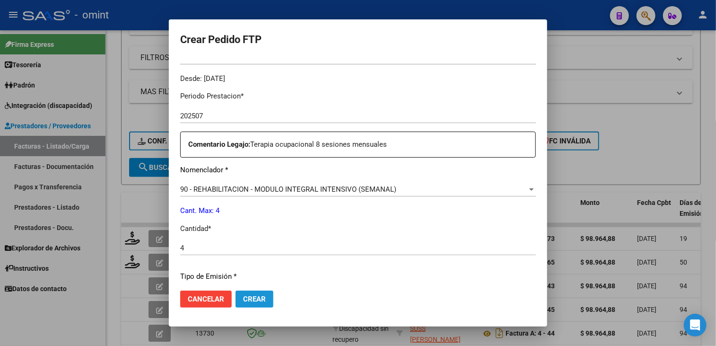
click at [250, 301] on span "Crear" at bounding box center [254, 299] width 23 height 9
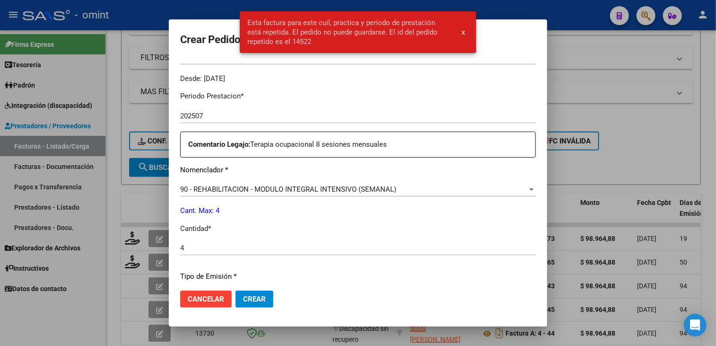
click at [111, 311] on div at bounding box center [358, 173] width 716 height 346
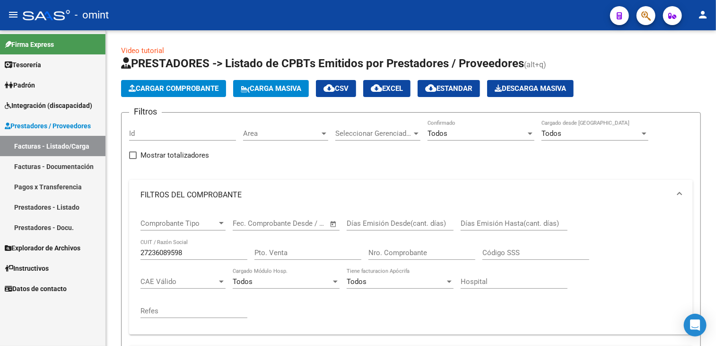
scroll to position [1, 0]
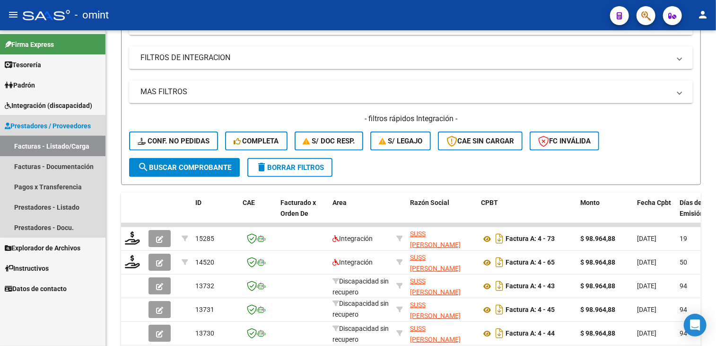
click at [65, 149] on link "Facturas - Listado/Carga" at bounding box center [52, 146] width 105 height 20
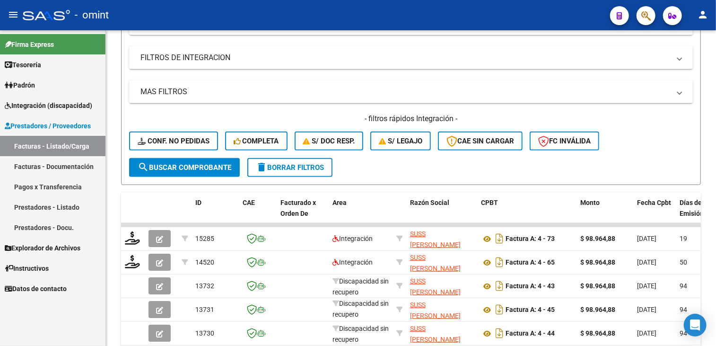
click at [63, 103] on span "Integración (discapacidad)" at bounding box center [49, 105] width 88 height 10
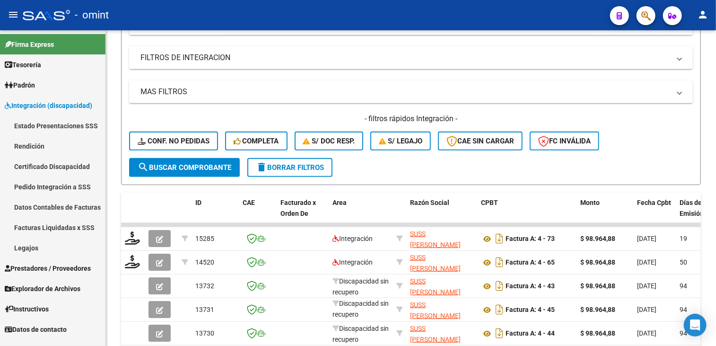
click at [70, 225] on link "Facturas Liquidadas x SSS" at bounding box center [52, 227] width 105 height 20
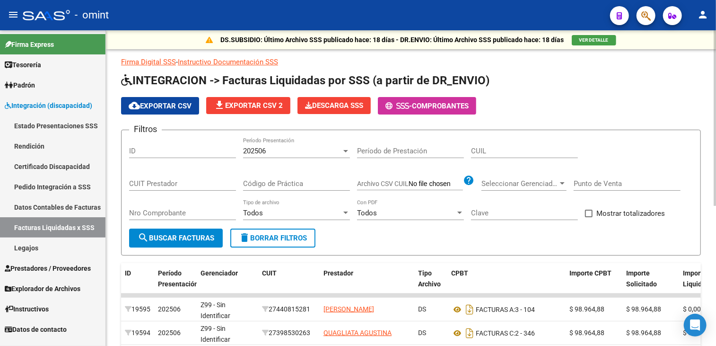
click at [257, 238] on span "delete Borrar Filtros" at bounding box center [273, 238] width 68 height 9
click at [172, 185] on input "CUIT Prestador" at bounding box center [182, 183] width 107 height 9
paste input "27-36085739-0"
click at [202, 238] on span "search Buscar Facturas" at bounding box center [176, 238] width 77 height 9
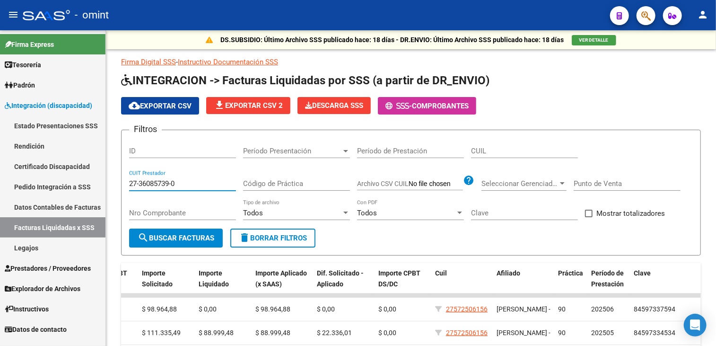
drag, startPoint x: 168, startPoint y: 179, endPoint x: 86, endPoint y: 174, distance: 83.0
click at [86, 174] on mat-sidenav-container "Firma Express Tesorería Extractos Procesados (csv) Extractos Originales (pdf) P…" at bounding box center [358, 188] width 716 height 316
click at [195, 180] on input "27-36085739-0" at bounding box center [182, 183] width 107 height 9
drag, startPoint x: 193, startPoint y: 183, endPoint x: 114, endPoint y: 182, distance: 79.0
click at [114, 182] on div "DS.SUBSIDIO: Último Archivo SSS publicado hace: 18 días - DR.ENVIO: Último Arch…" at bounding box center [411, 251] width 610 height 443
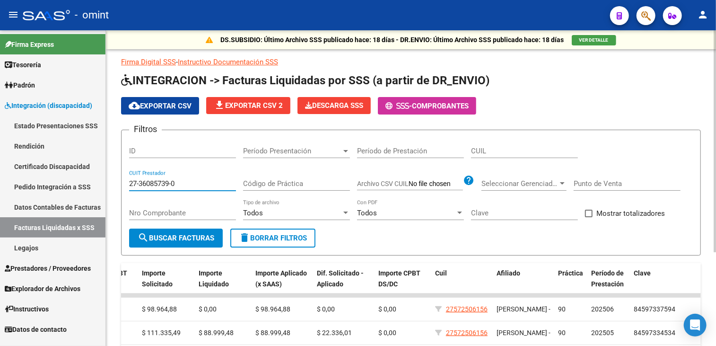
paste input "4632740"
click at [209, 237] on span "search Buscar Facturas" at bounding box center [176, 238] width 77 height 9
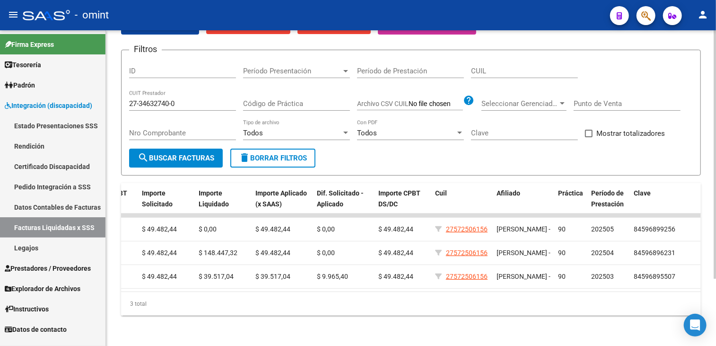
scroll to position [38, 0]
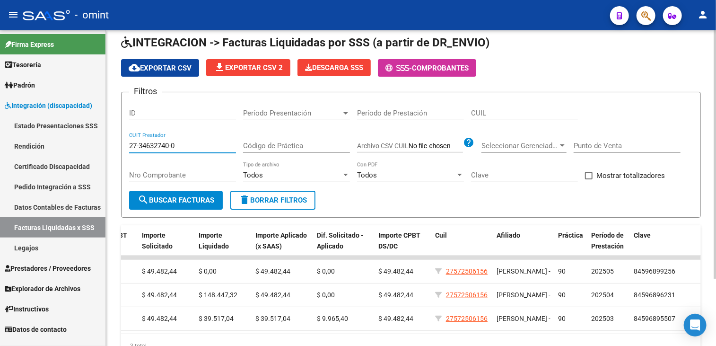
drag, startPoint x: 184, startPoint y: 145, endPoint x: 124, endPoint y: 137, distance: 60.2
click at [124, 137] on form "Filtros ID Período Presentación Período Presentación Período de Prestación CUIL…" at bounding box center [411, 155] width 580 height 126
paste input "0-336769"
type input "20-33676940-0"
click at [181, 198] on span "search Buscar Facturas" at bounding box center [176, 200] width 77 height 9
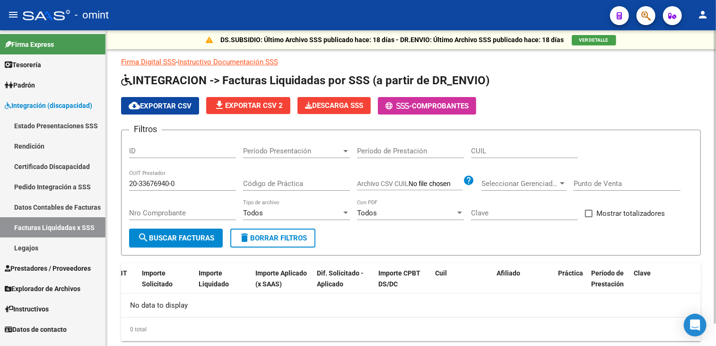
scroll to position [24, 0]
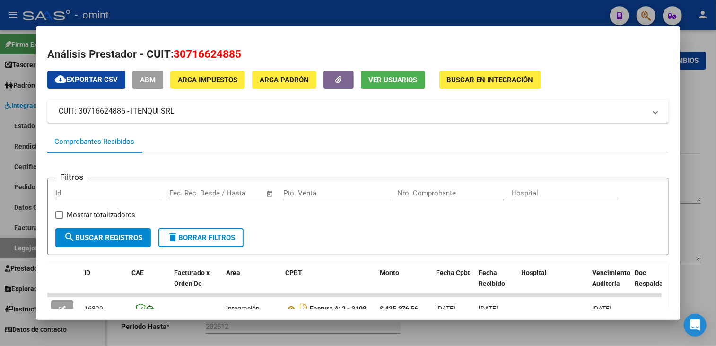
scroll to position [1, 0]
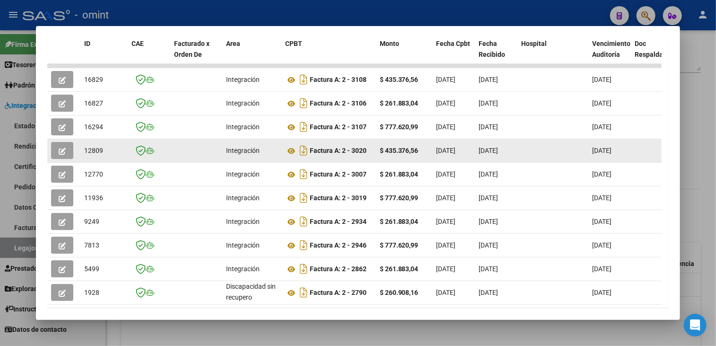
click at [66, 153] on button "button" at bounding box center [62, 150] width 22 height 17
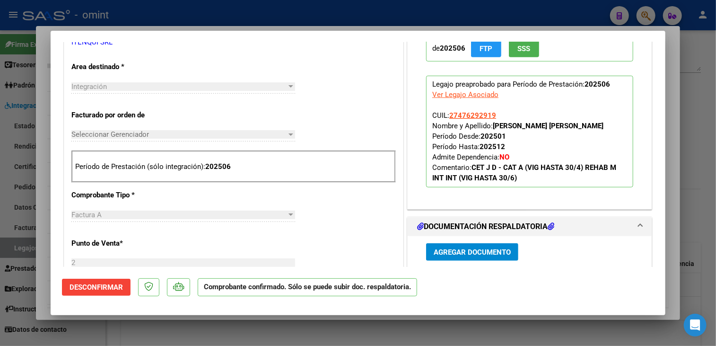
scroll to position [426, 0]
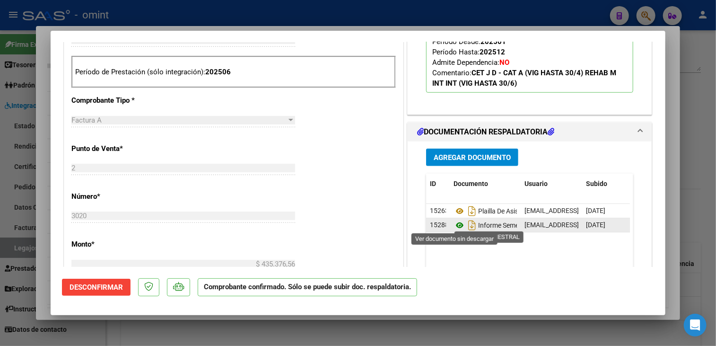
click at [456, 224] on icon at bounding box center [460, 224] width 12 height 11
click at [313, 329] on div at bounding box center [358, 173] width 716 height 346
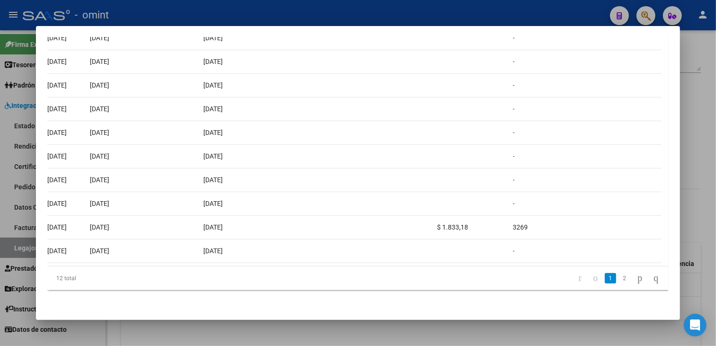
scroll to position [0, 0]
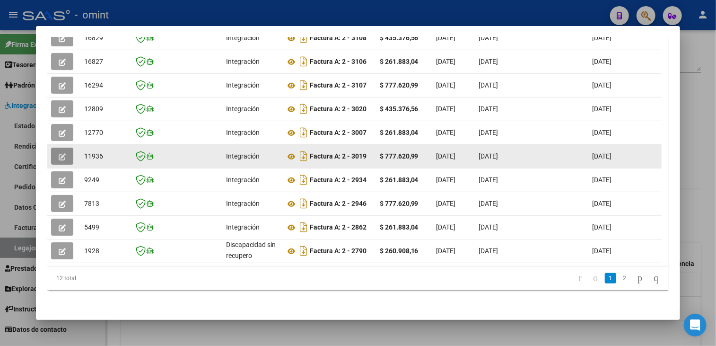
click at [54, 148] on button "button" at bounding box center [62, 156] width 22 height 17
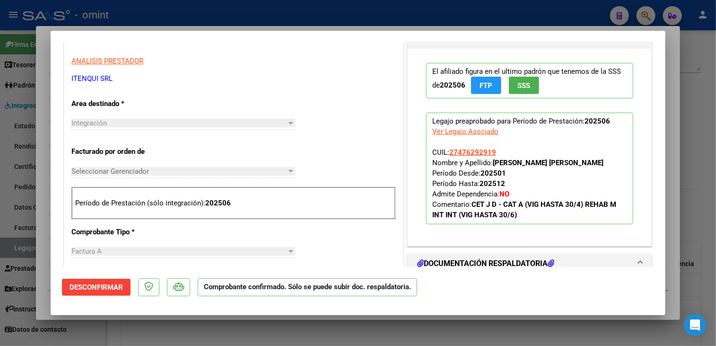
scroll to position [426, 0]
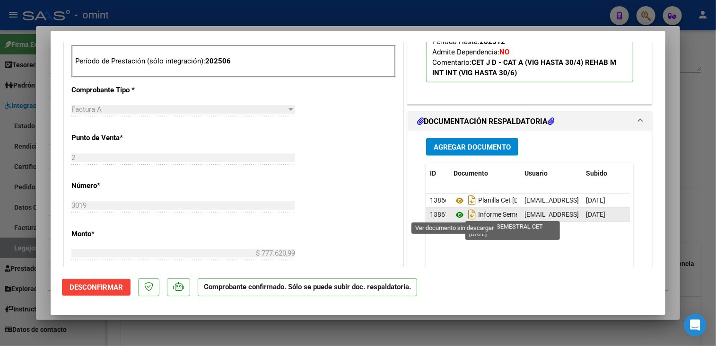
click at [458, 213] on icon at bounding box center [460, 214] width 12 height 11
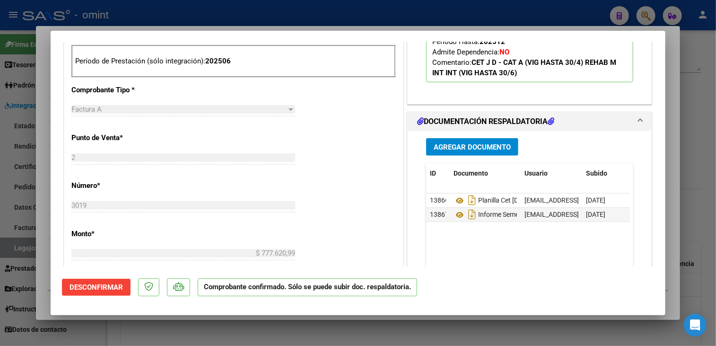
click at [438, 319] on div at bounding box center [358, 173] width 716 height 346
type input "$ 0,00"
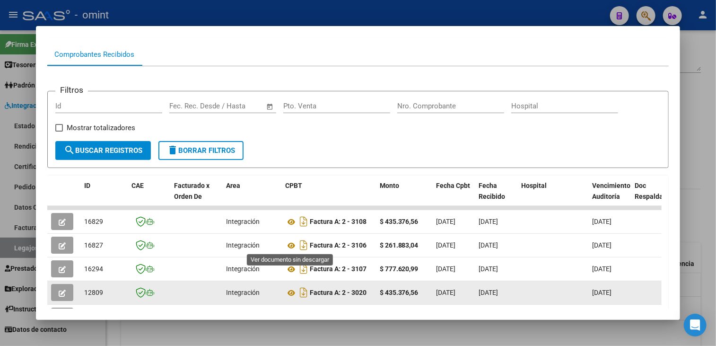
scroll to position [134, 0]
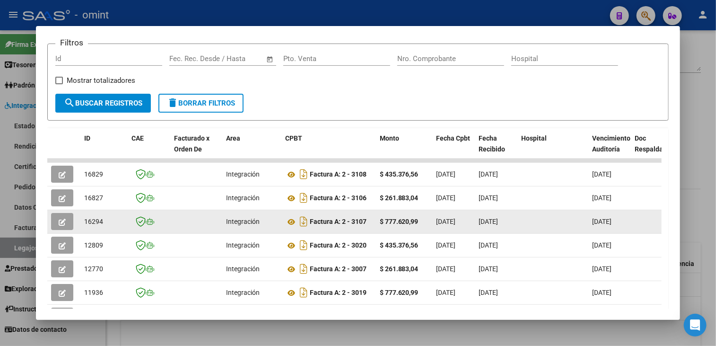
click at [62, 223] on icon "button" at bounding box center [62, 222] width 7 height 7
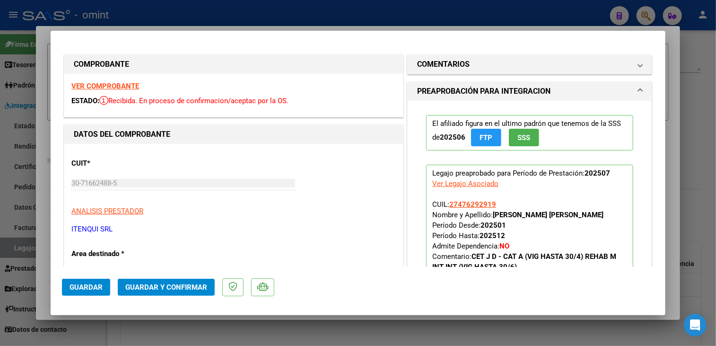
click at [117, 85] on strong "VER COMPROBANTE" at bounding box center [105, 86] width 68 height 9
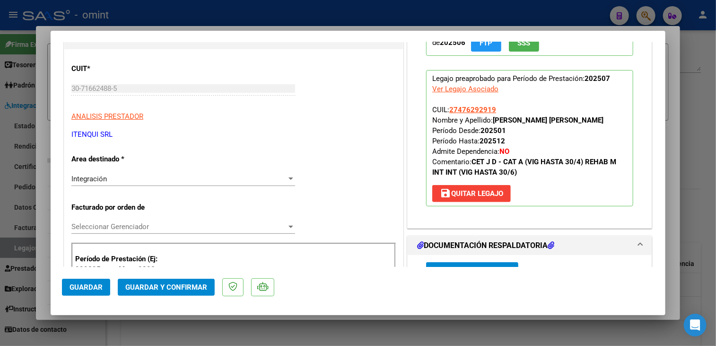
scroll to position [189, 0]
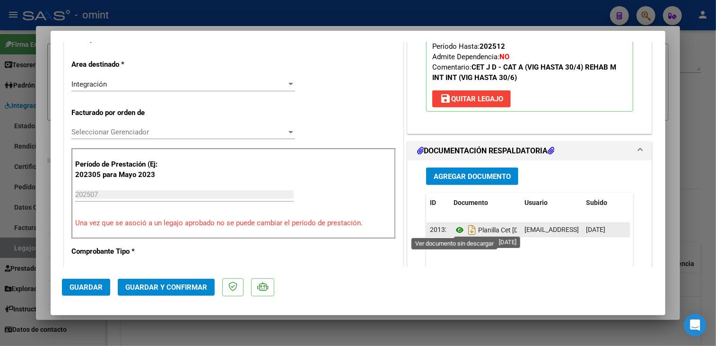
click at [454, 230] on icon at bounding box center [460, 229] width 12 height 11
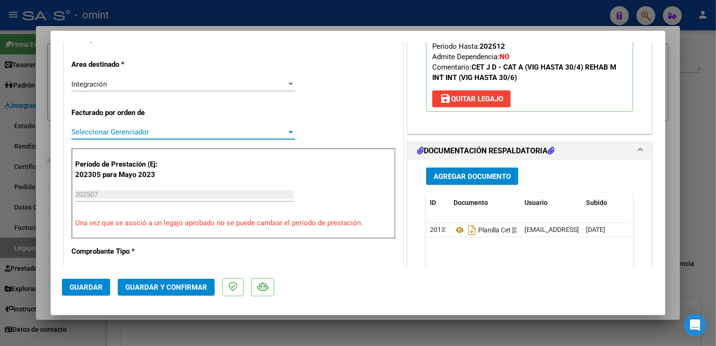
click at [149, 132] on span "Seleccionar Gerenciador" at bounding box center [178, 132] width 215 height 9
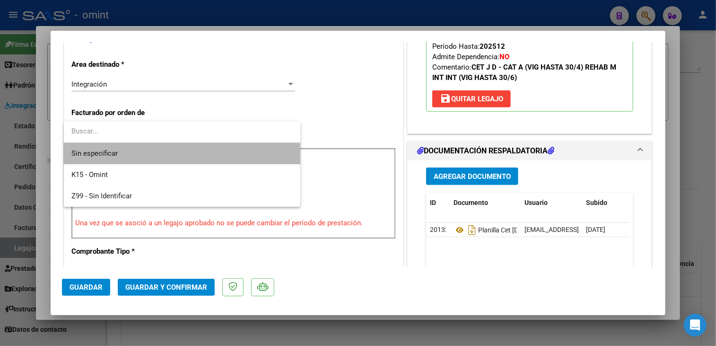
click at [143, 152] on span "Sin especificar" at bounding box center [181, 153] width 221 height 21
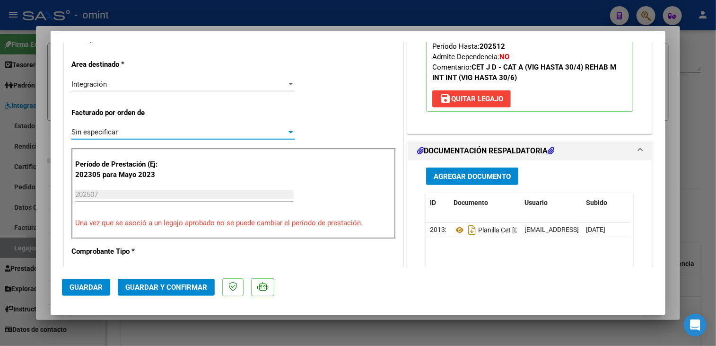
click at [173, 291] on button "Guardar y Confirmar" at bounding box center [166, 287] width 97 height 17
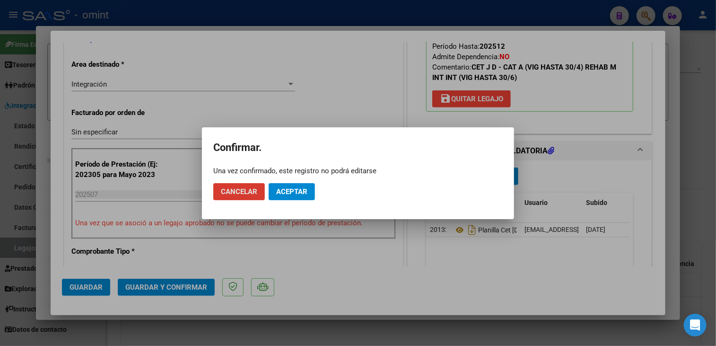
click at [306, 188] on span "Aceptar" at bounding box center [291, 191] width 31 height 9
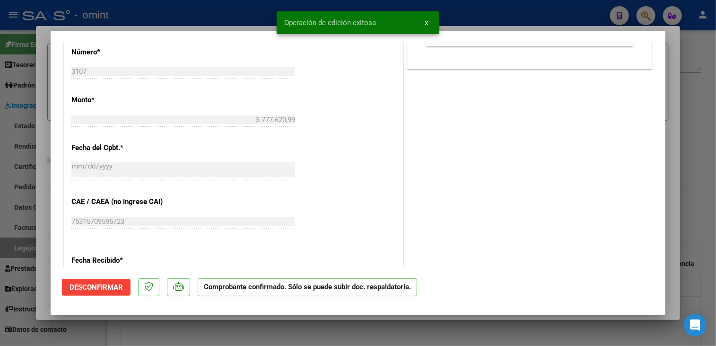
scroll to position [520, 0]
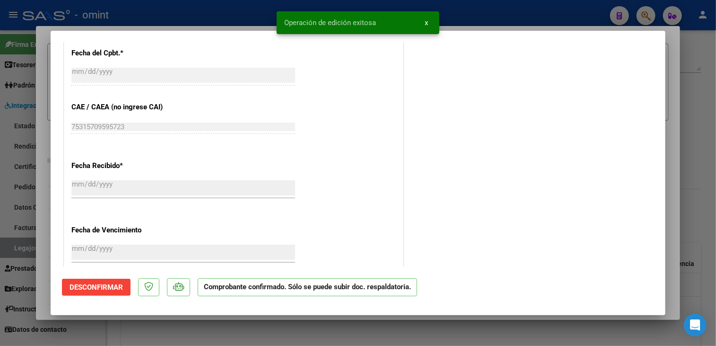
click at [308, 330] on div at bounding box center [358, 173] width 716 height 346
type input "$ 0,00"
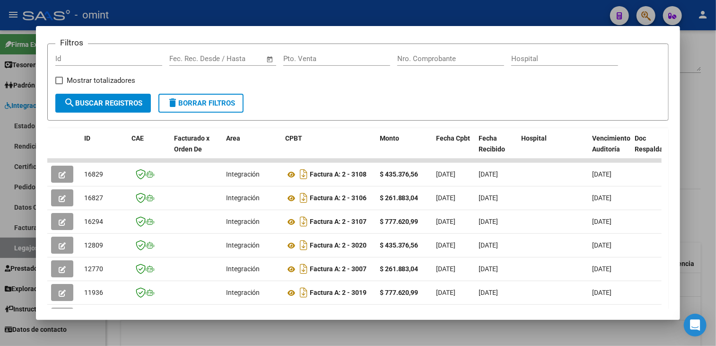
click at [271, 328] on div at bounding box center [358, 173] width 716 height 346
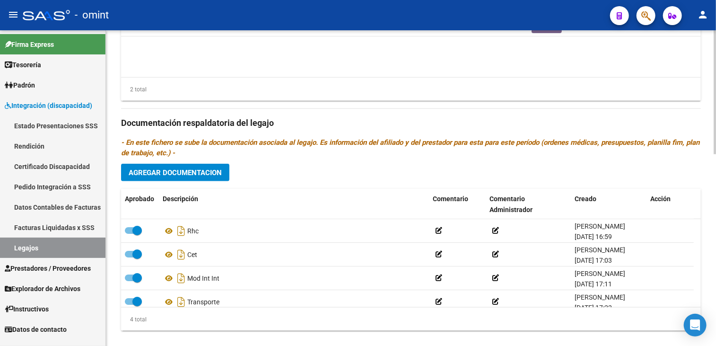
scroll to position [331, 0]
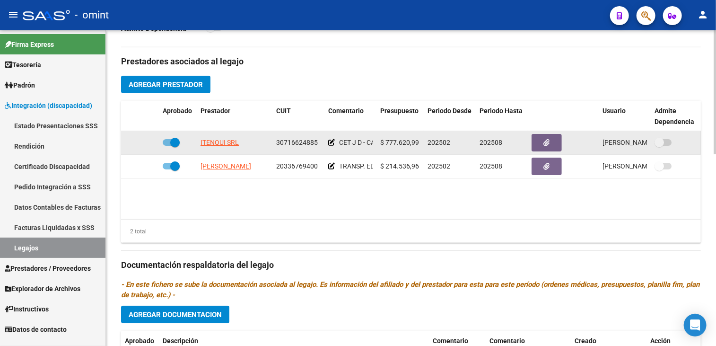
click at [173, 140] on span at bounding box center [174, 142] width 9 height 9
click at [167, 146] on input "checkbox" at bounding box center [167, 146] width 0 height 0
checkbox input "false"
click at [144, 141] on icon at bounding box center [145, 142] width 7 height 7
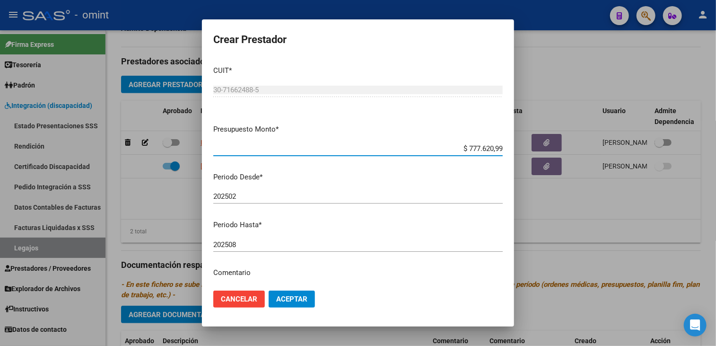
click at [269, 248] on input "202508" at bounding box center [357, 244] width 289 height 9
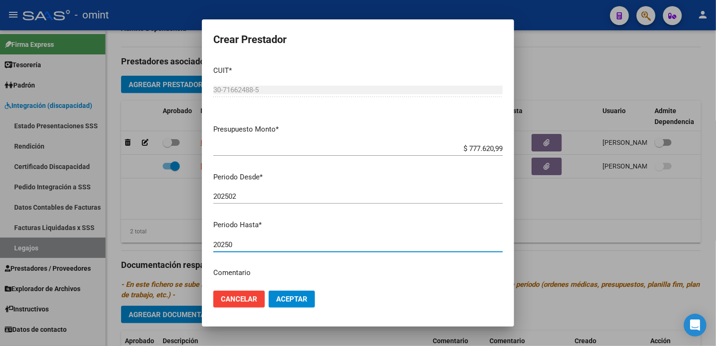
type input "202508"
click at [302, 301] on span "Aceptar" at bounding box center [291, 299] width 31 height 9
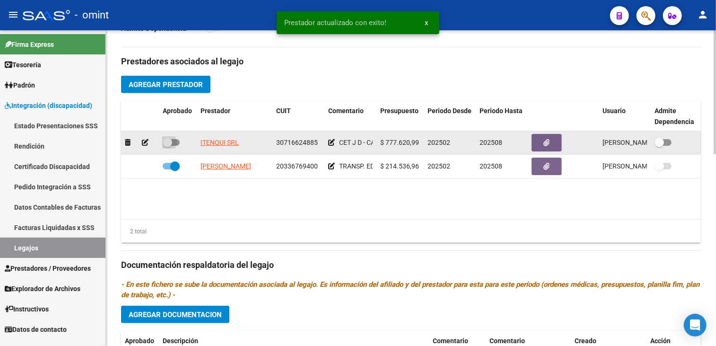
click at [175, 142] on span at bounding box center [171, 142] width 17 height 7
click at [167, 146] on input "checkbox" at bounding box center [167, 146] width 0 height 0
checkbox input "true"
click at [555, 141] on button "button" at bounding box center [547, 143] width 30 height 18
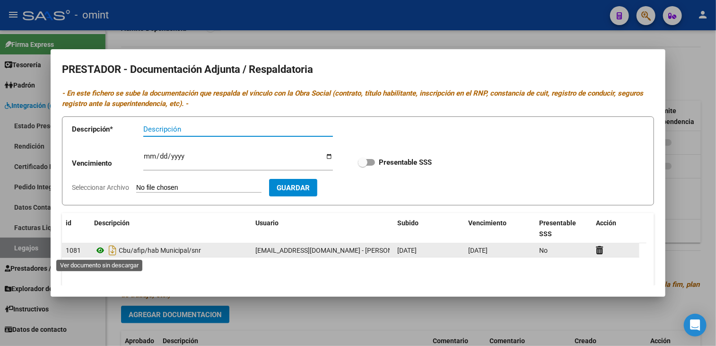
click at [101, 250] on icon at bounding box center [100, 250] width 12 height 11
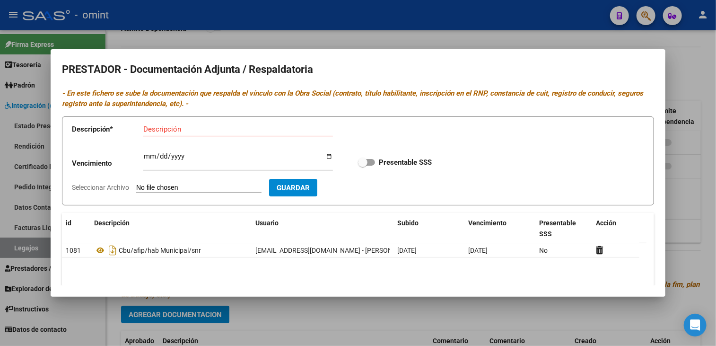
click at [277, 320] on div at bounding box center [358, 173] width 716 height 346
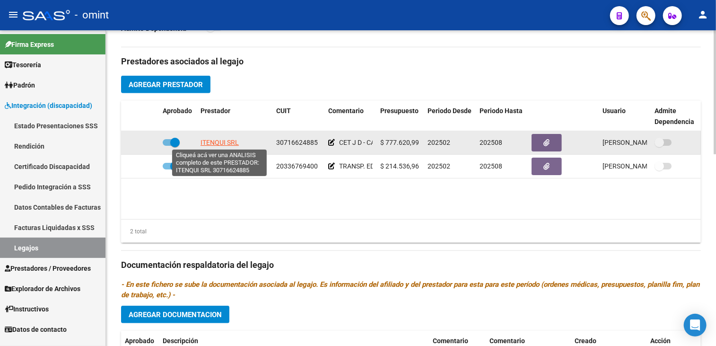
click at [210, 141] on span "ITENQUI SRL" at bounding box center [220, 143] width 38 height 8
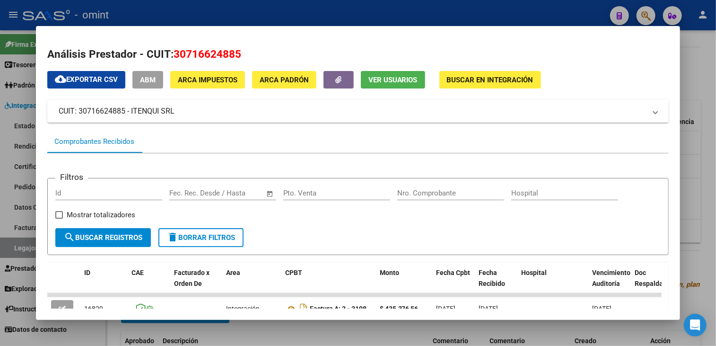
scroll to position [95, 0]
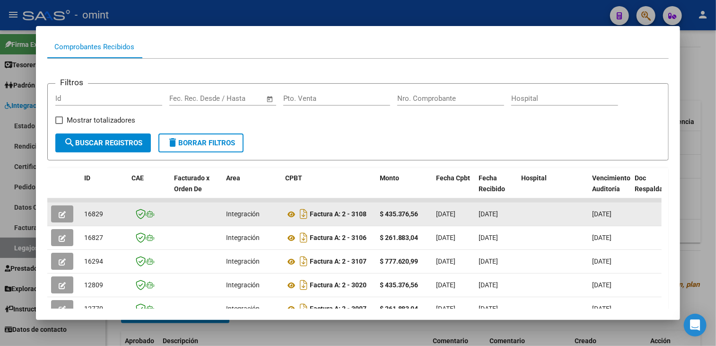
click at [59, 211] on icon "button" at bounding box center [62, 214] width 7 height 7
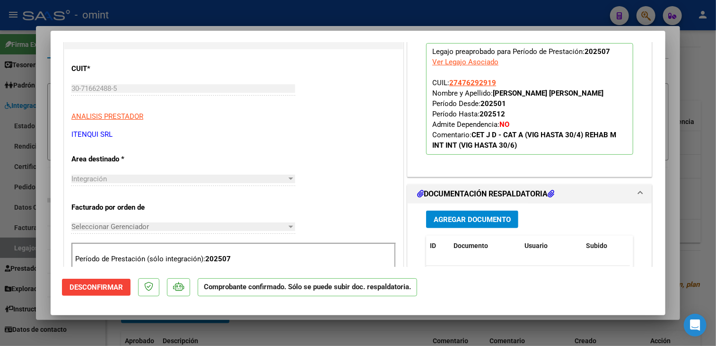
scroll to position [0, 0]
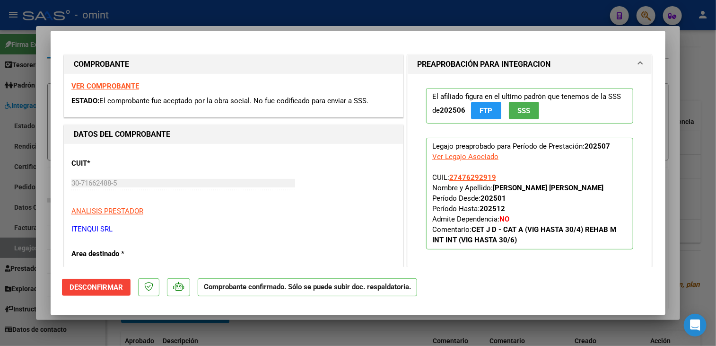
click at [362, 337] on div at bounding box center [358, 173] width 716 height 346
type input "$ 0,00"
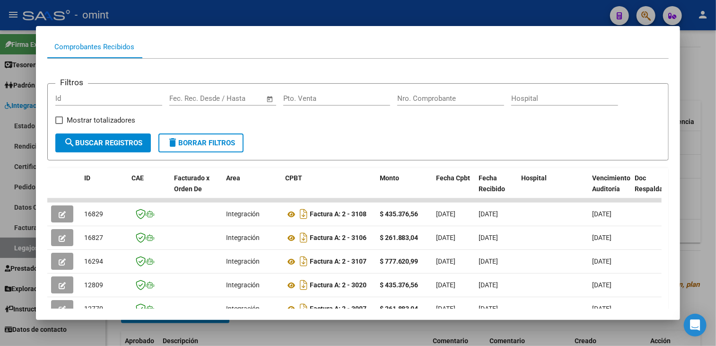
click at [362, 336] on div at bounding box center [358, 173] width 716 height 346
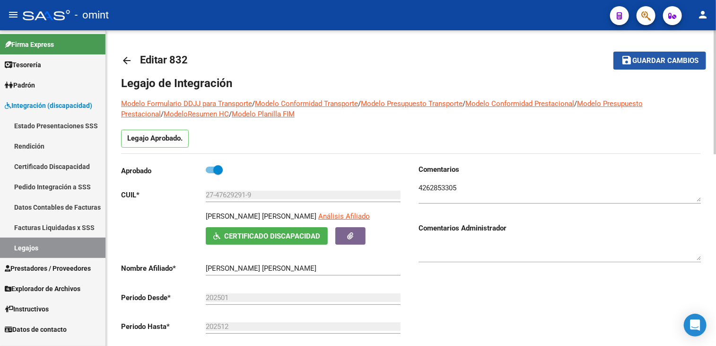
click at [639, 57] on span "Guardar cambios" at bounding box center [665, 61] width 66 height 9
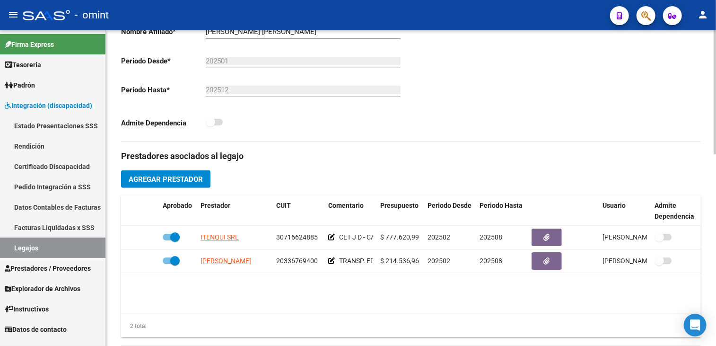
scroll to position [284, 0]
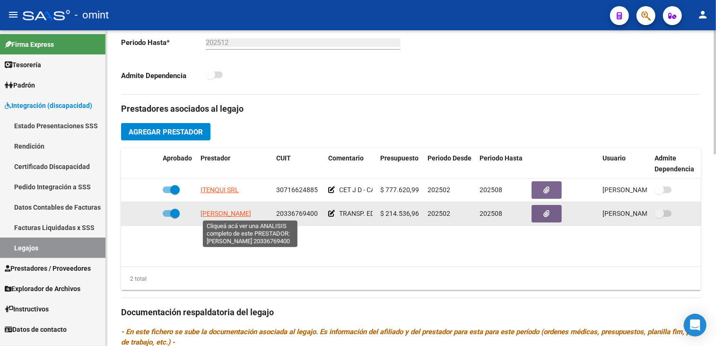
click at [233, 214] on span "[PERSON_NAME]" at bounding box center [226, 214] width 51 height 8
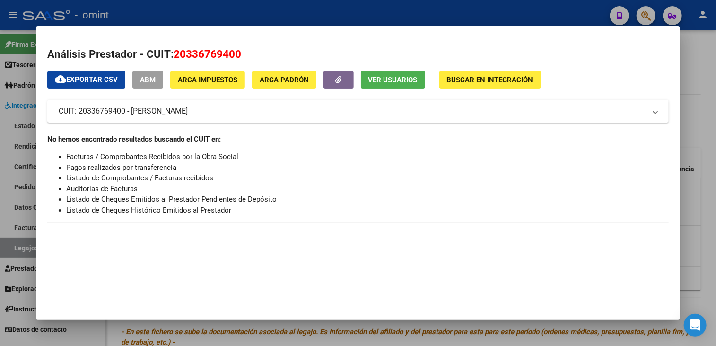
click at [193, 53] on span "20336769400" at bounding box center [208, 54] width 68 height 12
click at [193, 52] on span "20336769400" at bounding box center [208, 54] width 68 height 12
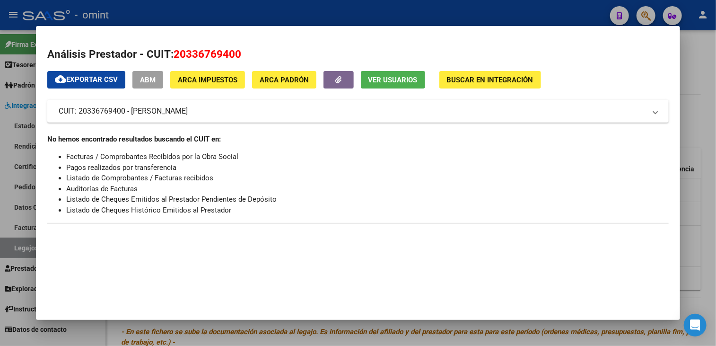
click at [193, 52] on span "20336769400" at bounding box center [208, 54] width 68 height 12
copy div "Análisis Prestador - CUIT: 20336769400 cloud_download Exportar CSV ABM ARCA Imp…"
click at [274, 51] on h2 "Análisis Prestador - CUIT: 20336769400" at bounding box center [358, 54] width 622 height 16
click at [221, 54] on span "20336769400" at bounding box center [208, 54] width 68 height 12
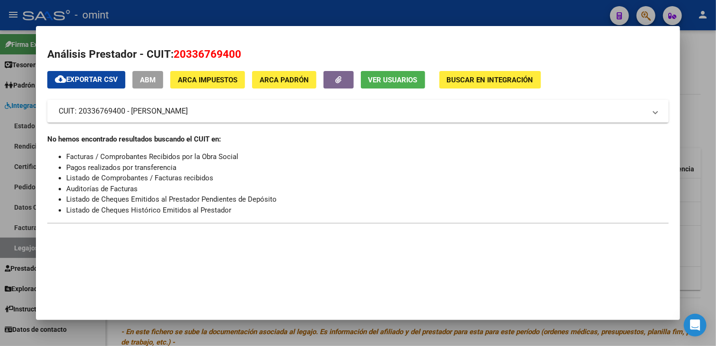
click at [272, 334] on div at bounding box center [358, 173] width 716 height 346
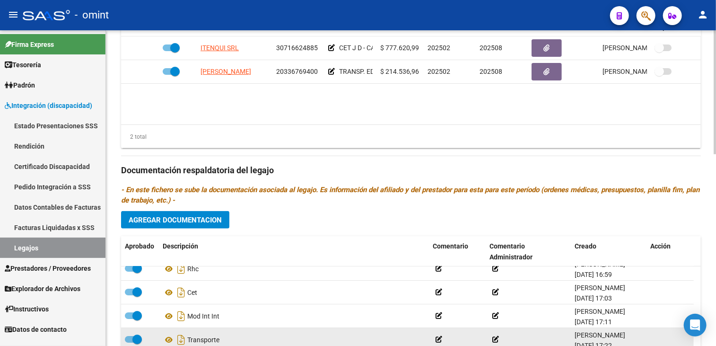
scroll to position [487, 0]
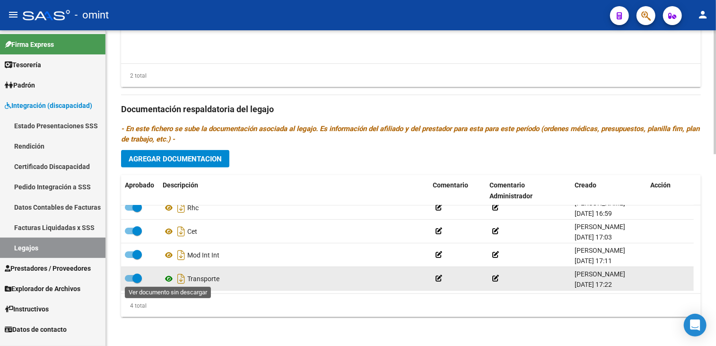
click at [167, 278] on icon at bounding box center [169, 278] width 12 height 11
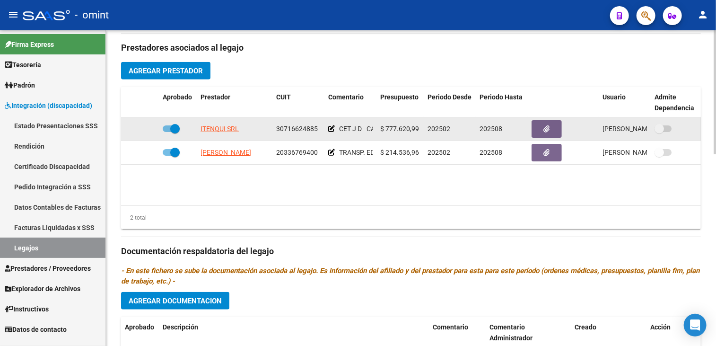
scroll to position [250, 0]
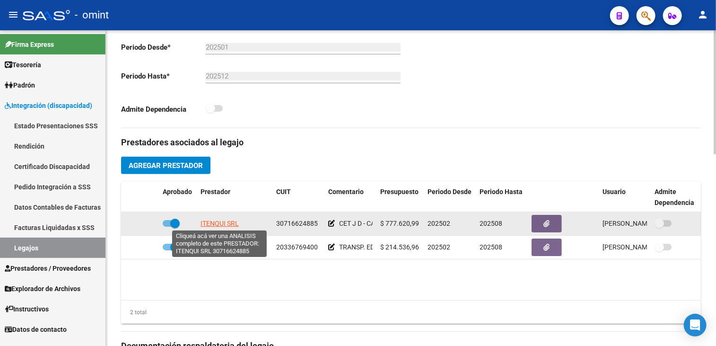
click at [219, 225] on span "ITENQUI SRL" at bounding box center [220, 223] width 38 height 8
type textarea "30716624885"
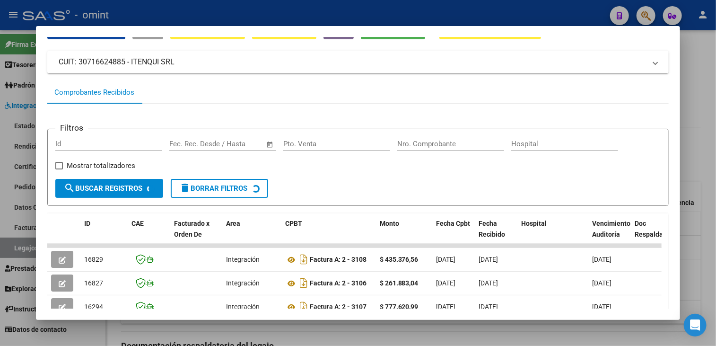
scroll to position [238, 0]
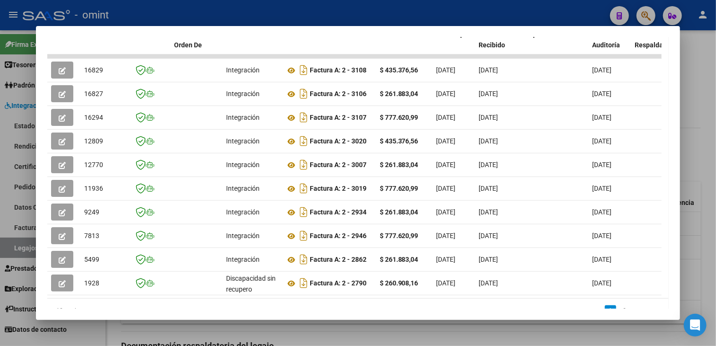
click at [271, 329] on div at bounding box center [358, 173] width 716 height 346
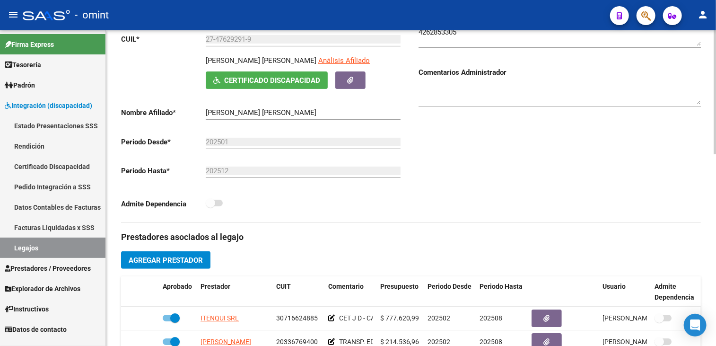
scroll to position [14, 0]
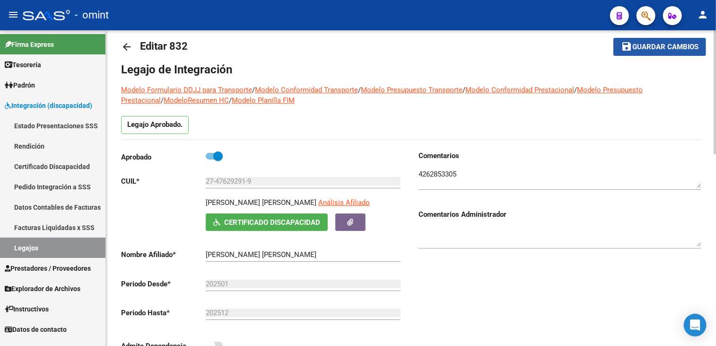
click at [640, 47] on span "Guardar cambios" at bounding box center [665, 47] width 66 height 9
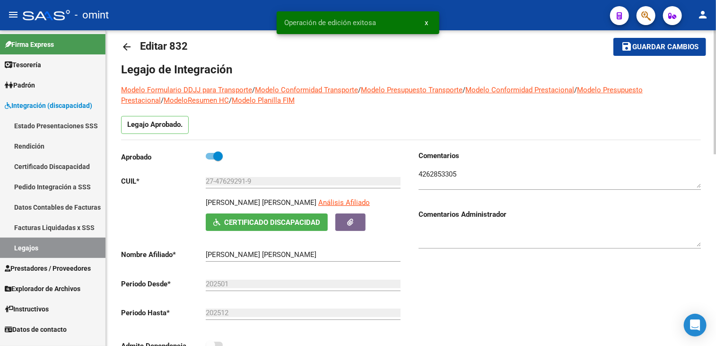
click at [32, 250] on link "Legajos" at bounding box center [52, 247] width 105 height 20
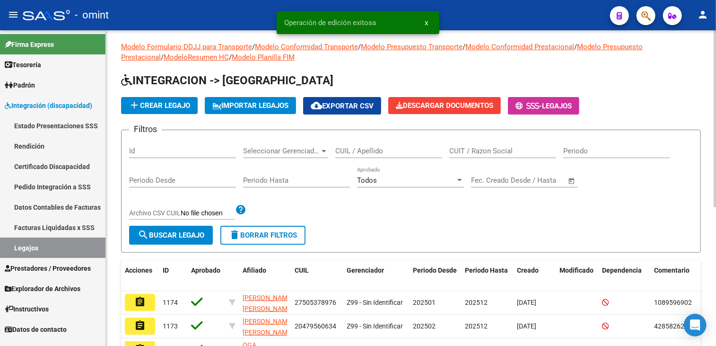
scroll to position [14, 0]
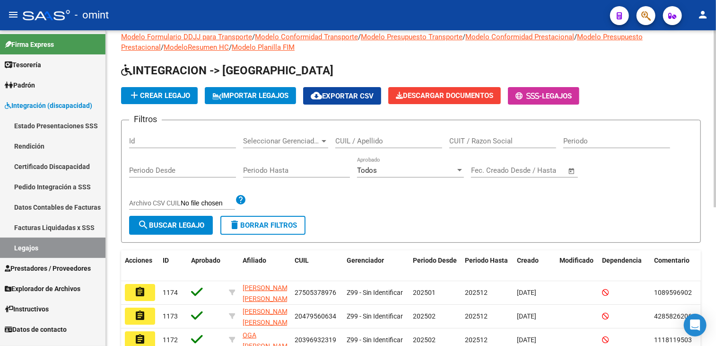
click at [375, 139] on input "CUIL / Apellido" at bounding box center [388, 141] width 107 height 9
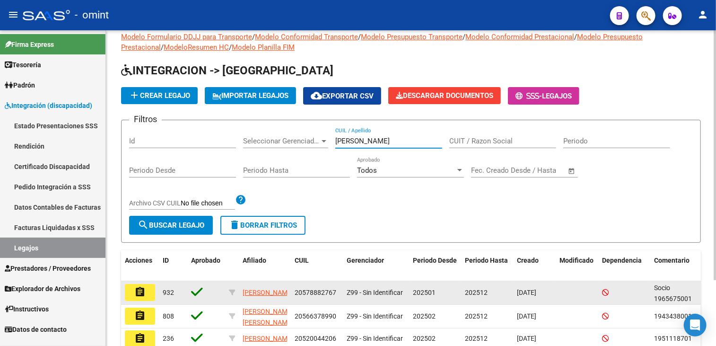
type input "[PERSON_NAME]"
click at [135, 287] on mat-icon "assignment" at bounding box center [139, 291] width 11 height 11
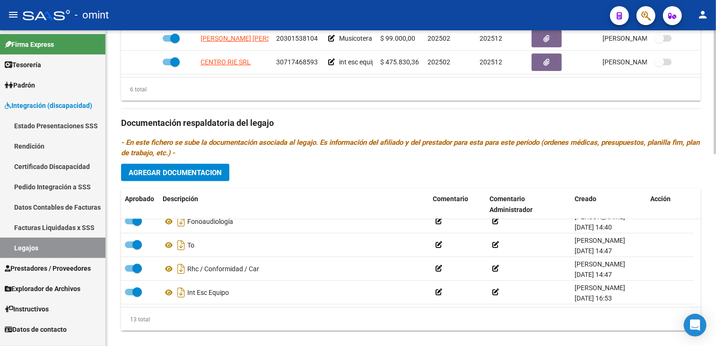
scroll to position [426, 0]
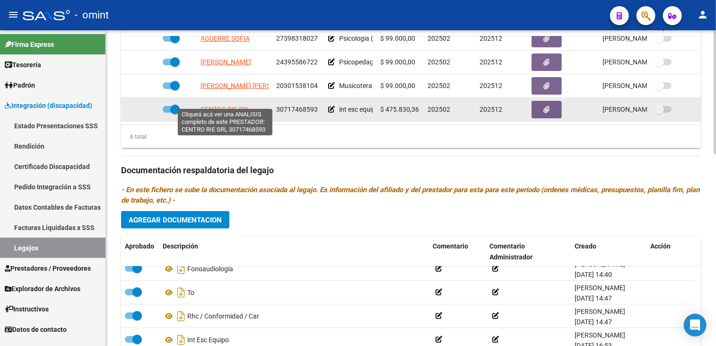
click at [229, 105] on span "CENTRO RIE SRL" at bounding box center [226, 109] width 50 height 8
type textarea "30717468593"
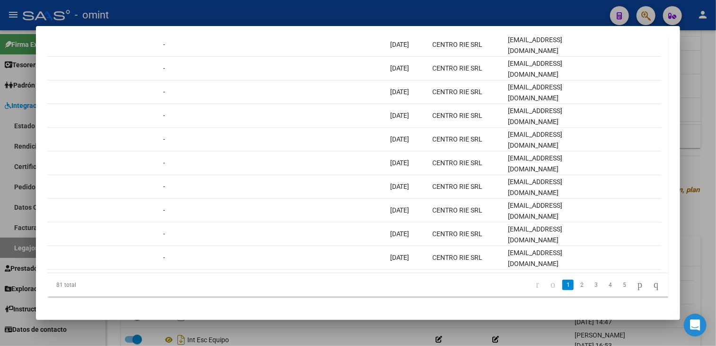
scroll to position [0, 0]
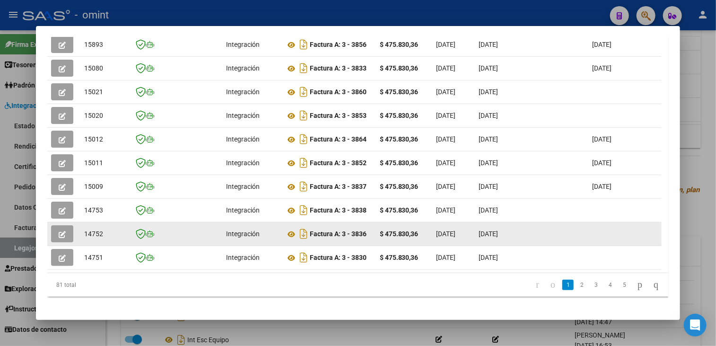
click at [66, 232] on button "button" at bounding box center [62, 233] width 22 height 17
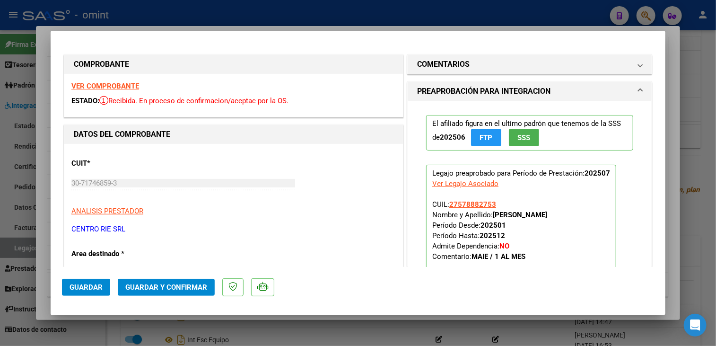
click at [129, 85] on strong "VER COMPROBANTE" at bounding box center [105, 86] width 68 height 9
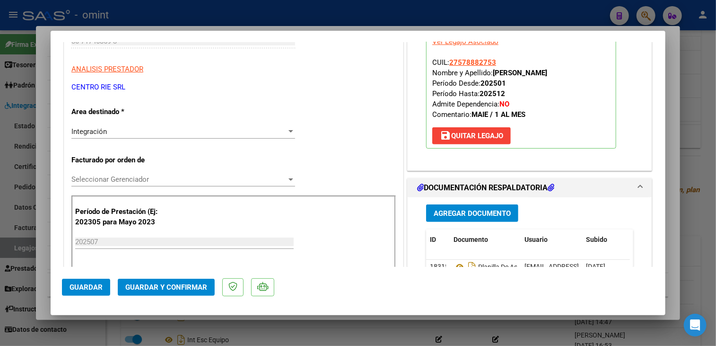
scroll to position [237, 0]
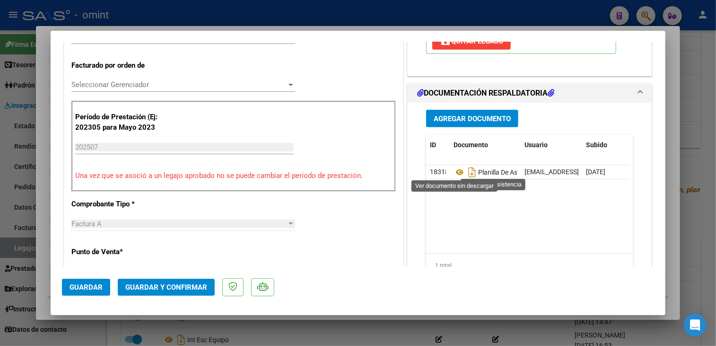
click at [454, 170] on icon at bounding box center [460, 172] width 12 height 11
click at [454, 172] on icon at bounding box center [460, 172] width 12 height 11
click at [144, 89] on div "Seleccionar Gerenciador Seleccionar Gerenciador" at bounding box center [183, 85] width 224 height 14
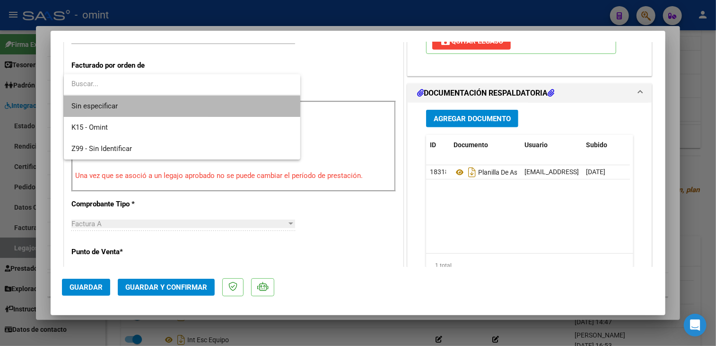
click at [134, 109] on span "Sin especificar" at bounding box center [181, 106] width 221 height 21
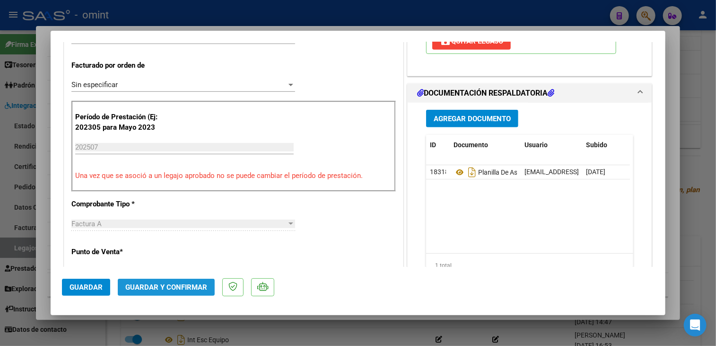
click at [159, 283] on span "Guardar y Confirmar" at bounding box center [166, 287] width 82 height 9
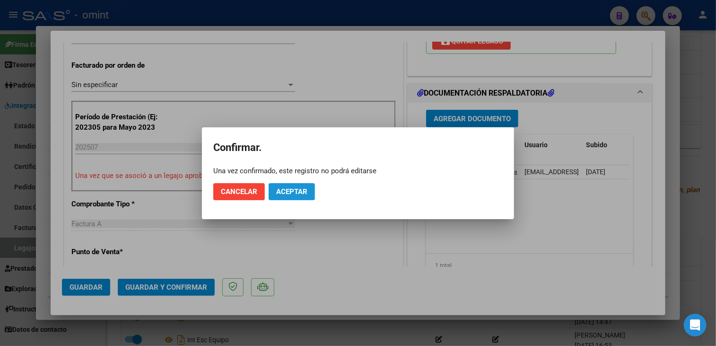
click at [291, 191] on span "Aceptar" at bounding box center [291, 191] width 31 height 9
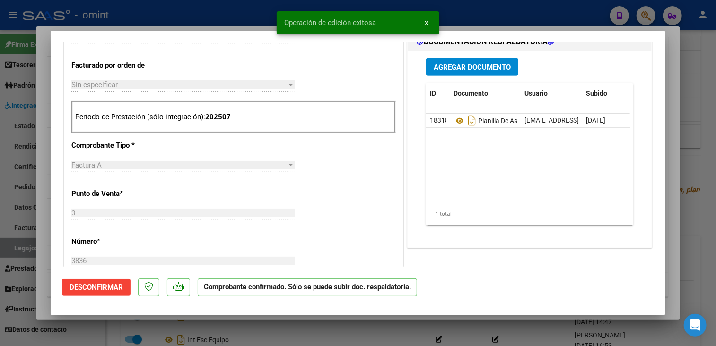
click at [295, 323] on div at bounding box center [358, 173] width 716 height 346
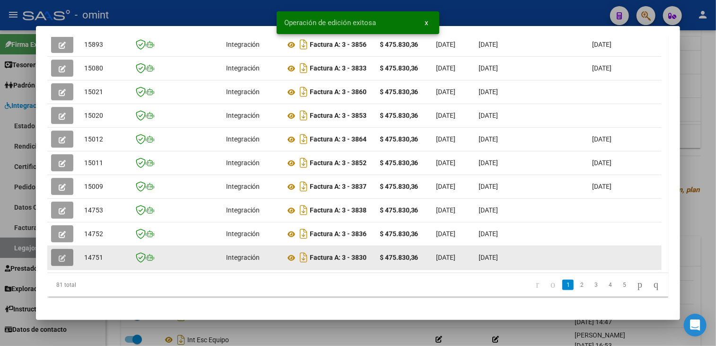
click at [65, 258] on button "button" at bounding box center [62, 257] width 22 height 17
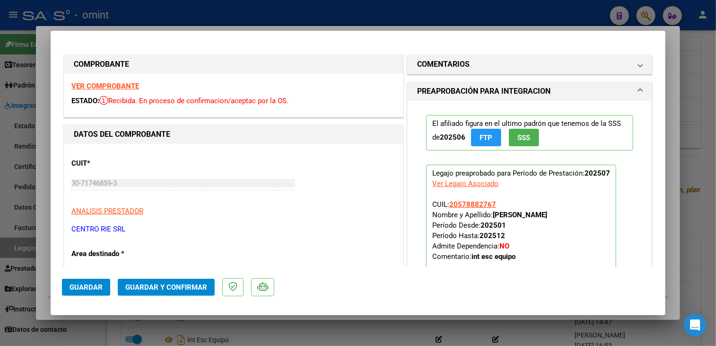
click at [119, 84] on strong "VER COMPROBANTE" at bounding box center [105, 86] width 68 height 9
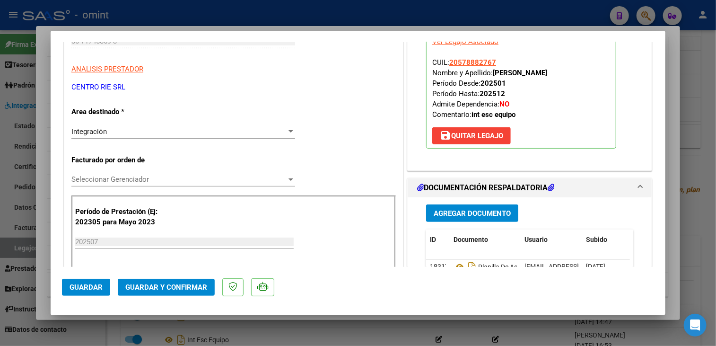
scroll to position [237, 0]
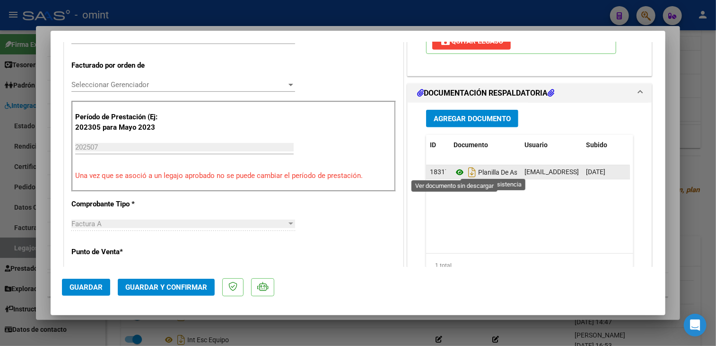
click at [454, 169] on icon at bounding box center [460, 172] width 12 height 11
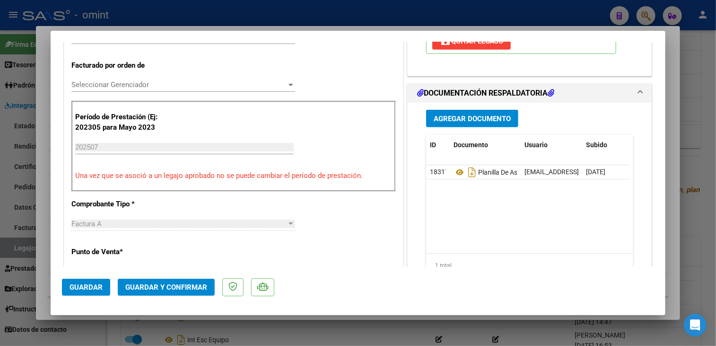
click at [133, 83] on span "Seleccionar Gerenciador" at bounding box center [178, 84] width 215 height 9
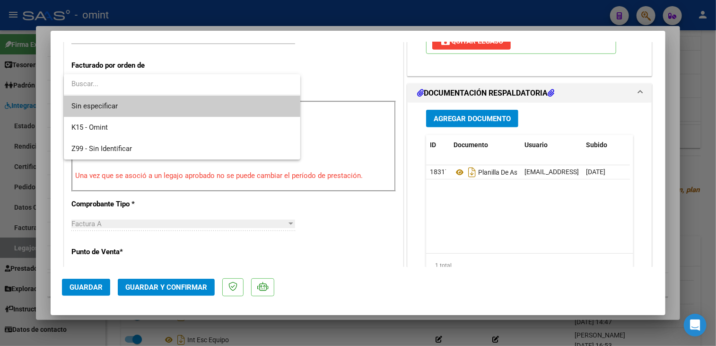
click at [133, 111] on span "Sin especificar" at bounding box center [181, 106] width 221 height 21
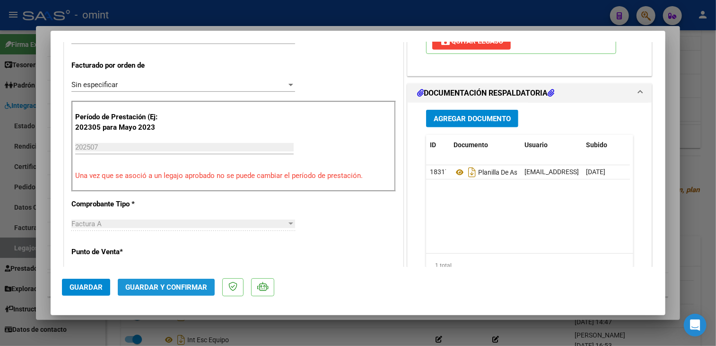
click at [151, 289] on span "Guardar y Confirmar" at bounding box center [166, 287] width 82 height 9
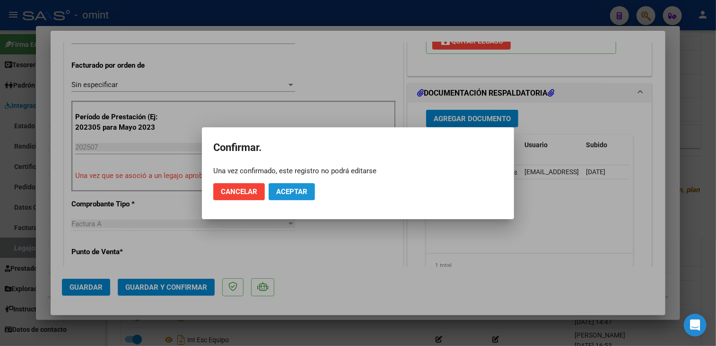
click at [280, 198] on button "Aceptar" at bounding box center [292, 191] width 46 height 17
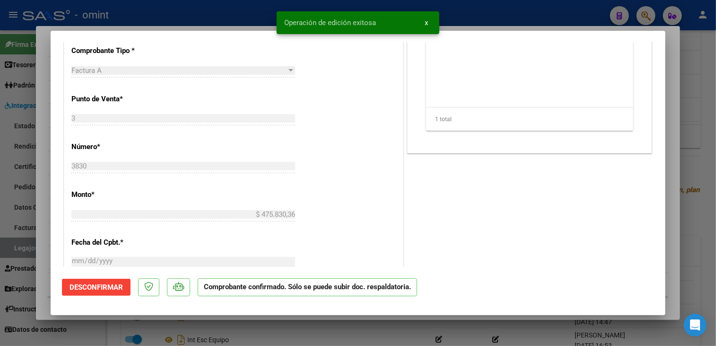
scroll to position [426, 0]
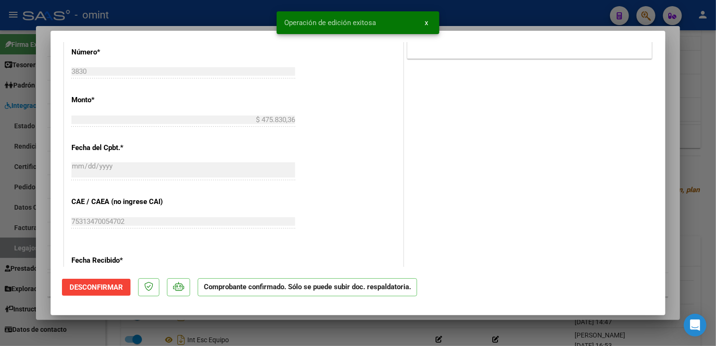
click at [235, 332] on div at bounding box center [358, 173] width 716 height 346
type input "$ 0,00"
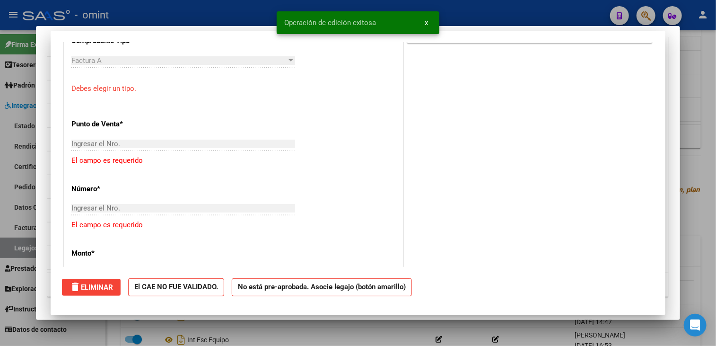
scroll to position [0, 0]
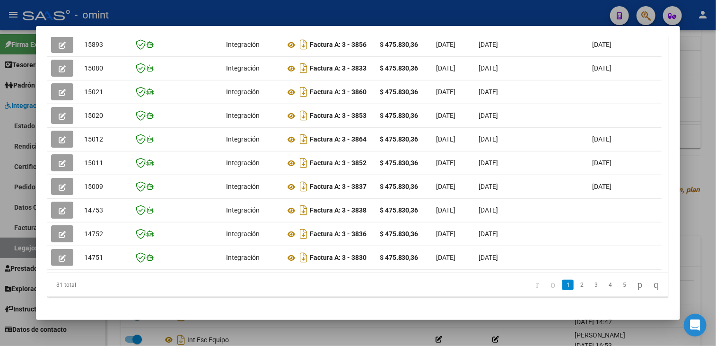
drag, startPoint x: 210, startPoint y: 268, endPoint x: 431, endPoint y: 278, distance: 221.1
click at [431, 278] on div "ID CAE Facturado x Orden De Area CPBT Monto Fecha Cpbt Fecha Recibido Hospital …" at bounding box center [358, 148] width 622 height 298
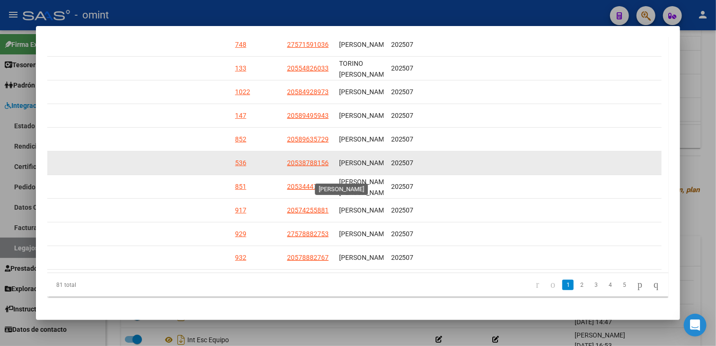
scroll to position [217, 0]
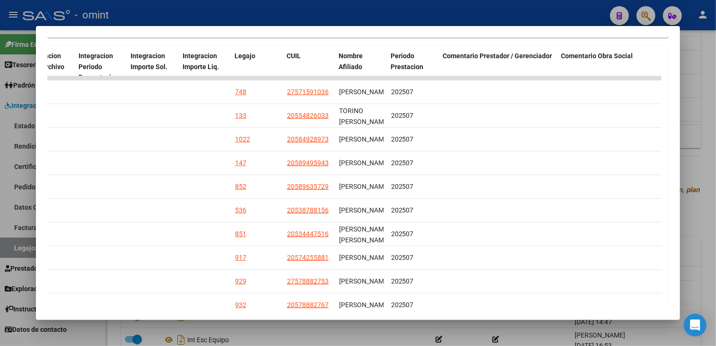
click at [367, 337] on div at bounding box center [358, 173] width 716 height 346
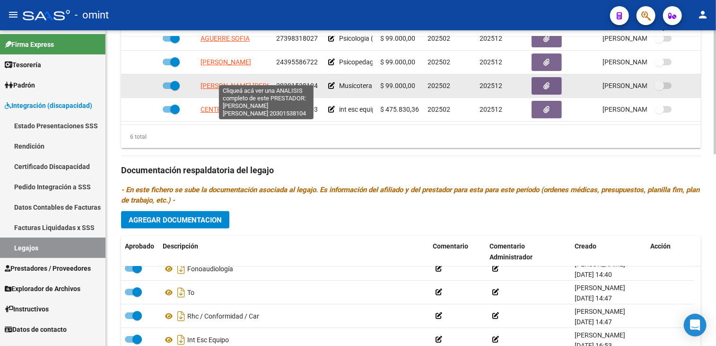
click at [216, 82] on span "[PERSON_NAME] [PERSON_NAME]" at bounding box center [252, 86] width 103 height 8
type textarea "20301538104"
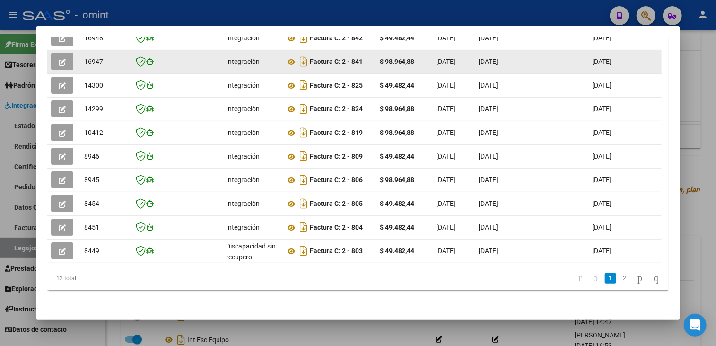
scroll to position [182, 0]
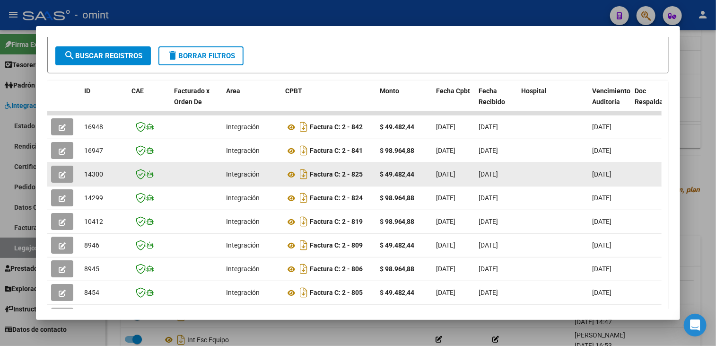
click at [63, 172] on icon "button" at bounding box center [62, 174] width 7 height 7
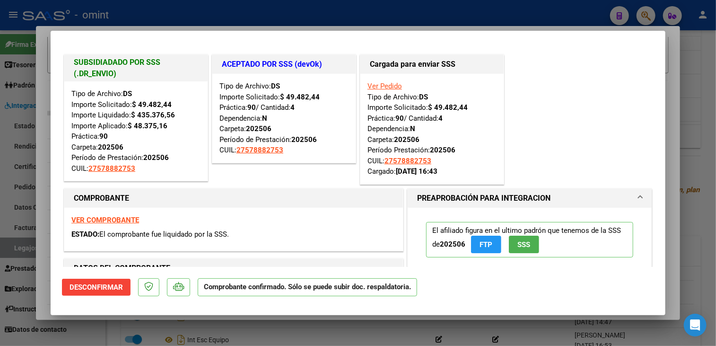
click at [140, 323] on div at bounding box center [358, 173] width 716 height 346
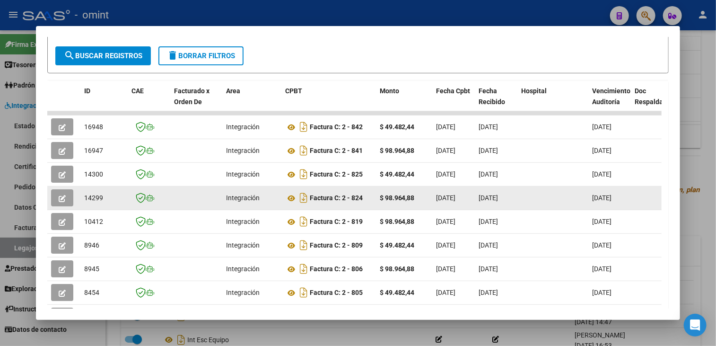
click at [65, 195] on icon "button" at bounding box center [62, 198] width 7 height 7
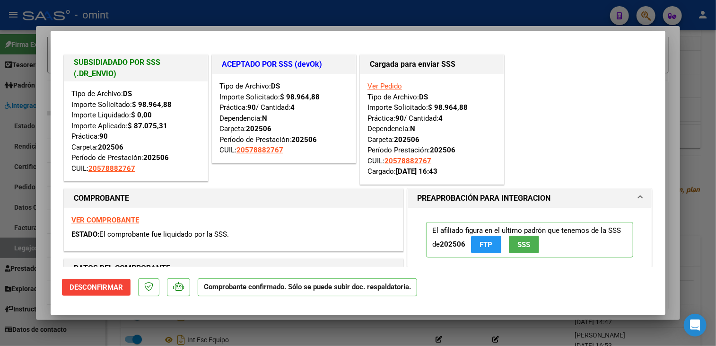
click at [110, 333] on div at bounding box center [358, 173] width 716 height 346
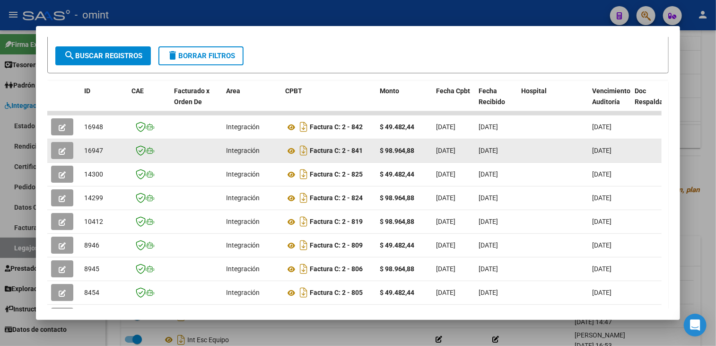
click at [65, 144] on button "button" at bounding box center [62, 150] width 22 height 17
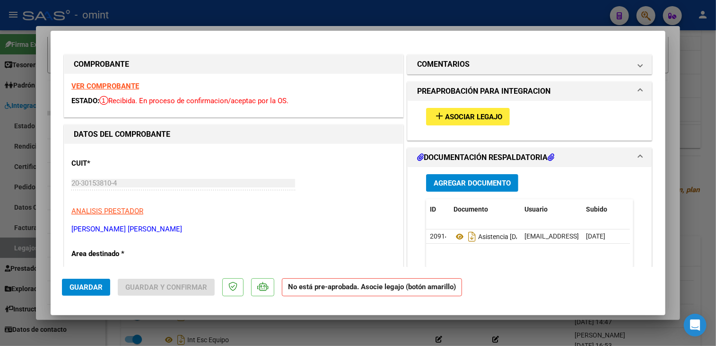
click at [123, 83] on strong "VER COMPROBANTE" at bounding box center [105, 86] width 68 height 9
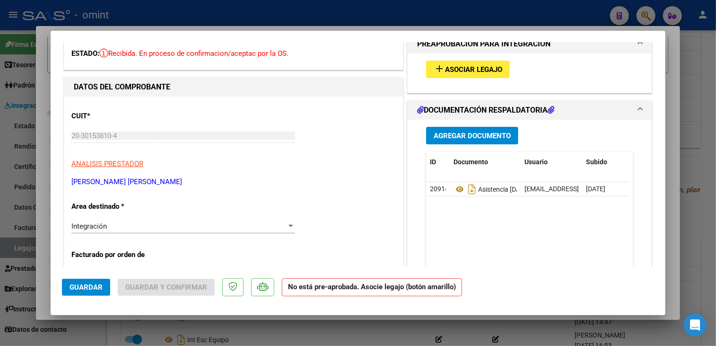
scroll to position [95, 0]
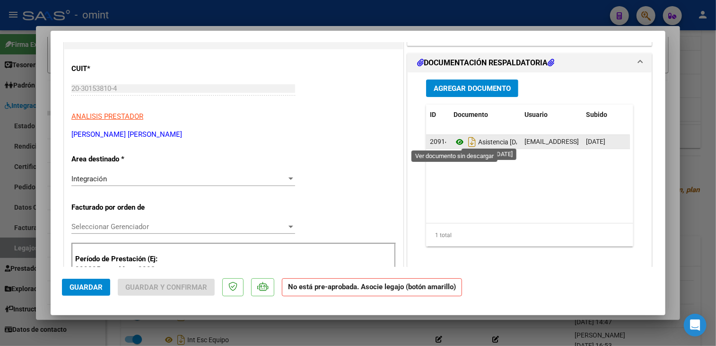
click at [457, 142] on icon at bounding box center [460, 141] width 12 height 11
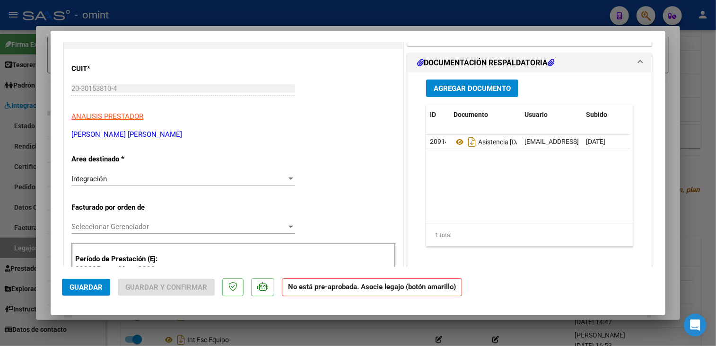
scroll to position [0, 0]
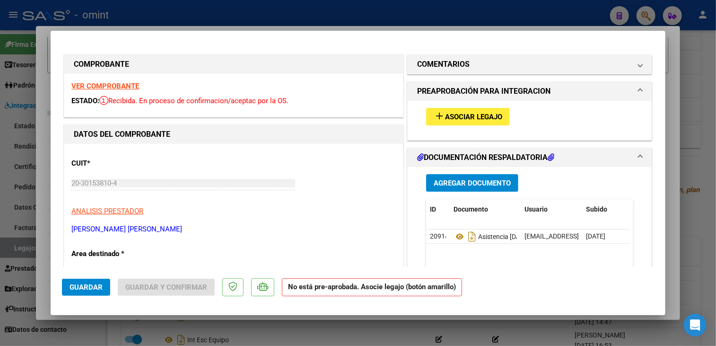
click at [439, 114] on mat-icon "add" at bounding box center [439, 115] width 11 height 11
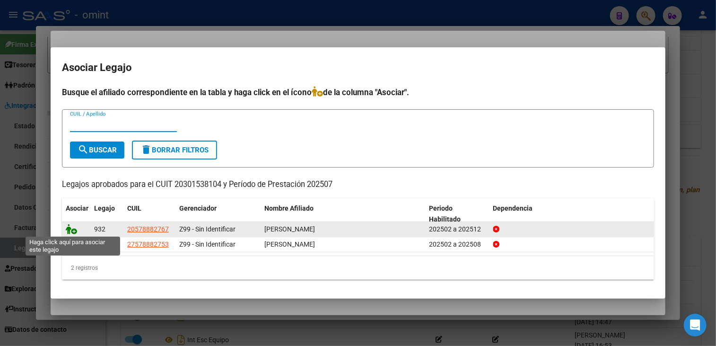
click at [71, 231] on icon at bounding box center [71, 229] width 11 height 10
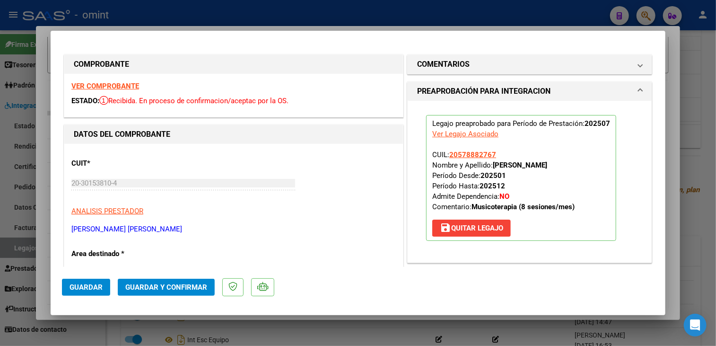
scroll to position [95, 0]
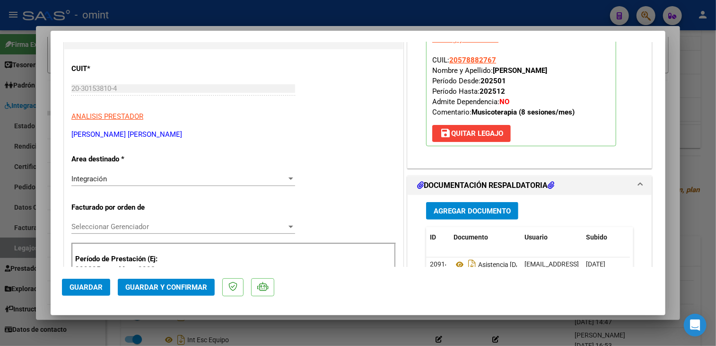
click at [168, 224] on span "Seleccionar Gerenciador" at bounding box center [178, 226] width 215 height 9
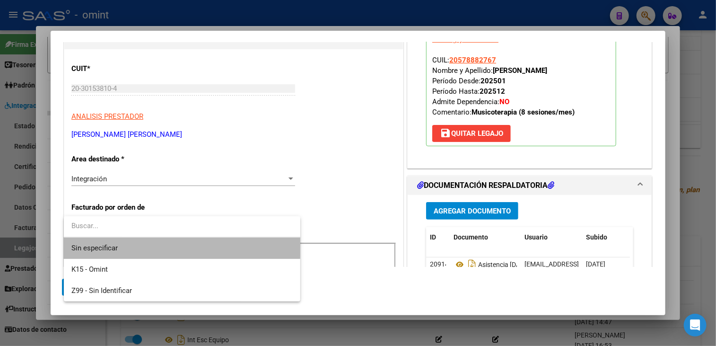
click at [151, 246] on span "Sin especificar" at bounding box center [181, 247] width 221 height 21
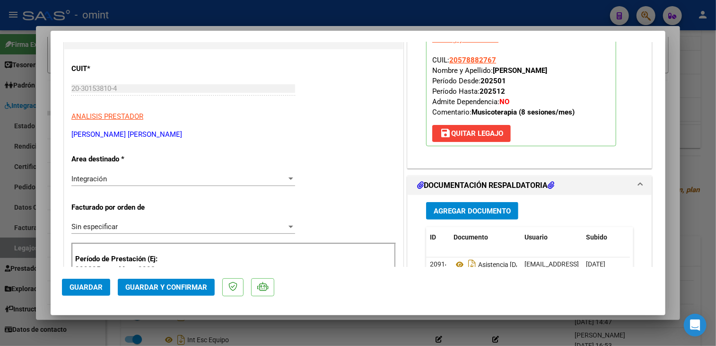
click at [157, 278] on mat-dialog-actions "Guardar Guardar y Confirmar" at bounding box center [358, 285] width 592 height 37
click at [158, 286] on span "Guardar y Confirmar" at bounding box center [166, 287] width 82 height 9
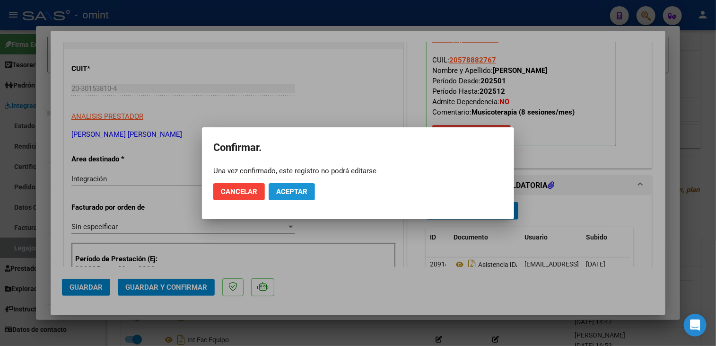
click at [293, 194] on span "Aceptar" at bounding box center [291, 191] width 31 height 9
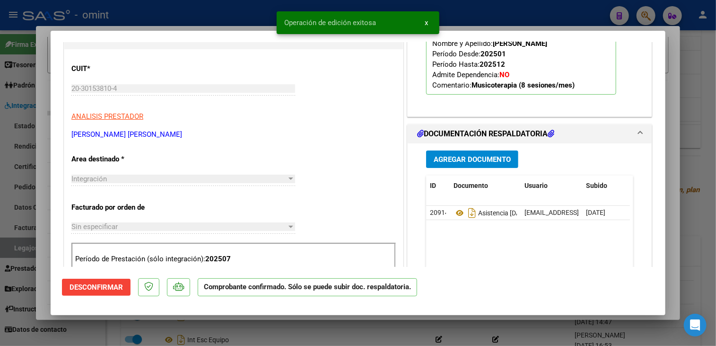
click at [231, 324] on div at bounding box center [358, 173] width 716 height 346
type input "$ 0,00"
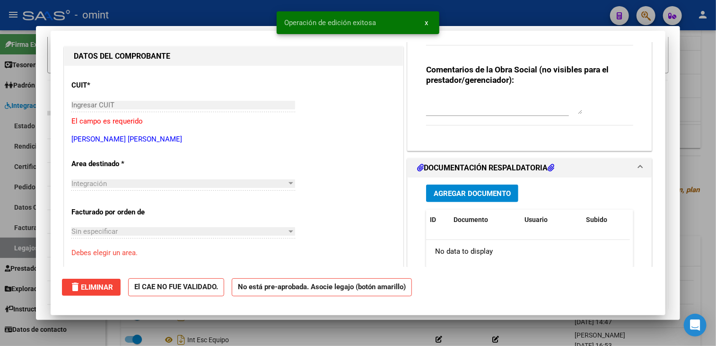
scroll to position [111, 0]
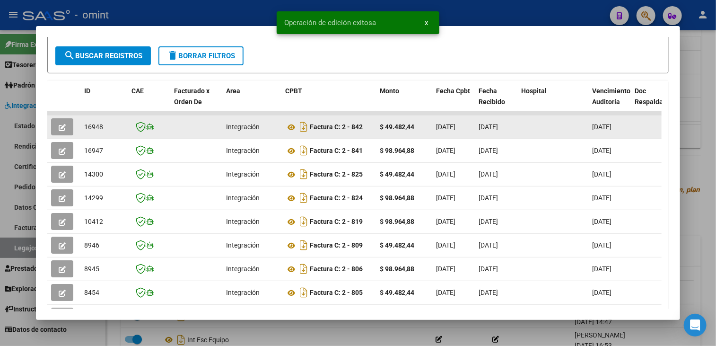
click at [63, 131] on button "button" at bounding box center [62, 126] width 22 height 17
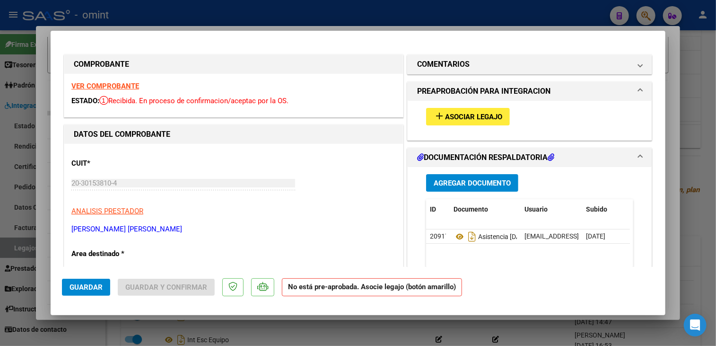
click at [130, 86] on strong "VER COMPROBANTE" at bounding box center [105, 86] width 68 height 9
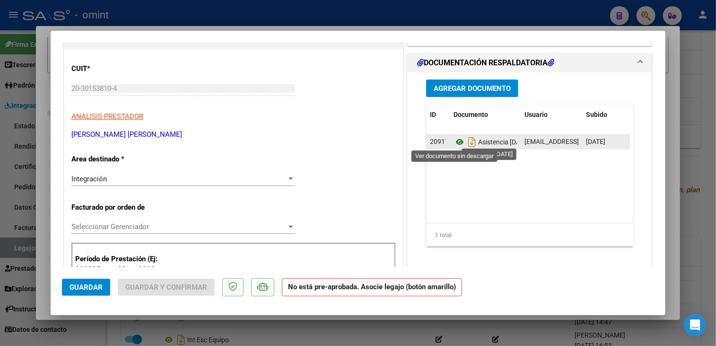
click at [456, 140] on icon at bounding box center [460, 141] width 12 height 11
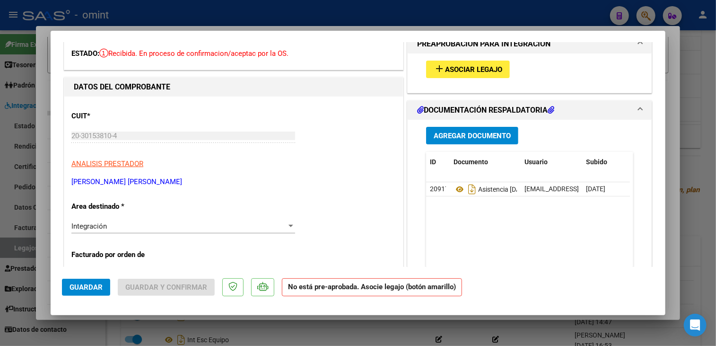
scroll to position [0, 0]
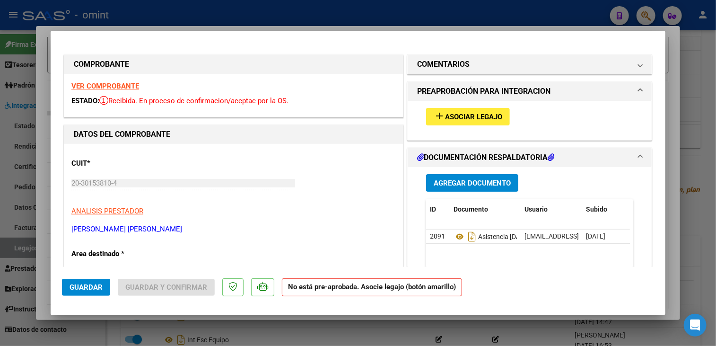
click at [451, 110] on button "add Asociar Legajo" at bounding box center [468, 117] width 84 height 18
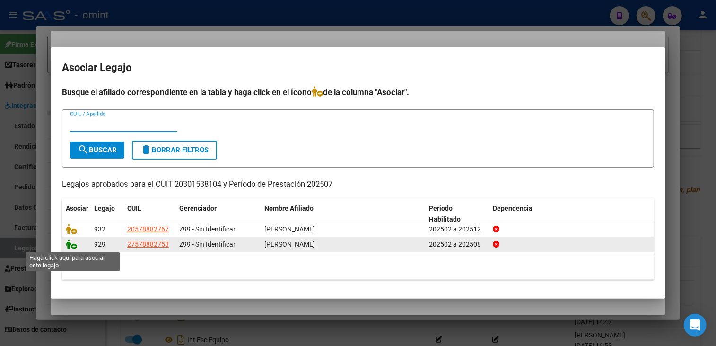
click at [70, 246] on icon at bounding box center [71, 244] width 11 height 10
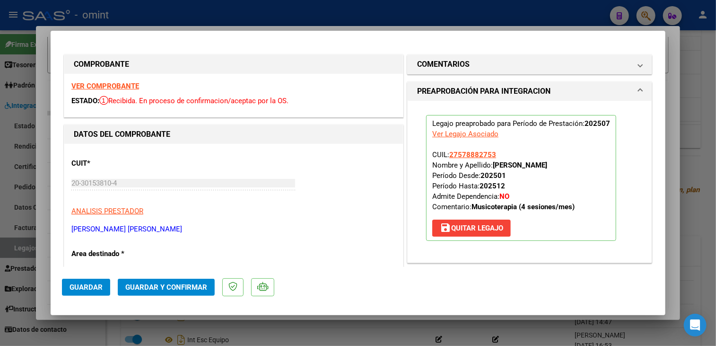
scroll to position [95, 0]
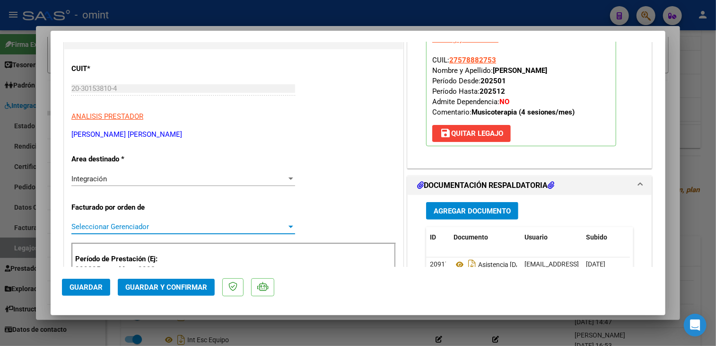
click at [186, 229] on span "Seleccionar Gerenciador" at bounding box center [178, 226] width 215 height 9
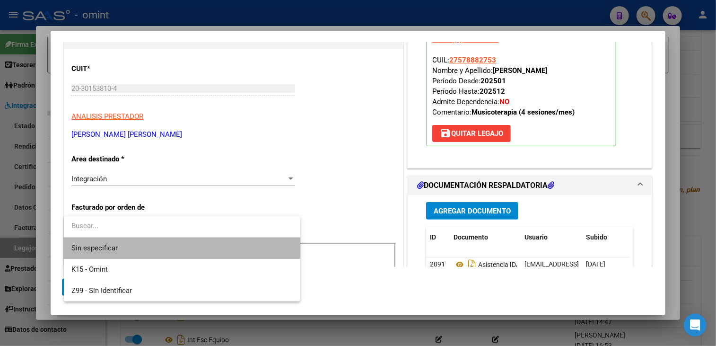
drag, startPoint x: 167, startPoint y: 246, endPoint x: 244, endPoint y: 236, distance: 77.2
click at [167, 246] on span "Sin especificar" at bounding box center [181, 247] width 221 height 21
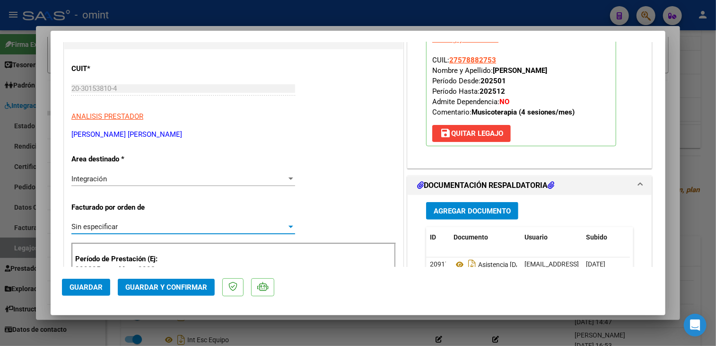
scroll to position [189, 0]
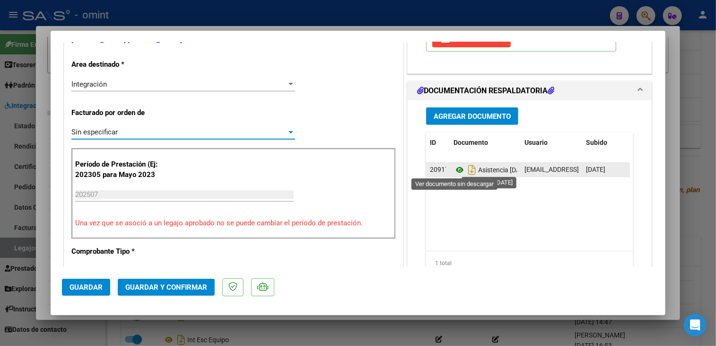
click at [458, 170] on icon at bounding box center [460, 169] width 12 height 11
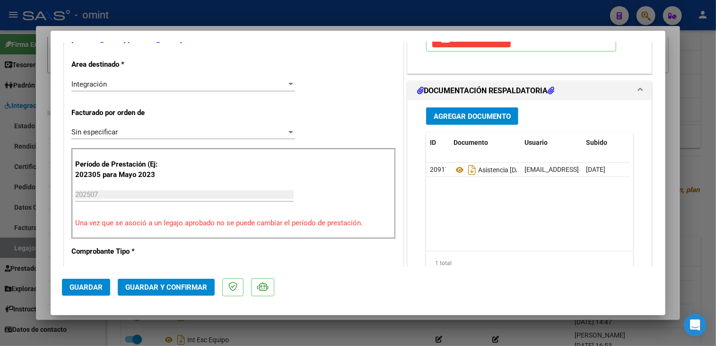
click at [163, 288] on span "Guardar y Confirmar" at bounding box center [166, 287] width 82 height 9
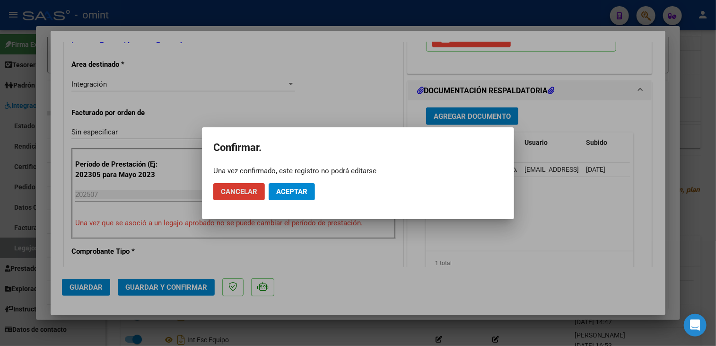
click at [289, 196] on button "Aceptar" at bounding box center [292, 191] width 46 height 17
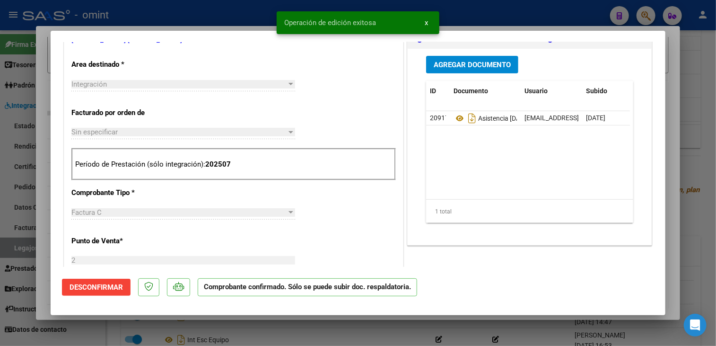
click at [263, 334] on div at bounding box center [358, 173] width 716 height 346
type input "$ 0,00"
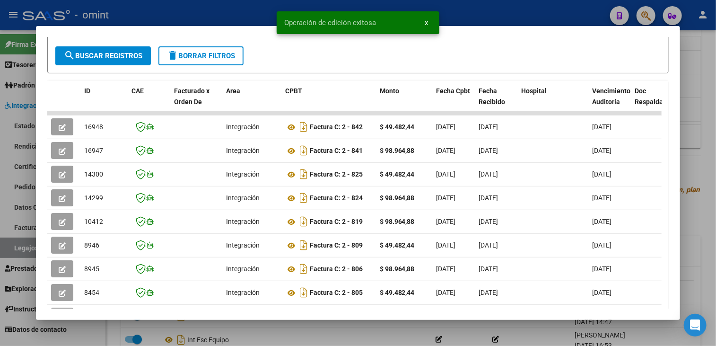
click at [263, 334] on div at bounding box center [358, 173] width 716 height 346
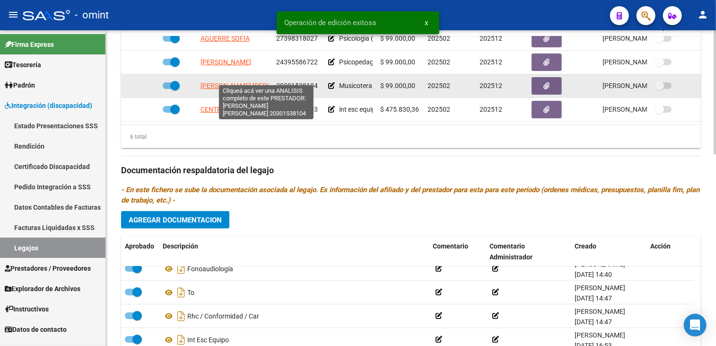
click at [237, 82] on span "[PERSON_NAME] [PERSON_NAME]" at bounding box center [252, 86] width 103 height 8
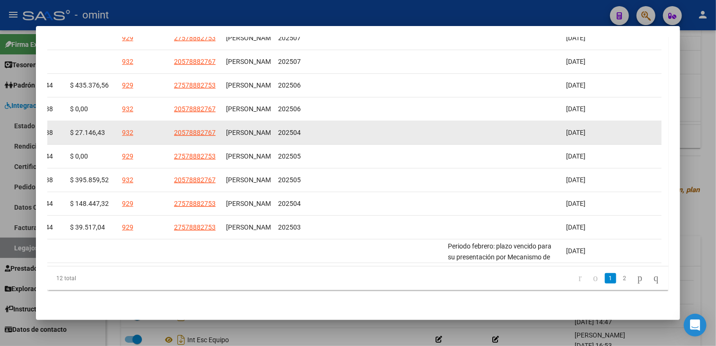
scroll to position [182, 0]
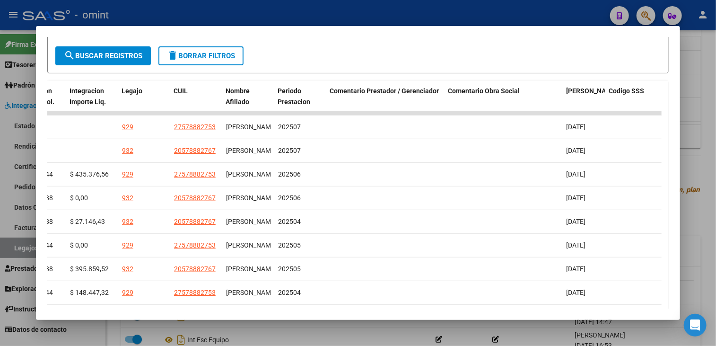
click at [358, 327] on div at bounding box center [358, 173] width 716 height 346
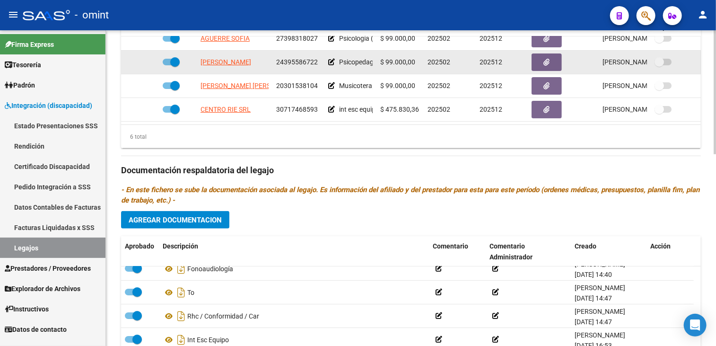
click at [240, 58] on span "[PERSON_NAME]" at bounding box center [226, 62] width 51 height 8
type textarea "24395586722"
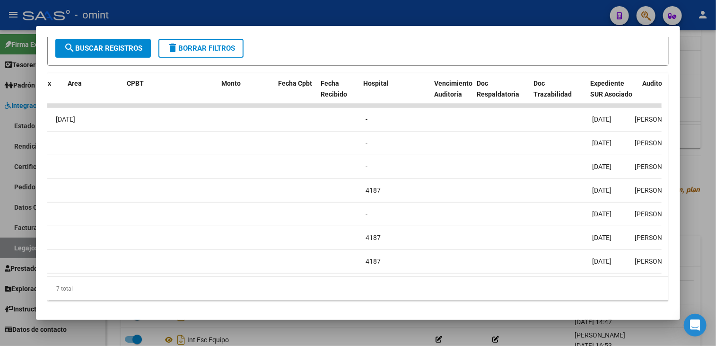
scroll to position [0, 0]
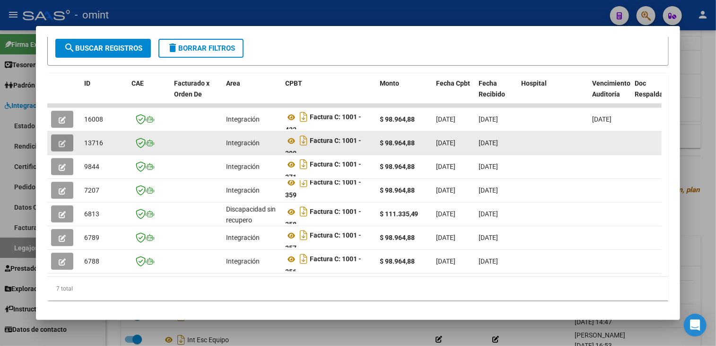
click at [64, 144] on icon "button" at bounding box center [62, 143] width 7 height 7
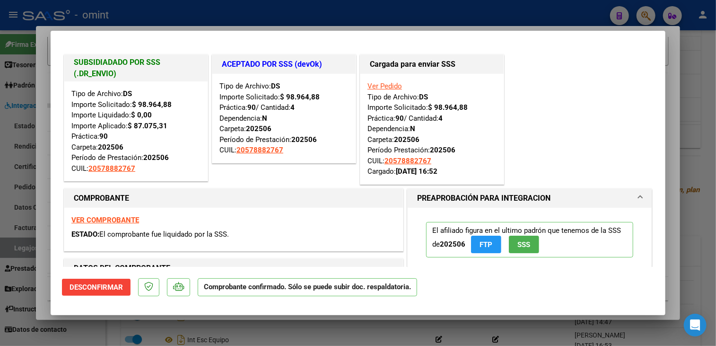
click at [153, 327] on div at bounding box center [358, 173] width 716 height 346
type input "$ 0,00"
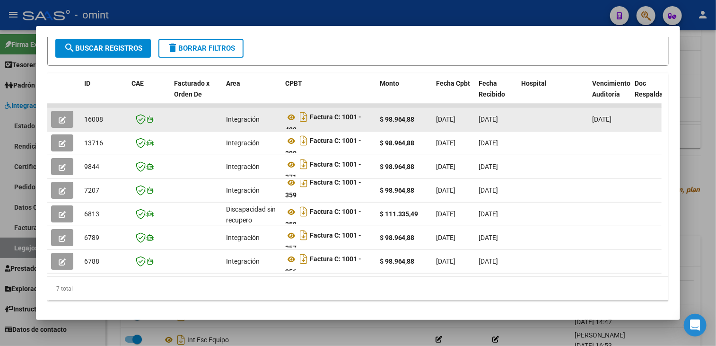
click at [68, 122] on button "button" at bounding box center [62, 119] width 22 height 17
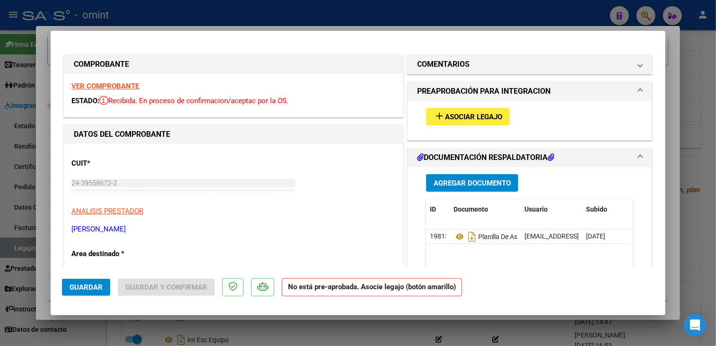
click at [127, 84] on strong "VER COMPROBANTE" at bounding box center [105, 86] width 68 height 9
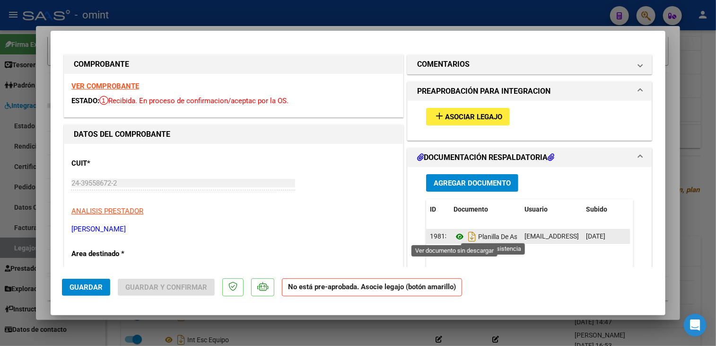
click at [454, 236] on icon at bounding box center [460, 236] width 12 height 11
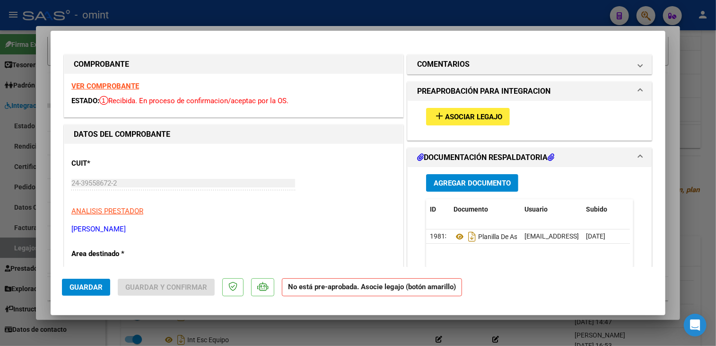
click at [434, 118] on mat-icon "add" at bounding box center [439, 115] width 11 height 11
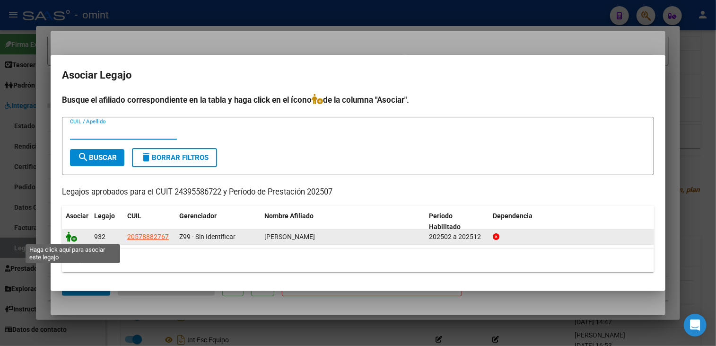
click at [68, 236] on icon at bounding box center [71, 236] width 11 height 10
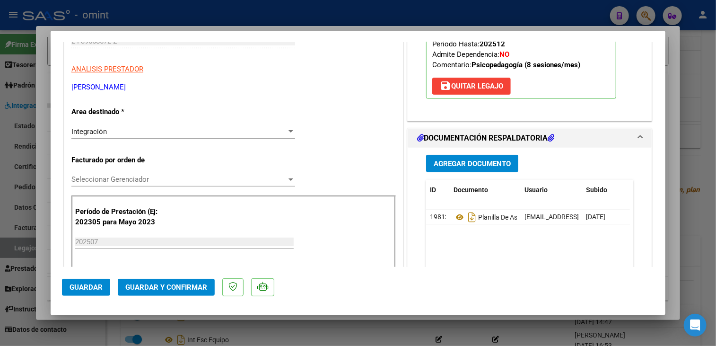
scroll to position [237, 0]
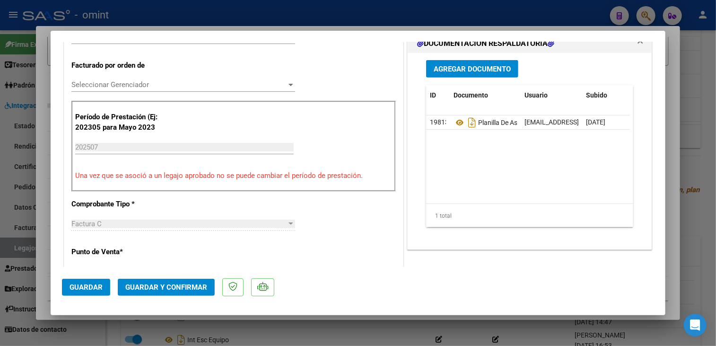
click at [149, 85] on span "Seleccionar Gerenciador" at bounding box center [178, 84] width 215 height 9
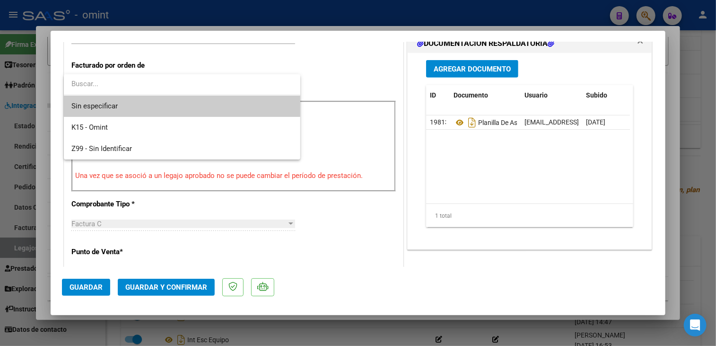
click at [139, 105] on span "Sin especificar" at bounding box center [181, 106] width 221 height 21
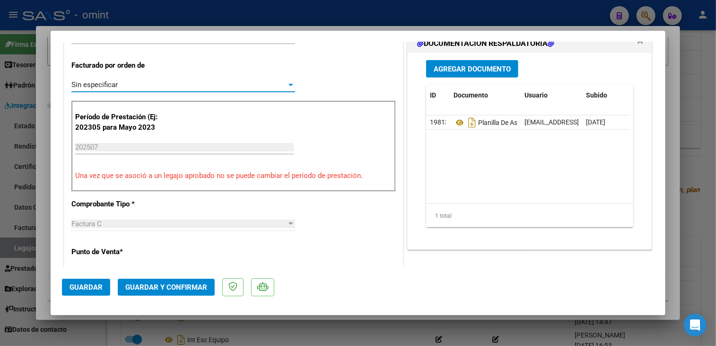
click at [176, 288] on span "Guardar y Confirmar" at bounding box center [166, 287] width 82 height 9
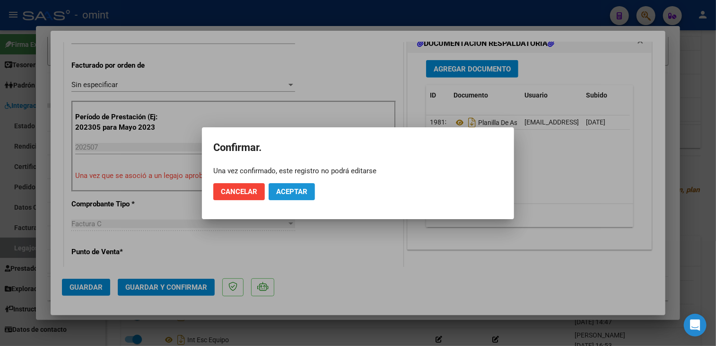
click at [285, 186] on button "Aceptar" at bounding box center [292, 191] width 46 height 17
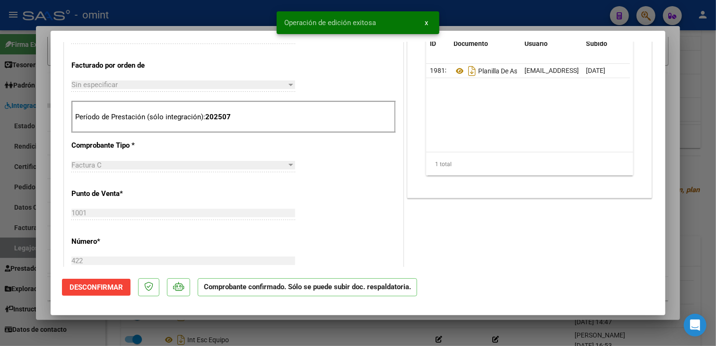
click at [260, 328] on div at bounding box center [358, 173] width 716 height 346
type input "$ 0,00"
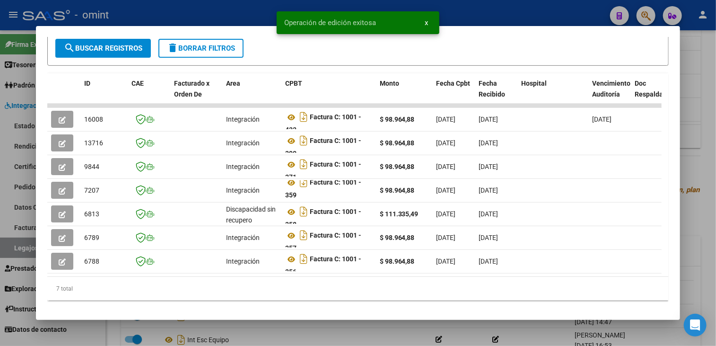
click at [263, 327] on div at bounding box center [358, 173] width 716 height 346
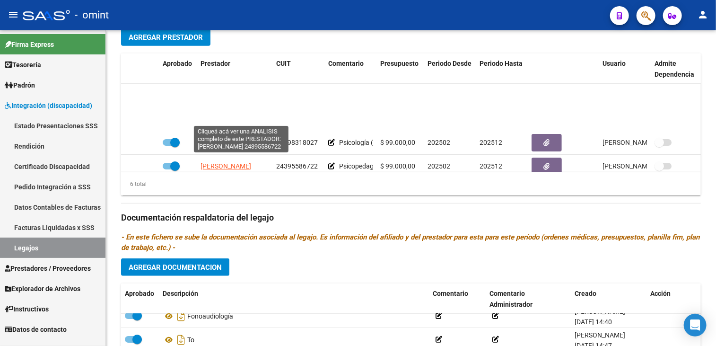
scroll to position [47, 0]
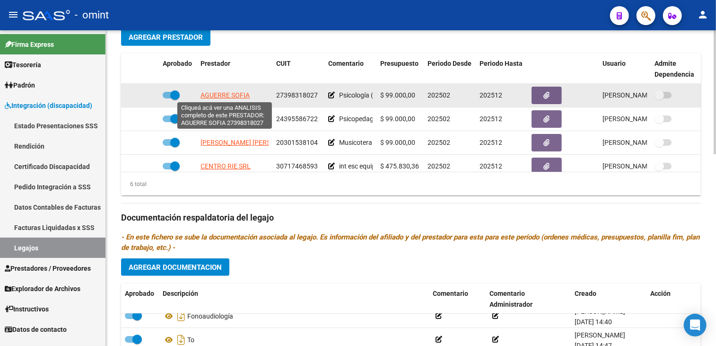
click at [235, 95] on span "AGUERRE SOFIA" at bounding box center [225, 95] width 49 height 8
type textarea "27398318027"
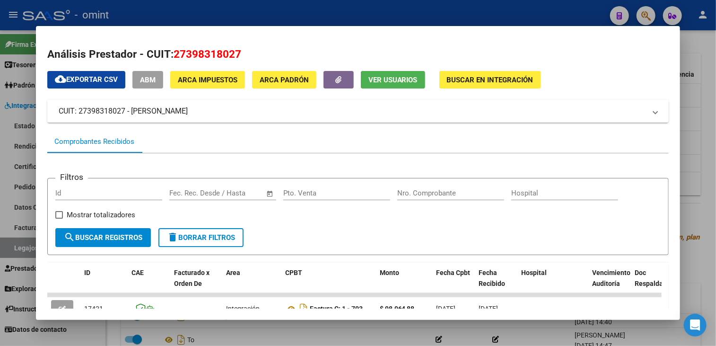
click at [322, 344] on div at bounding box center [358, 173] width 716 height 346
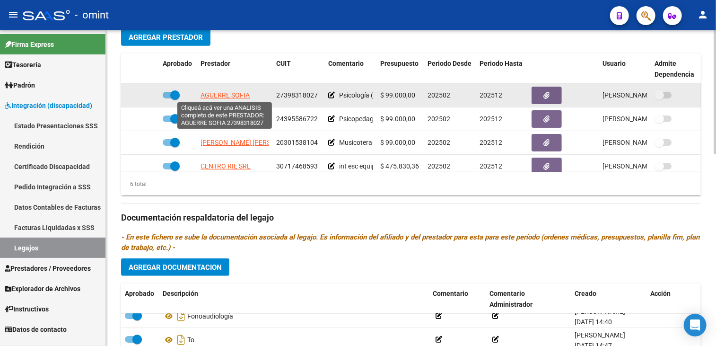
click at [229, 94] on span "AGUERRE SOFIA" at bounding box center [225, 95] width 49 height 8
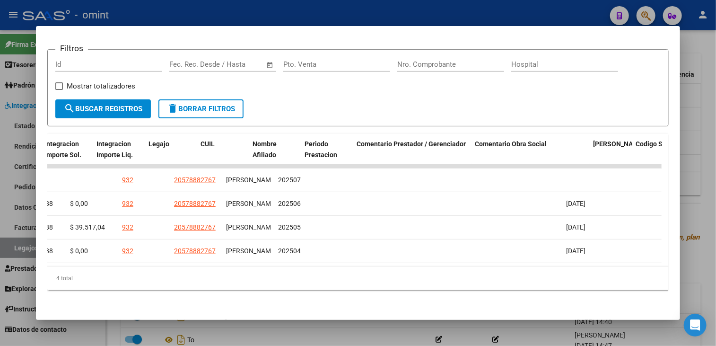
scroll to position [0, 0]
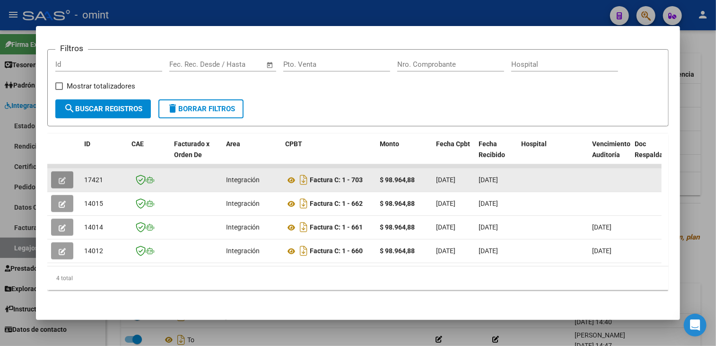
click at [61, 177] on icon "button" at bounding box center [62, 180] width 7 height 7
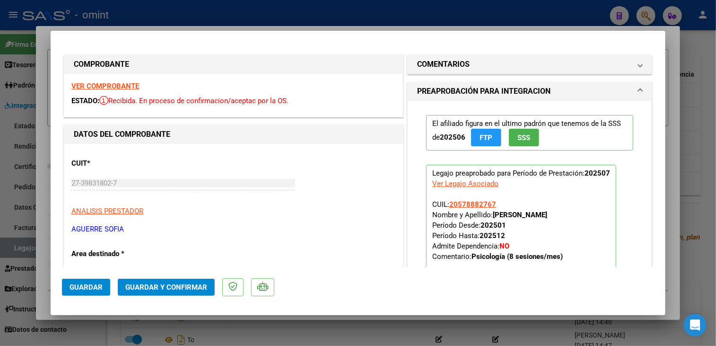
click at [127, 88] on strong "VER COMPROBANTE" at bounding box center [105, 86] width 68 height 9
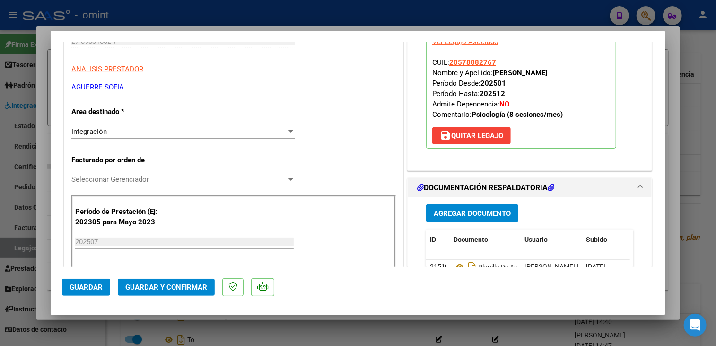
scroll to position [284, 0]
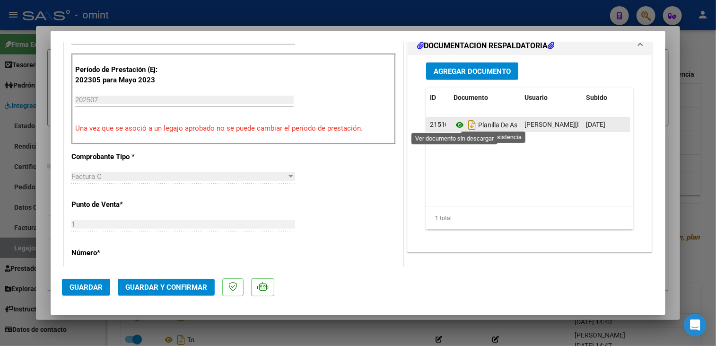
click at [454, 122] on icon at bounding box center [460, 124] width 12 height 11
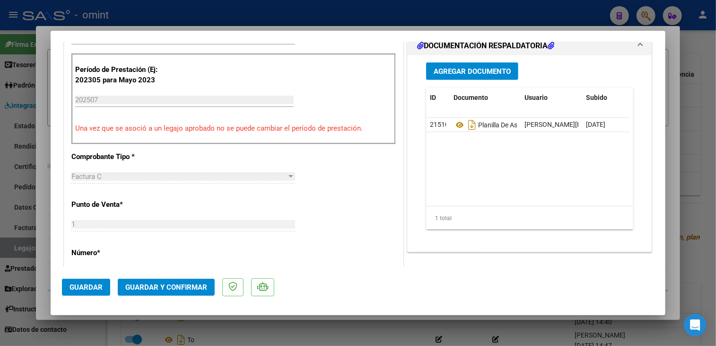
scroll to position [189, 0]
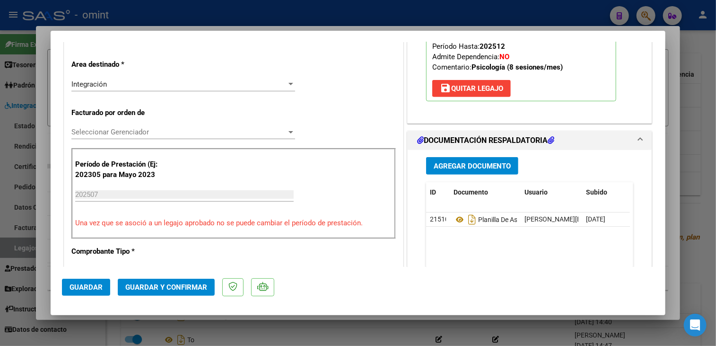
click at [143, 127] on div "Seleccionar Gerenciador Seleccionar Gerenciador" at bounding box center [183, 132] width 224 height 14
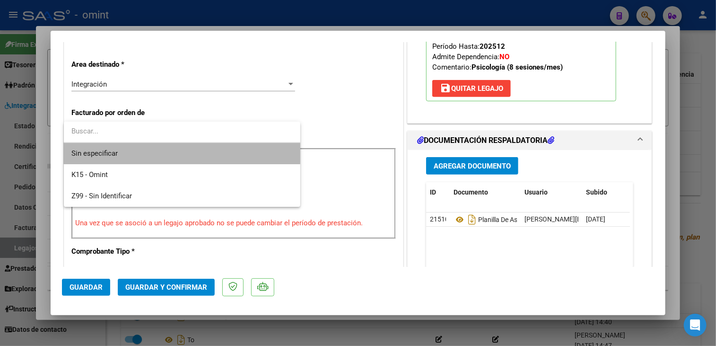
click at [131, 151] on span "Sin especificar" at bounding box center [181, 153] width 221 height 21
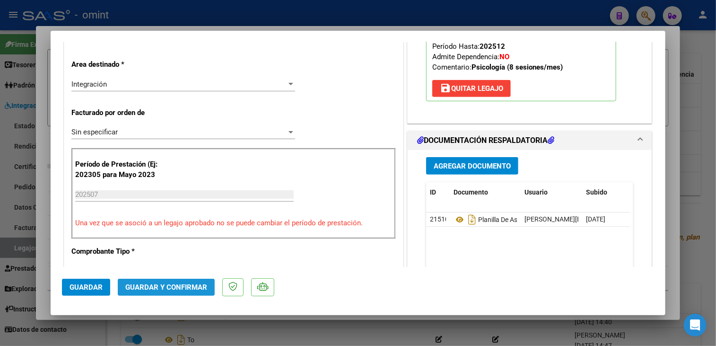
click at [175, 283] on span "Guardar y Confirmar" at bounding box center [166, 287] width 82 height 9
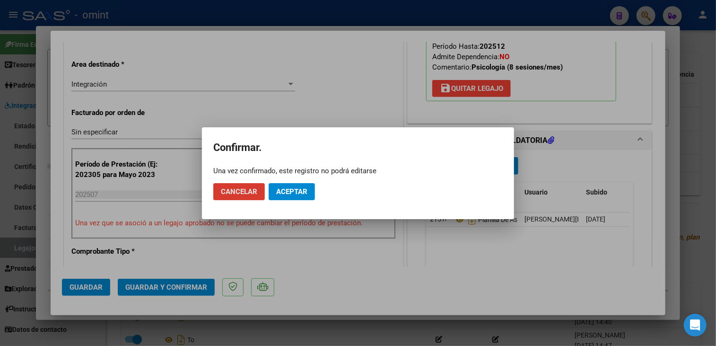
click at [285, 182] on mat-dialog-actions "Cancelar Aceptar" at bounding box center [357, 191] width 289 height 32
click at [288, 195] on button "Aceptar" at bounding box center [292, 191] width 46 height 17
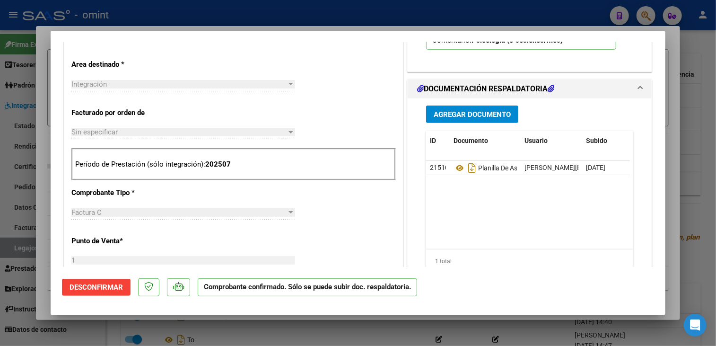
click at [252, 332] on div at bounding box center [358, 173] width 716 height 346
type input "$ 0,00"
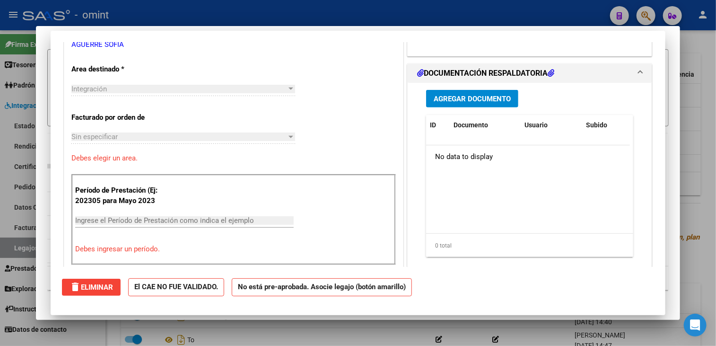
scroll to position [0, 0]
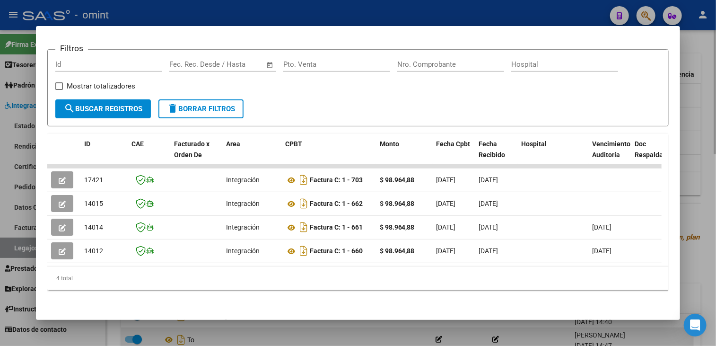
click at [297, 335] on div at bounding box center [358, 173] width 716 height 346
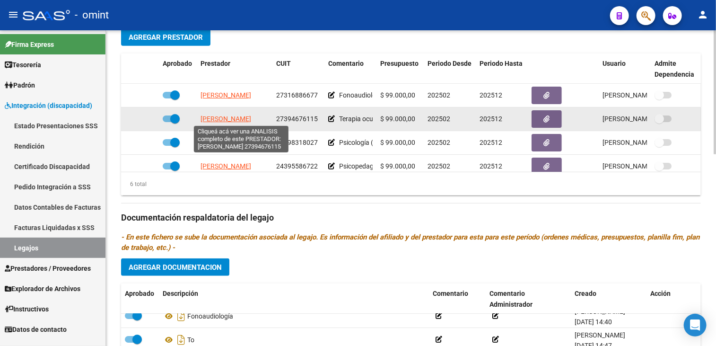
click at [247, 115] on span "[PERSON_NAME]" at bounding box center [226, 119] width 51 height 8
type textarea "27394676115"
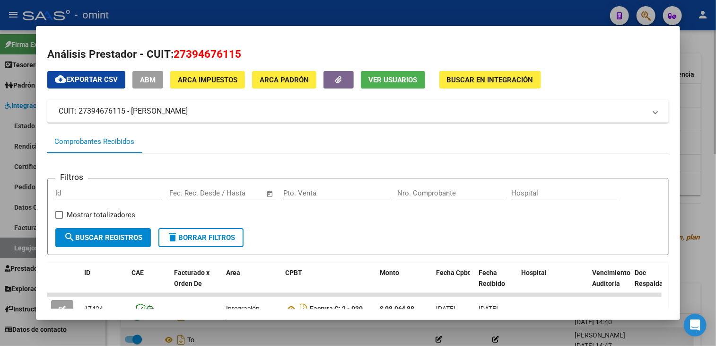
click at [287, 329] on div at bounding box center [358, 173] width 716 height 346
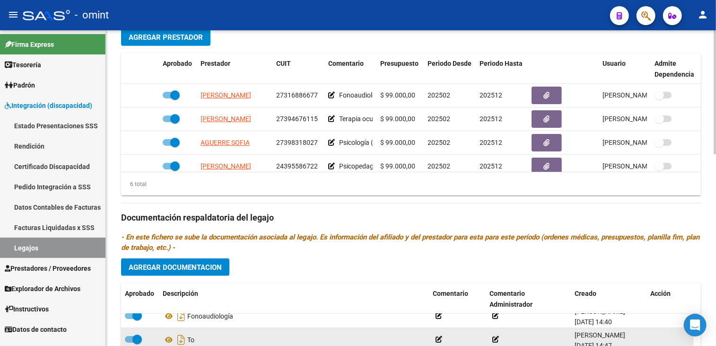
click at [308, 332] on div "To" at bounding box center [294, 339] width 263 height 15
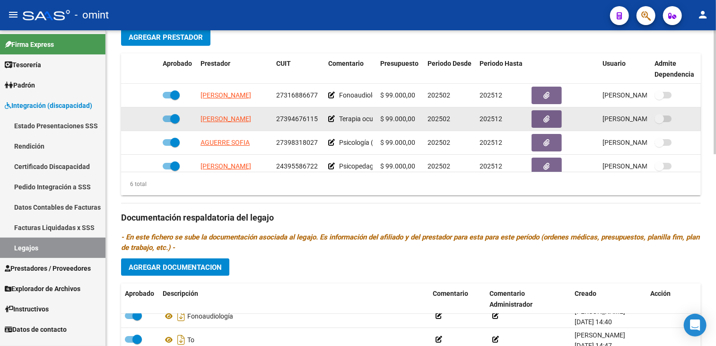
click at [248, 114] on app-link-go-to "[PERSON_NAME]" at bounding box center [226, 119] width 51 height 11
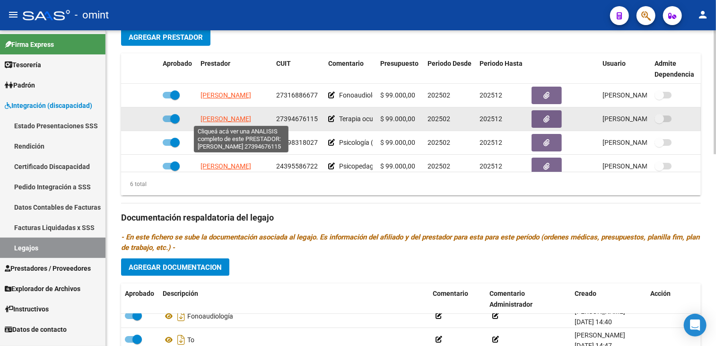
click at [248, 115] on span "[PERSON_NAME]" at bounding box center [226, 119] width 51 height 8
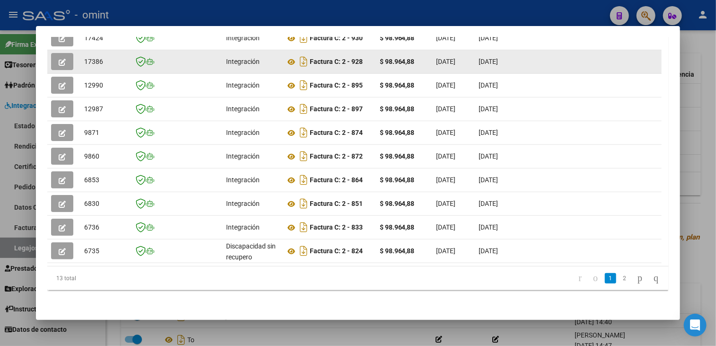
scroll to position [229, 0]
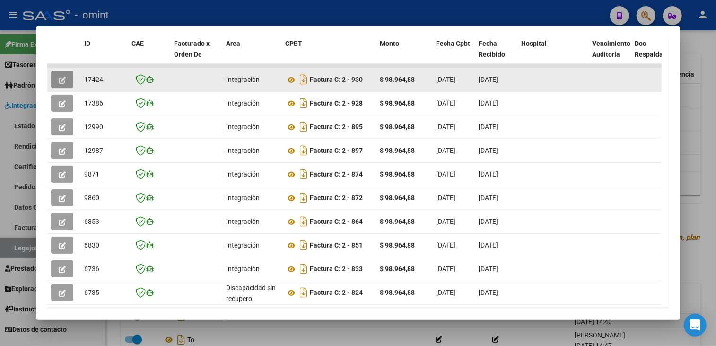
click at [58, 73] on button "button" at bounding box center [62, 79] width 22 height 17
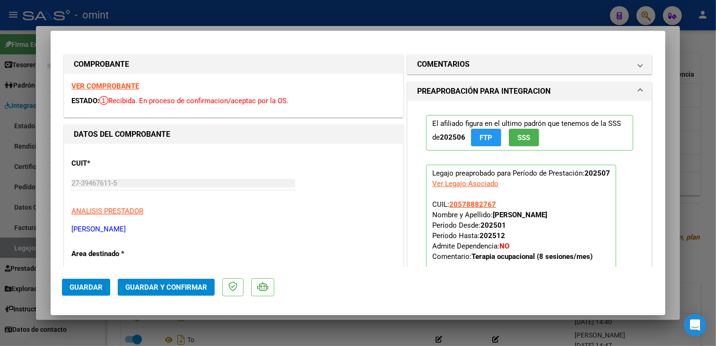
click at [100, 84] on strong "VER COMPROBANTE" at bounding box center [105, 86] width 68 height 9
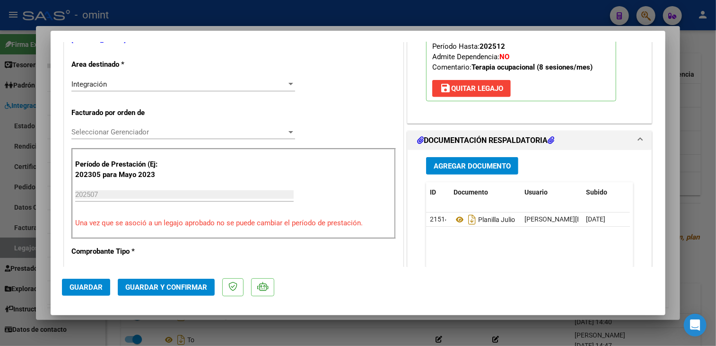
scroll to position [284, 0]
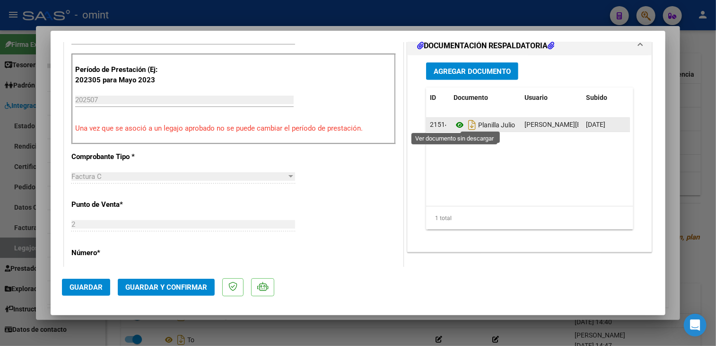
click at [454, 122] on icon at bounding box center [460, 124] width 12 height 11
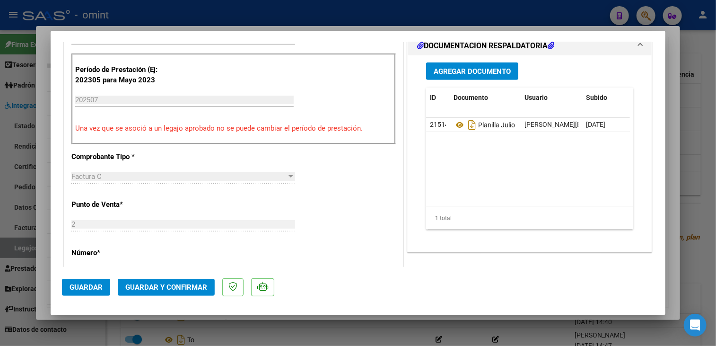
scroll to position [189, 0]
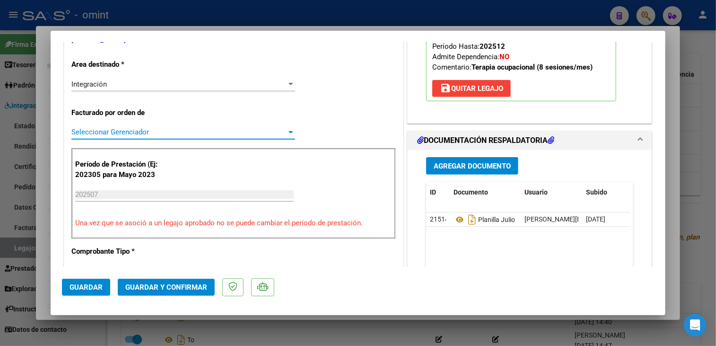
click at [146, 128] on span "Seleccionar Gerenciador" at bounding box center [178, 132] width 215 height 9
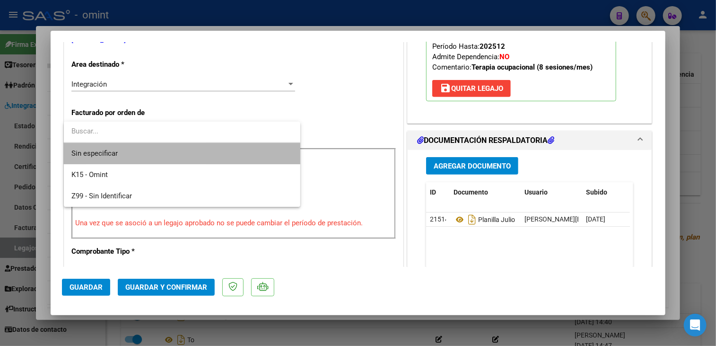
click at [133, 155] on span "Sin especificar" at bounding box center [181, 153] width 221 height 21
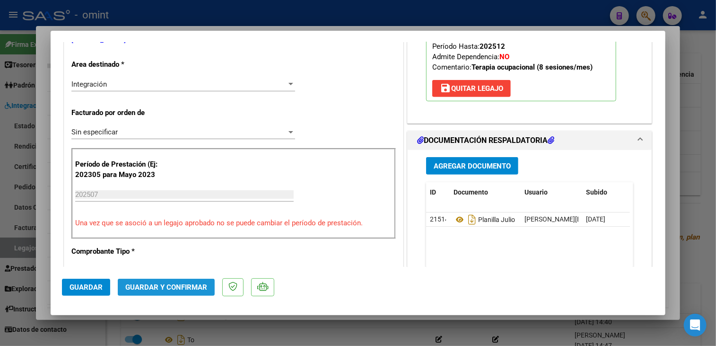
click at [157, 283] on span "Guardar y Confirmar" at bounding box center [166, 287] width 82 height 9
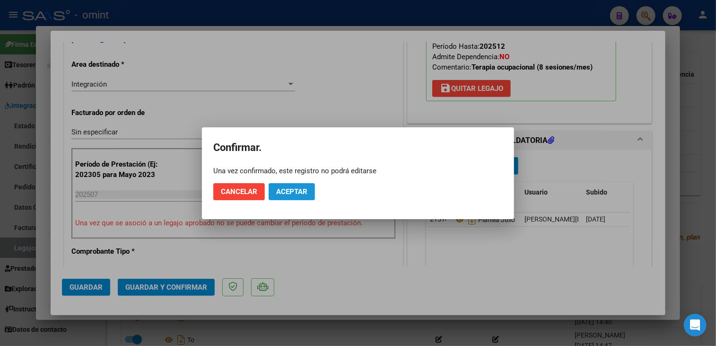
click at [279, 187] on span "Aceptar" at bounding box center [291, 191] width 31 height 9
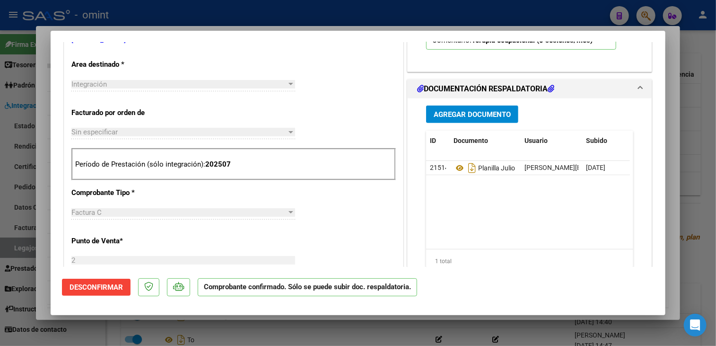
click at [243, 324] on div at bounding box center [358, 173] width 716 height 346
type input "$ 0,00"
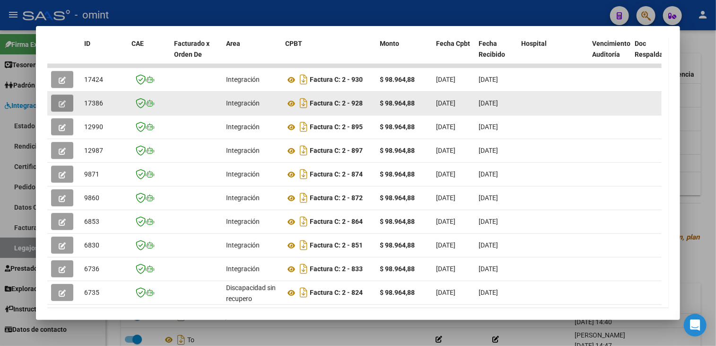
click at [70, 106] on button "button" at bounding box center [62, 103] width 22 height 17
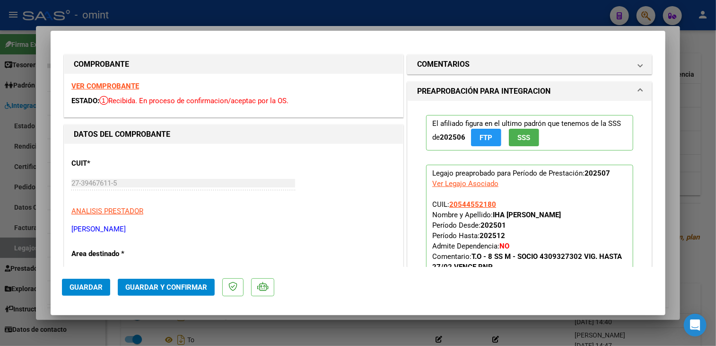
click at [149, 314] on mat-dialog-container "COMPROBANTE VER COMPROBANTE ESTADO: Recibida. En proceso de confirmacion/acepta…" at bounding box center [358, 173] width 615 height 285
click at [125, 85] on strong "VER COMPROBANTE" at bounding box center [105, 86] width 68 height 9
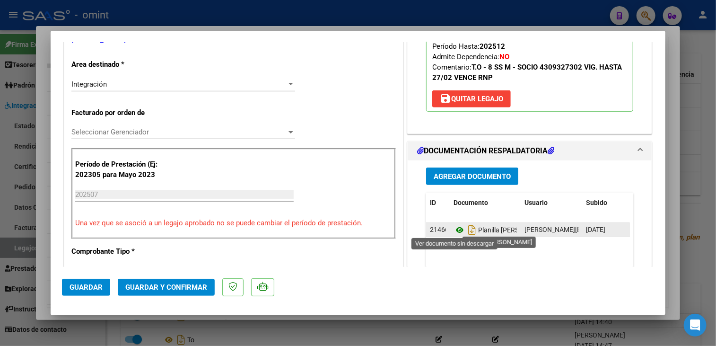
click at [456, 229] on icon at bounding box center [460, 229] width 12 height 11
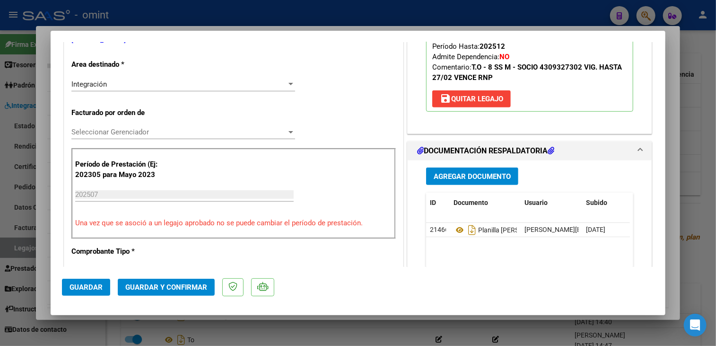
click at [123, 126] on div "Seleccionar Gerenciador Seleccionar Gerenciador" at bounding box center [183, 132] width 224 height 14
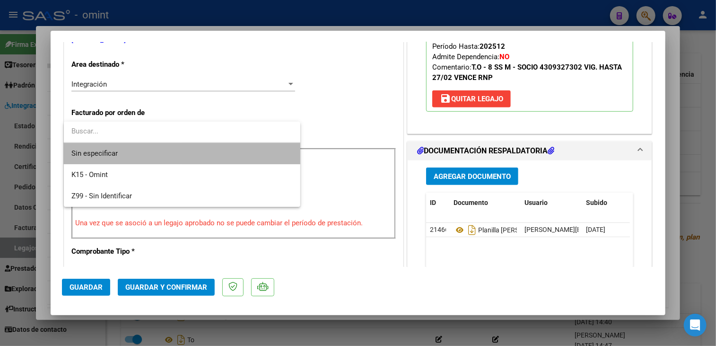
click at [121, 146] on span "Sin especificar" at bounding box center [181, 153] width 221 height 21
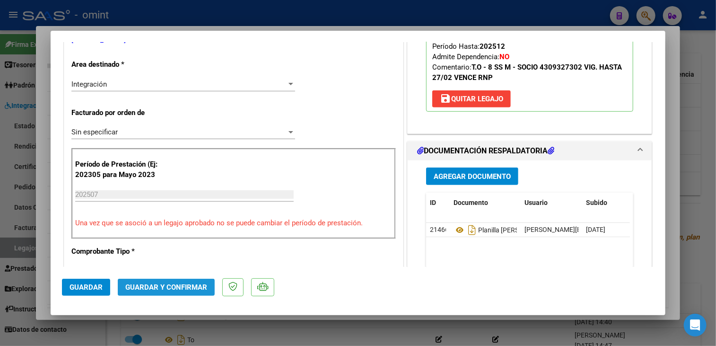
click at [170, 291] on button "Guardar y Confirmar" at bounding box center [166, 287] width 97 height 17
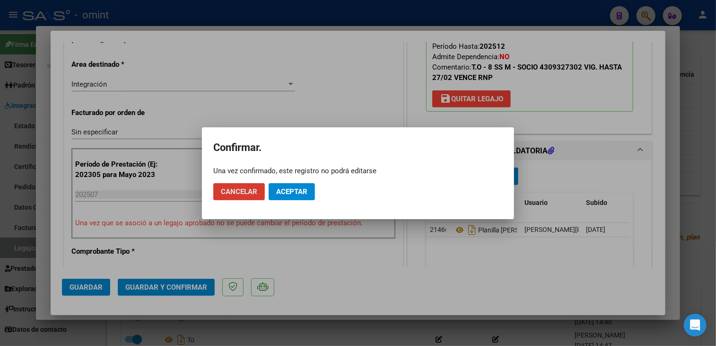
click at [297, 189] on span "Aceptar" at bounding box center [291, 191] width 31 height 9
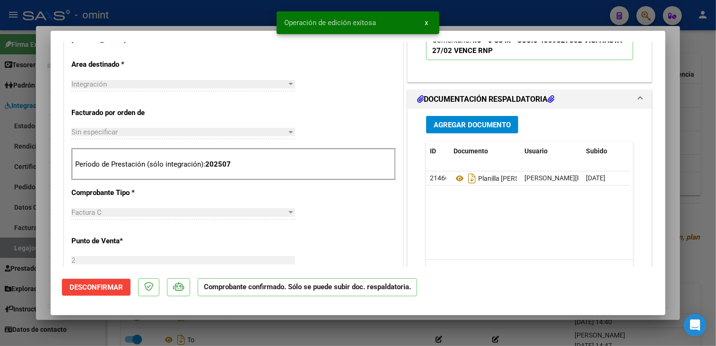
click at [270, 325] on div at bounding box center [358, 173] width 716 height 346
type input "$ 0,00"
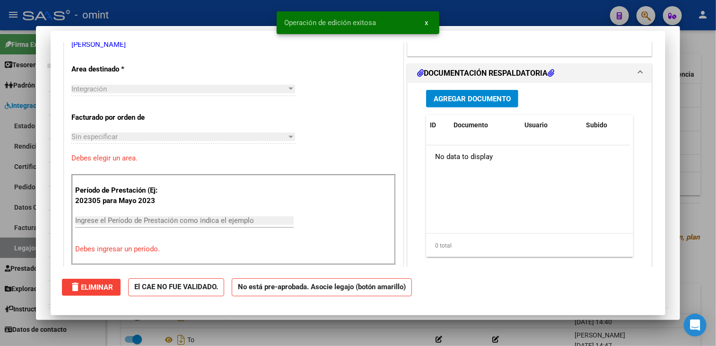
scroll to position [193, 0]
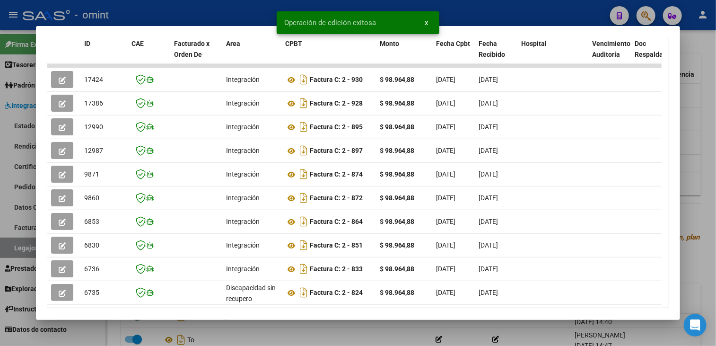
click at [270, 325] on div at bounding box center [358, 173] width 716 height 346
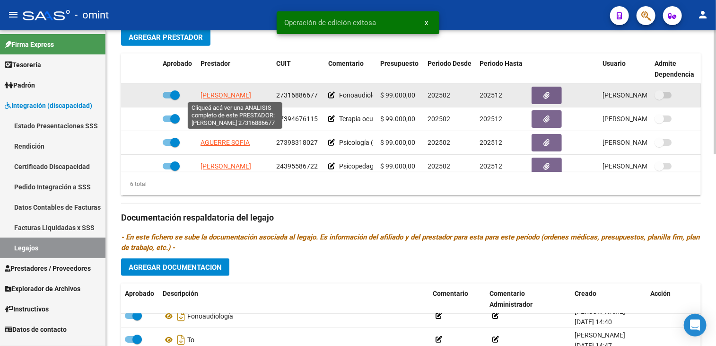
click at [251, 94] on span "[PERSON_NAME]" at bounding box center [226, 95] width 51 height 8
type textarea "27316886677"
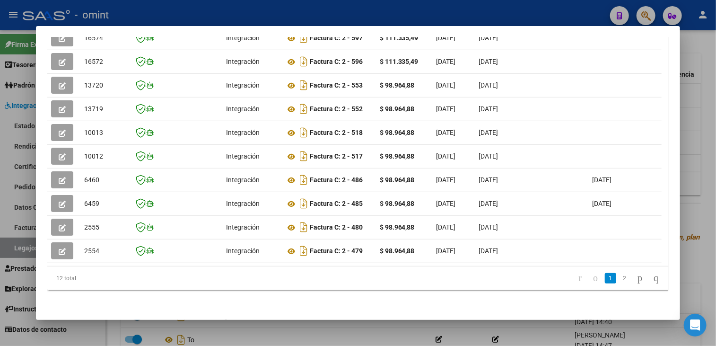
scroll to position [134, 0]
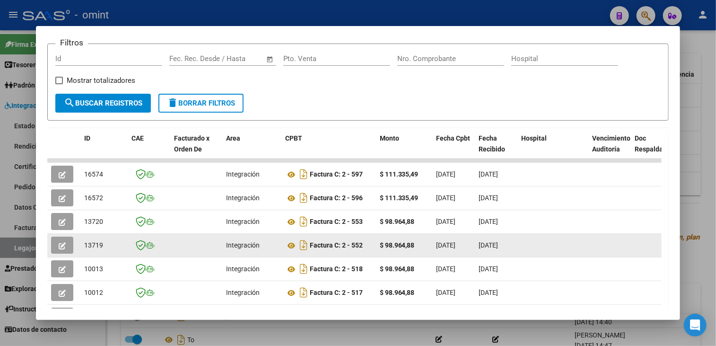
click at [57, 242] on button "button" at bounding box center [62, 245] width 22 height 17
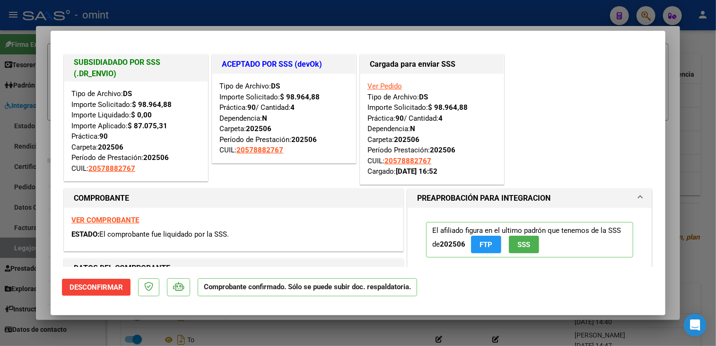
click at [87, 329] on div at bounding box center [358, 173] width 716 height 346
type input "$ 0,00"
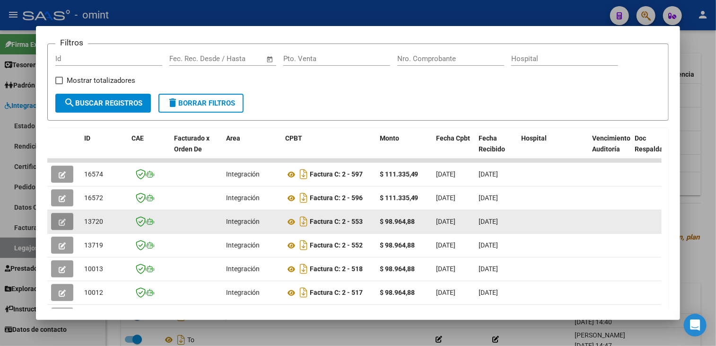
click at [66, 220] on button "button" at bounding box center [62, 221] width 22 height 17
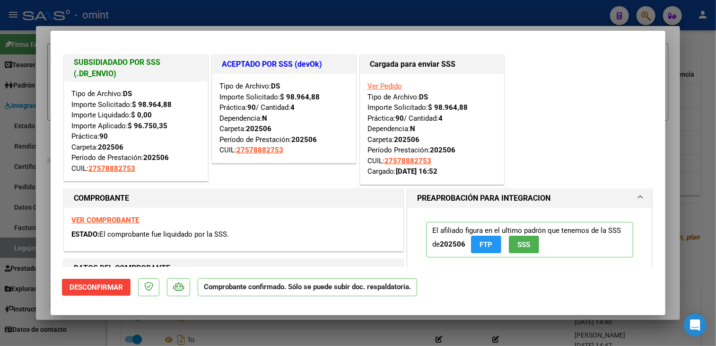
click at [84, 333] on div at bounding box center [358, 173] width 716 height 346
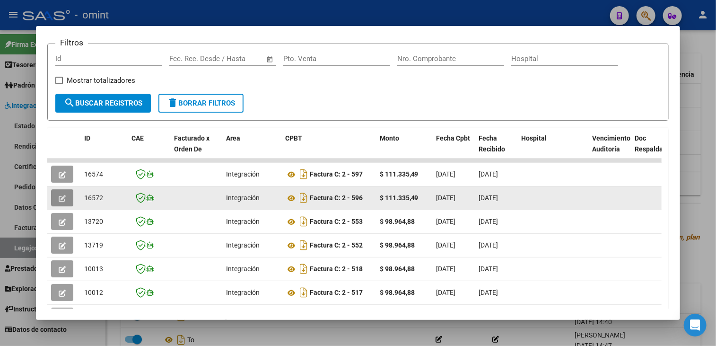
click at [60, 195] on icon "button" at bounding box center [62, 198] width 7 height 7
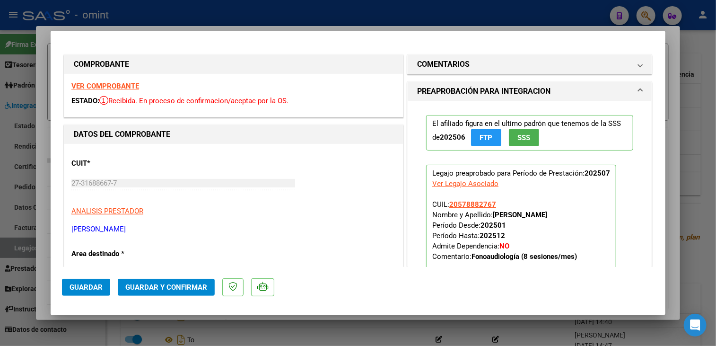
click at [118, 87] on strong "VER COMPROBANTE" at bounding box center [105, 86] width 68 height 9
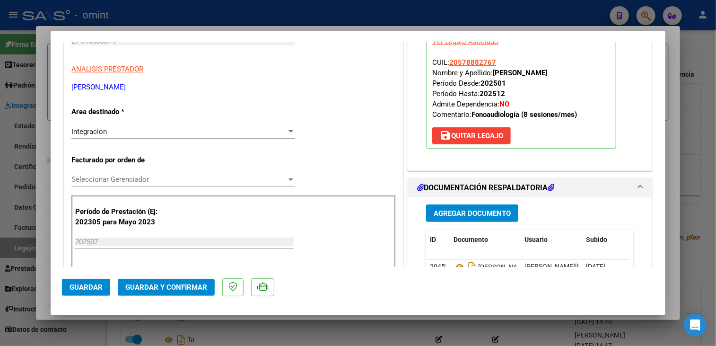
scroll to position [284, 0]
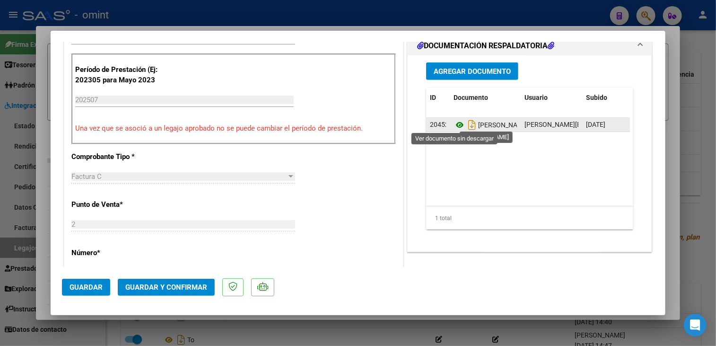
click at [454, 123] on icon at bounding box center [460, 124] width 12 height 11
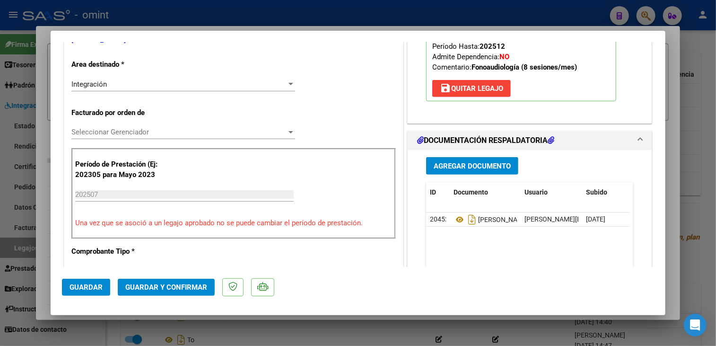
scroll to position [142, 0]
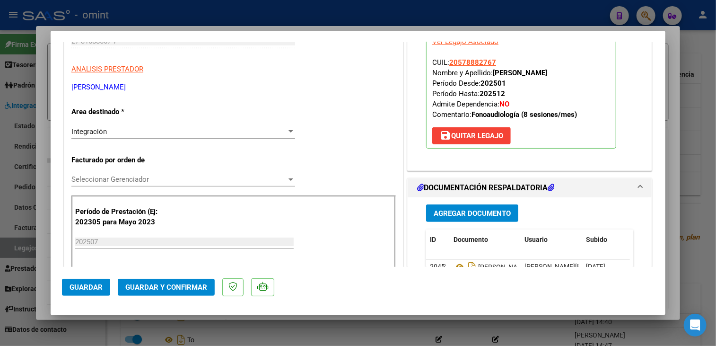
click at [245, 334] on div at bounding box center [358, 173] width 716 height 346
type input "$ 0,00"
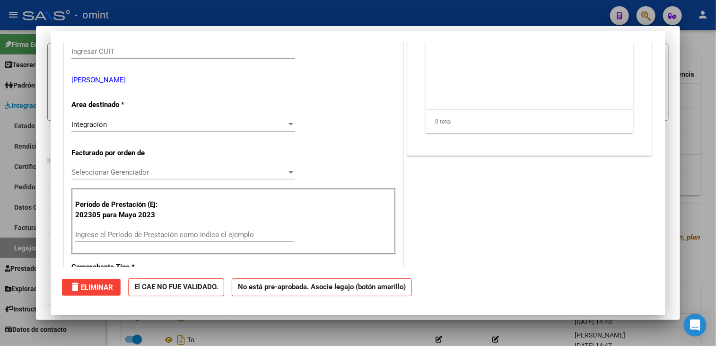
scroll to position [0, 0]
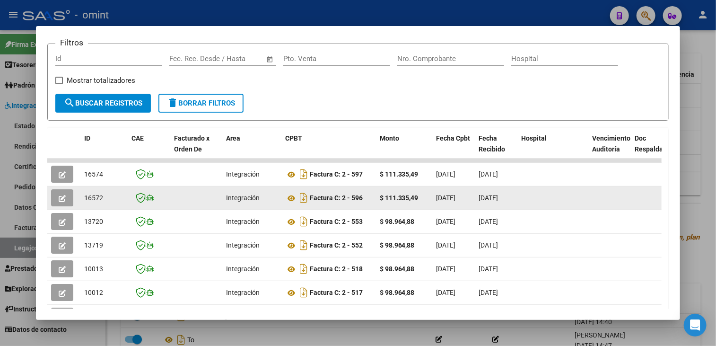
click at [59, 199] on icon "button" at bounding box center [62, 198] width 7 height 7
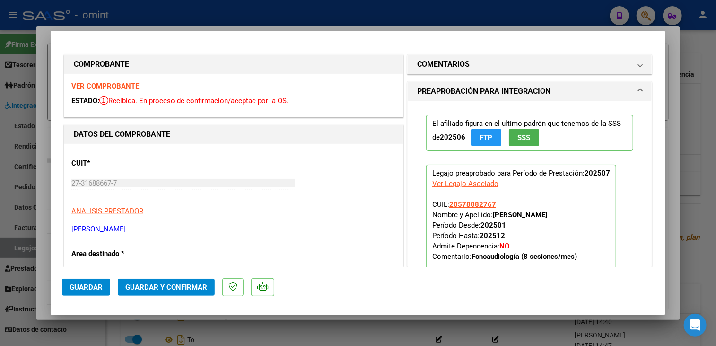
click at [125, 82] on strong "VER COMPROBANTE" at bounding box center [105, 86] width 68 height 9
click at [341, 327] on div at bounding box center [358, 173] width 716 height 346
type input "$ 0,00"
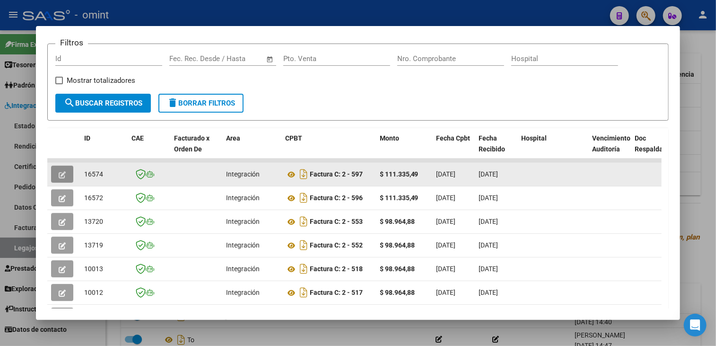
click at [71, 175] on button "button" at bounding box center [62, 174] width 22 height 17
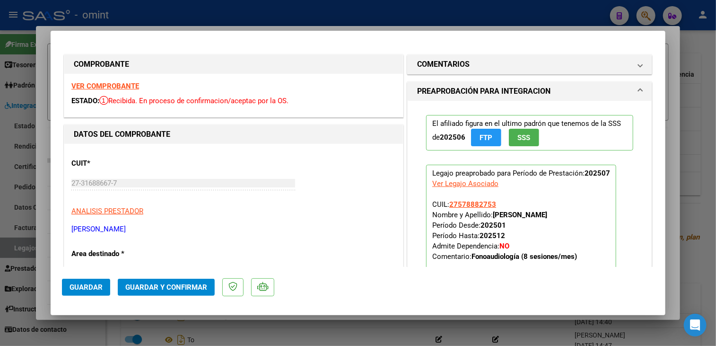
click at [123, 85] on strong "VER COMPROBANTE" at bounding box center [105, 86] width 68 height 9
click at [278, 332] on div at bounding box center [358, 173] width 716 height 346
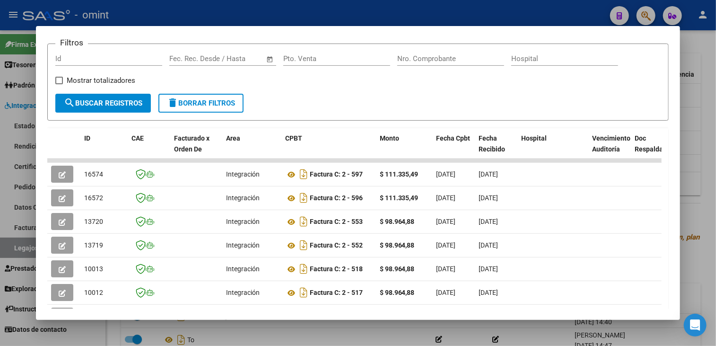
click at [284, 334] on div at bounding box center [358, 173] width 716 height 346
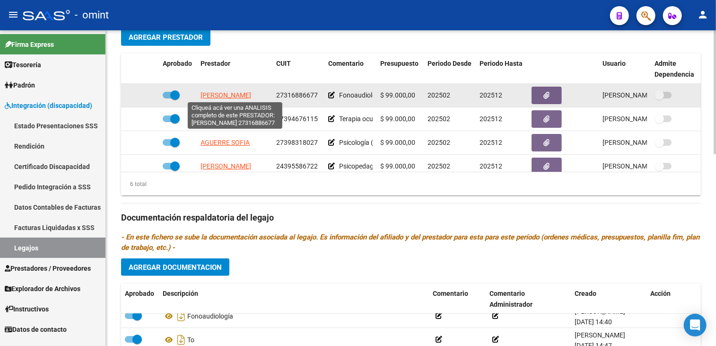
click at [229, 94] on span "[PERSON_NAME]" at bounding box center [226, 95] width 51 height 8
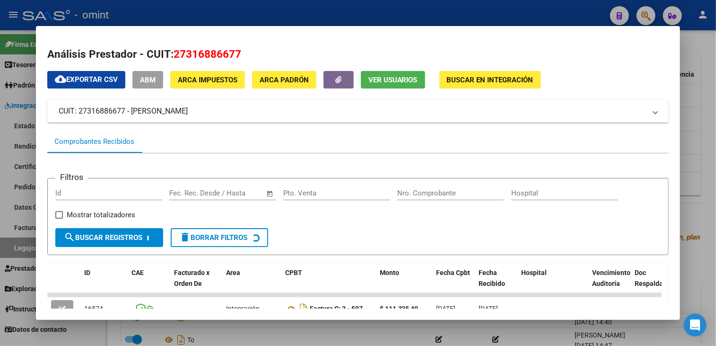
scroll to position [95, 0]
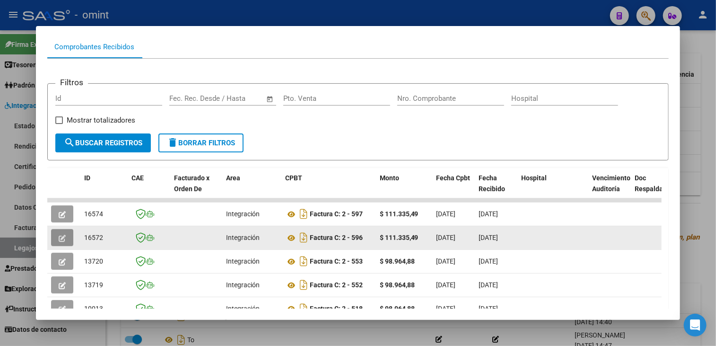
click at [66, 239] on button "button" at bounding box center [62, 237] width 22 height 17
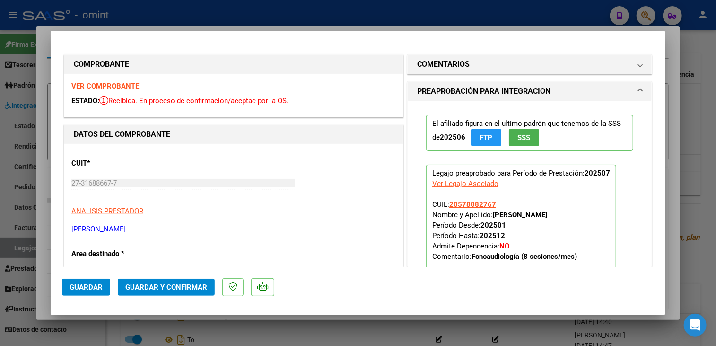
click at [107, 85] on strong "VER COMPROBANTE" at bounding box center [105, 86] width 68 height 9
click at [457, 65] on h1 "COMENTARIOS" at bounding box center [443, 64] width 53 height 11
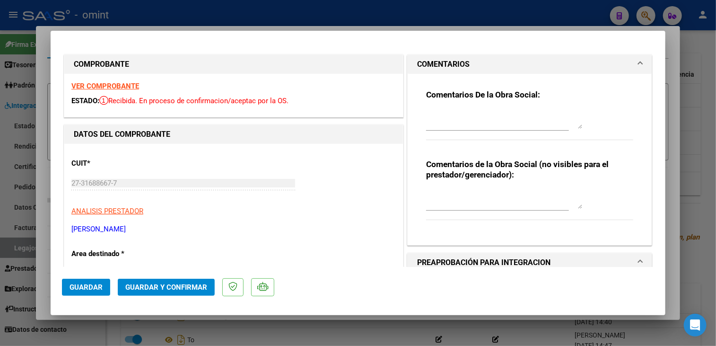
click at [450, 123] on textarea at bounding box center [504, 119] width 156 height 19
click at [482, 110] on textarea "Refacturar- el soci tiene habilitao 8 sesiones por mes" at bounding box center [504, 119] width 156 height 19
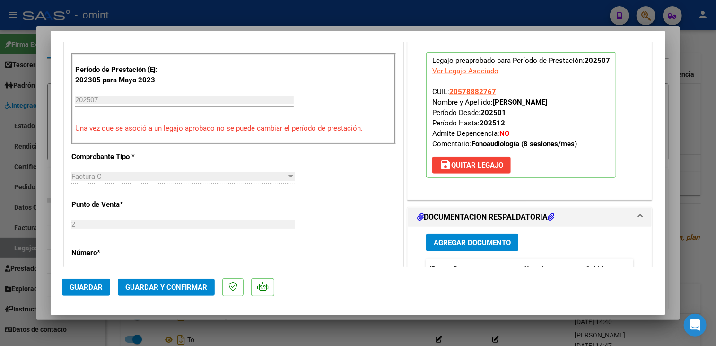
scroll to position [189, 0]
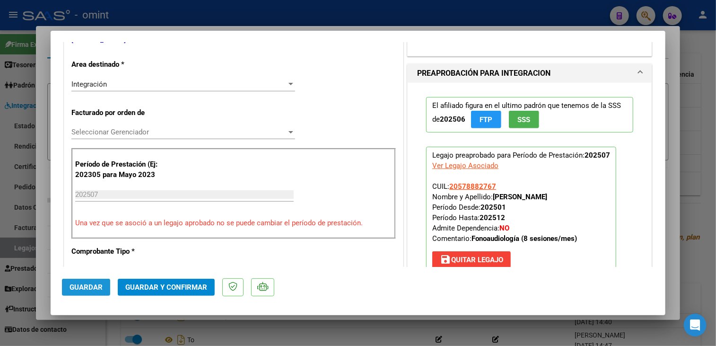
click at [76, 290] on span "Guardar" at bounding box center [86, 287] width 33 height 9
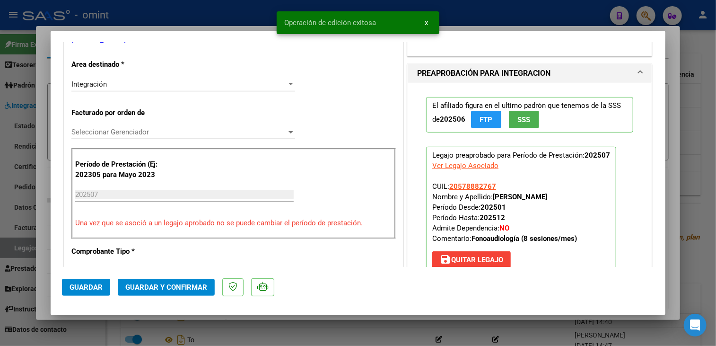
click at [165, 131] on span "Seleccionar Gerenciador" at bounding box center [178, 132] width 215 height 9
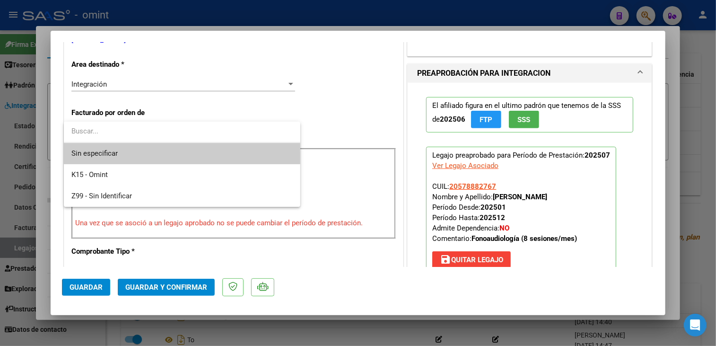
click at [167, 78] on div at bounding box center [358, 173] width 716 height 346
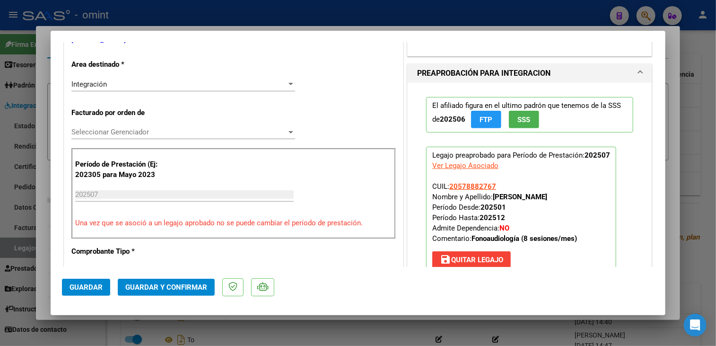
click at [167, 80] on div "Integración" at bounding box center [178, 84] width 215 height 9
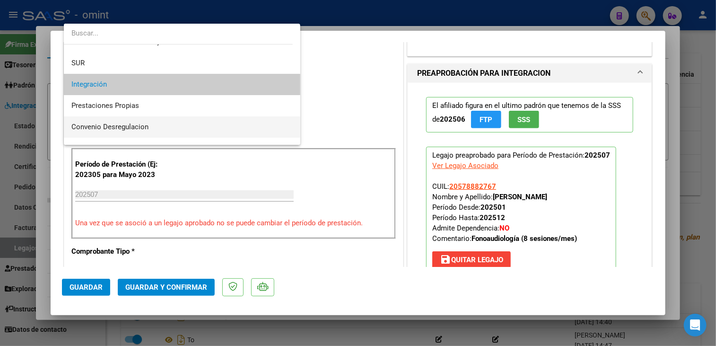
scroll to position [91, 0]
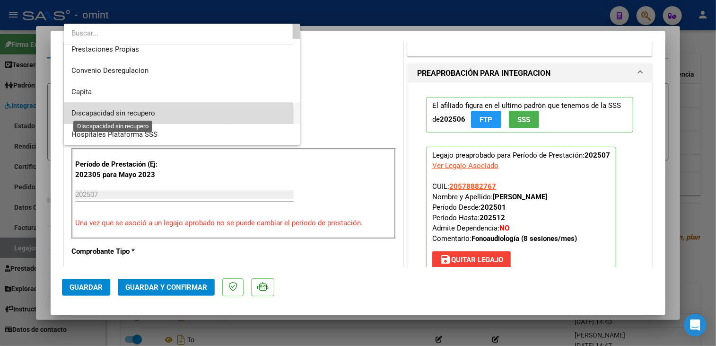
click at [140, 115] on span "Discapacidad sin recupero" at bounding box center [113, 113] width 84 height 9
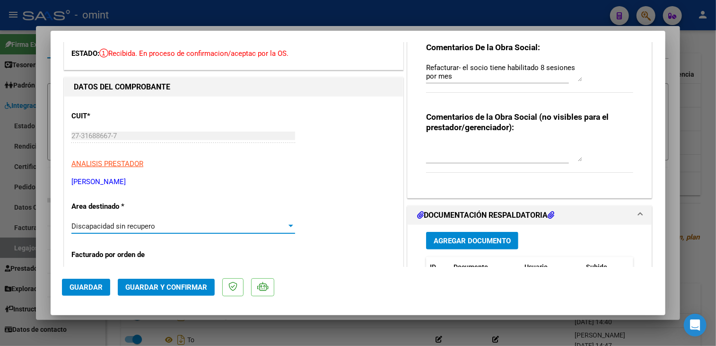
scroll to position [0, 0]
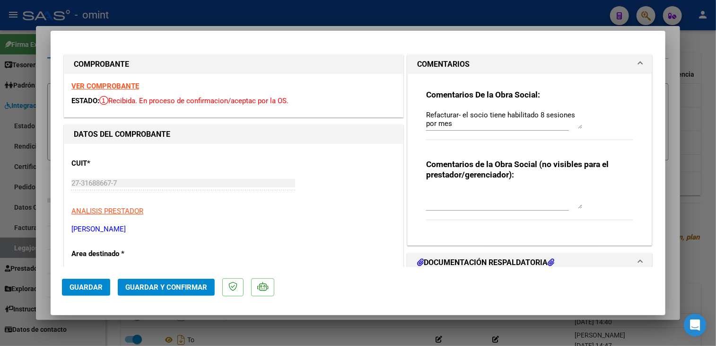
click at [530, 131] on div "Refacturar- el socio tiene habilitado 8 sesiones por mes" at bounding box center [497, 124] width 143 height 32
click at [508, 124] on textarea "Refacturar- el socio tiene habilitado 8 sesiones por mes" at bounding box center [504, 119] width 156 height 19
click at [489, 126] on textarea "Refacturar- el socio tiene habilitado 8 sesiones por mes, y excede el total de …" at bounding box center [504, 119] width 156 height 19
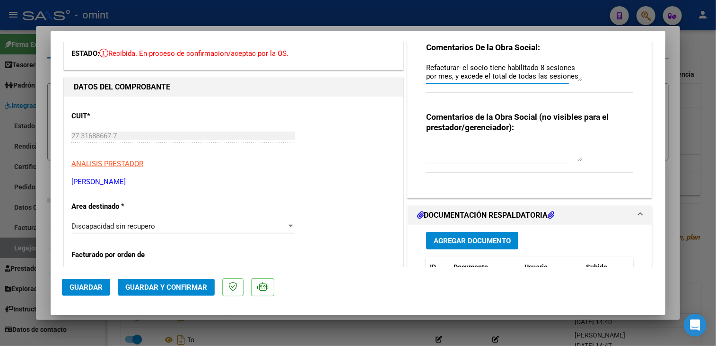
click at [485, 79] on textarea "Refacturar- el socio tiene habilitado 8 sesiones por mes, y excede el total de …" at bounding box center [504, 71] width 156 height 19
click at [488, 67] on textarea "Refacturar- el socio tiene habilitado 8 sesiones por mes, y excede el total de …" at bounding box center [504, 71] width 156 height 19
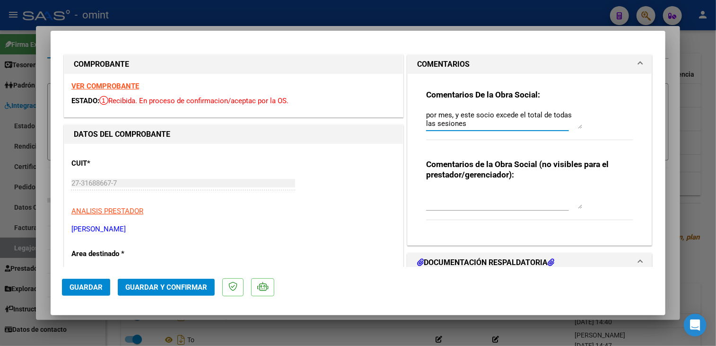
click at [504, 124] on textarea "Refacturar- el socio tiene habilitado 8 sesiones por mes, y este socio excede e…" at bounding box center [504, 119] width 156 height 19
click at [482, 114] on textarea "Refacturar- el socio tiene habilitado 8 sesiones por mes, y este socio excede e…" at bounding box center [504, 119] width 156 height 19
click at [510, 124] on textarea "Refacturar- el socio tiene habilitado 8 sesiones por mes, (y este socio excede …" at bounding box center [504, 119] width 156 height 19
click at [549, 114] on textarea "Refacturar- el socio tiene habilitado 8 sesiones por mes, (y este socio excede …" at bounding box center [504, 119] width 156 height 19
click at [548, 125] on textarea "Refacturar- el socio tiene habilitado 8 sesiones por mes, (y este socio excede …" at bounding box center [504, 119] width 156 height 19
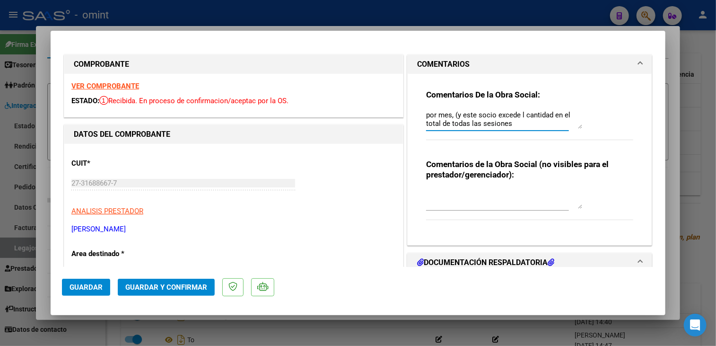
click at [548, 125] on textarea "Refacturar- el socio tiene habilitado 8 sesiones por mes, (y este socio excede …" at bounding box center [504, 119] width 156 height 19
click at [554, 119] on textarea "Refacturar- el socio tiene habilitado 8 sesiones por mes, (y este socio excede …" at bounding box center [504, 119] width 156 height 19
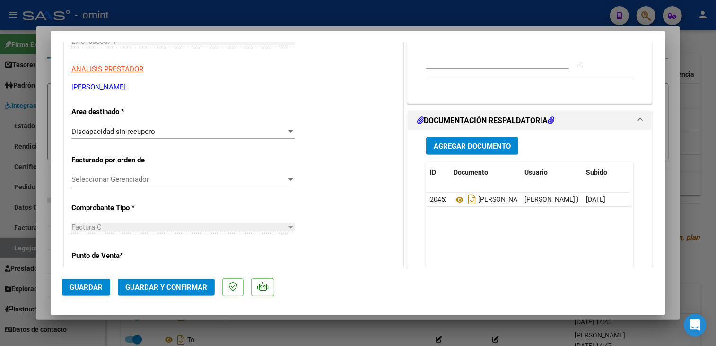
type textarea "Refacturar- el socio tiene habilitado 8 sesiones por mes, (y este socio excede …"
click at [89, 283] on span "Guardar" at bounding box center [86, 287] width 33 height 9
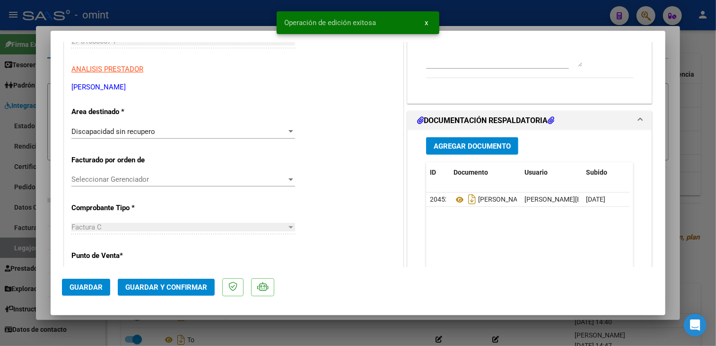
scroll to position [95, 0]
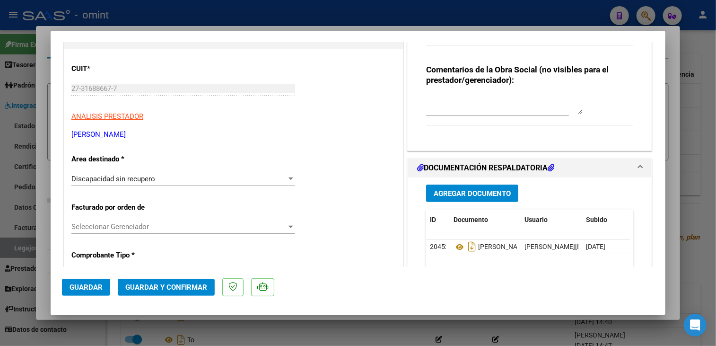
click at [347, 324] on div at bounding box center [358, 173] width 716 height 346
type input "$ 0,00"
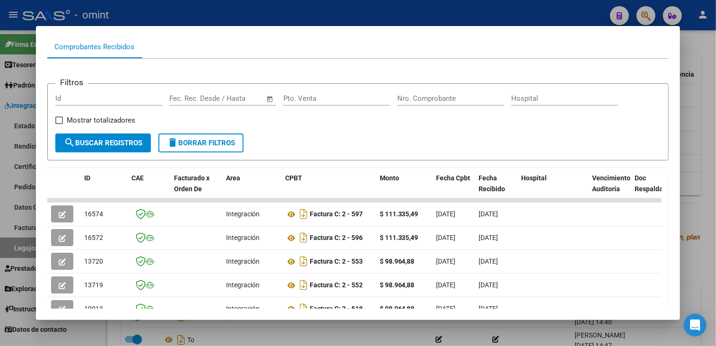
scroll to position [0, 0]
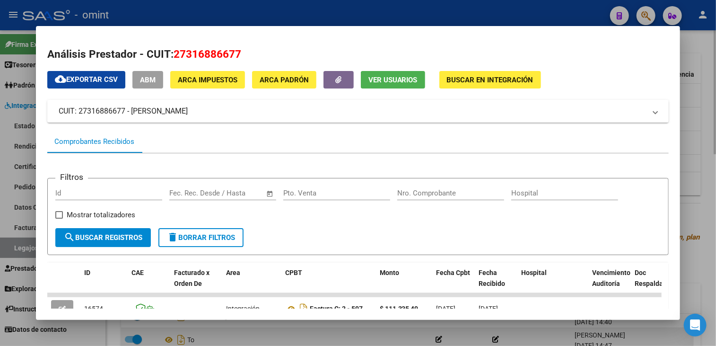
click at [387, 334] on div at bounding box center [358, 173] width 716 height 346
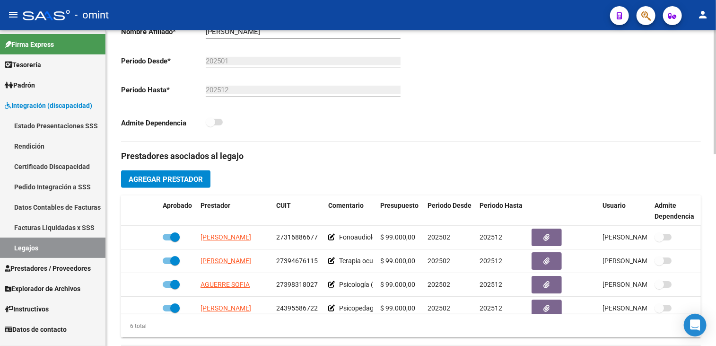
scroll to position [95, 0]
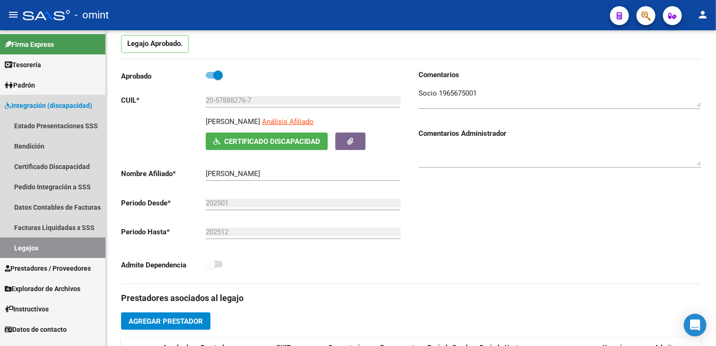
click at [41, 250] on link "Legajos" at bounding box center [52, 247] width 105 height 20
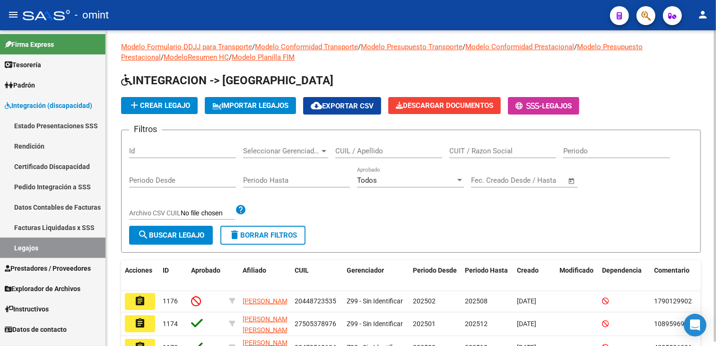
scroll to position [95, 0]
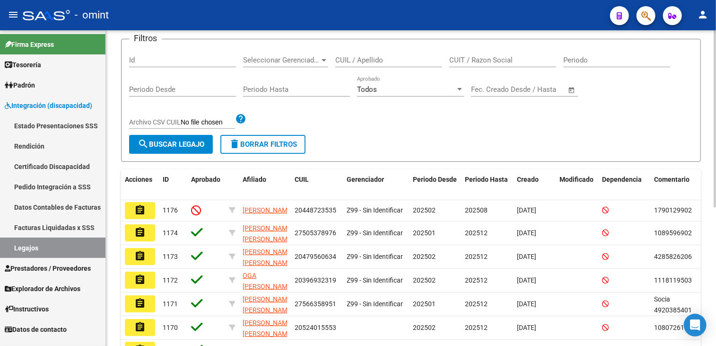
click at [405, 58] on input "CUIL / Apellido" at bounding box center [388, 60] width 107 height 9
type input "[PERSON_NAME]"
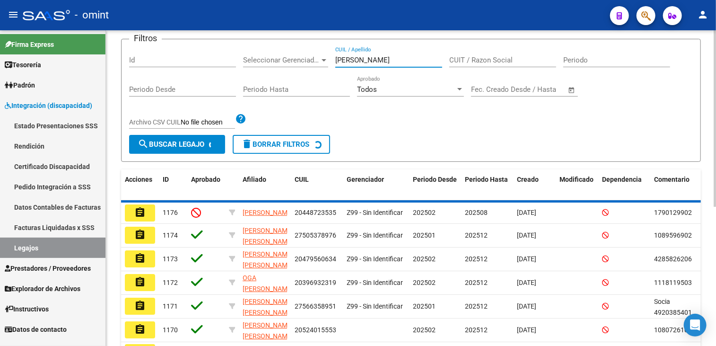
scroll to position [36, 0]
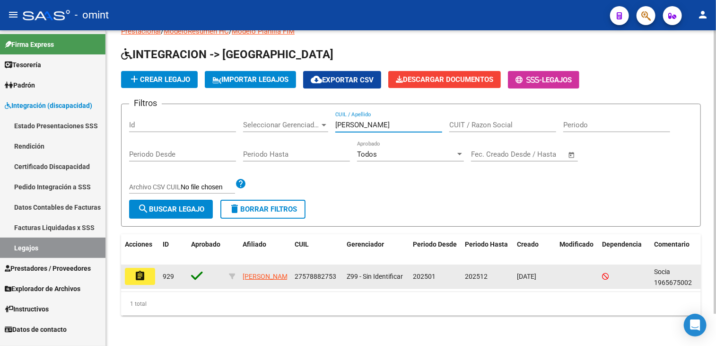
click at [136, 273] on mat-icon "assignment" at bounding box center [139, 275] width 11 height 11
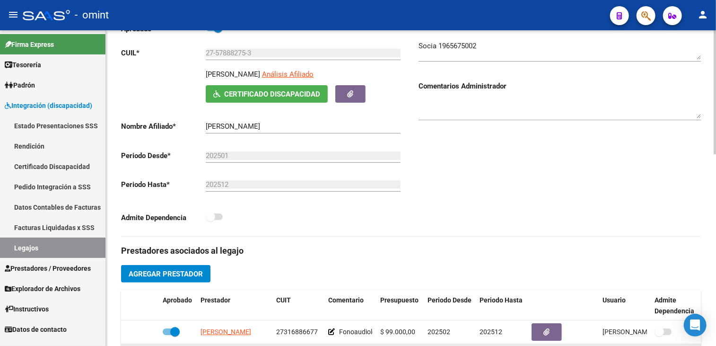
scroll to position [237, 0]
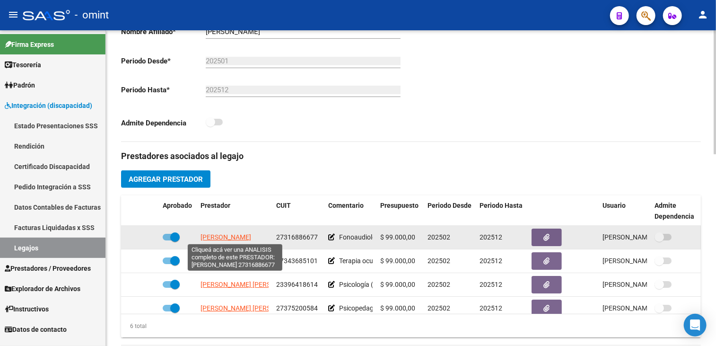
click at [235, 237] on span "[PERSON_NAME]" at bounding box center [226, 237] width 51 height 8
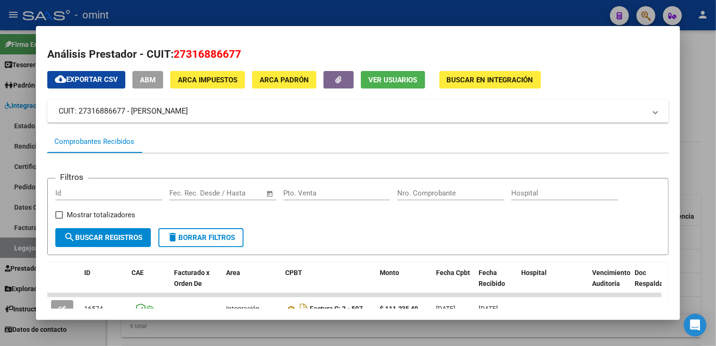
click at [297, 329] on div at bounding box center [358, 173] width 716 height 346
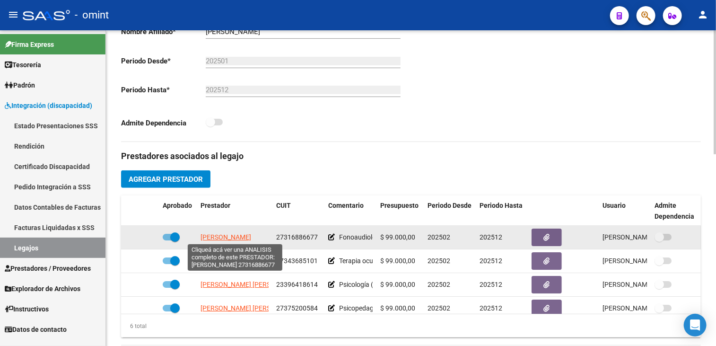
click at [240, 236] on span "[PERSON_NAME]" at bounding box center [226, 237] width 51 height 8
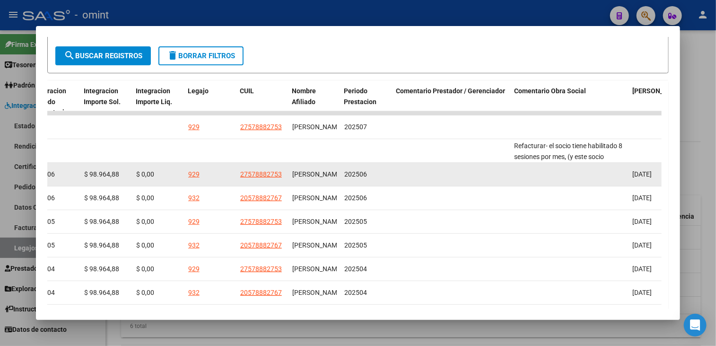
scroll to position [23, 0]
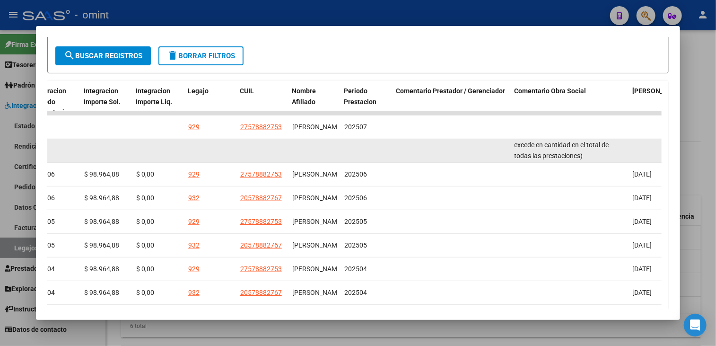
drag, startPoint x: 516, startPoint y: 145, endPoint x: 590, endPoint y: 153, distance: 74.7
click at [590, 153] on div "Refacturar- el socio tiene habilitado 8 sesiones por mes, (y este socio excede …" at bounding box center [570, 150] width 111 height 20
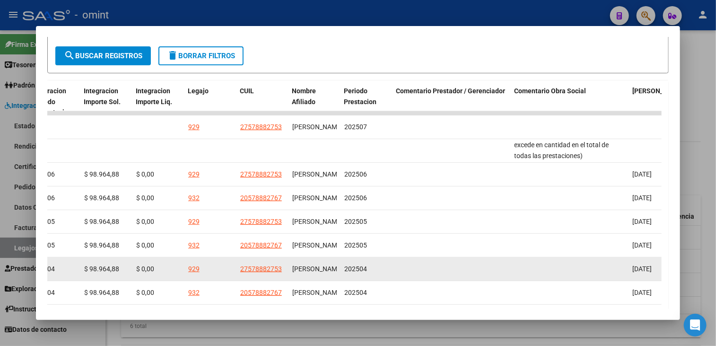
copy span "Refacturar- el socio tiene habilitado 8 sesiones por mes, (y este socio excede …"
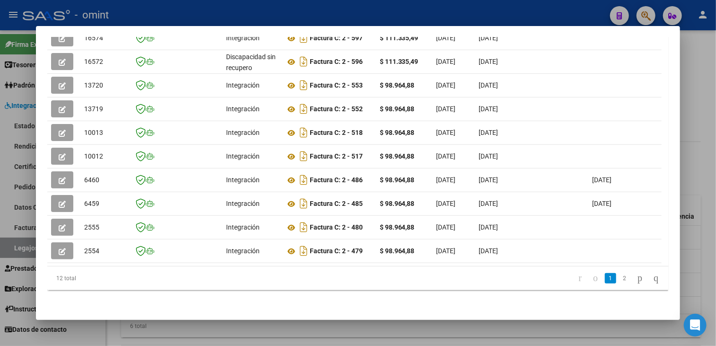
scroll to position [134, 0]
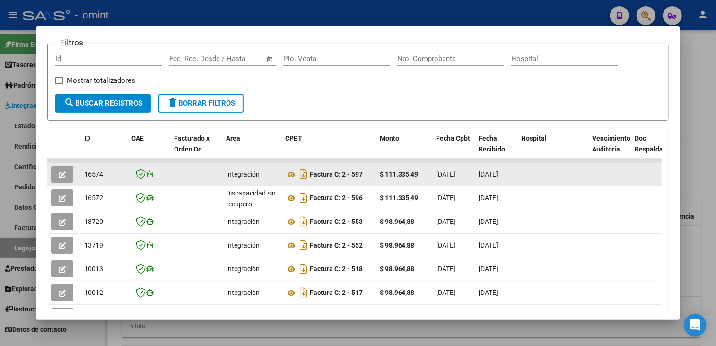
click at [55, 175] on button "button" at bounding box center [62, 174] width 22 height 17
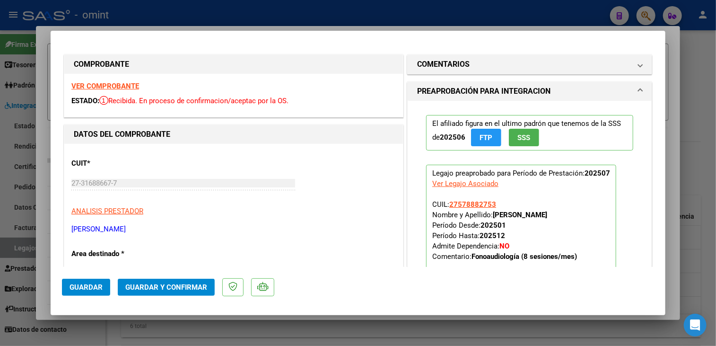
click at [123, 84] on strong "VER COMPROBANTE" at bounding box center [105, 86] width 68 height 9
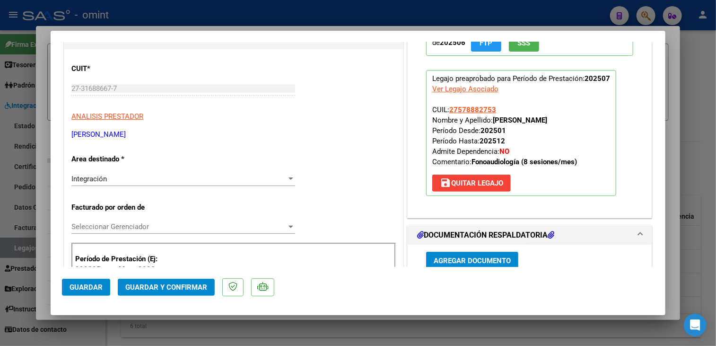
click at [132, 225] on span "Seleccionar Gerenciador" at bounding box center [178, 226] width 215 height 9
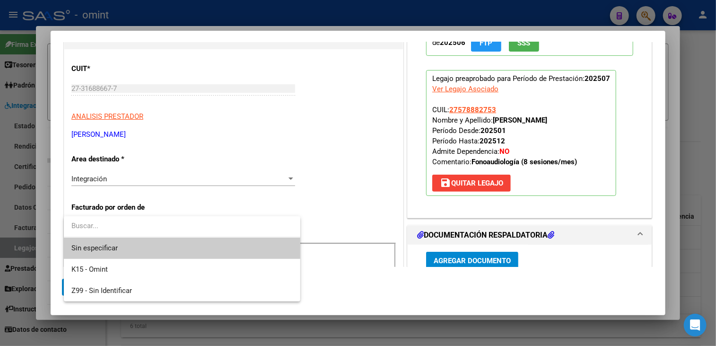
click at [131, 178] on div at bounding box center [358, 173] width 716 height 346
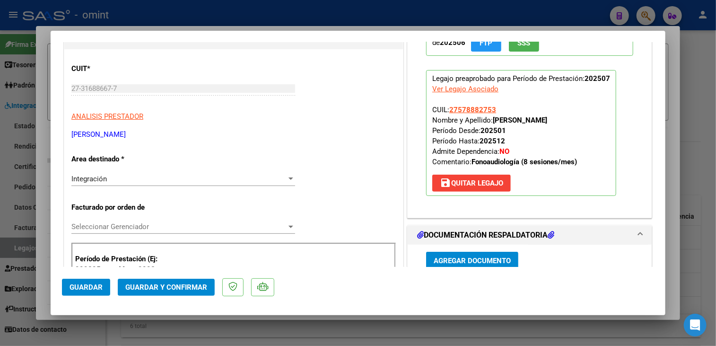
click at [131, 178] on div "Integración" at bounding box center [178, 179] width 215 height 9
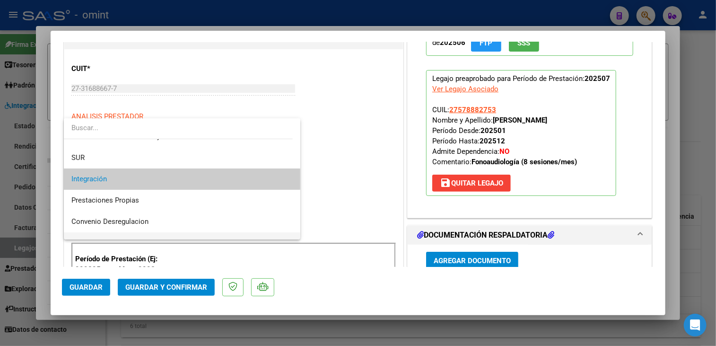
scroll to position [91, 0]
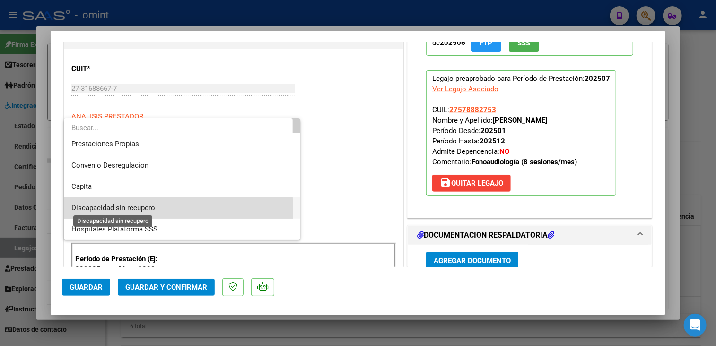
click at [131, 209] on span "Discapacidad sin recupero" at bounding box center [113, 207] width 84 height 9
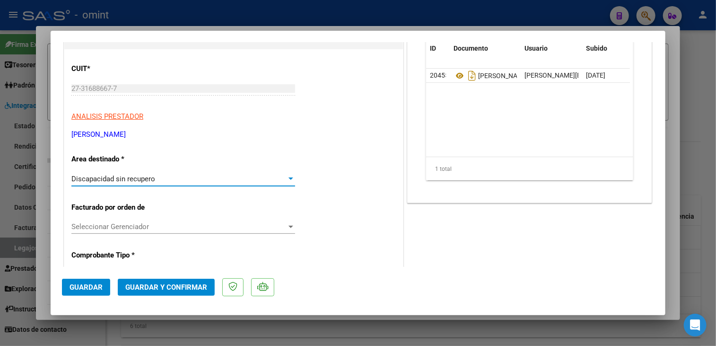
scroll to position [0, 0]
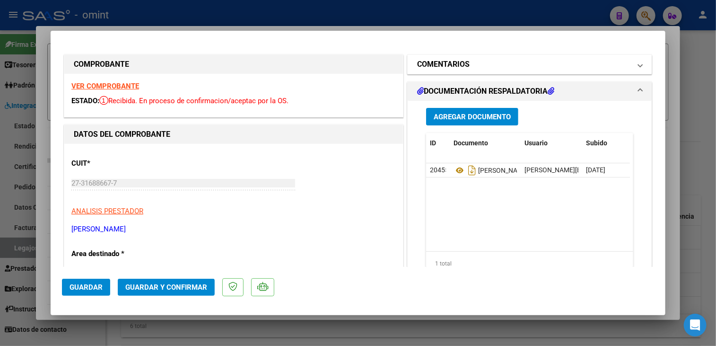
click at [481, 65] on mat-panel-title "COMENTARIOS" at bounding box center [524, 64] width 214 height 11
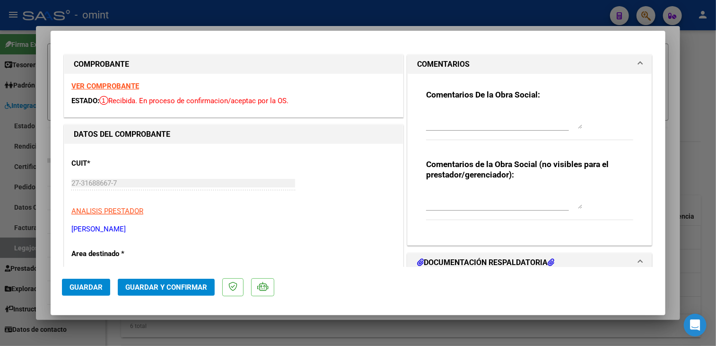
click at [464, 123] on textarea at bounding box center [504, 119] width 156 height 19
paste textarea "Refacturar- el socio tiene habilitado 8 sesiones por mes, (y este socio excede …"
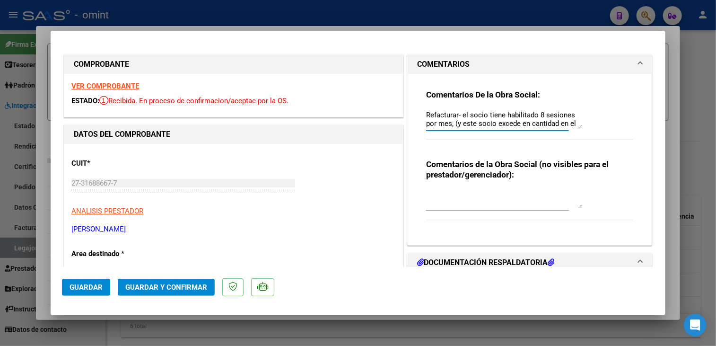
scroll to position [8, 0]
drag, startPoint x: 523, startPoint y: 113, endPoint x: 522, endPoint y: 122, distance: 9.0
click at [522, 114] on textarea "Refacturar- el socio tiene habilitado 8 sesiones por mes, (y este socio excede …" at bounding box center [504, 119] width 156 height 19
click at [503, 117] on textarea "Refacturar- el socio tiene habilitado 8 sesiones por mes, (y este socia excede …" at bounding box center [504, 119] width 156 height 19
click at [492, 116] on textarea "Refacturar- el socio tiene habilitado 8 sesiones por mes, (y esta socia excede …" at bounding box center [504, 119] width 156 height 19
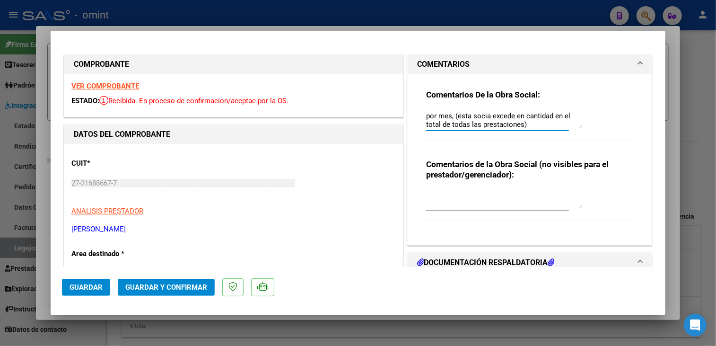
type textarea "Refacturar- el socio tiene habilitado 8 sesiones por mes, (esta socia excede en…"
click at [91, 287] on span "Guardar" at bounding box center [86, 287] width 33 height 9
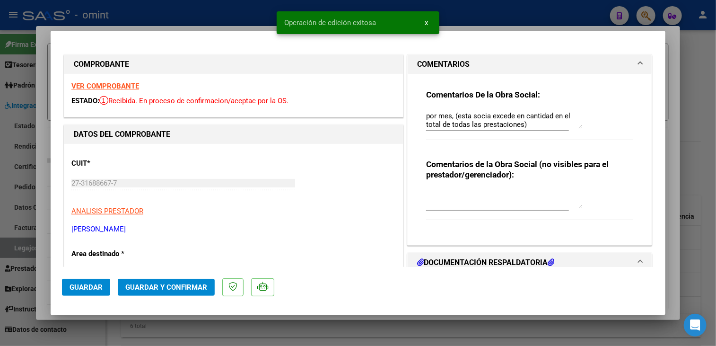
click at [218, 329] on div at bounding box center [358, 173] width 716 height 346
type input "$ 0,00"
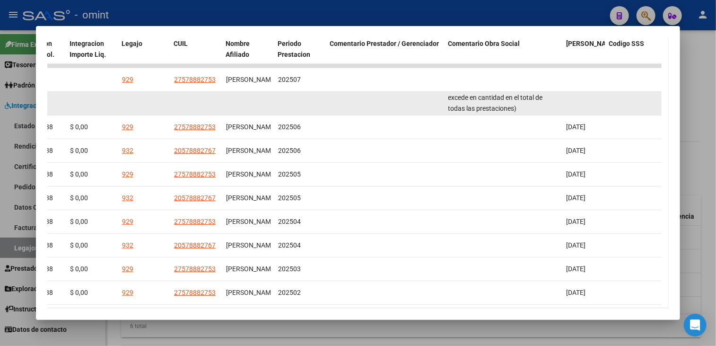
scroll to position [134, 0]
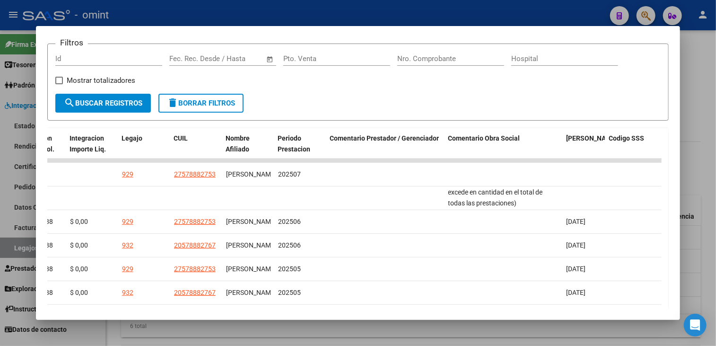
click at [427, 321] on div at bounding box center [358, 173] width 716 height 346
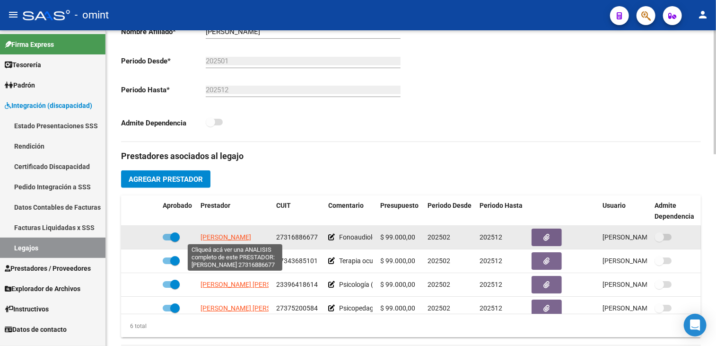
click at [219, 233] on span "[PERSON_NAME]" at bounding box center [226, 237] width 51 height 8
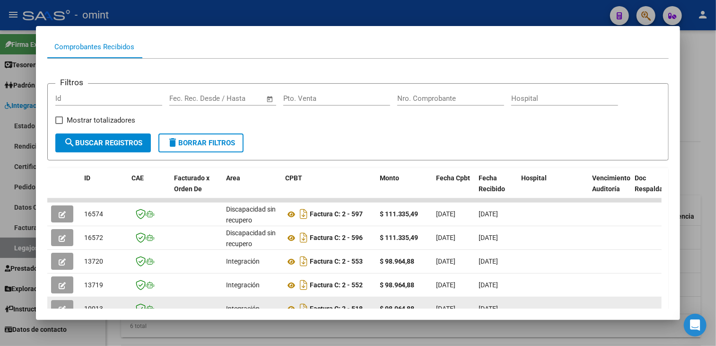
scroll to position [189, 0]
